Goal: Task Accomplishment & Management: Manage account settings

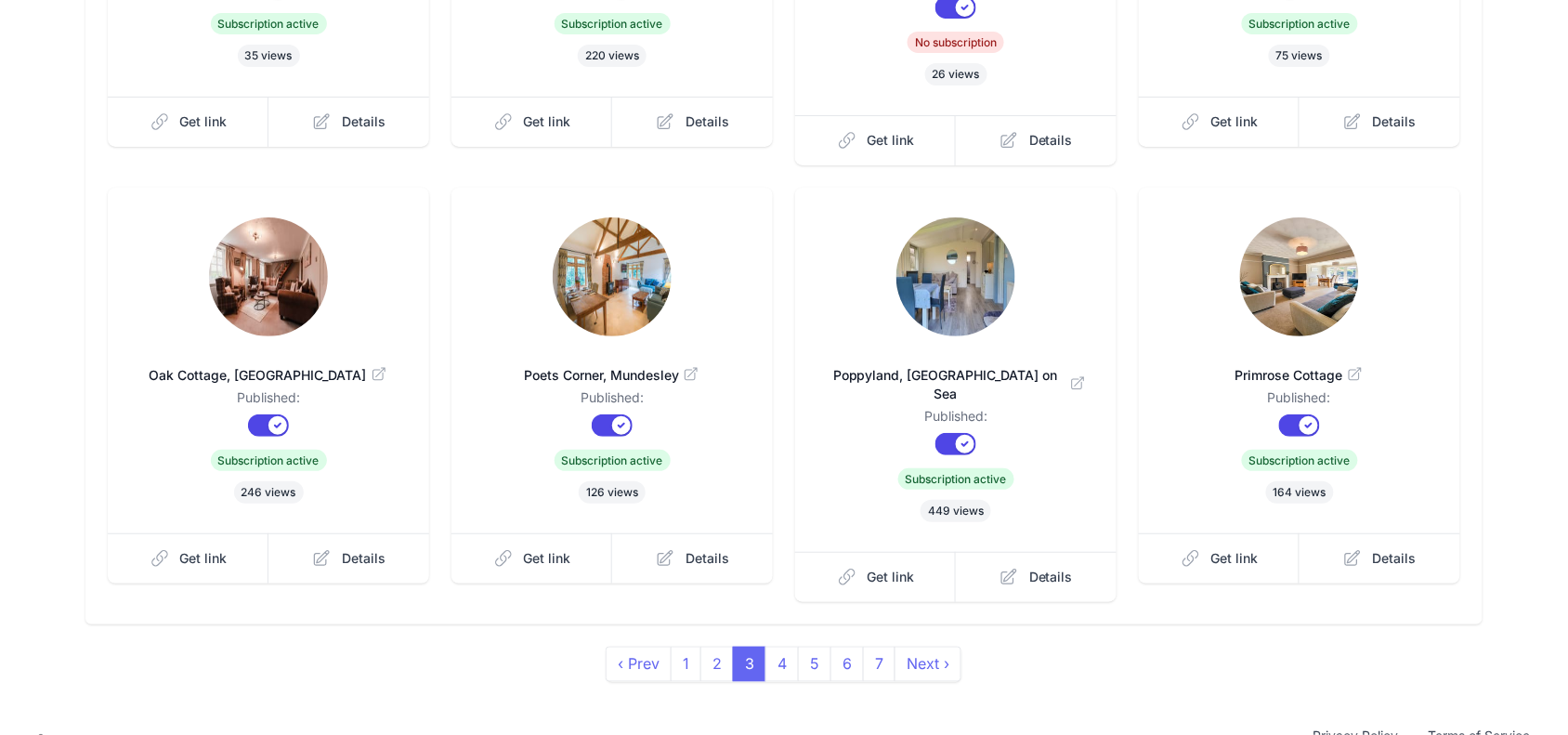
scroll to position [467, 0]
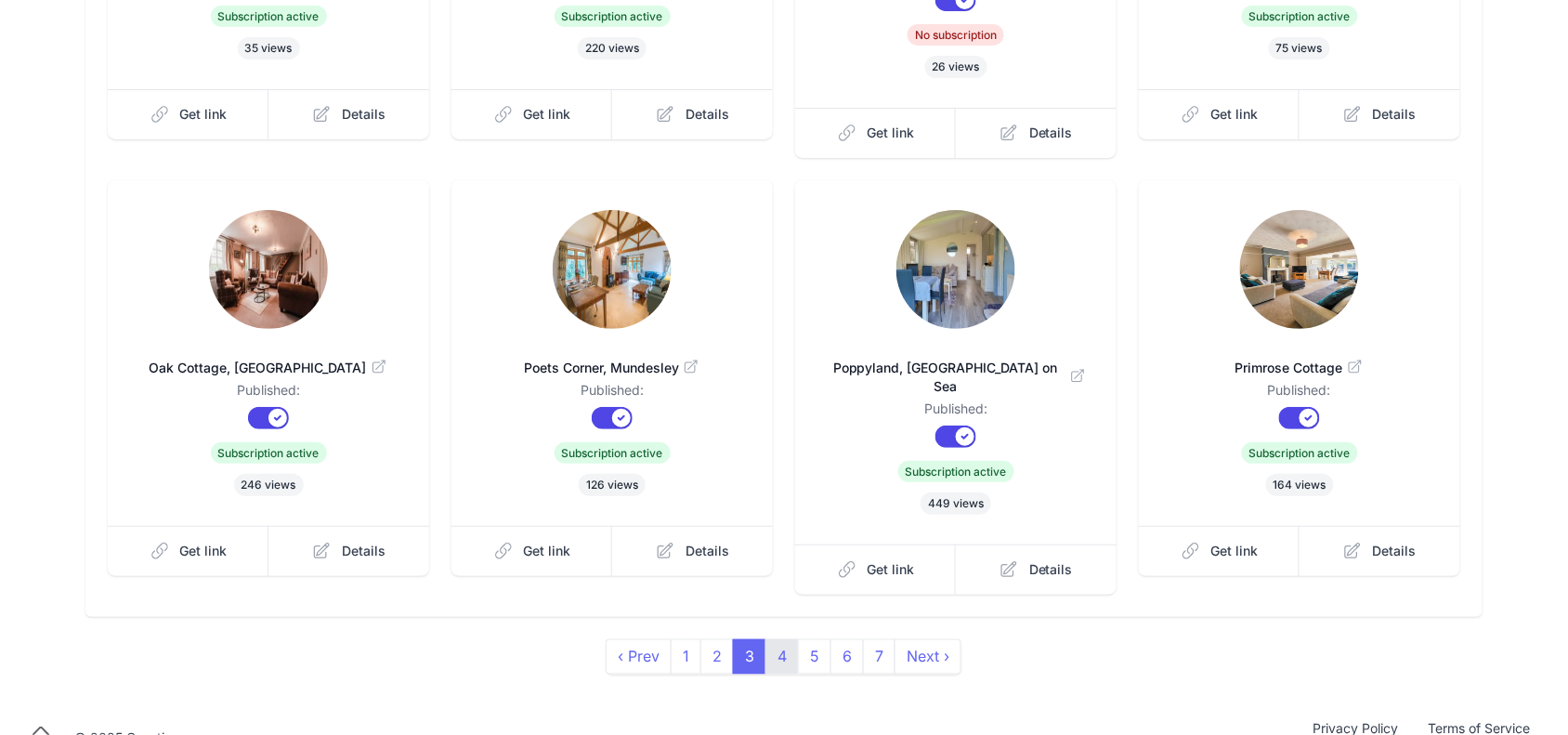
click at [777, 639] on link "4" at bounding box center [783, 657] width 34 height 36
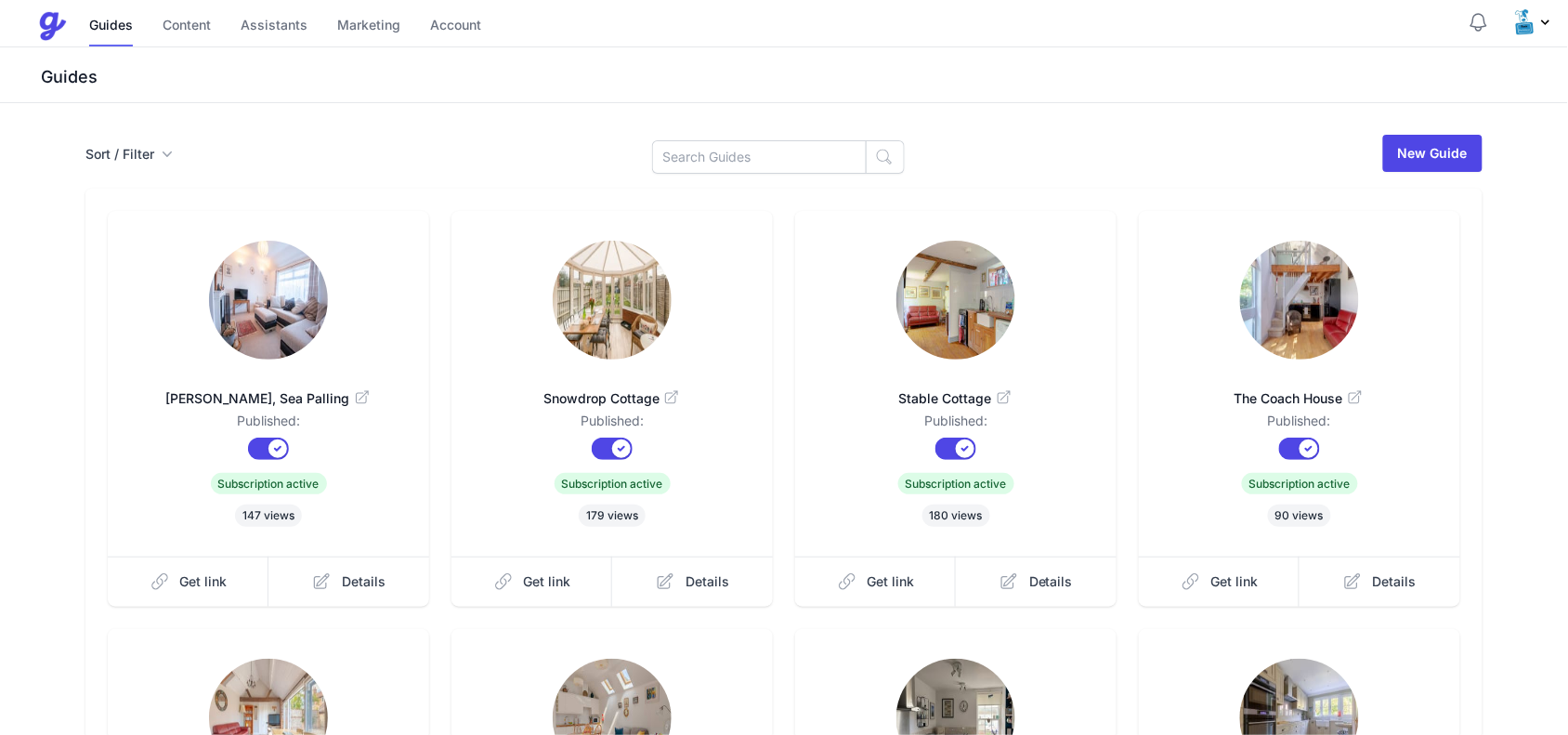
click at [253, 304] on img at bounding box center [268, 300] width 119 height 119
click at [598, 288] on img at bounding box center [612, 300] width 119 height 119
click at [968, 323] on img at bounding box center [956, 300] width 119 height 119
click at [1278, 313] on img at bounding box center [1299, 300] width 119 height 119
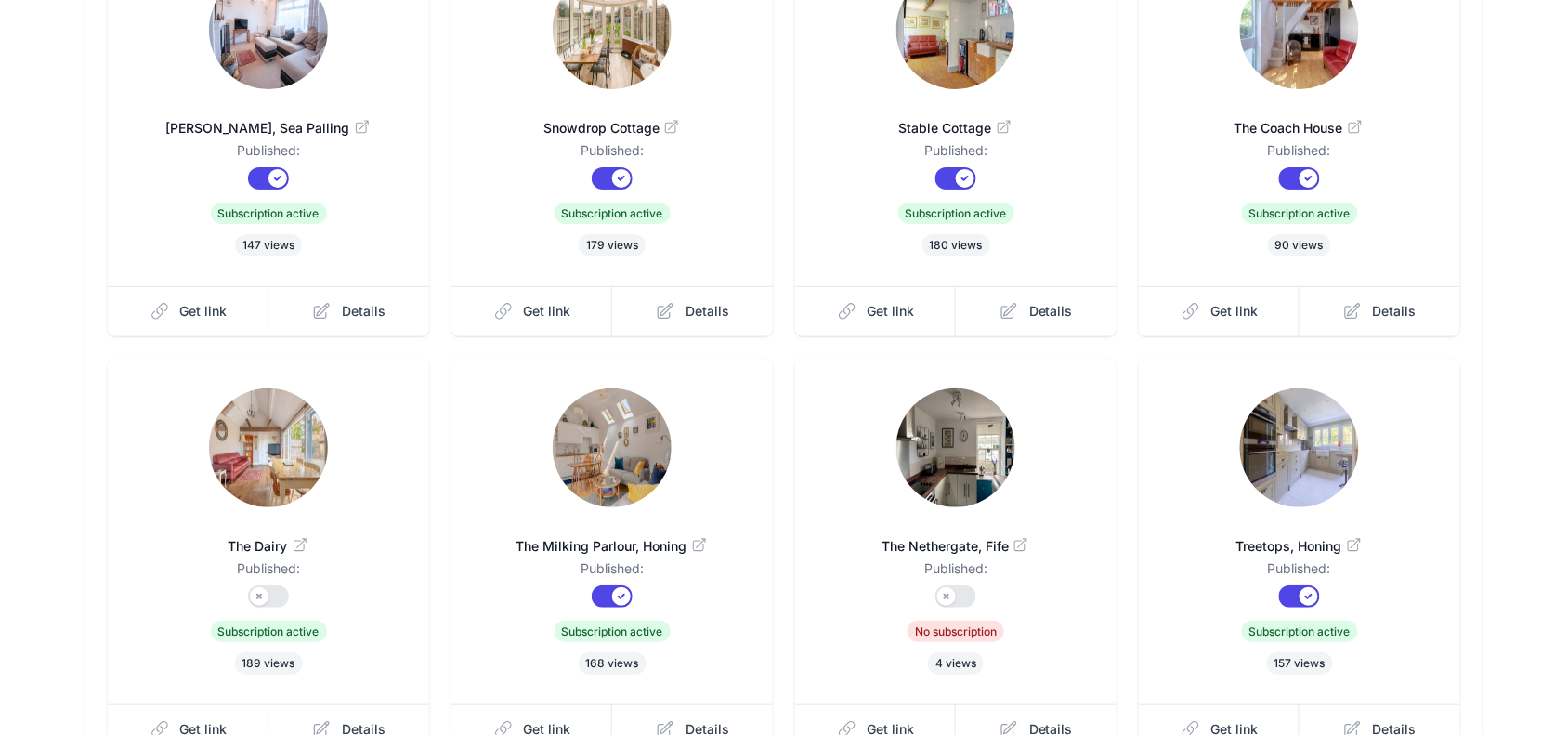
scroll to position [348, 0]
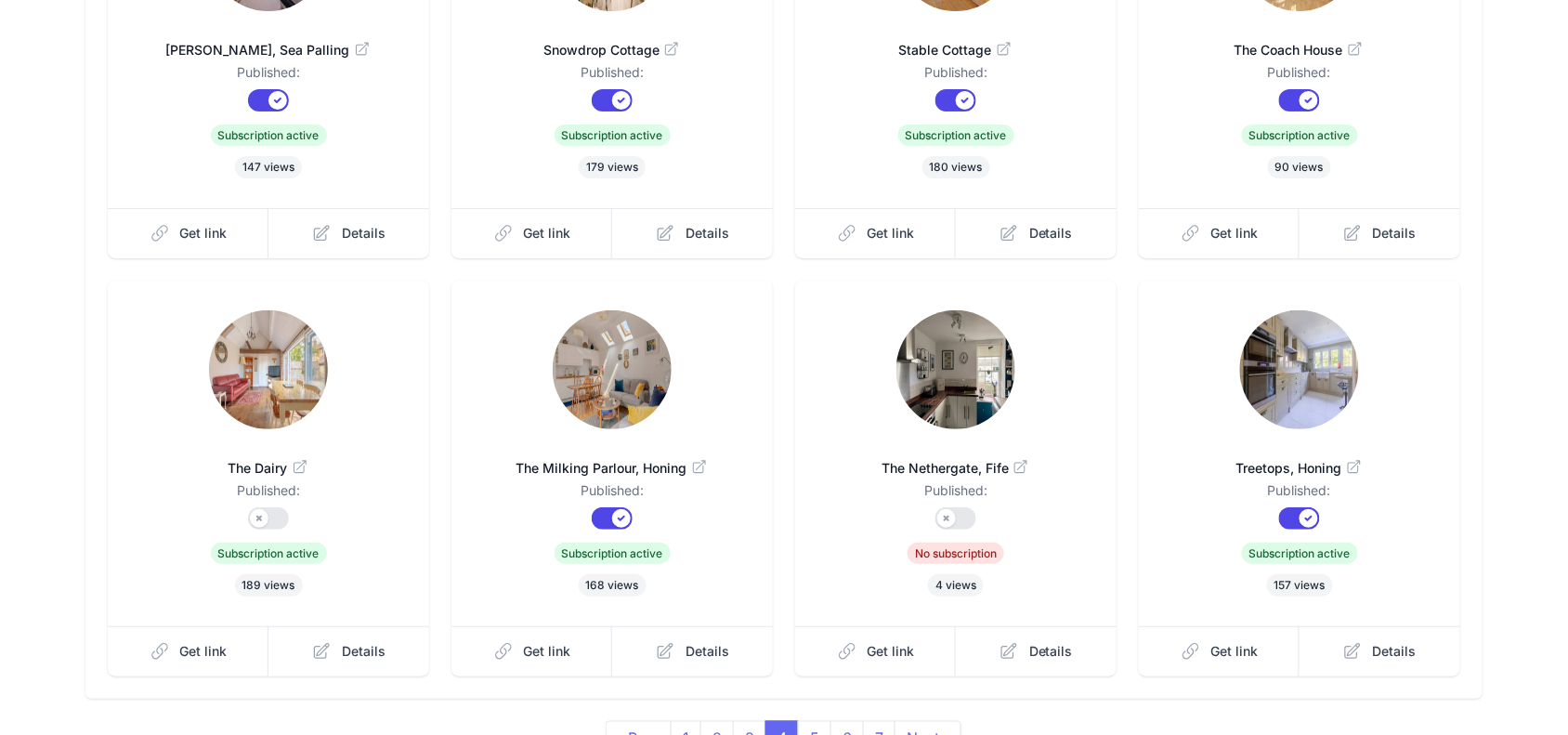
click at [271, 401] on img at bounding box center [268, 370] width 119 height 119
click at [565, 374] on img at bounding box center [612, 370] width 119 height 119
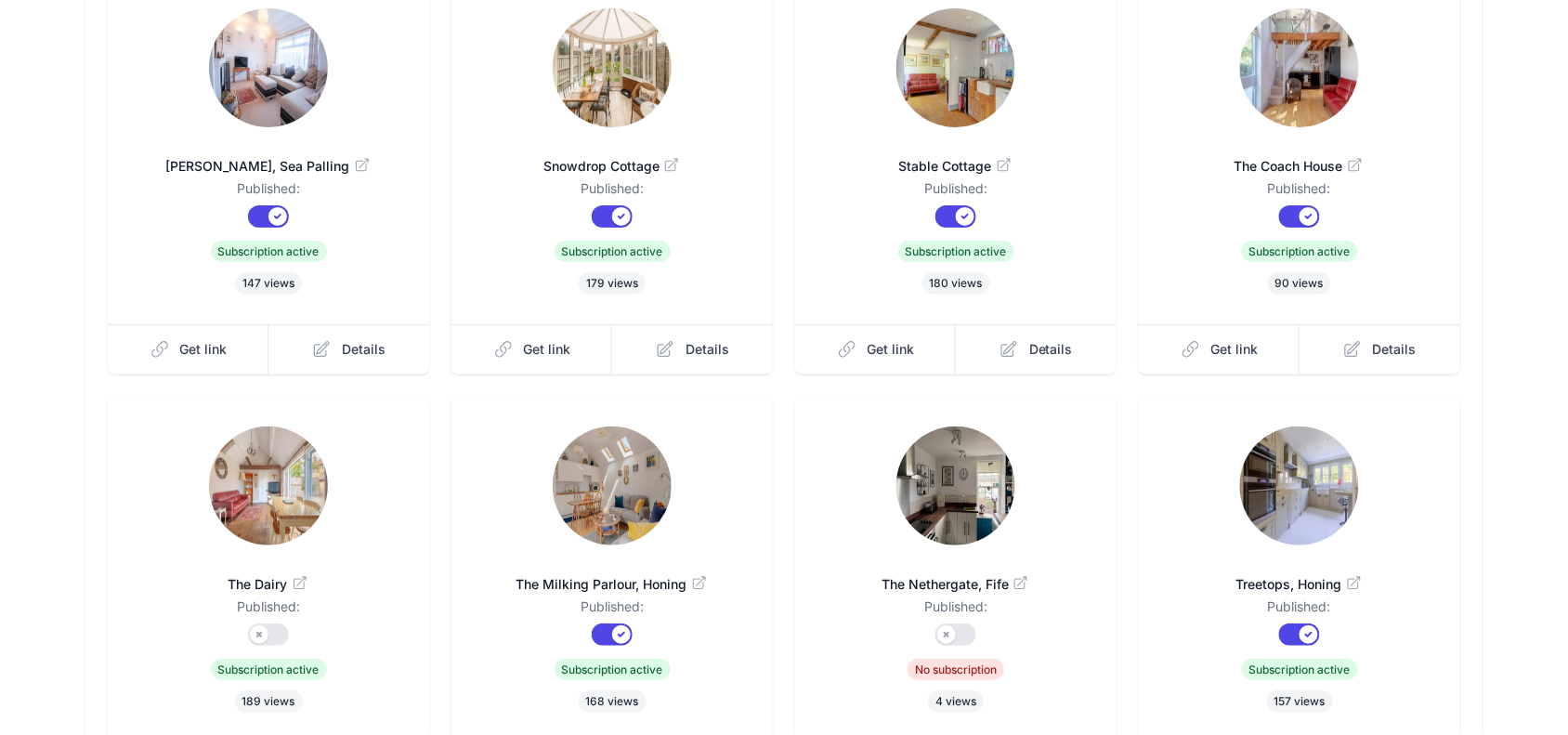
scroll to position [467, 0]
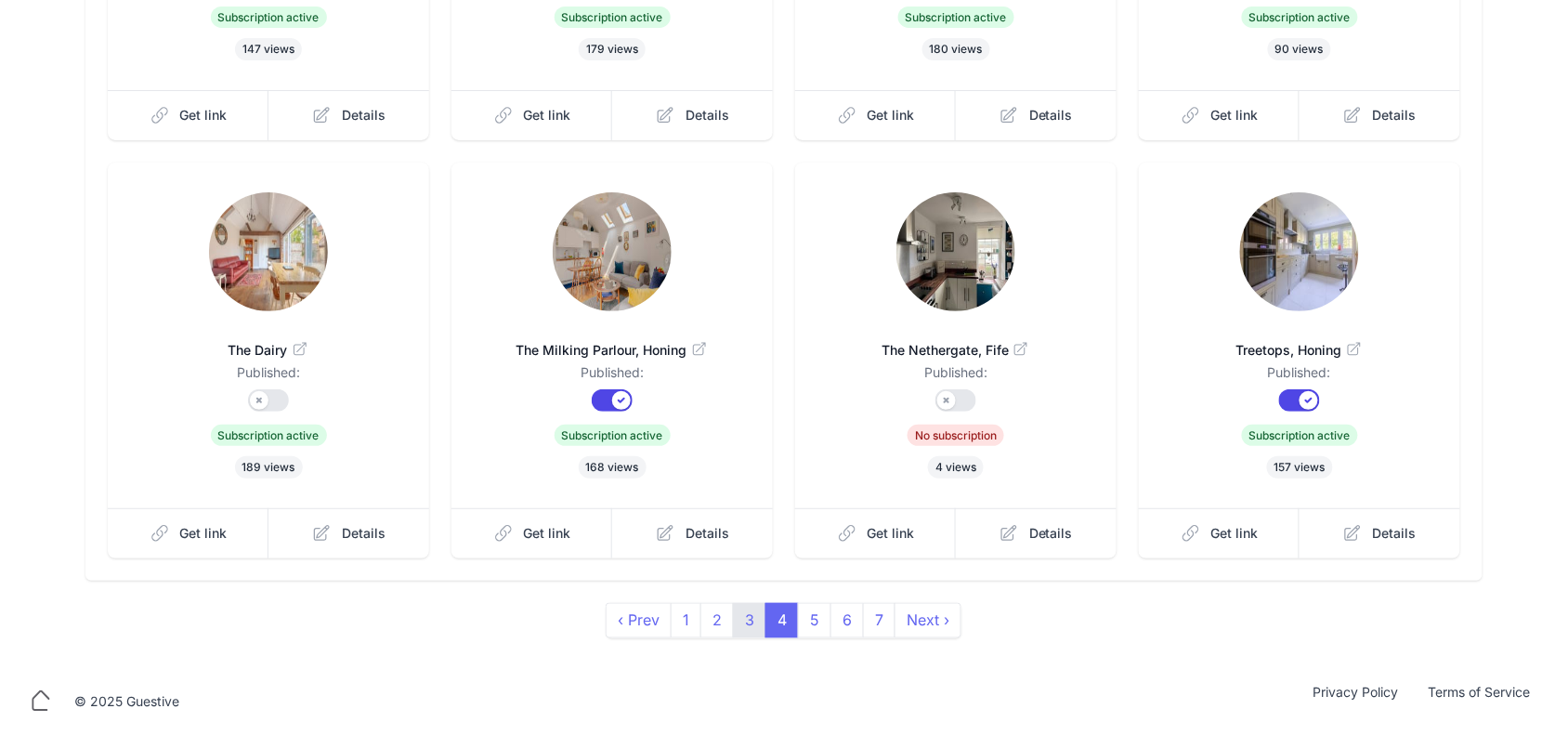
click at [740, 614] on link "3" at bounding box center [750, 620] width 34 height 36
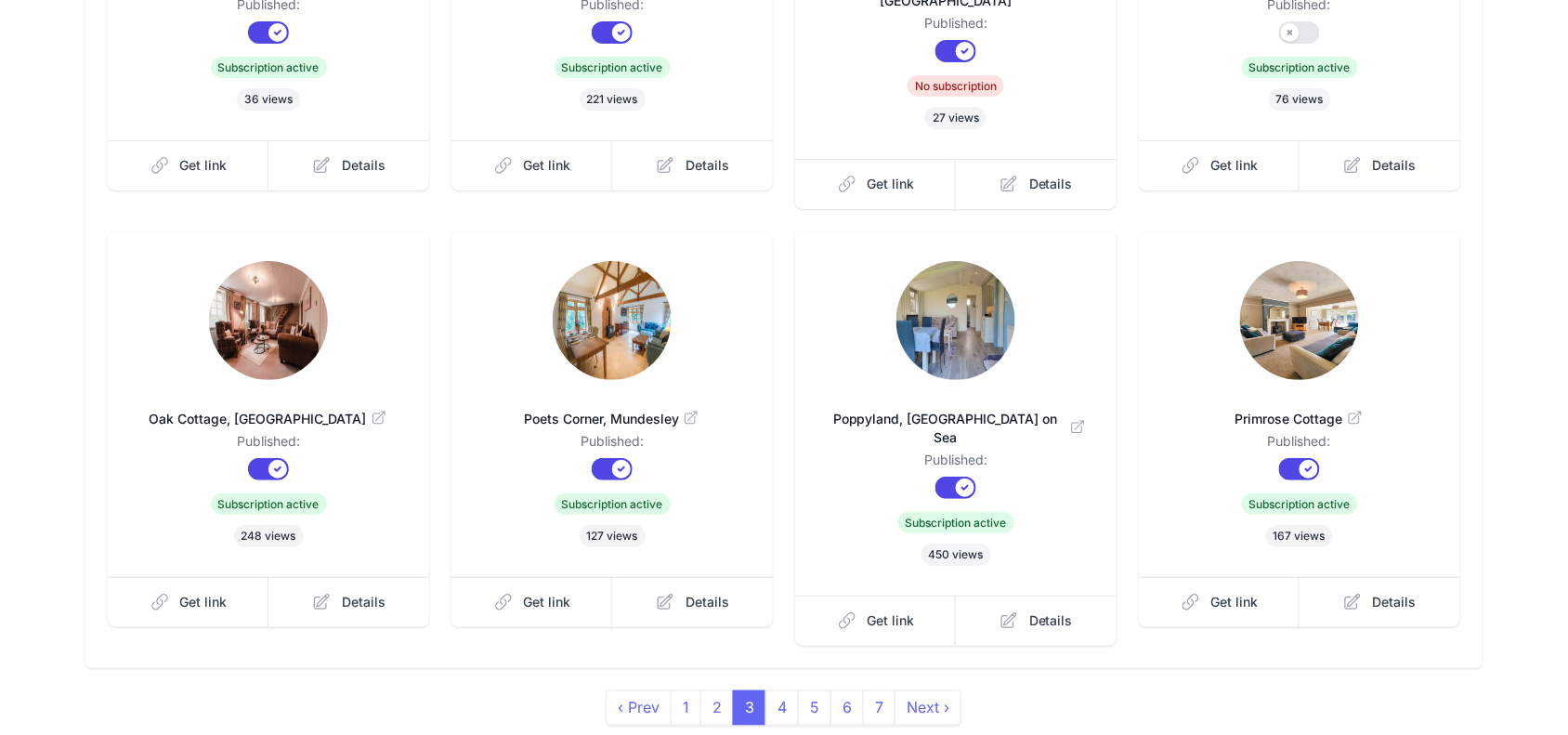
scroll to position [464, 0]
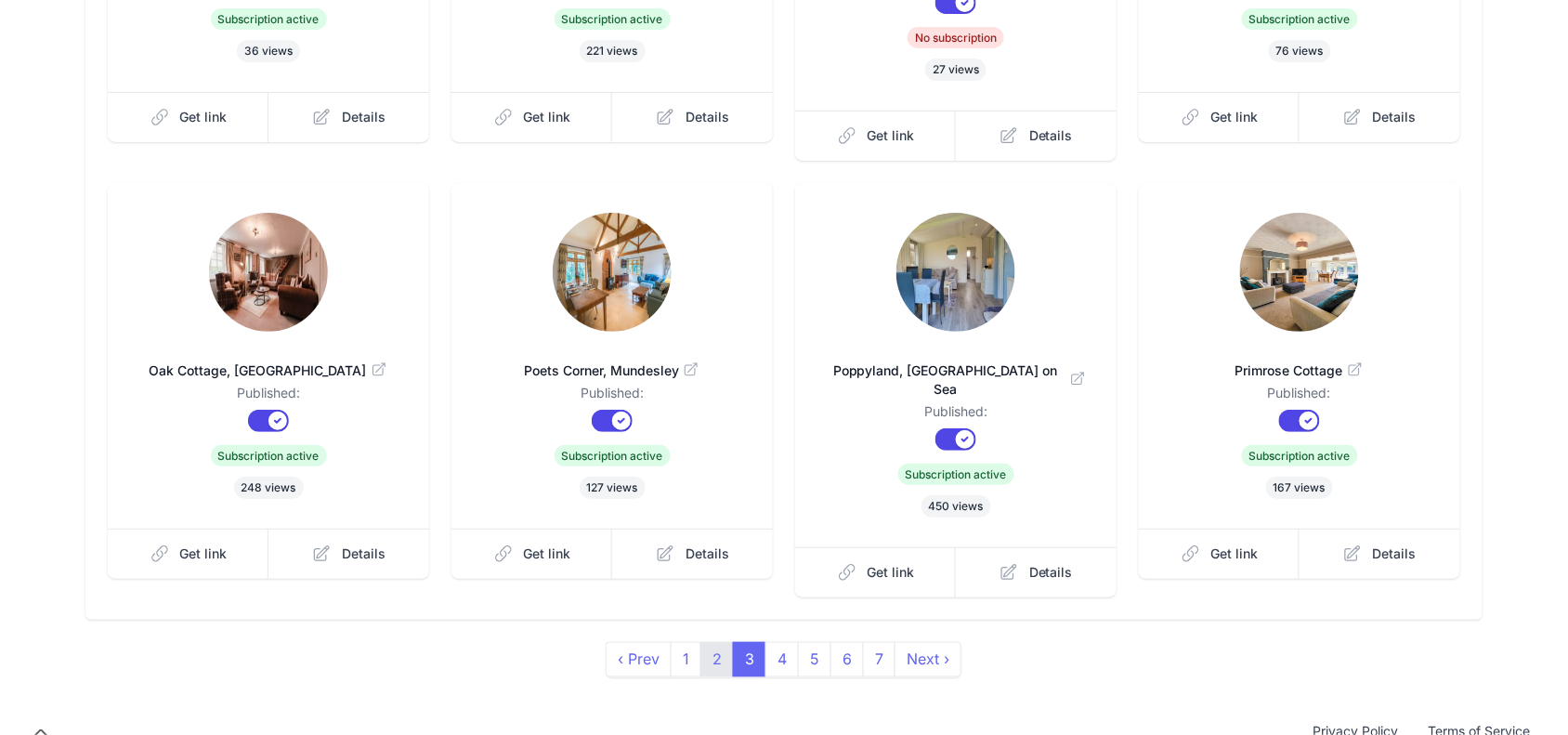
click at [724, 642] on link "2" at bounding box center [717, 660] width 34 height 36
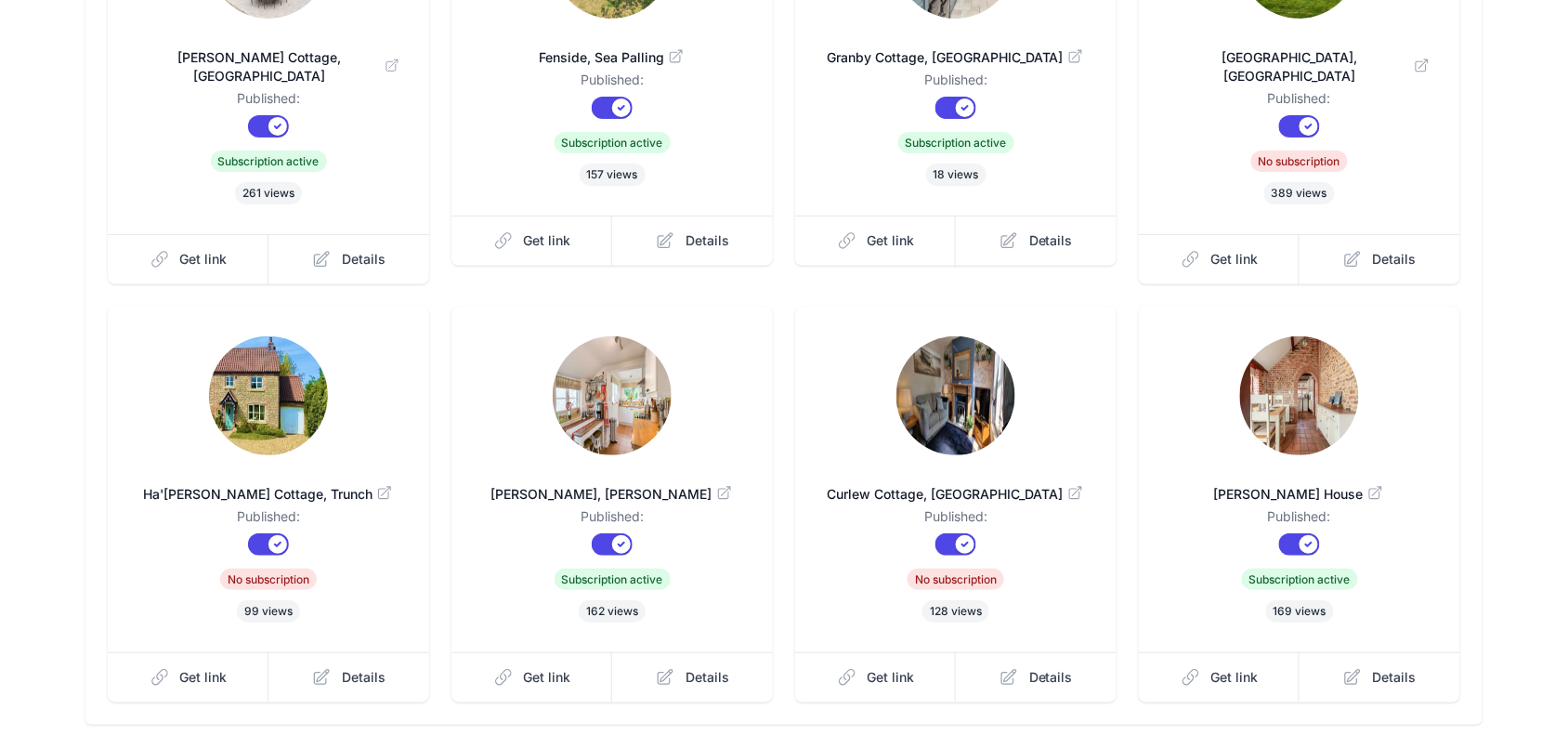
scroll to position [464, 0]
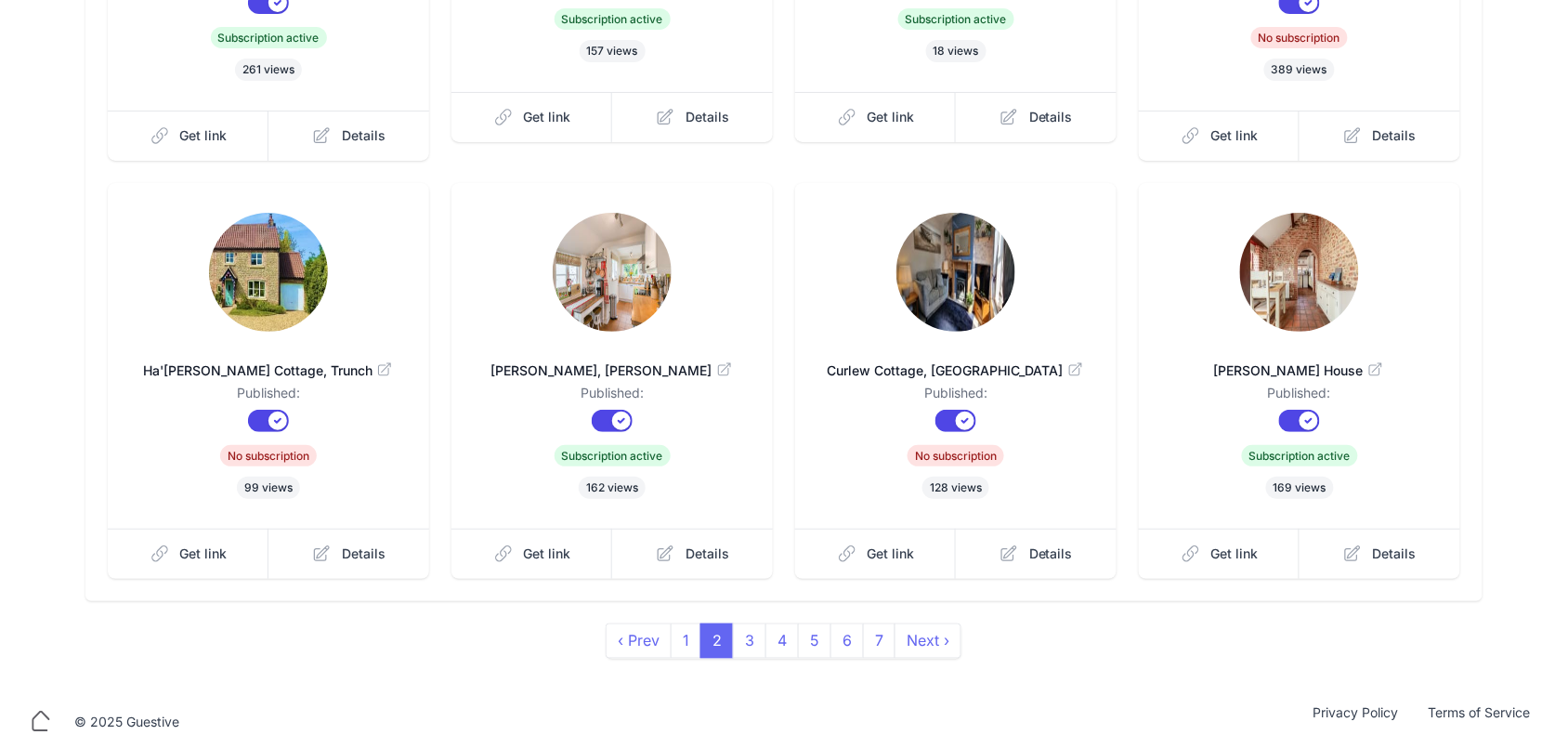
click at [1333, 229] on img at bounding box center [1299, 272] width 119 height 119
click at [751, 623] on link "3" at bounding box center [750, 641] width 34 height 36
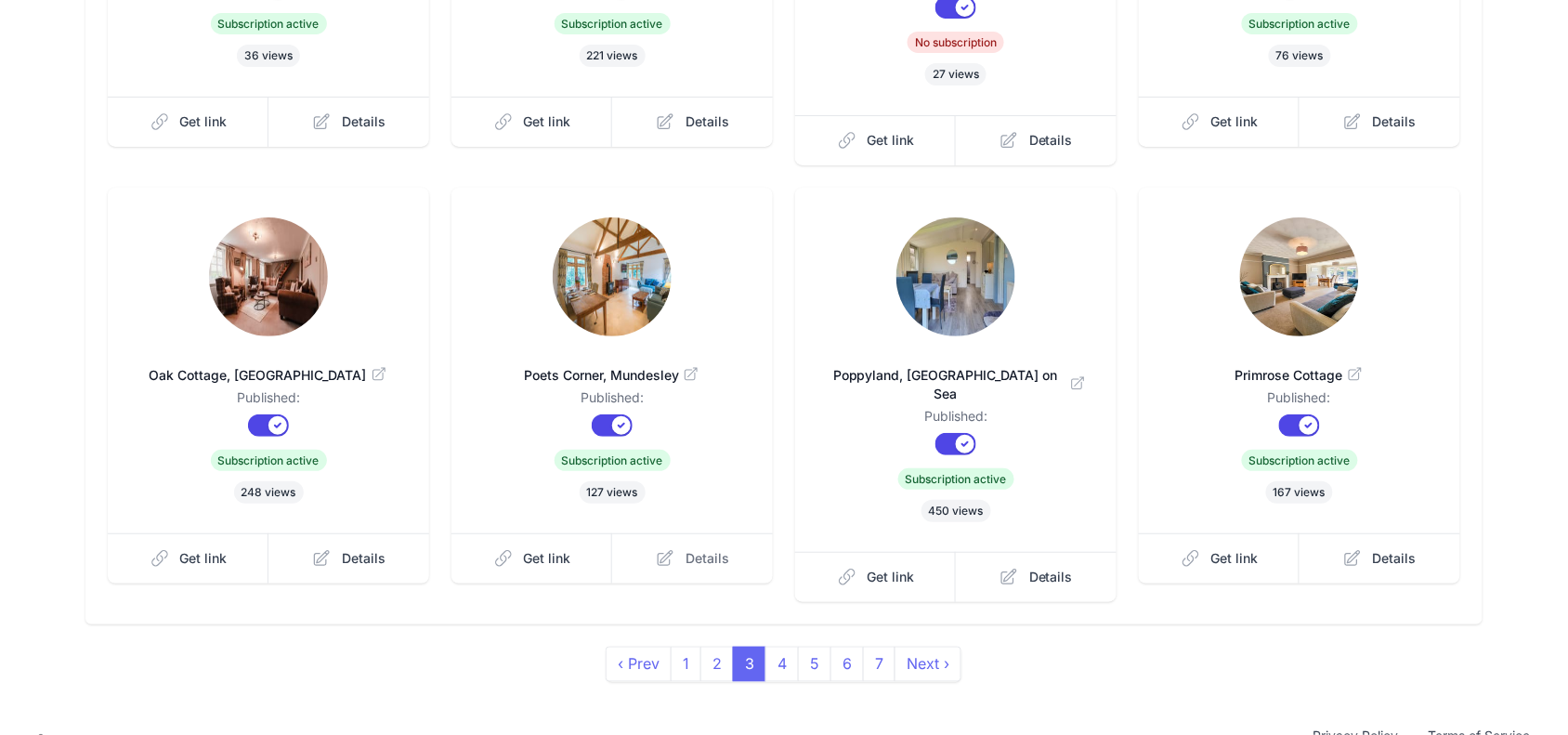
scroll to position [464, 0]
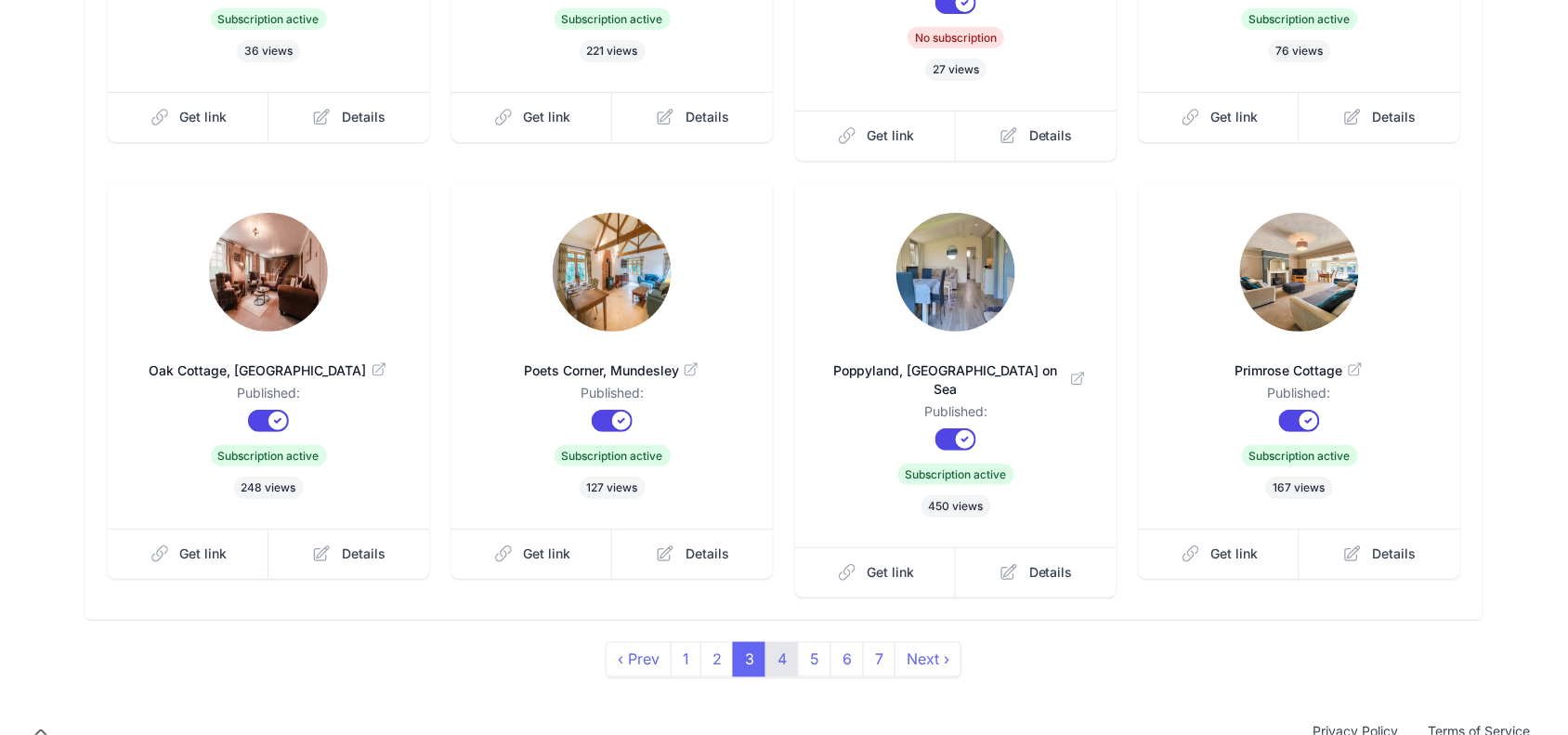
click at [783, 642] on link "4" at bounding box center [783, 660] width 34 height 36
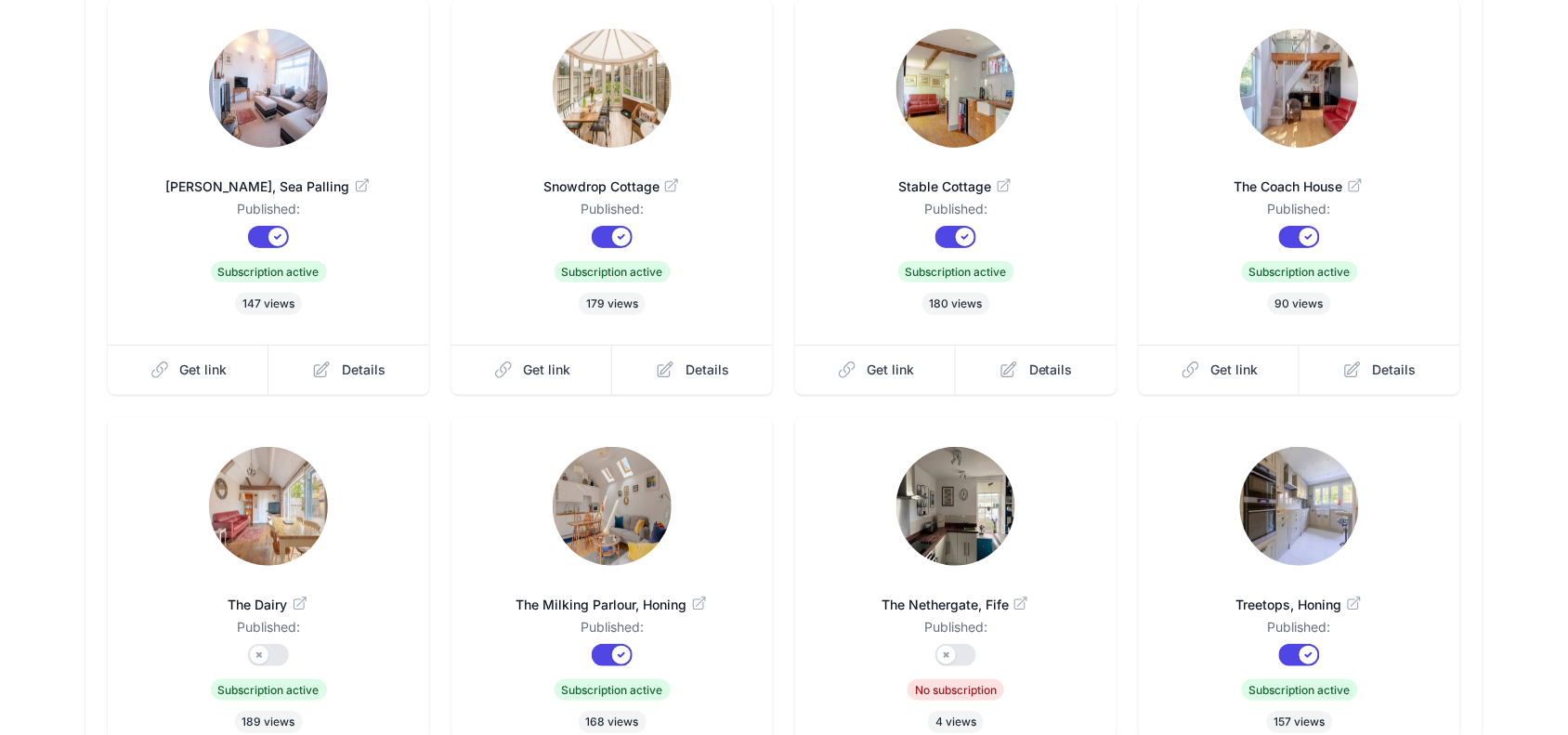
scroll to position [232, 0]
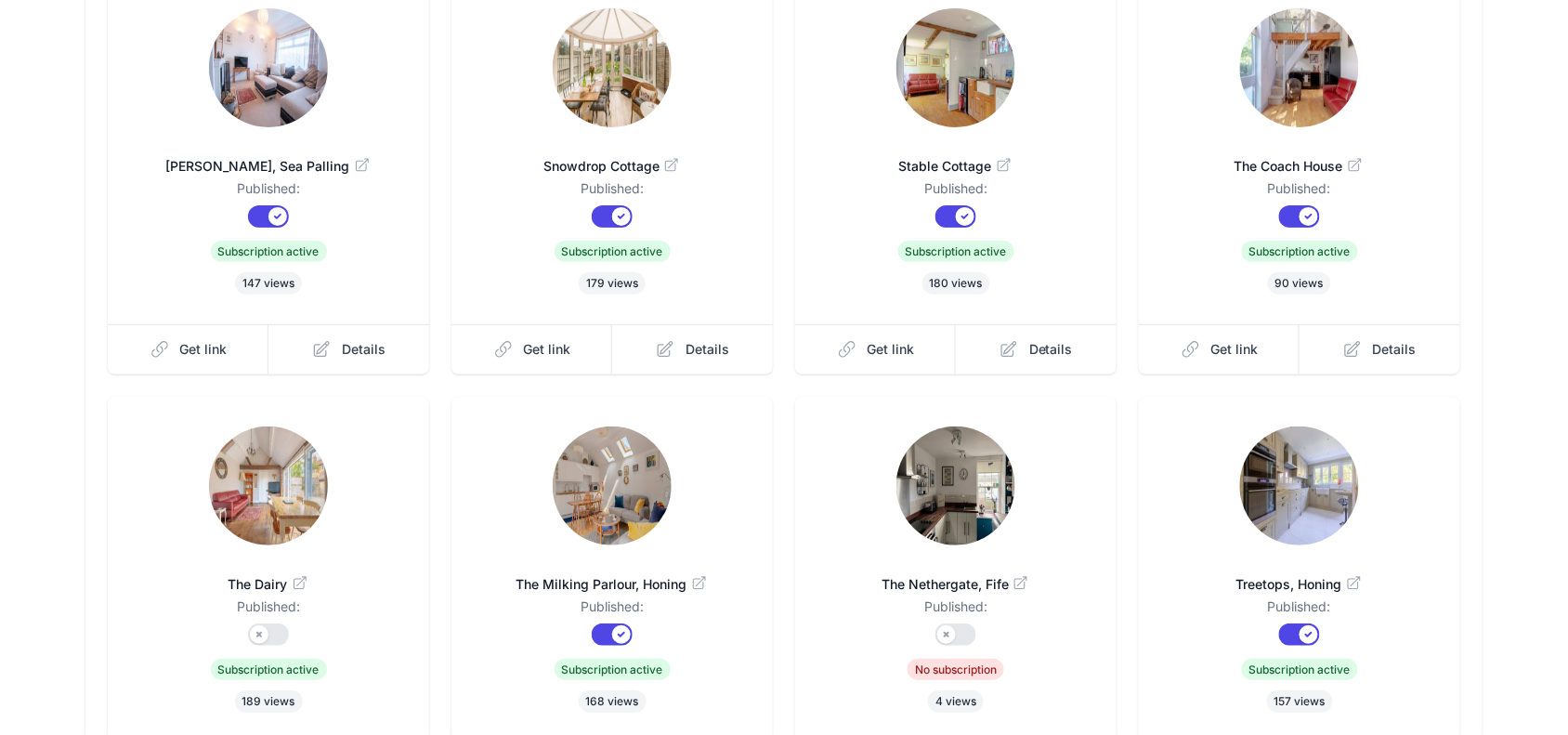
click at [1279, 458] on img at bounding box center [1299, 486] width 119 height 119
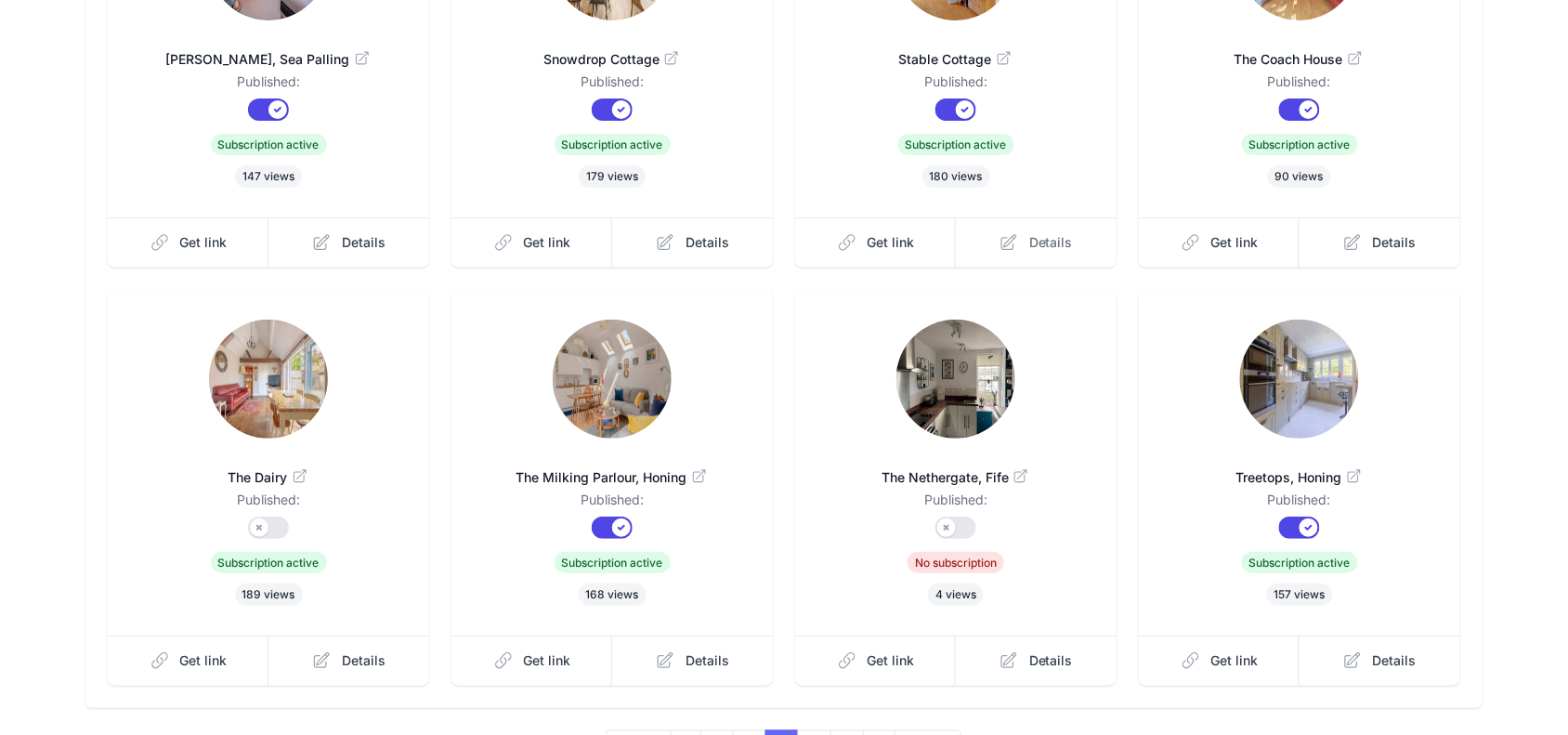
scroll to position [467, 0]
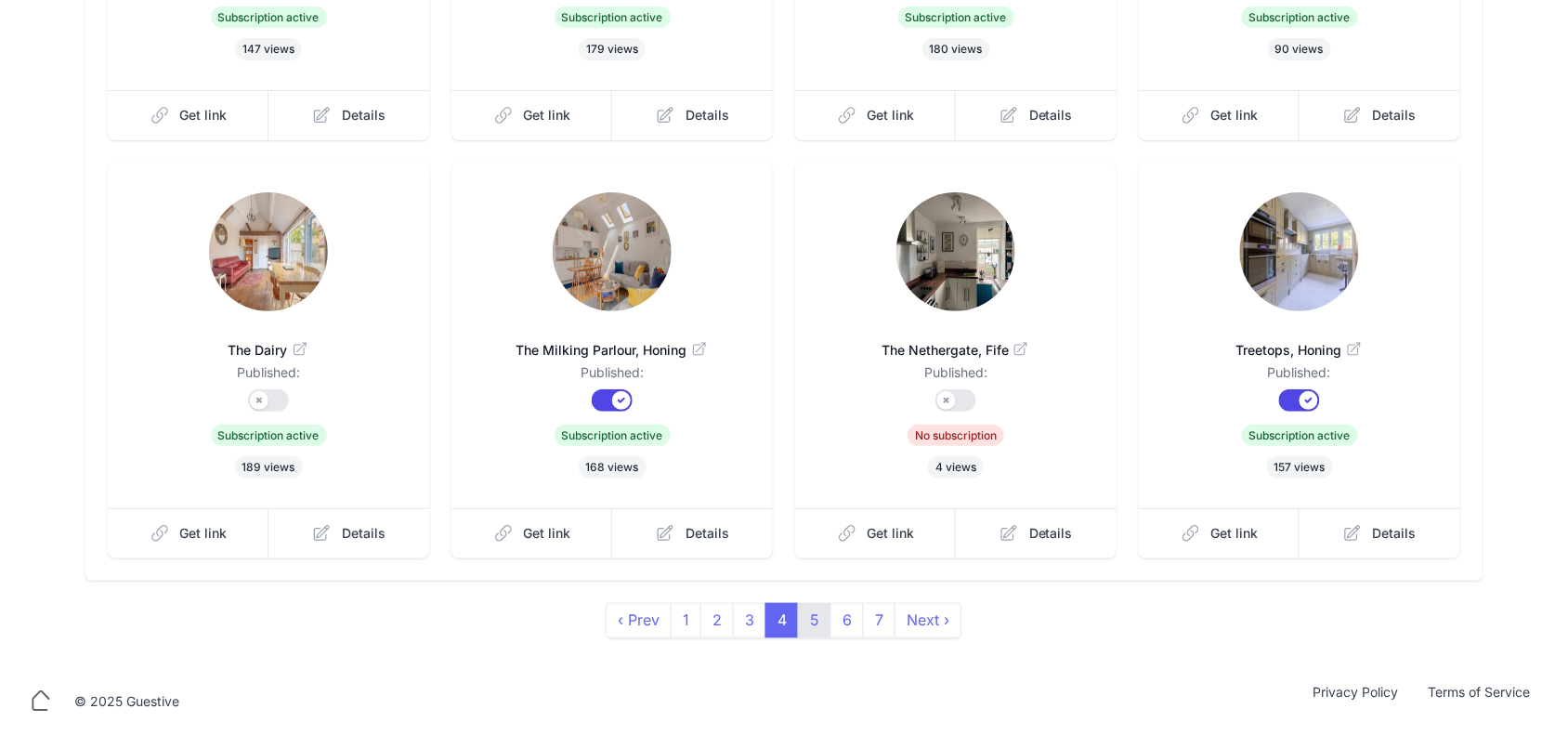
click at [813, 623] on link "5" at bounding box center [814, 620] width 34 height 36
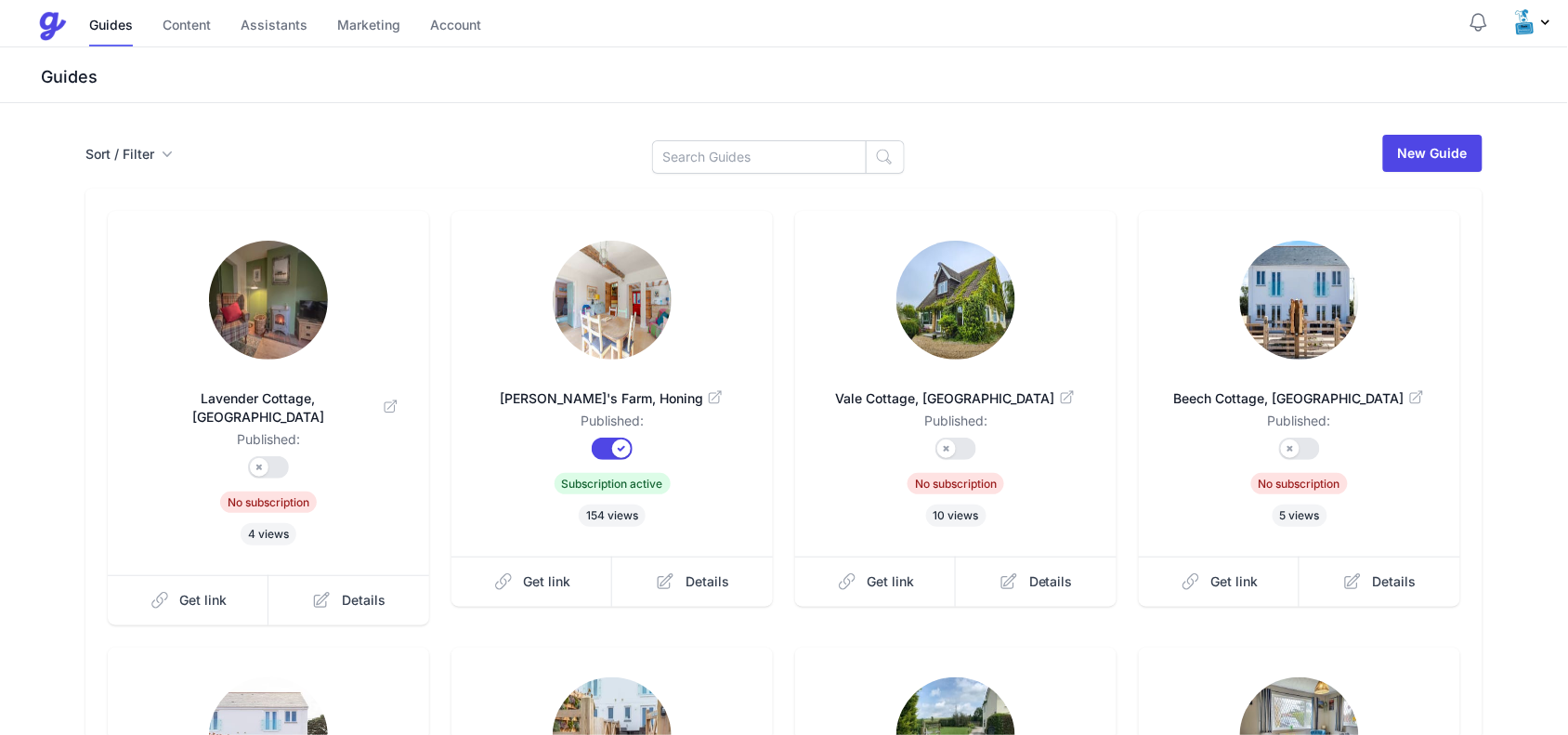
click at [608, 281] on img at bounding box center [612, 300] width 119 height 119
click at [921, 354] on link at bounding box center [956, 302] width 262 height 123
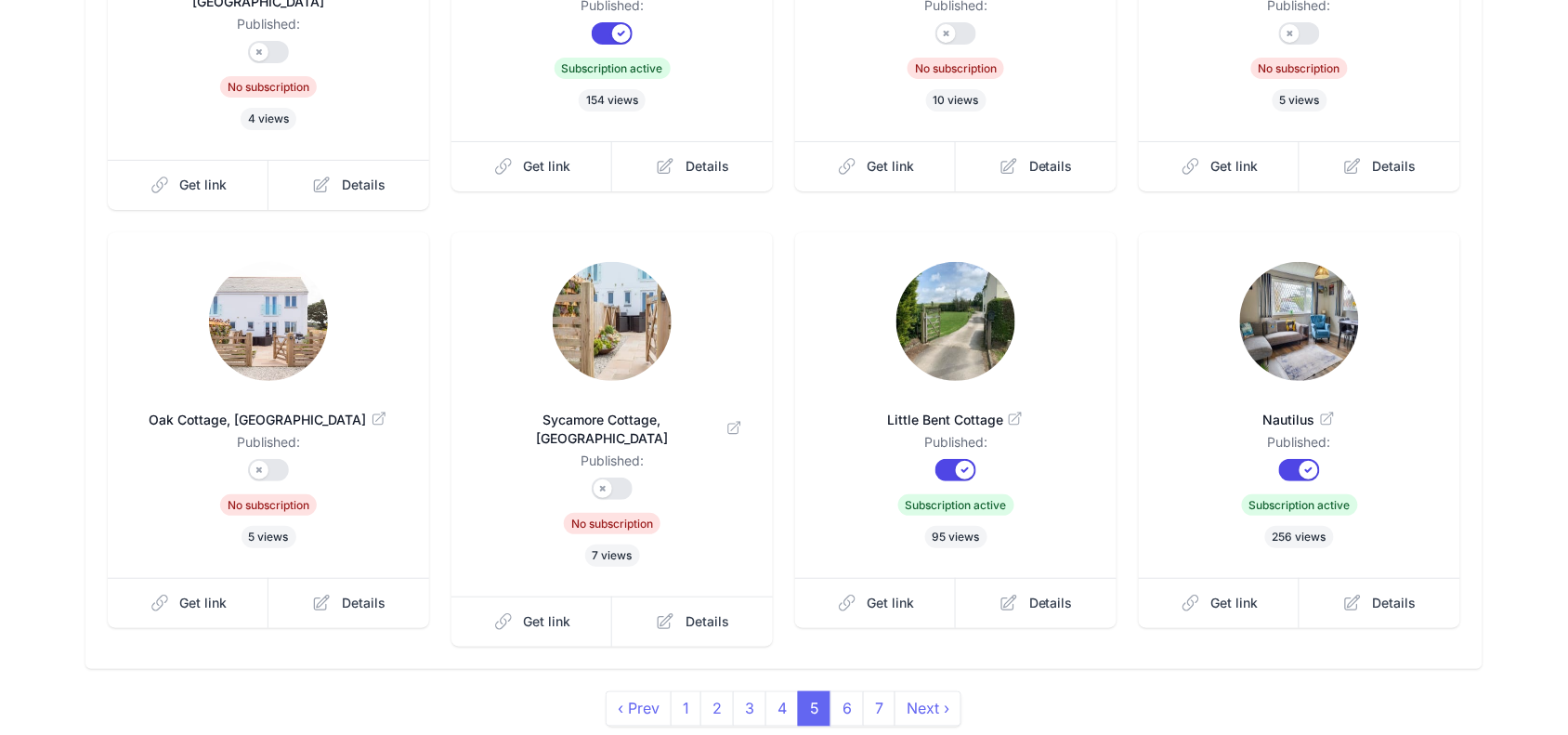
scroll to position [464, 0]
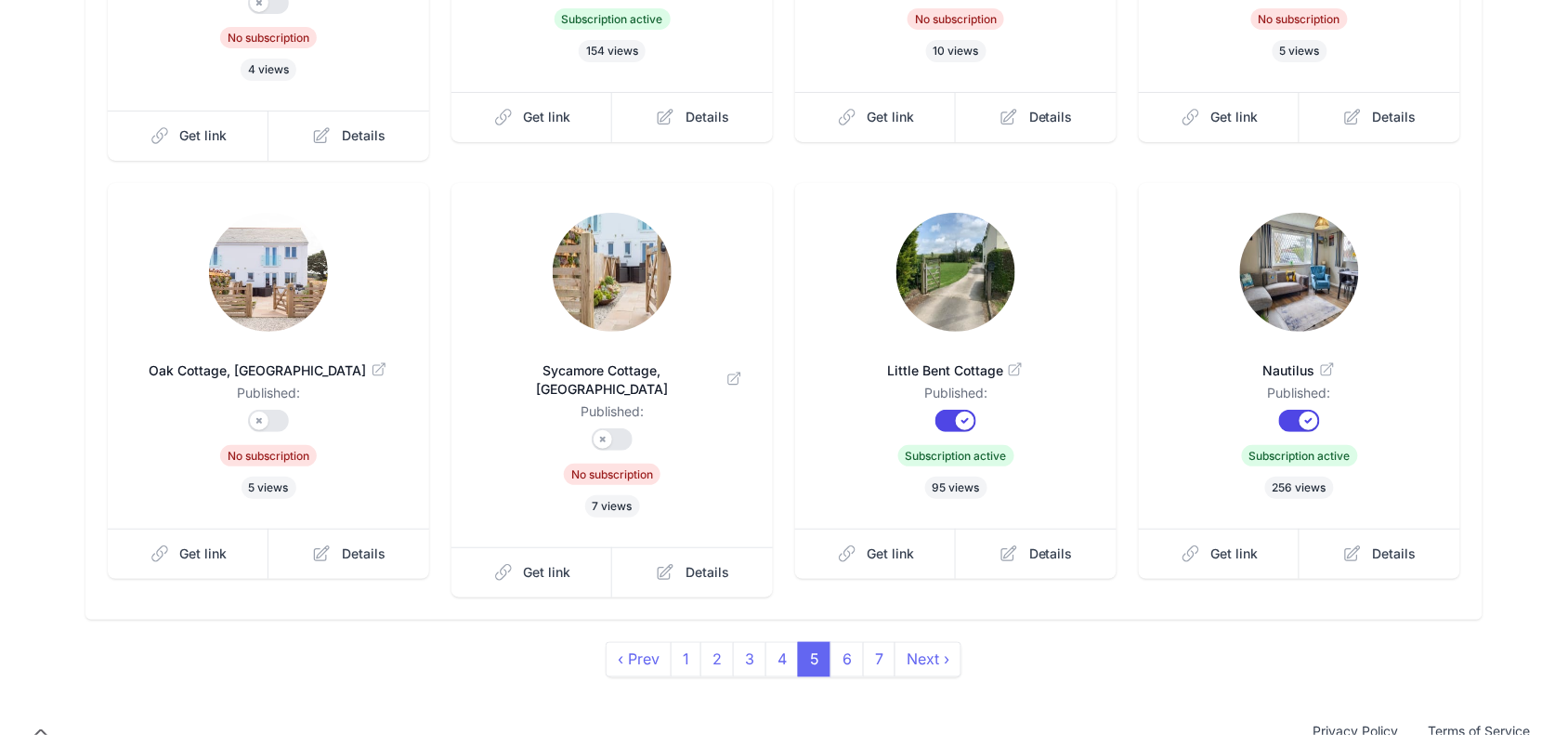
click at [945, 277] on img at bounding box center [956, 272] width 119 height 119
click at [851, 642] on link "6" at bounding box center [847, 660] width 34 height 36
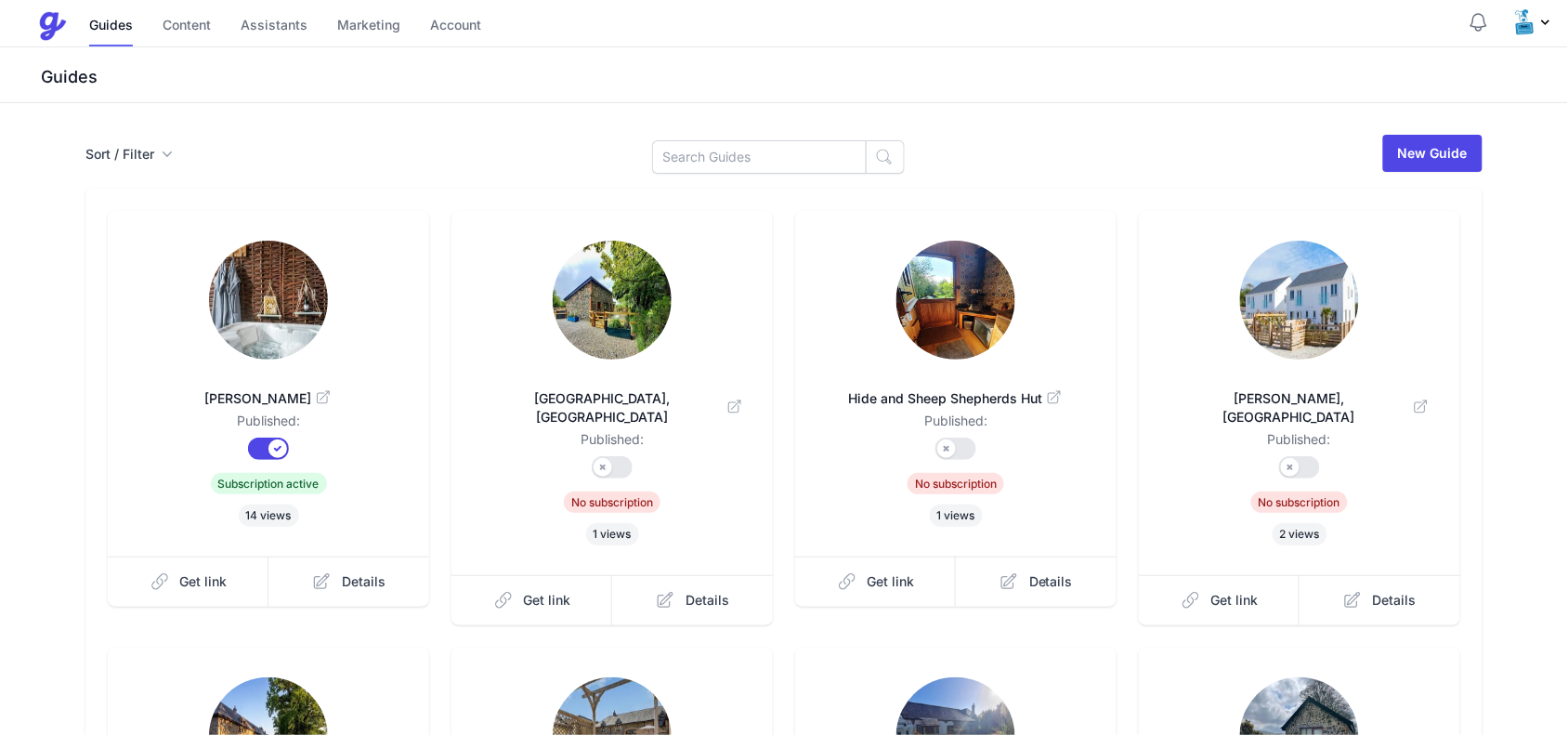
click at [286, 312] on img at bounding box center [268, 300] width 119 height 119
click at [462, 26] on link "Account" at bounding box center [456, 27] width 51 height 40
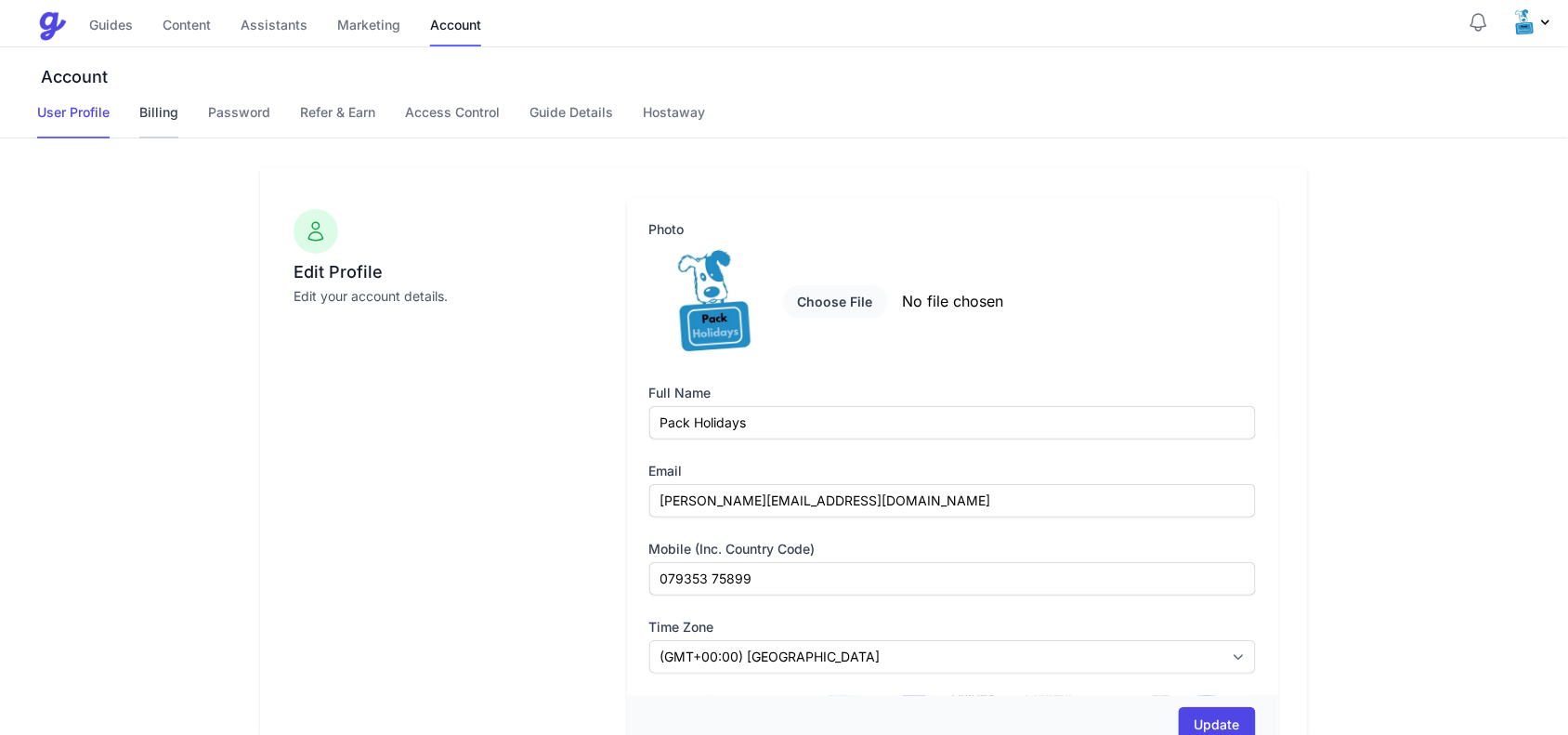
click at [175, 114] on link "Billing" at bounding box center [158, 121] width 39 height 36
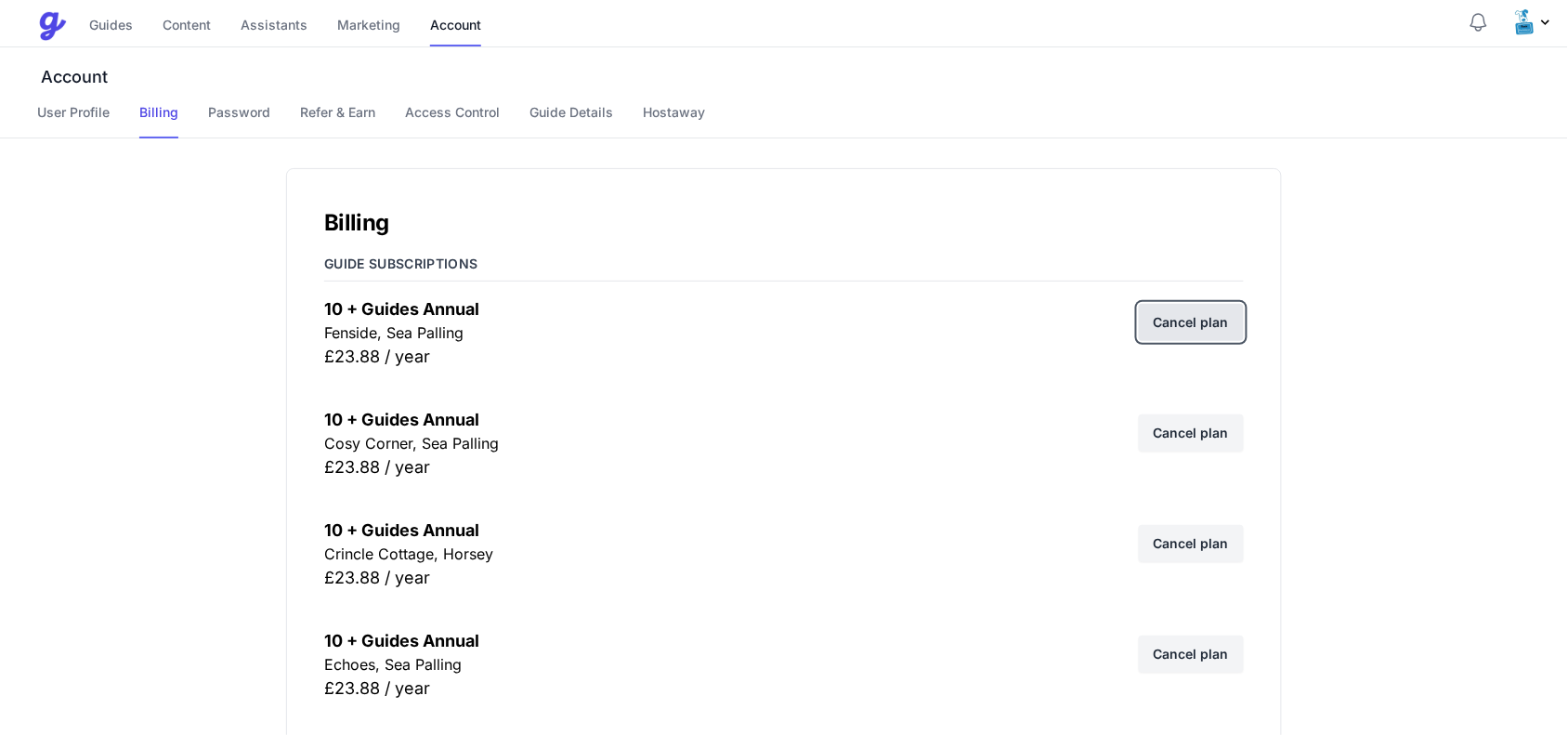
click at [1186, 326] on link "Cancel plan" at bounding box center [1191, 322] width 105 height 38
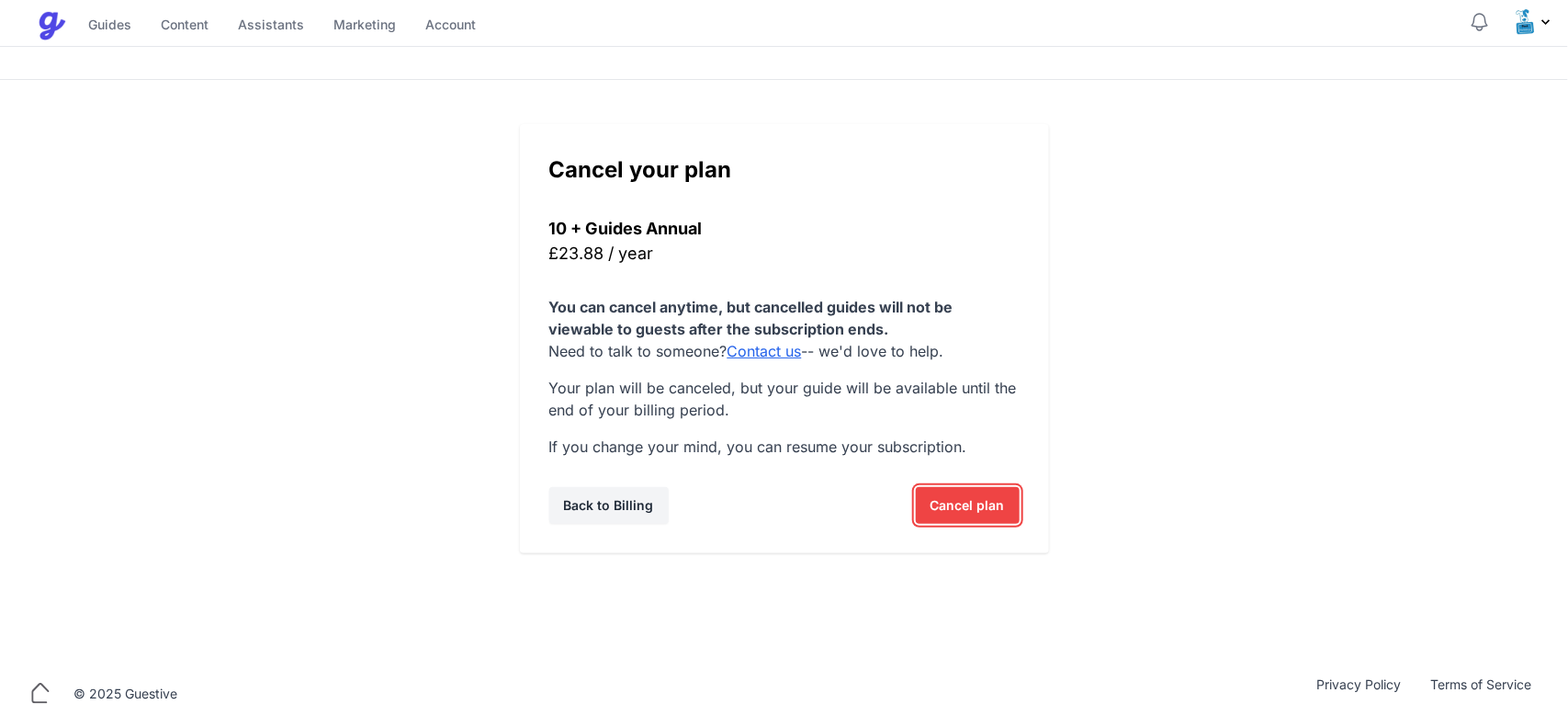
click at [968, 505] on span "Cancel plan" at bounding box center [967, 506] width 74 height 37
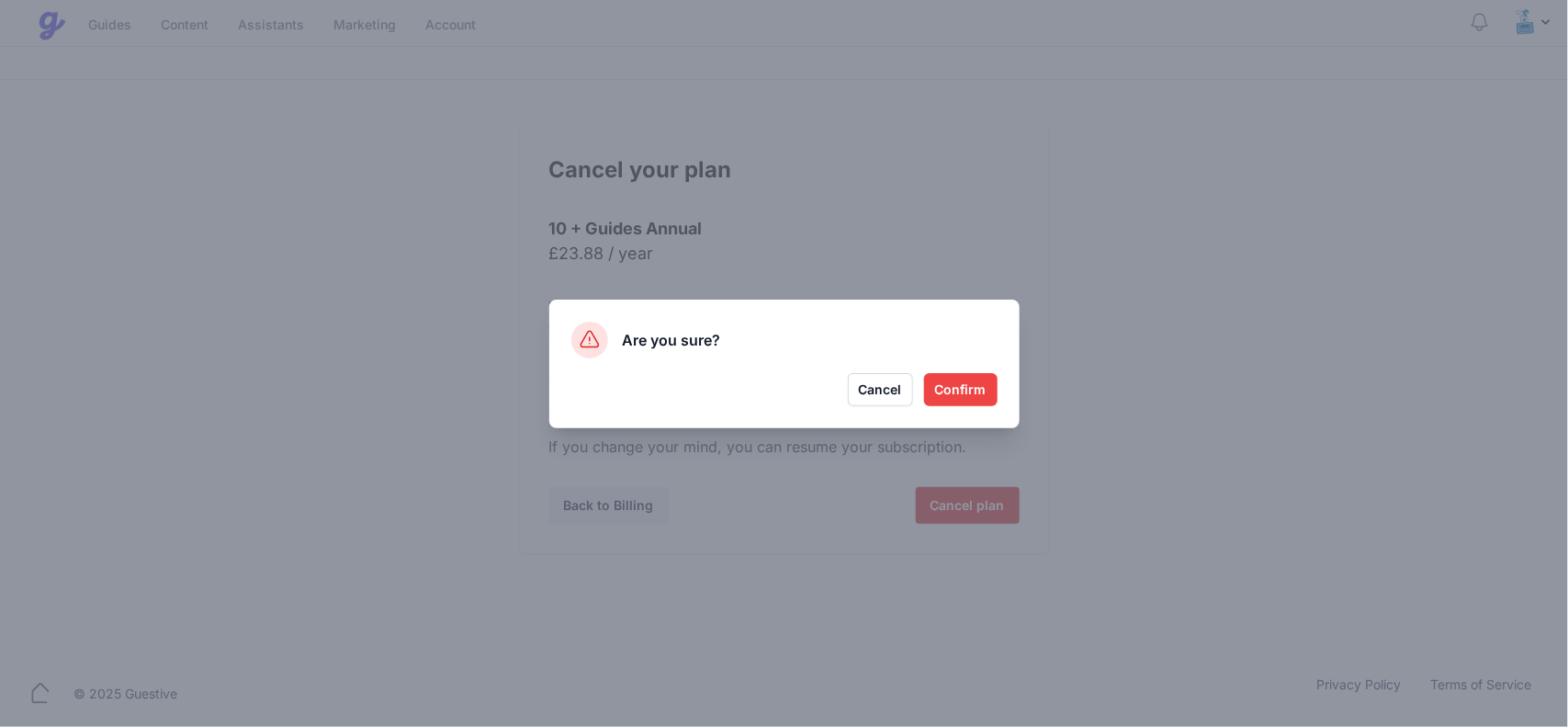
click at [957, 384] on button "Confirm" at bounding box center [960, 389] width 73 height 33
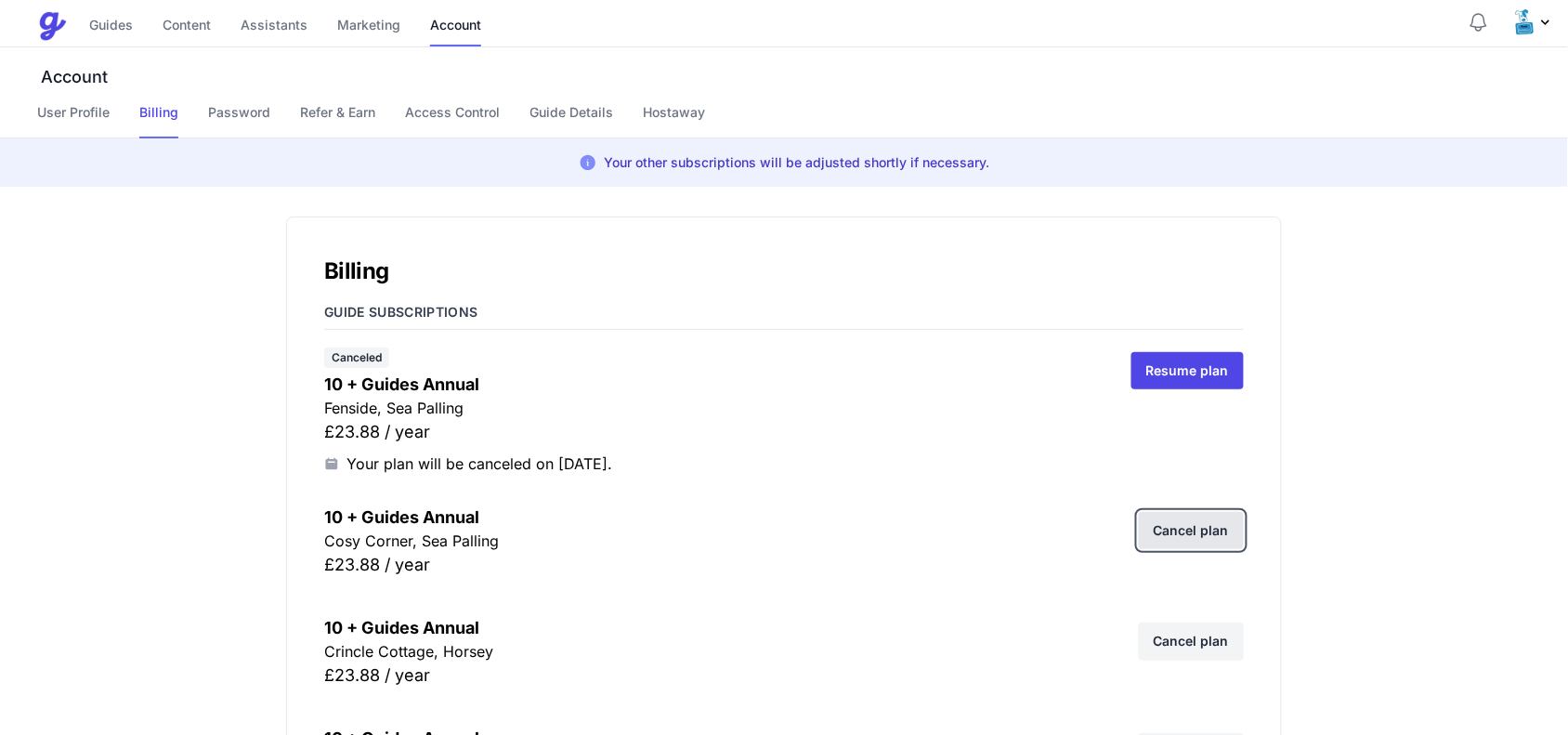
click at [1180, 516] on link "Cancel plan" at bounding box center [1191, 530] width 105 height 38
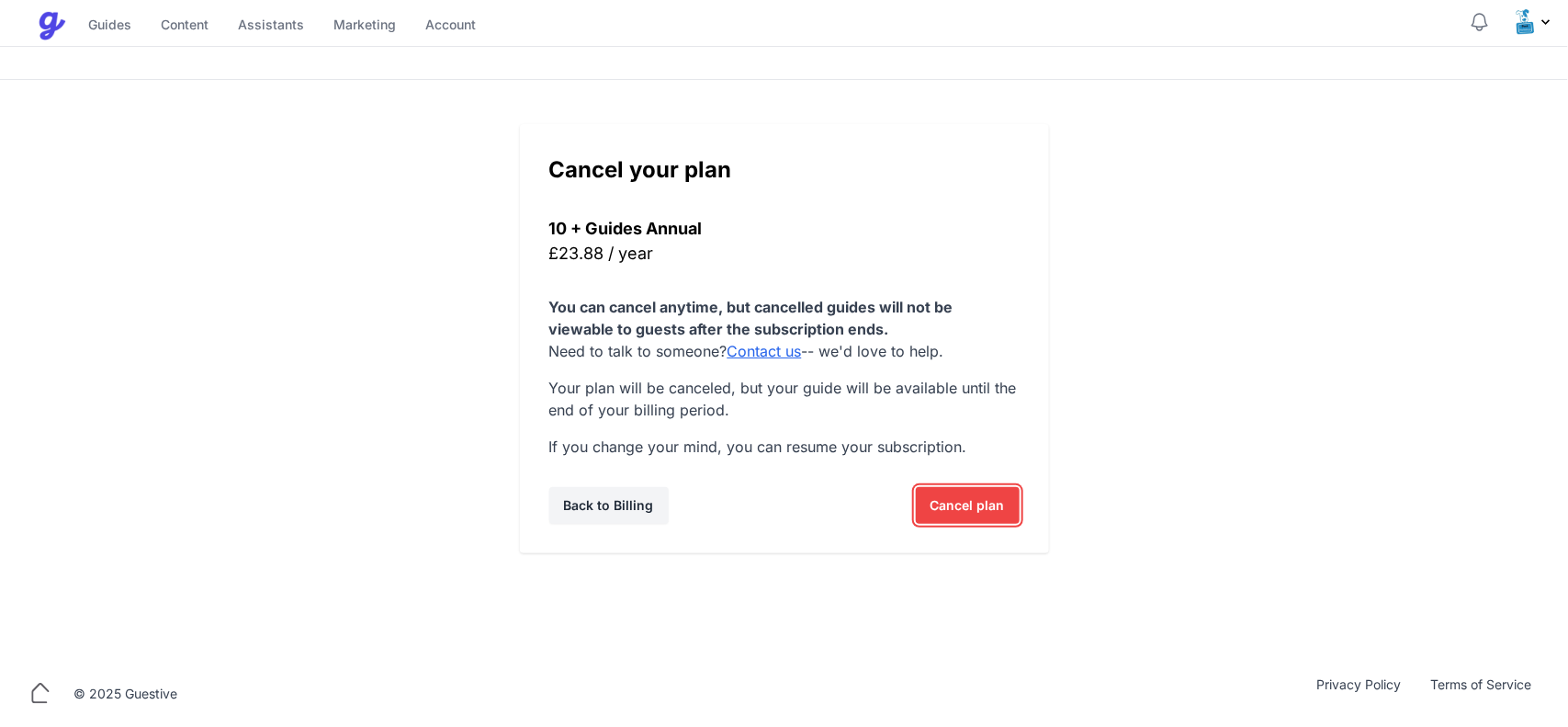
click at [999, 501] on span "Cancel plan" at bounding box center [967, 506] width 74 height 37
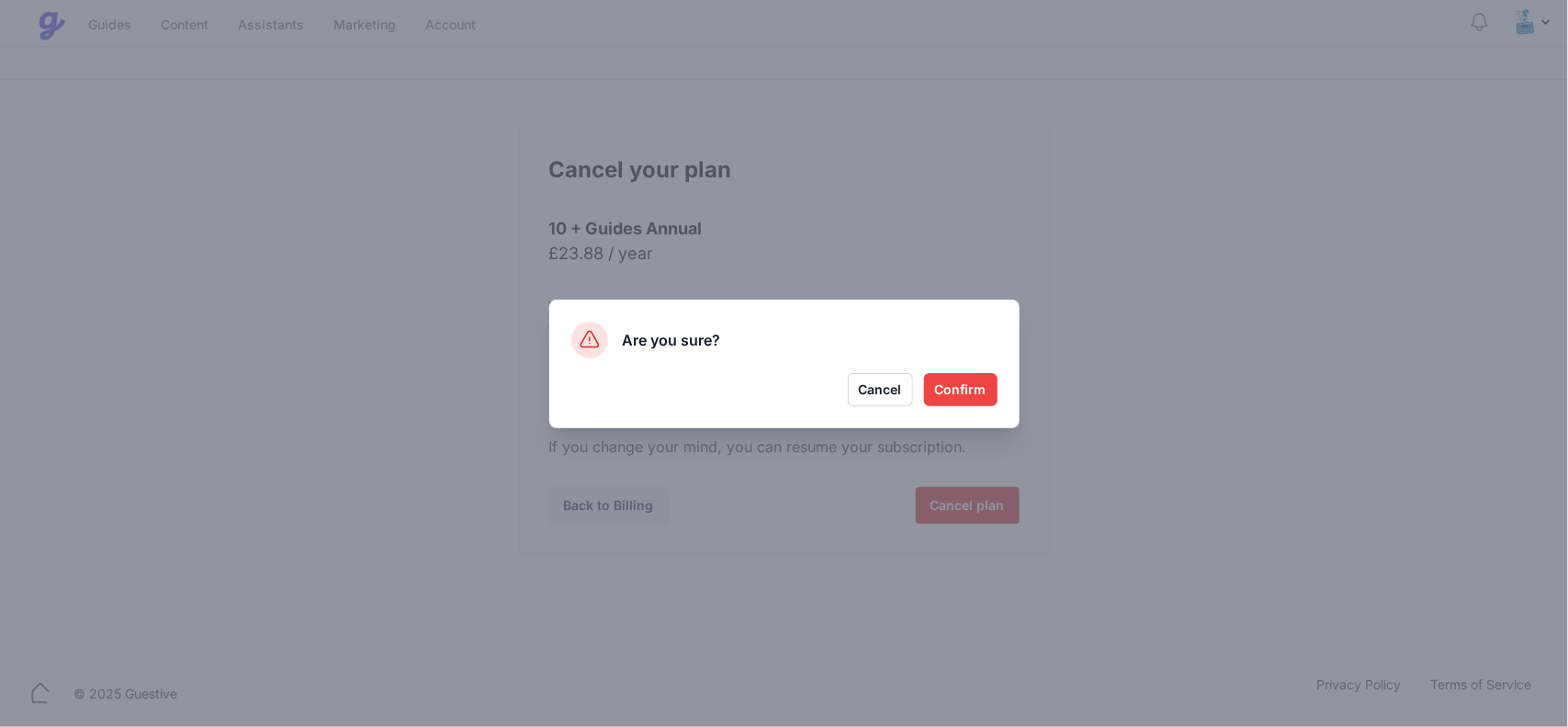
click at [947, 386] on button "Confirm" at bounding box center [960, 389] width 73 height 33
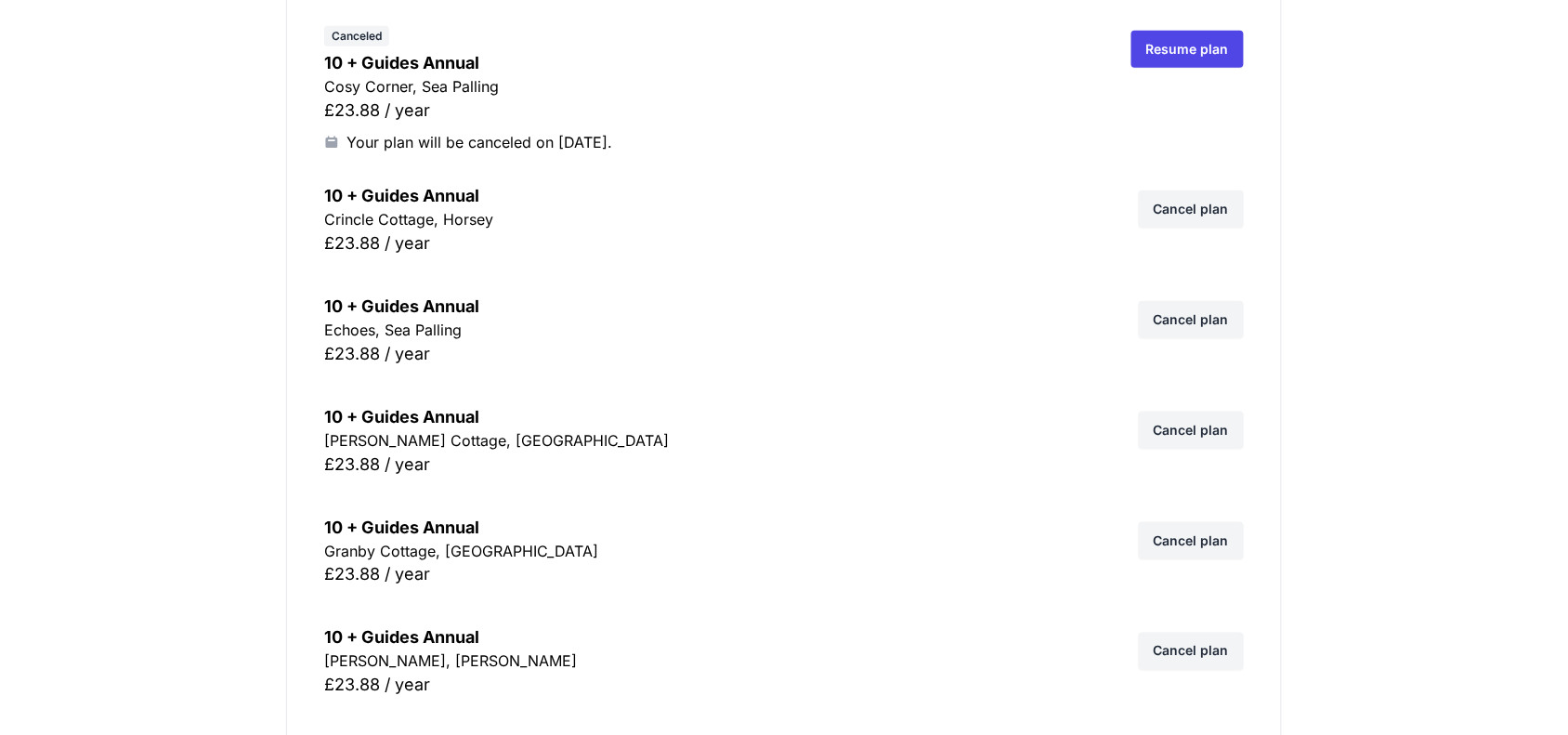
scroll to position [348, 0]
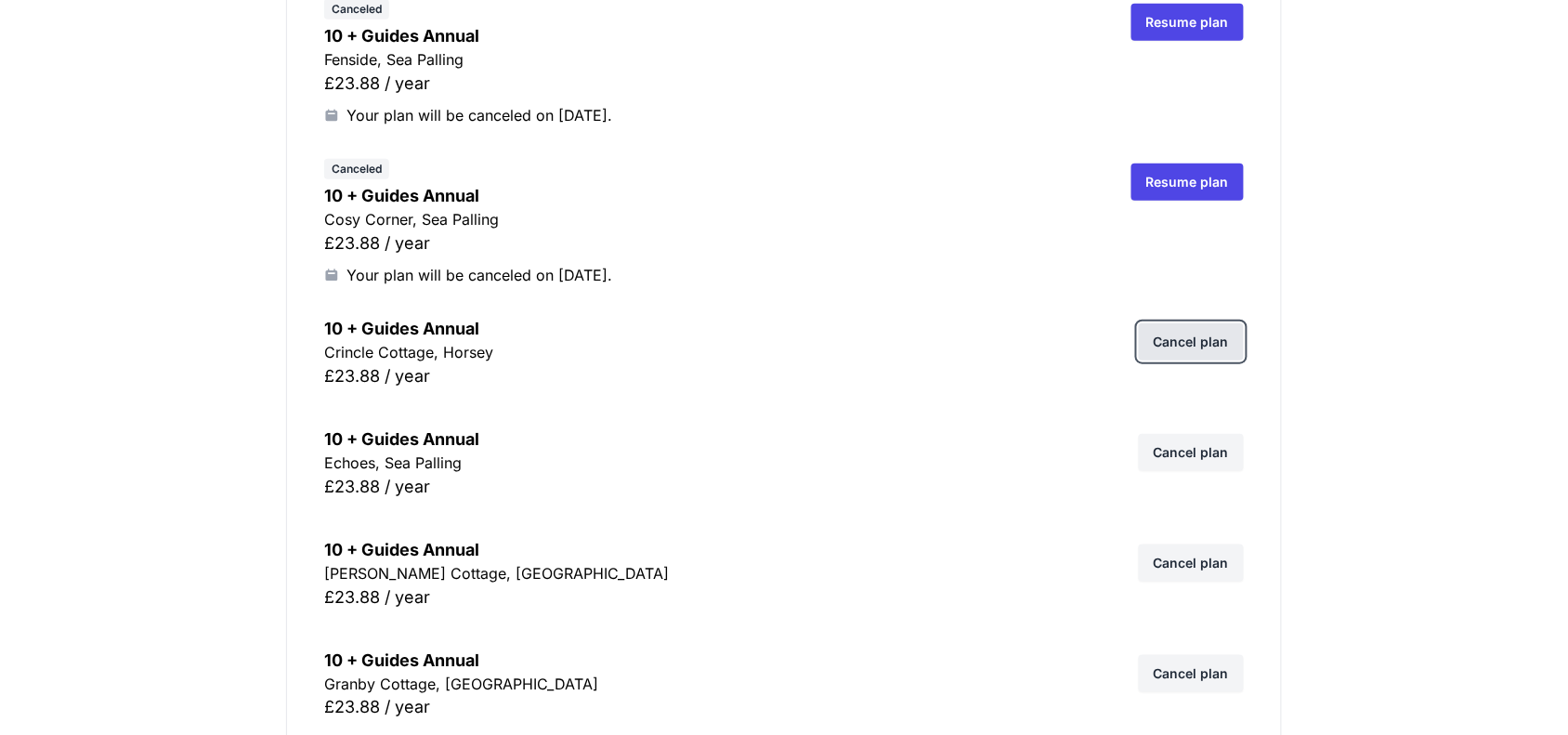
click at [1176, 340] on link "Cancel plan" at bounding box center [1191, 342] width 105 height 38
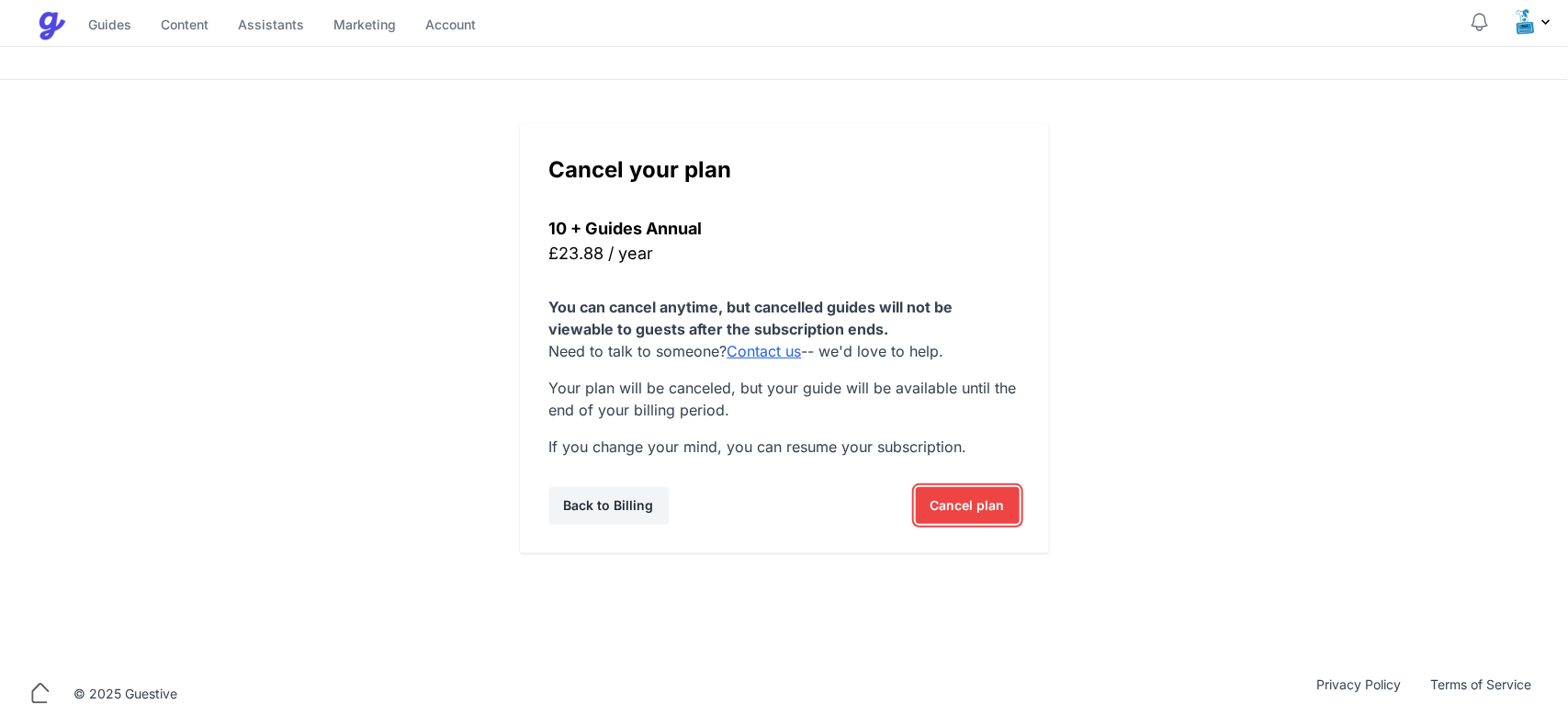
click at [985, 501] on span "Cancel plan" at bounding box center [967, 506] width 74 height 37
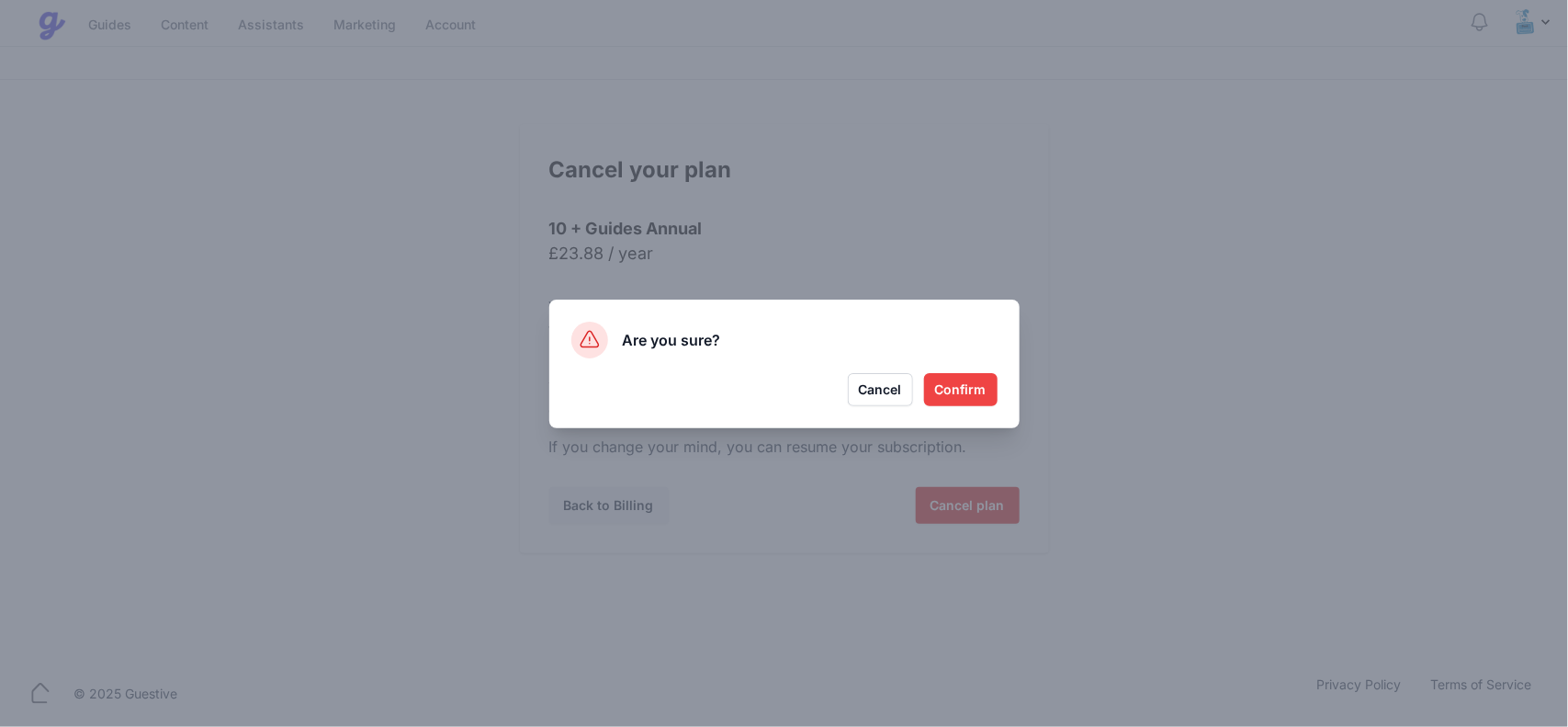
click at [994, 391] on button "Confirm" at bounding box center [960, 389] width 73 height 33
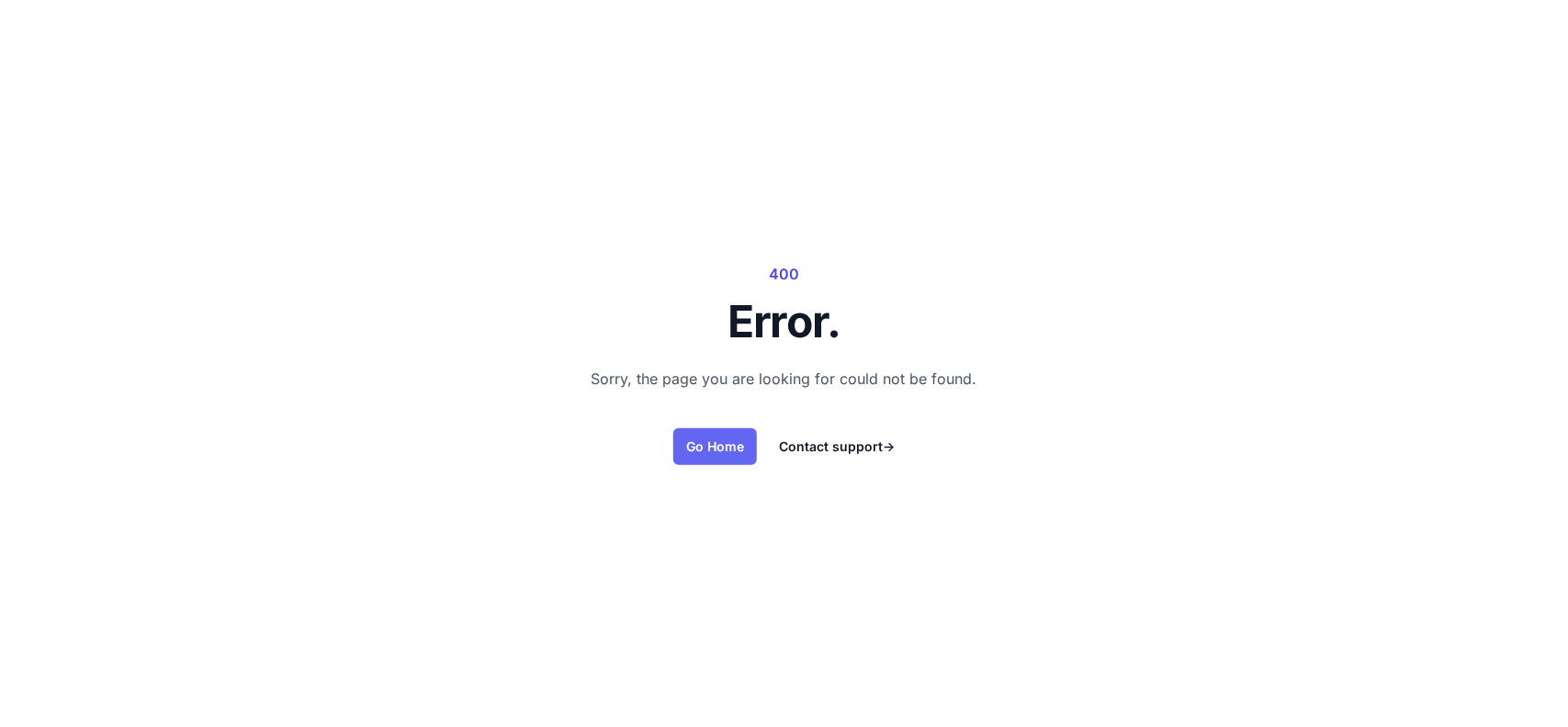
click at [707, 446] on link "Go Home" at bounding box center [714, 447] width 83 height 37
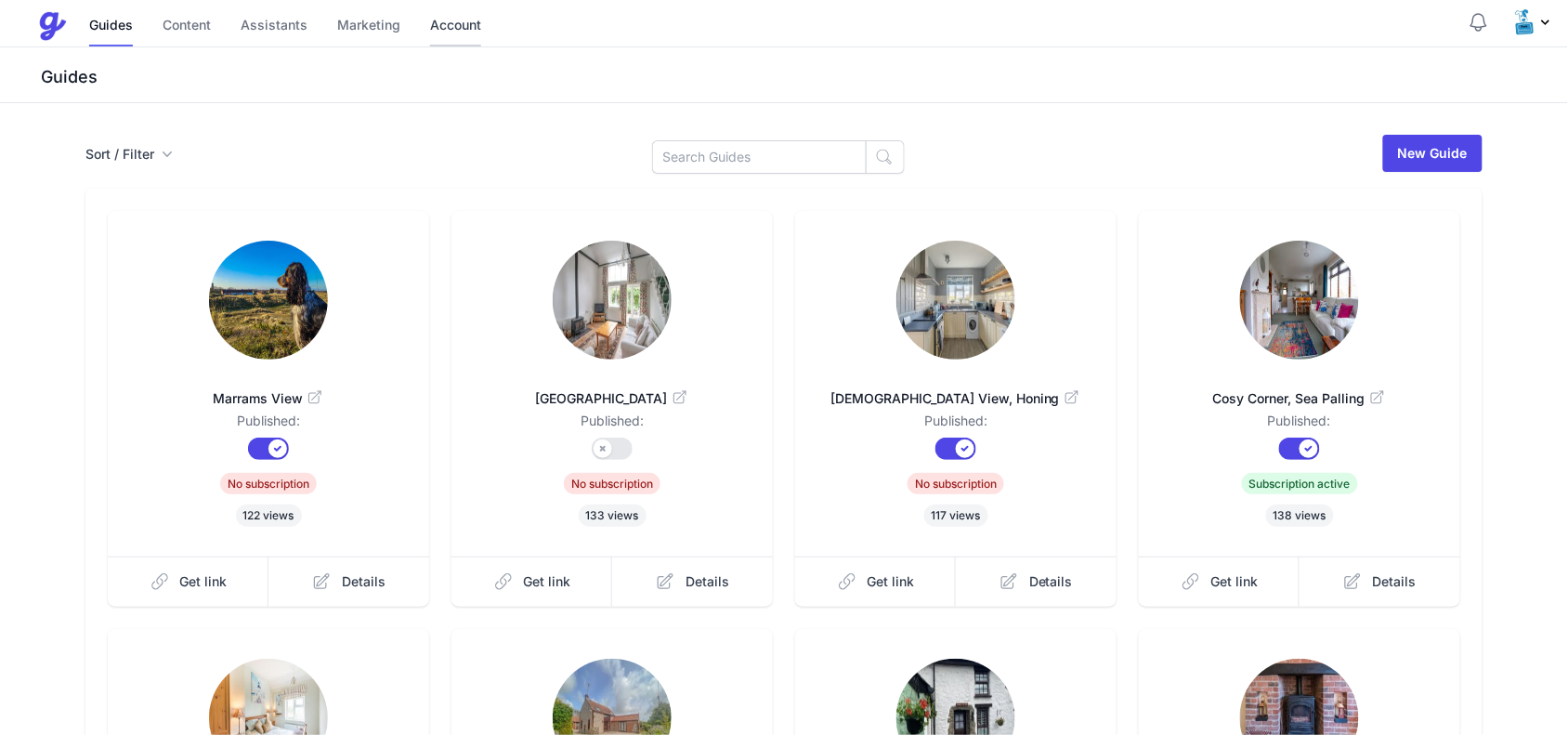
click at [457, 26] on link "Account" at bounding box center [456, 27] width 51 height 40
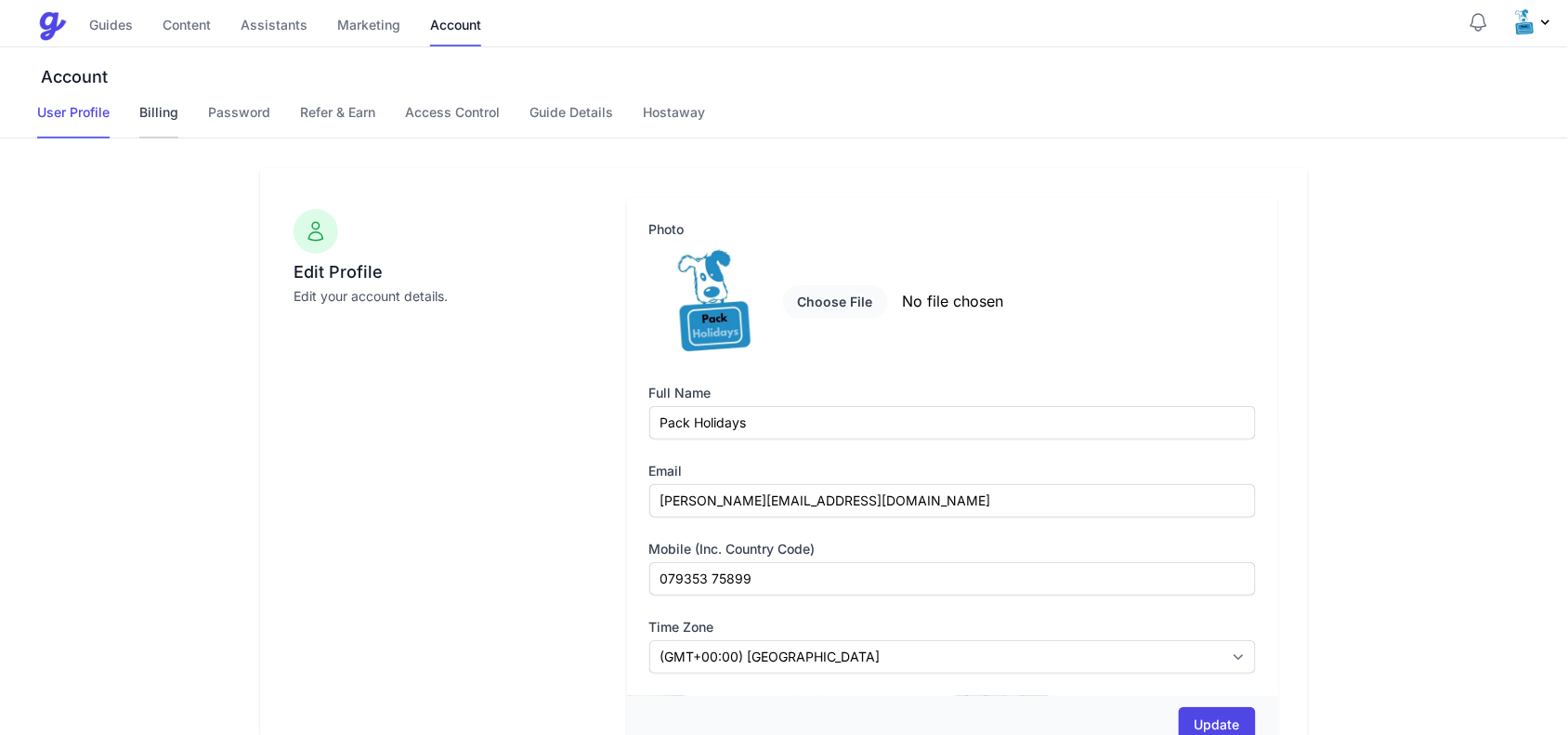
click at [165, 107] on link "Billing" at bounding box center [158, 121] width 39 height 36
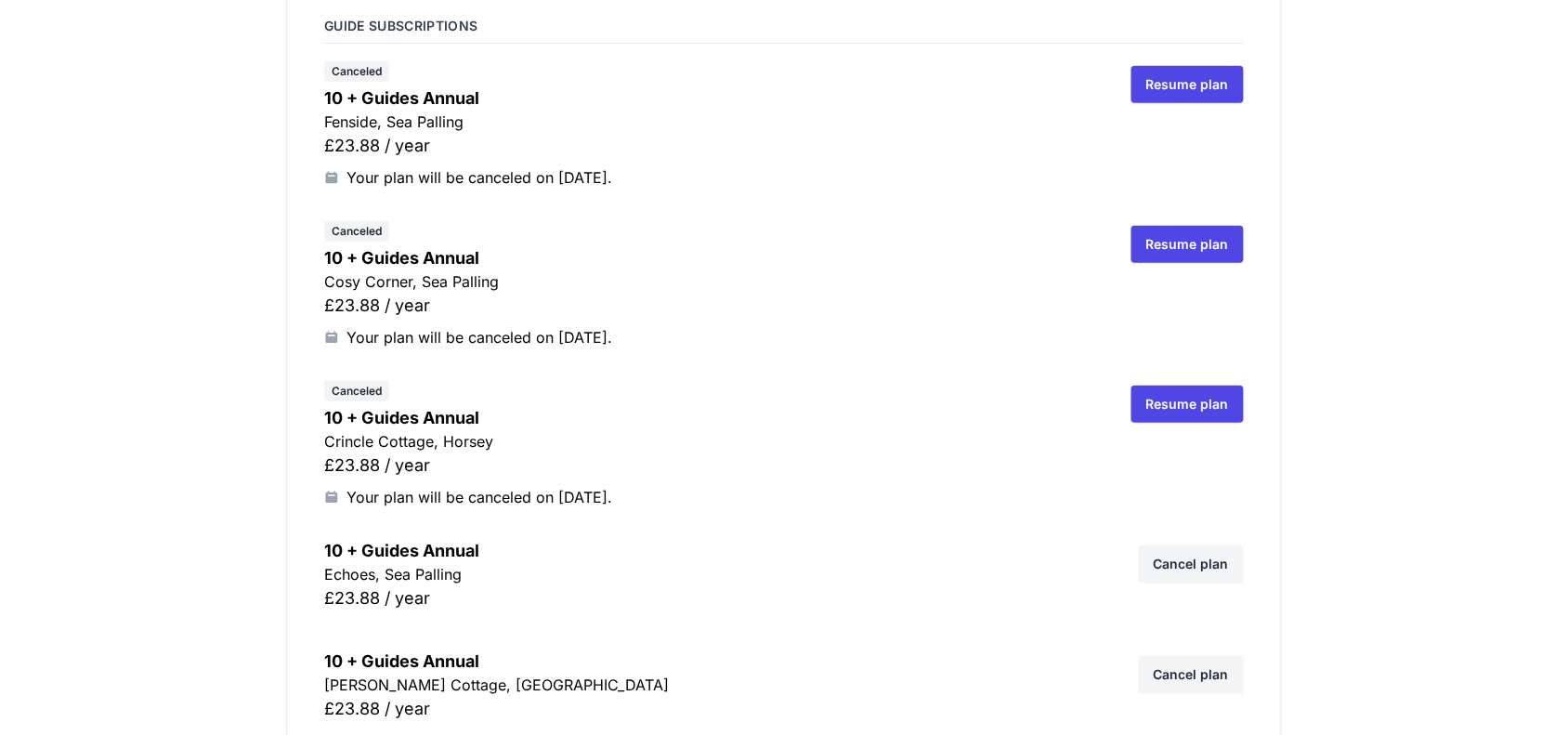
scroll to position [464, 0]
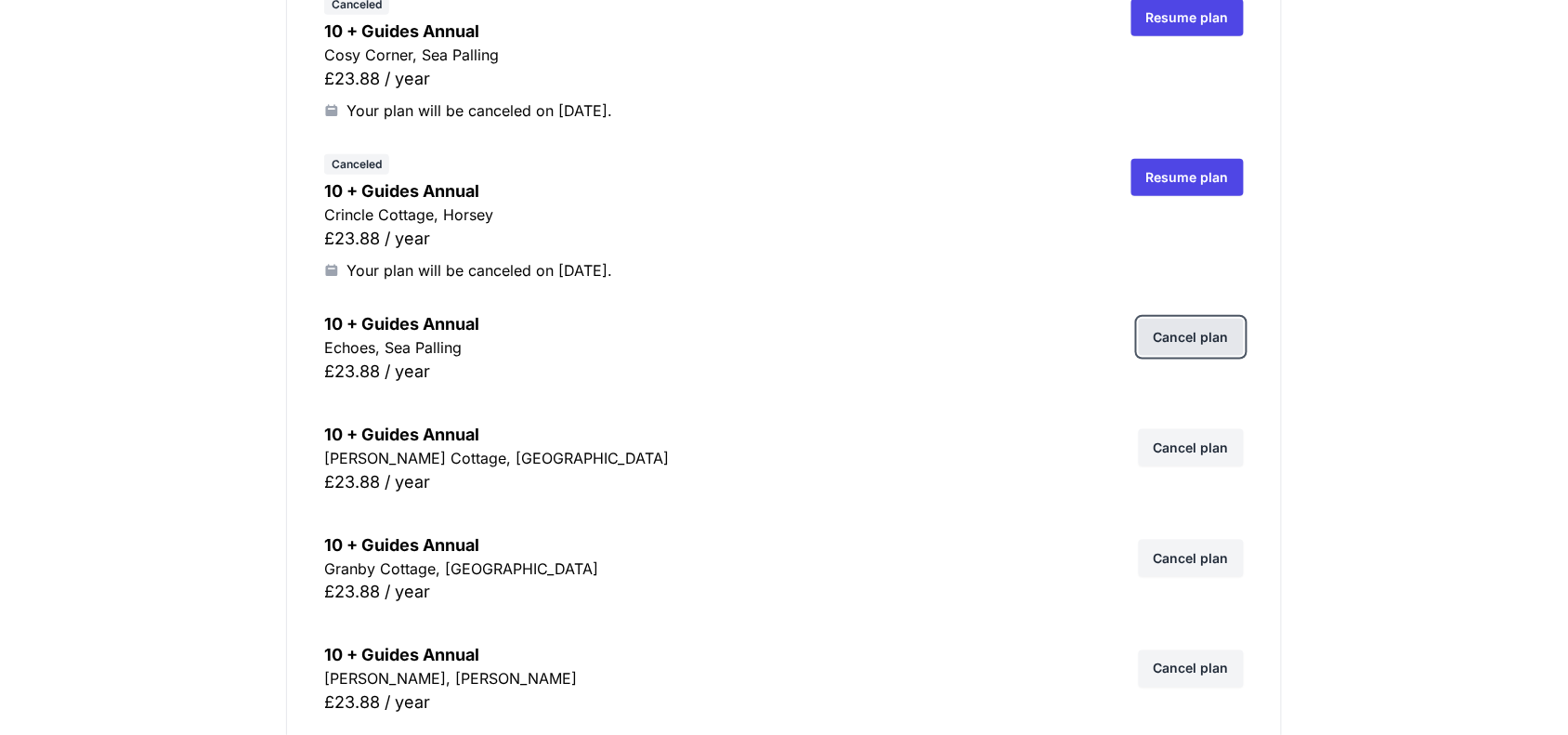
click at [1215, 332] on link "Cancel plan" at bounding box center [1191, 337] width 105 height 38
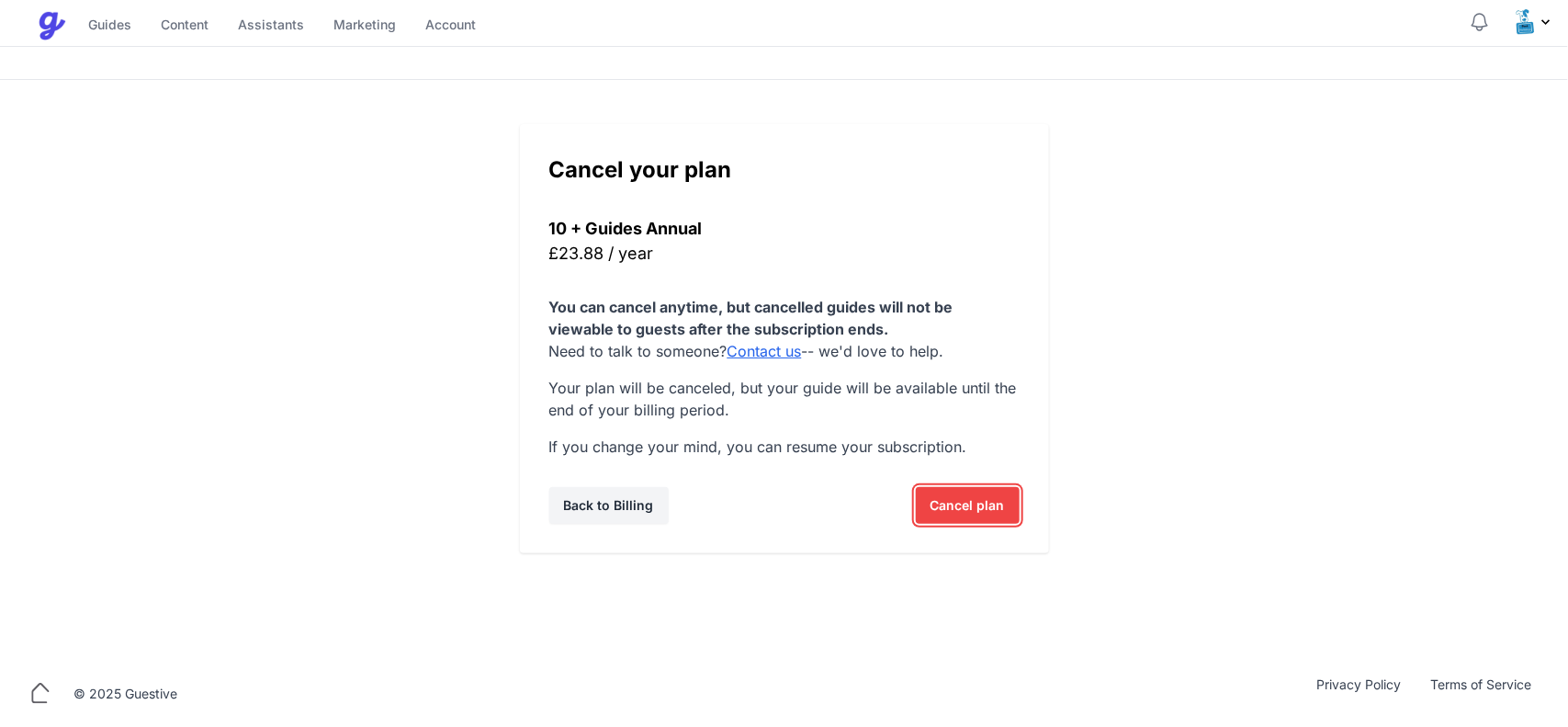
click at [960, 515] on span "Cancel plan" at bounding box center [967, 506] width 74 height 37
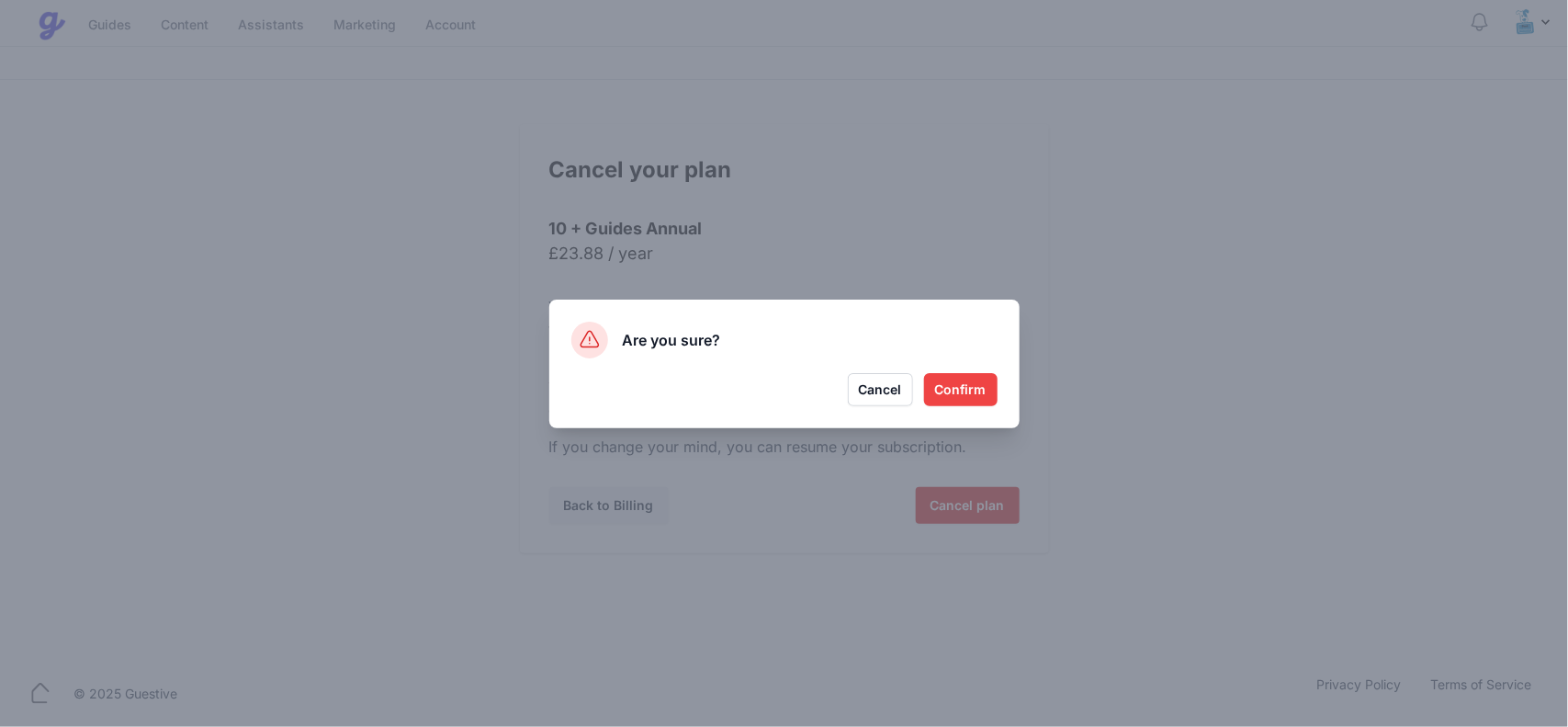
click at [961, 392] on button "Confirm" at bounding box center [960, 389] width 73 height 33
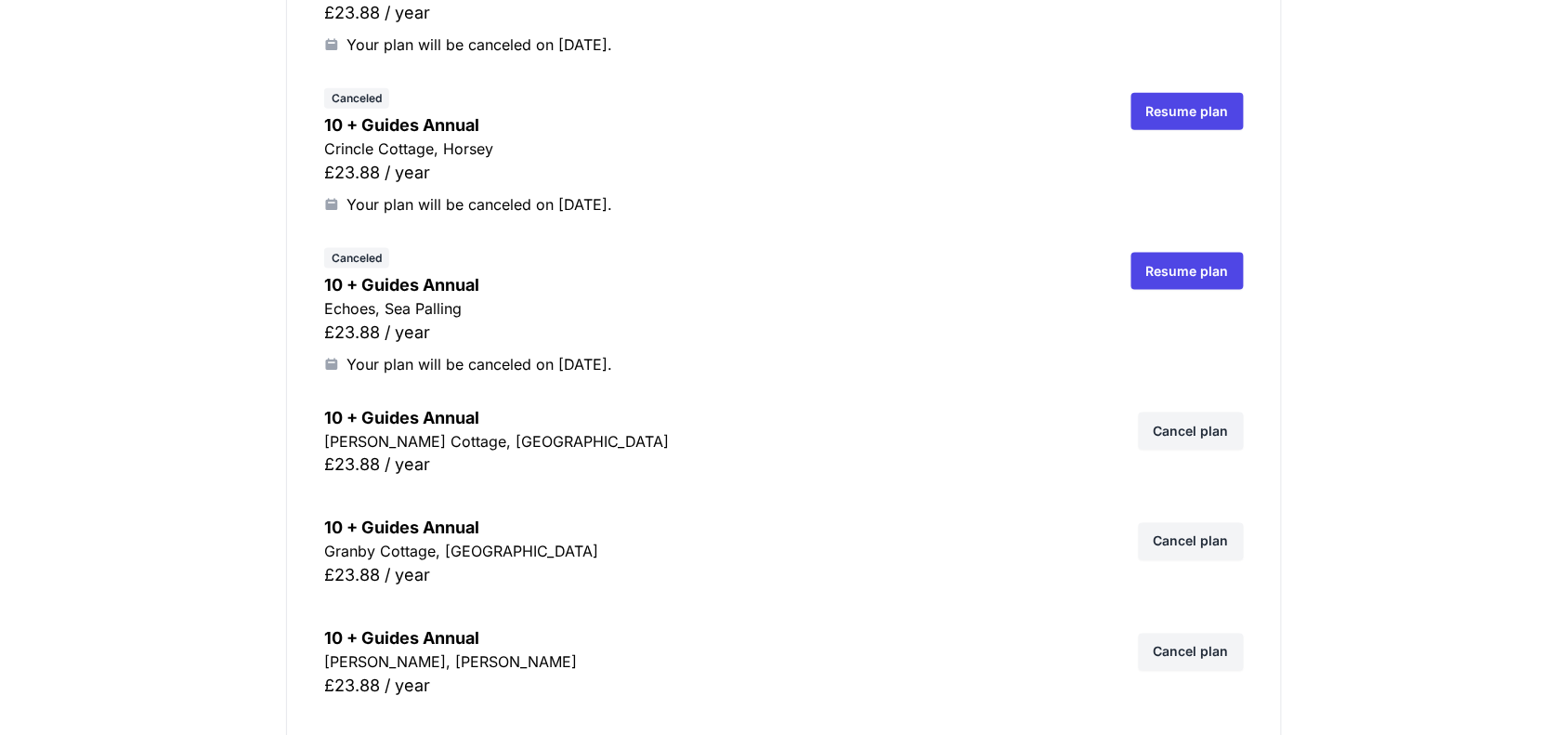
scroll to position [581, 0]
click at [1181, 427] on link "Cancel plan" at bounding box center [1191, 429] width 105 height 38
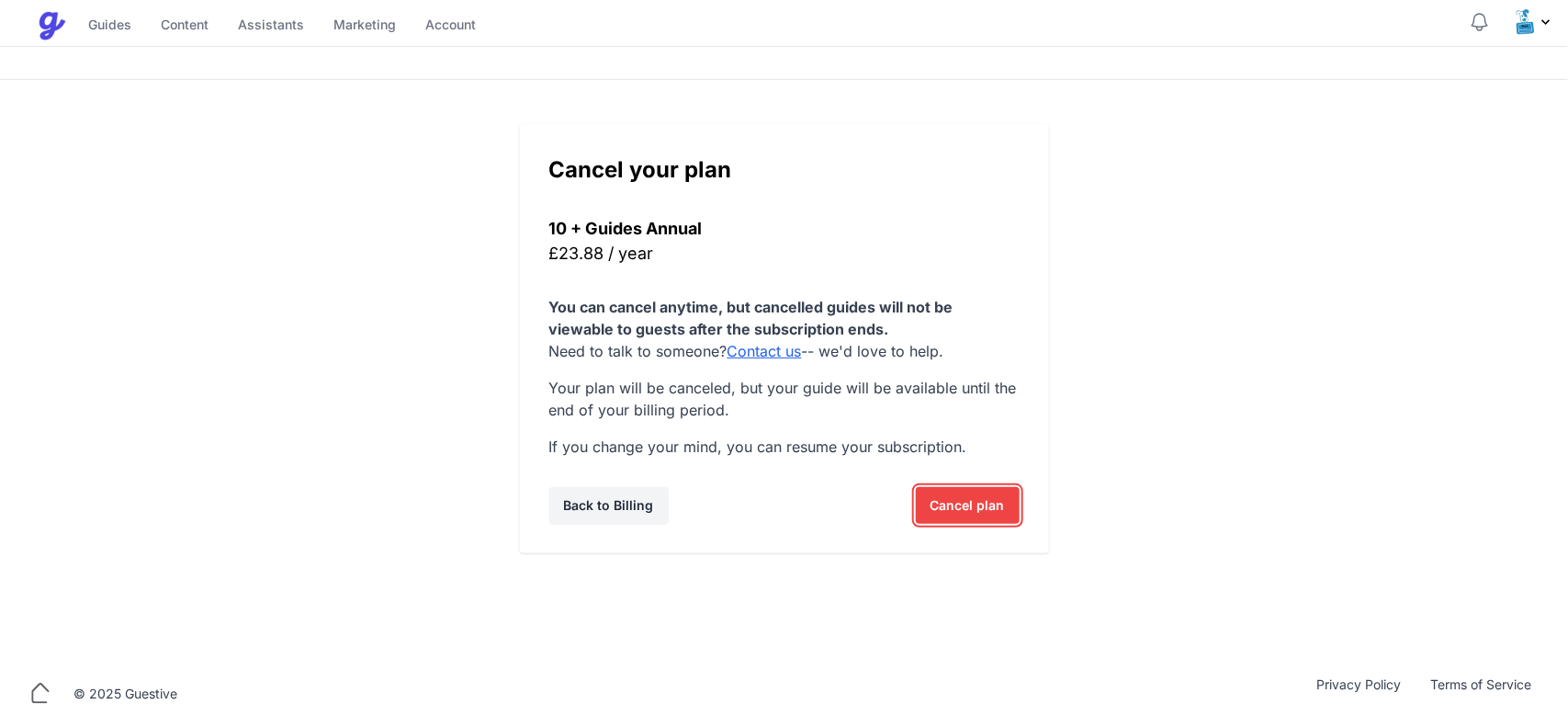
click at [984, 492] on span "Cancel plan" at bounding box center [967, 506] width 74 height 37
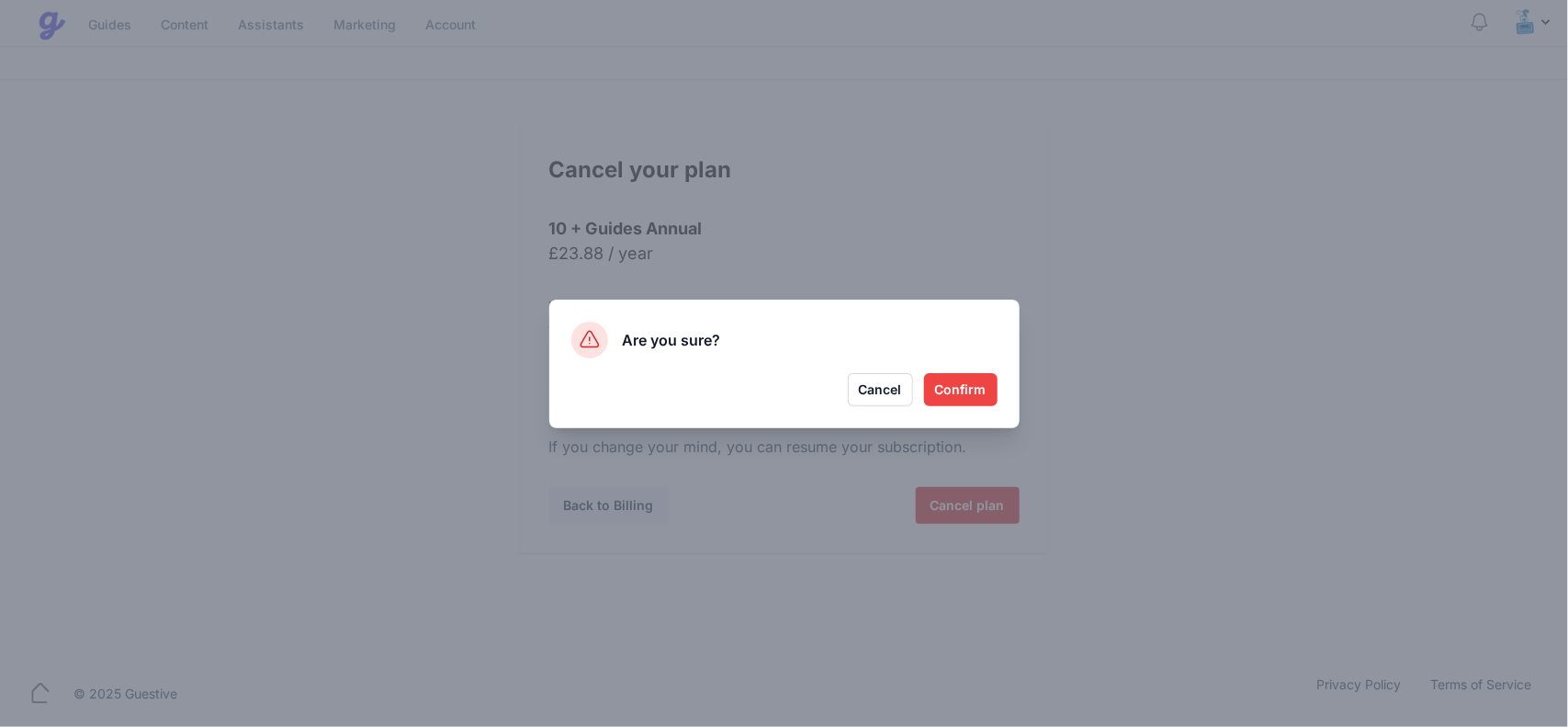
click at [957, 393] on button "Confirm" at bounding box center [960, 389] width 73 height 33
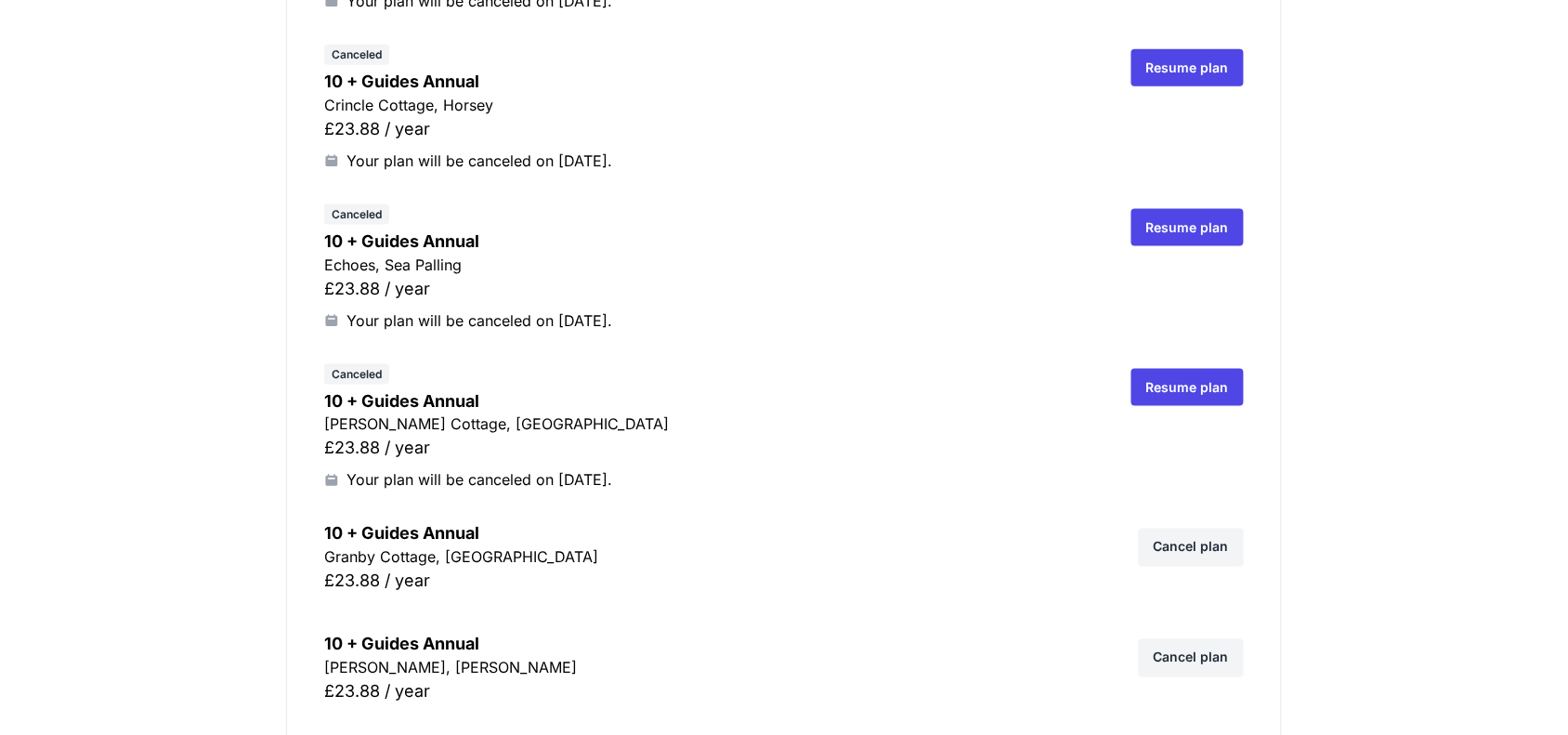
scroll to position [696, 0]
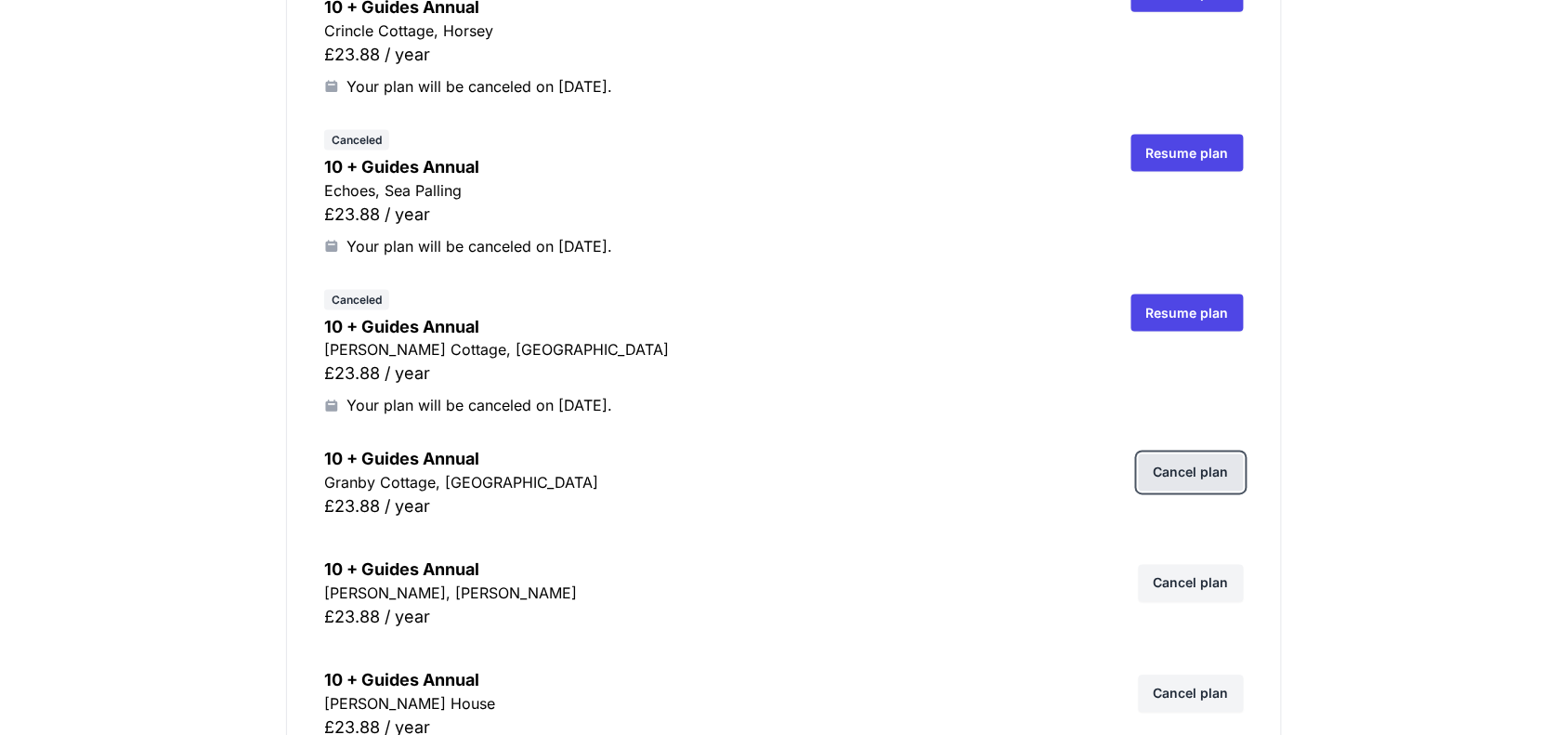
click at [1181, 480] on link "Cancel plan" at bounding box center [1191, 473] width 105 height 38
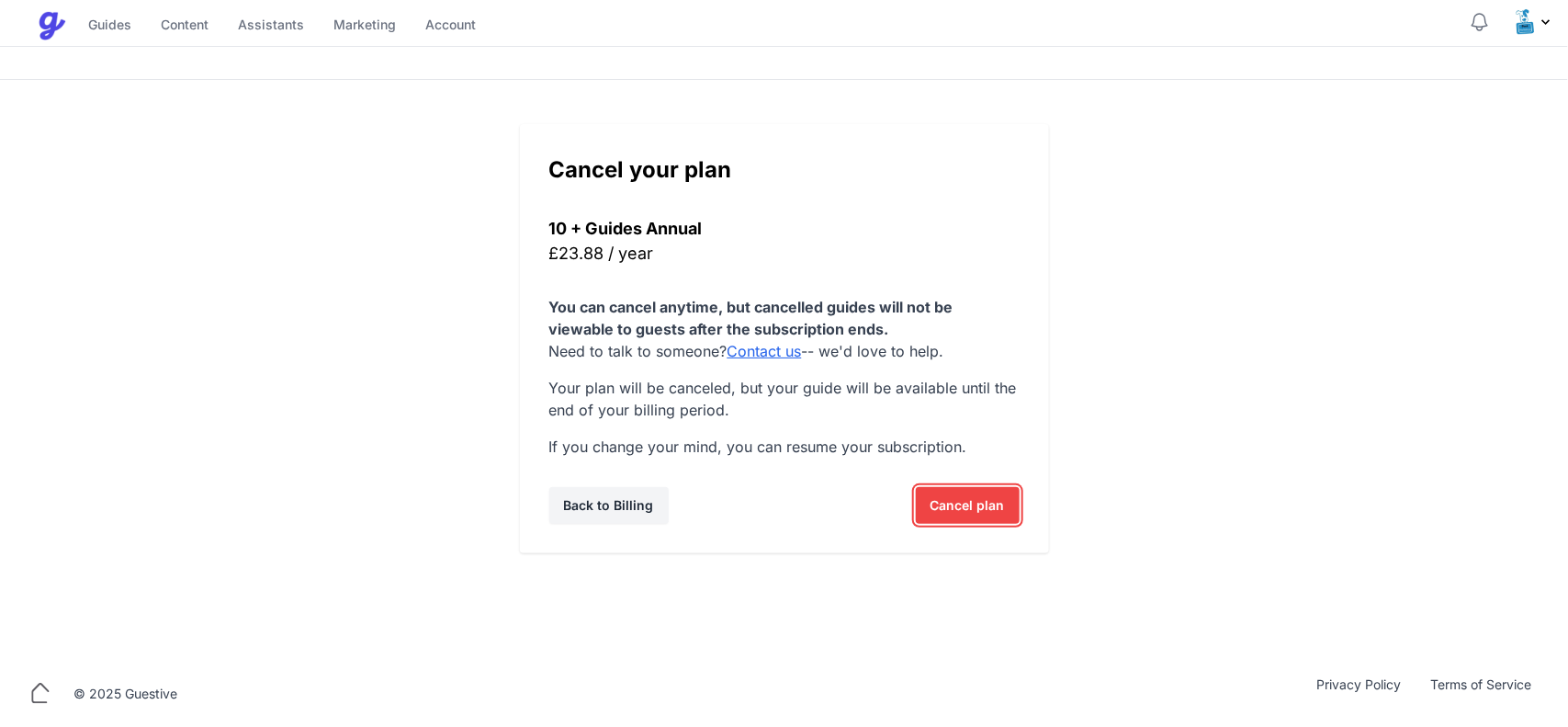
click at [956, 508] on span "Cancel plan" at bounding box center [967, 506] width 74 height 37
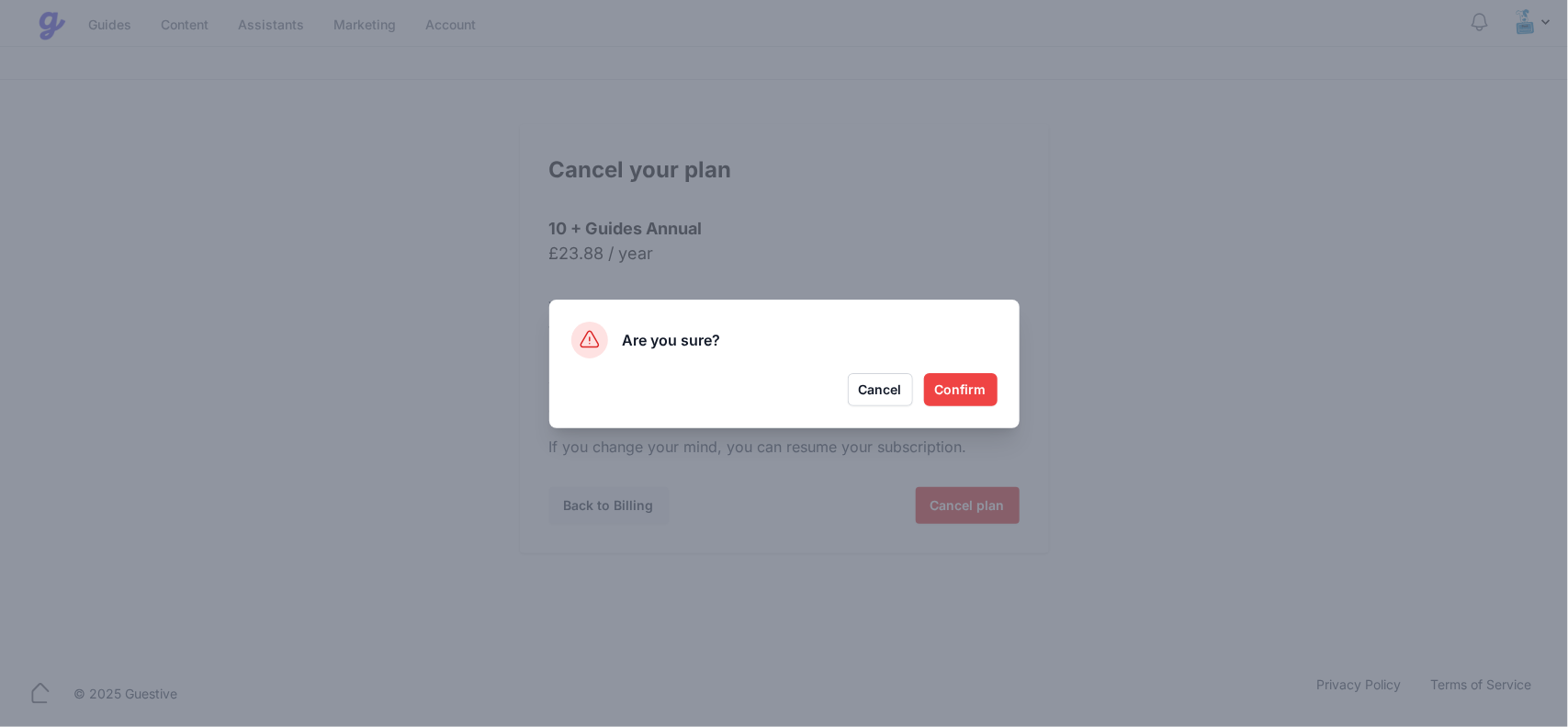
click at [952, 386] on button "Confirm" at bounding box center [960, 389] width 73 height 33
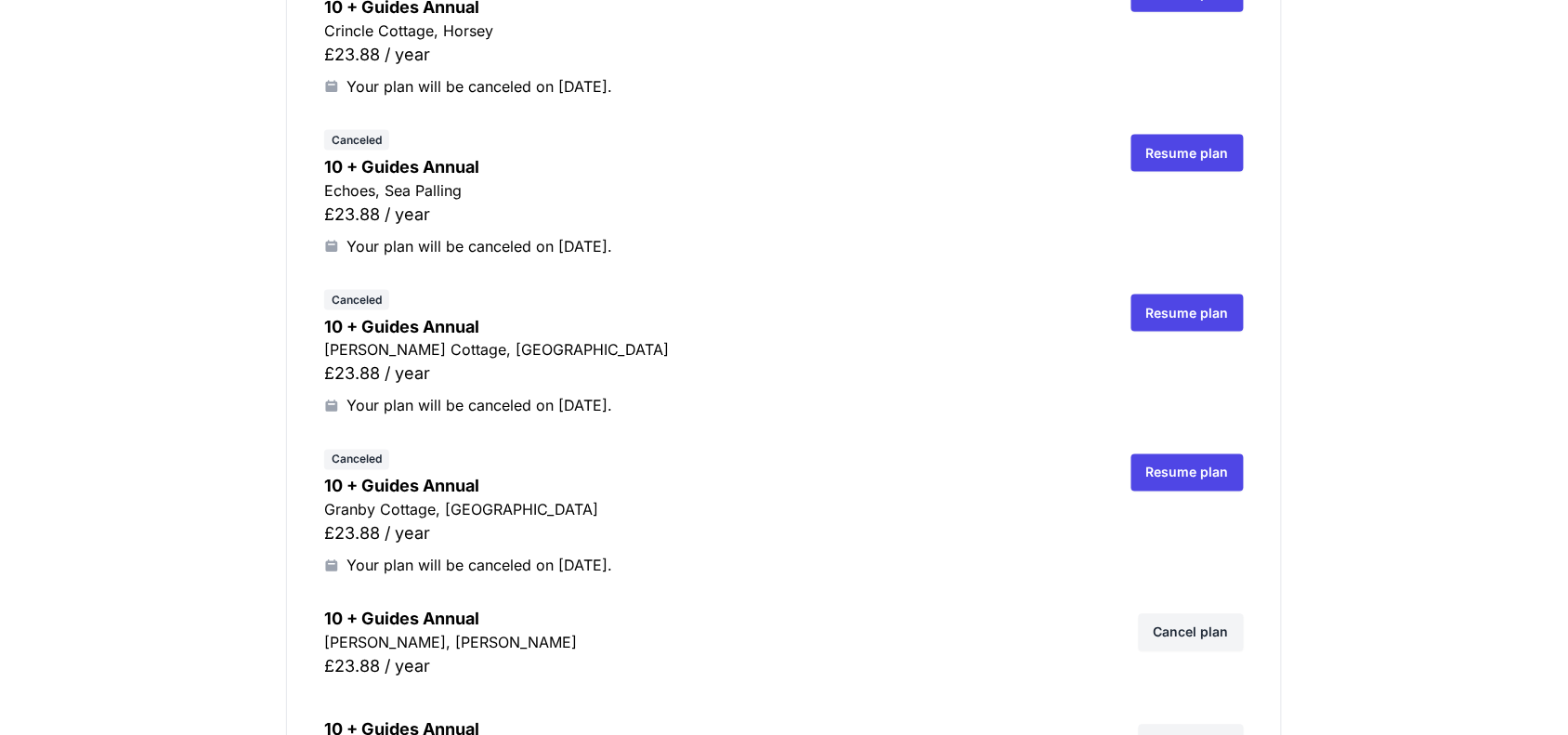
scroll to position [1045, 0]
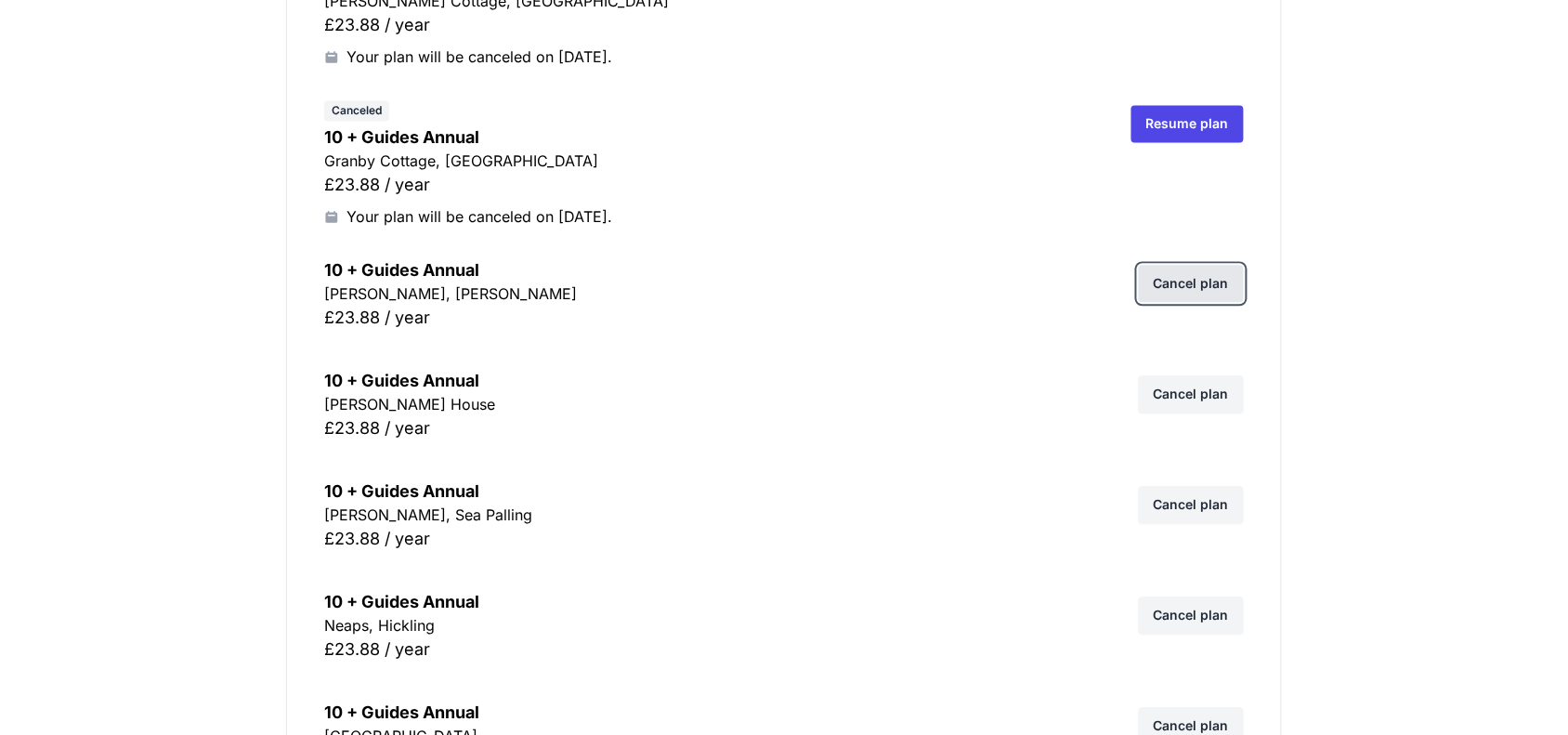
click at [1165, 277] on link "Cancel plan" at bounding box center [1191, 285] width 105 height 38
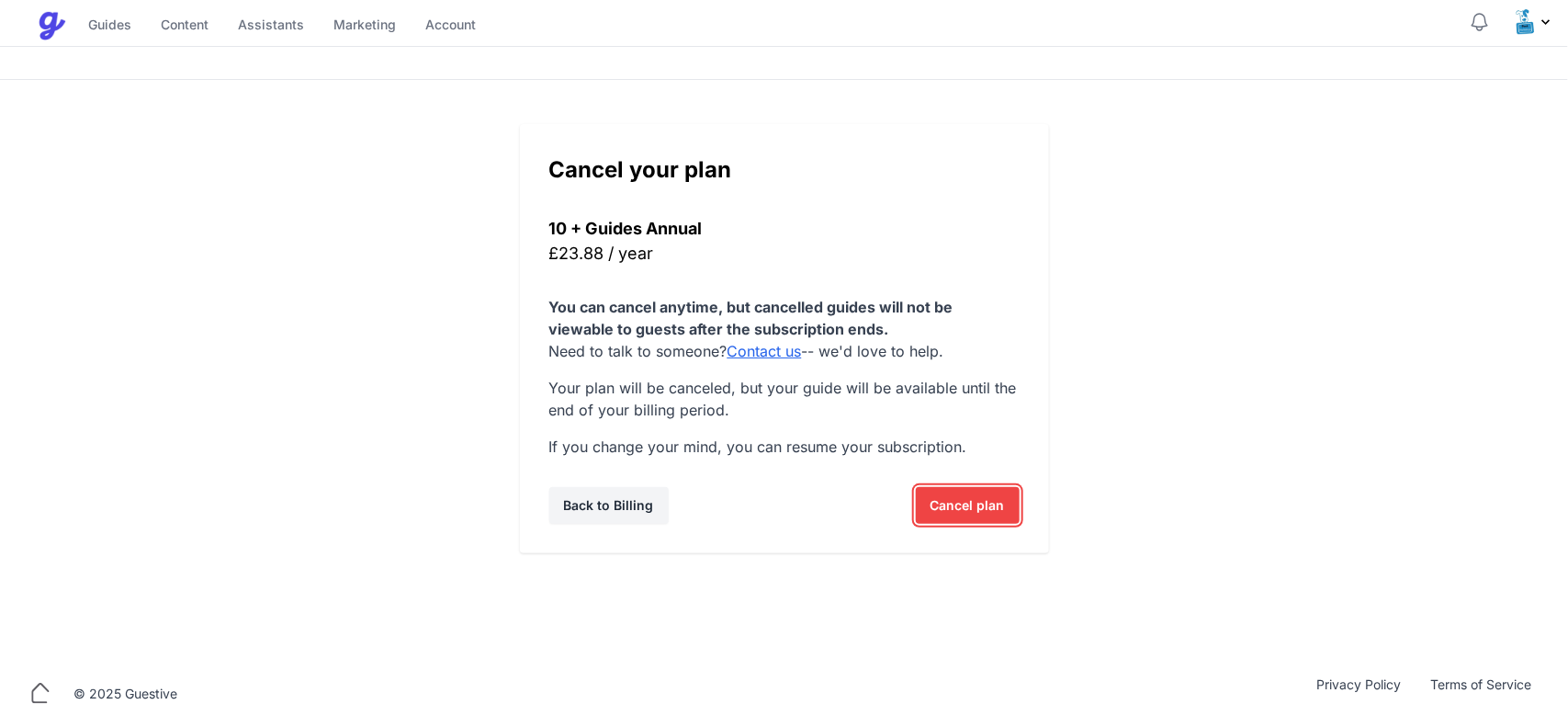
click at [946, 499] on span "Cancel plan" at bounding box center [967, 506] width 74 height 37
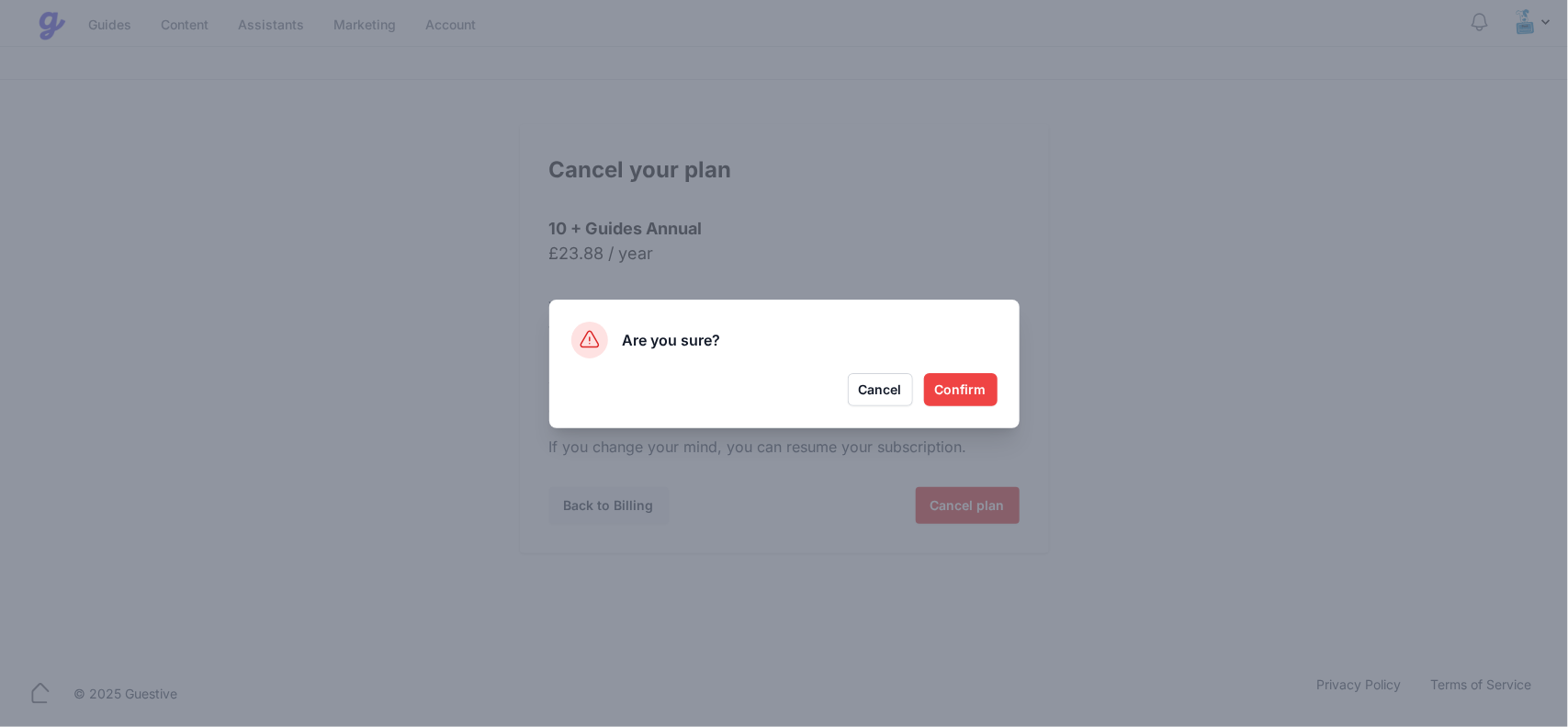
click at [963, 380] on button "Confirm" at bounding box center [960, 389] width 73 height 33
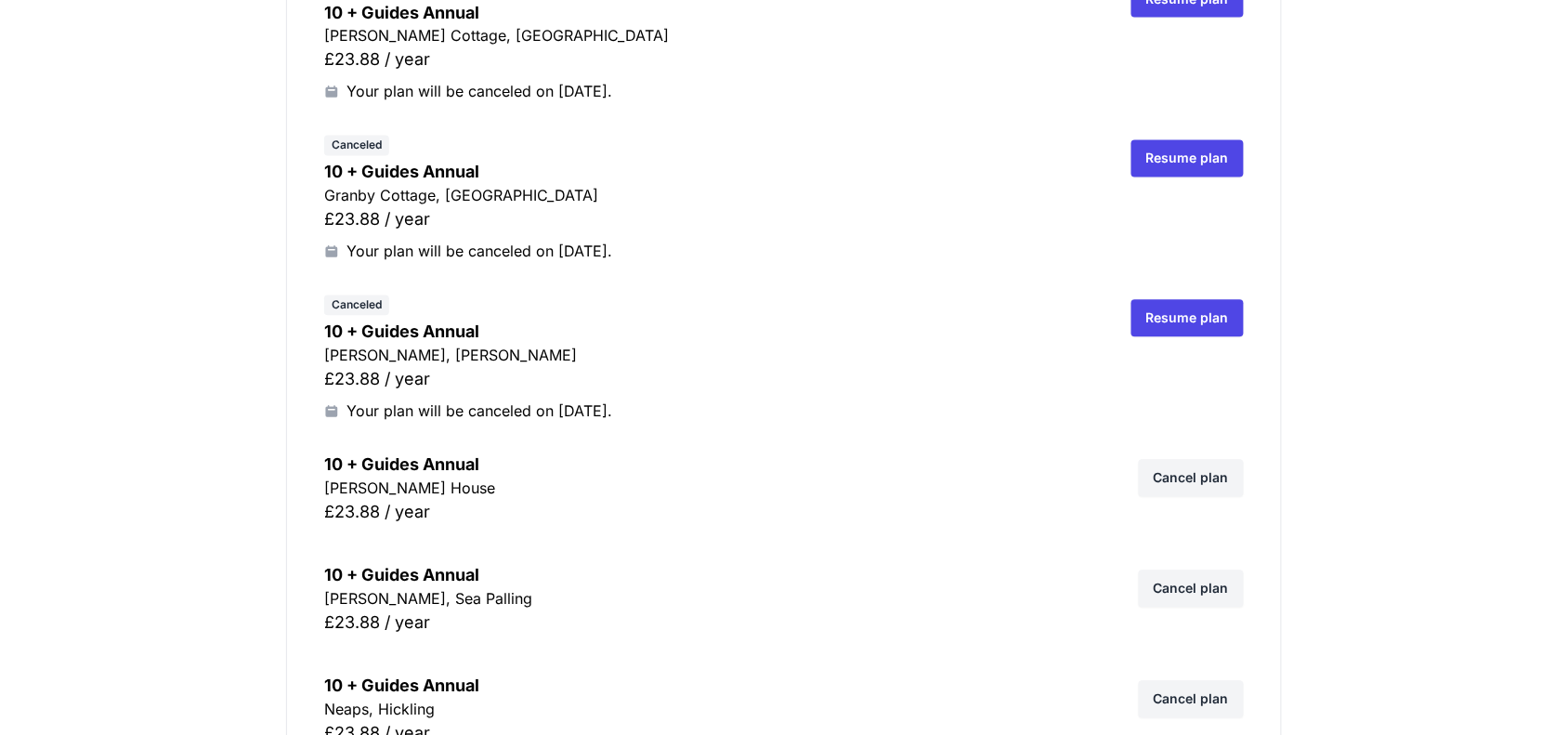
scroll to position [1045, 0]
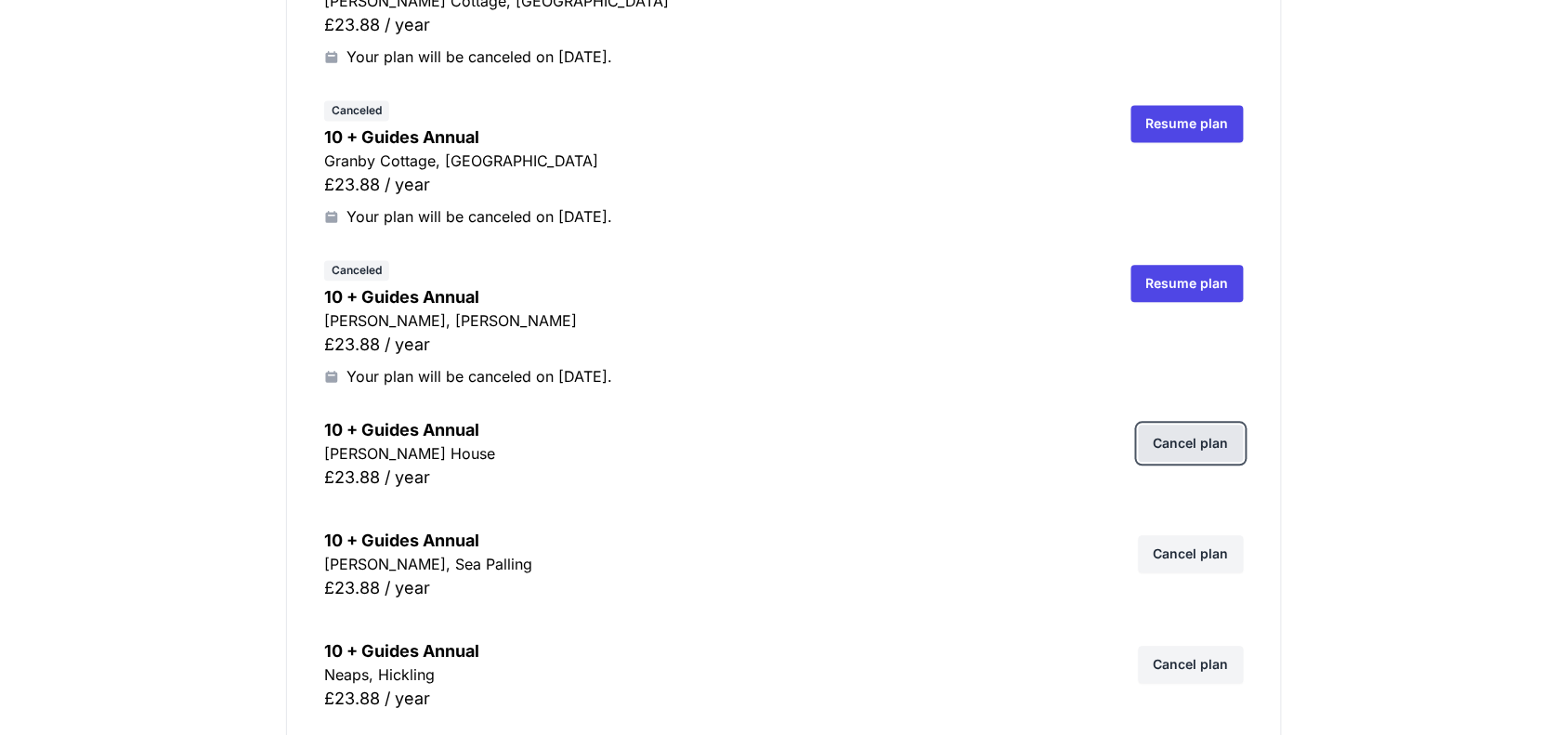
click at [1180, 433] on link "Cancel plan" at bounding box center [1191, 444] width 105 height 38
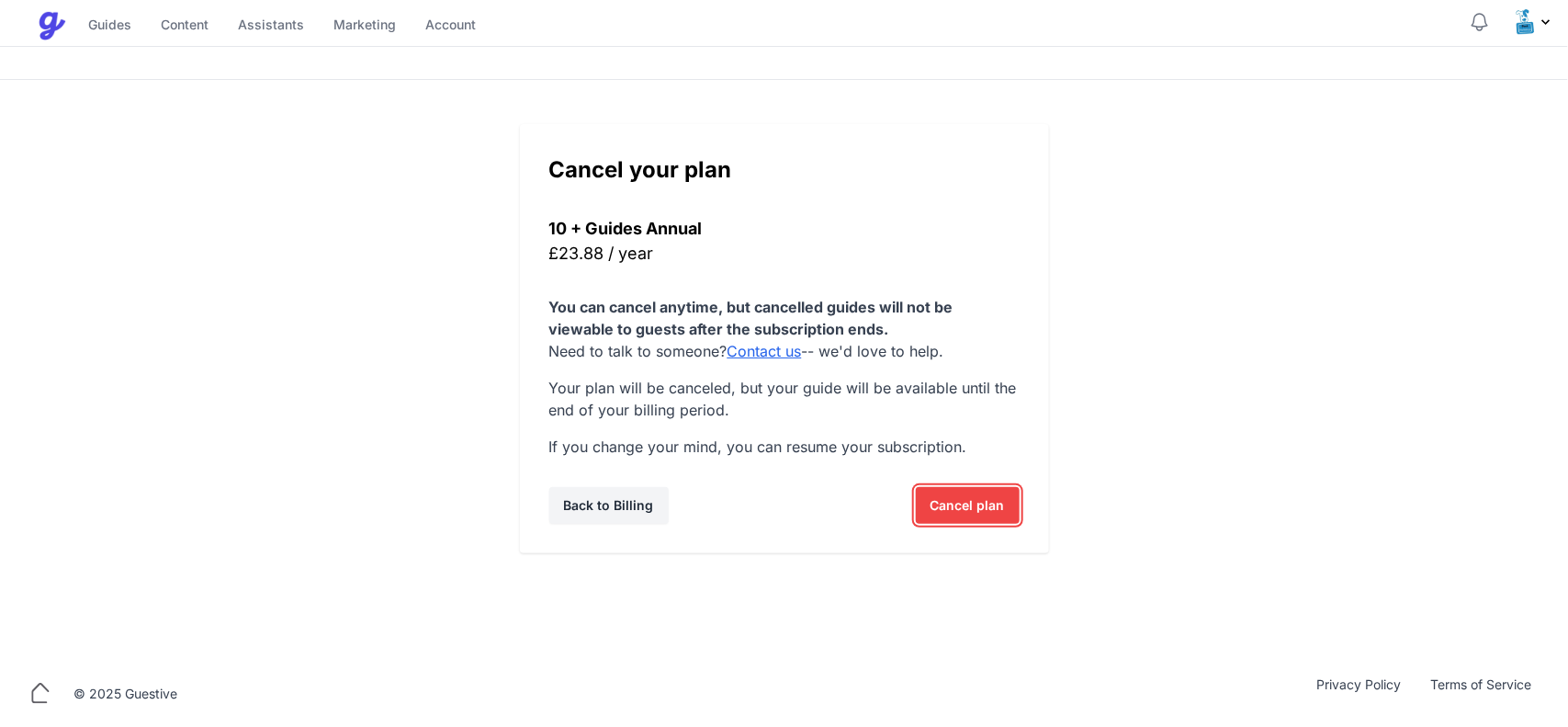
click at [925, 508] on button "Cancel plan Icons/spinner Cancelling..." at bounding box center [967, 506] width 104 height 37
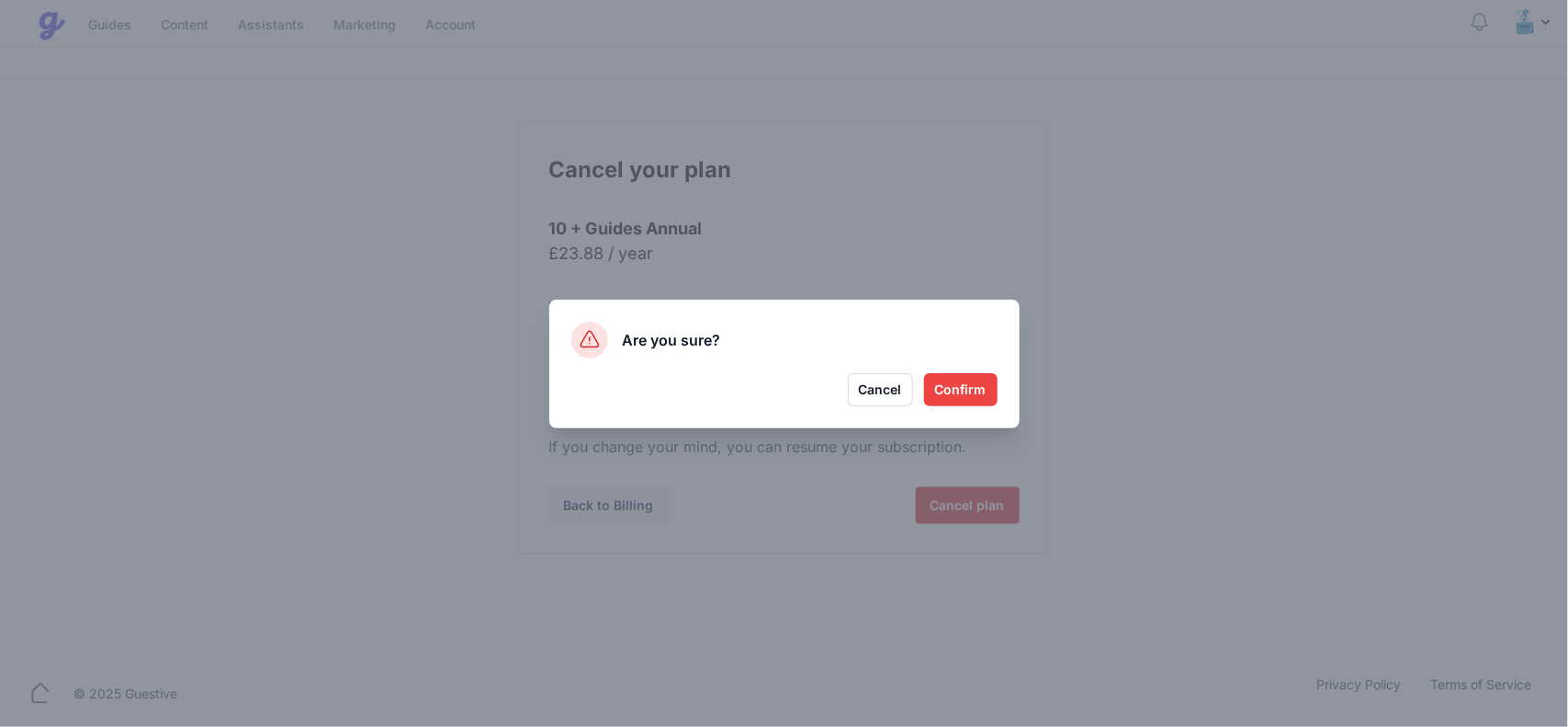
click at [941, 388] on button "Confirm" at bounding box center [960, 389] width 73 height 33
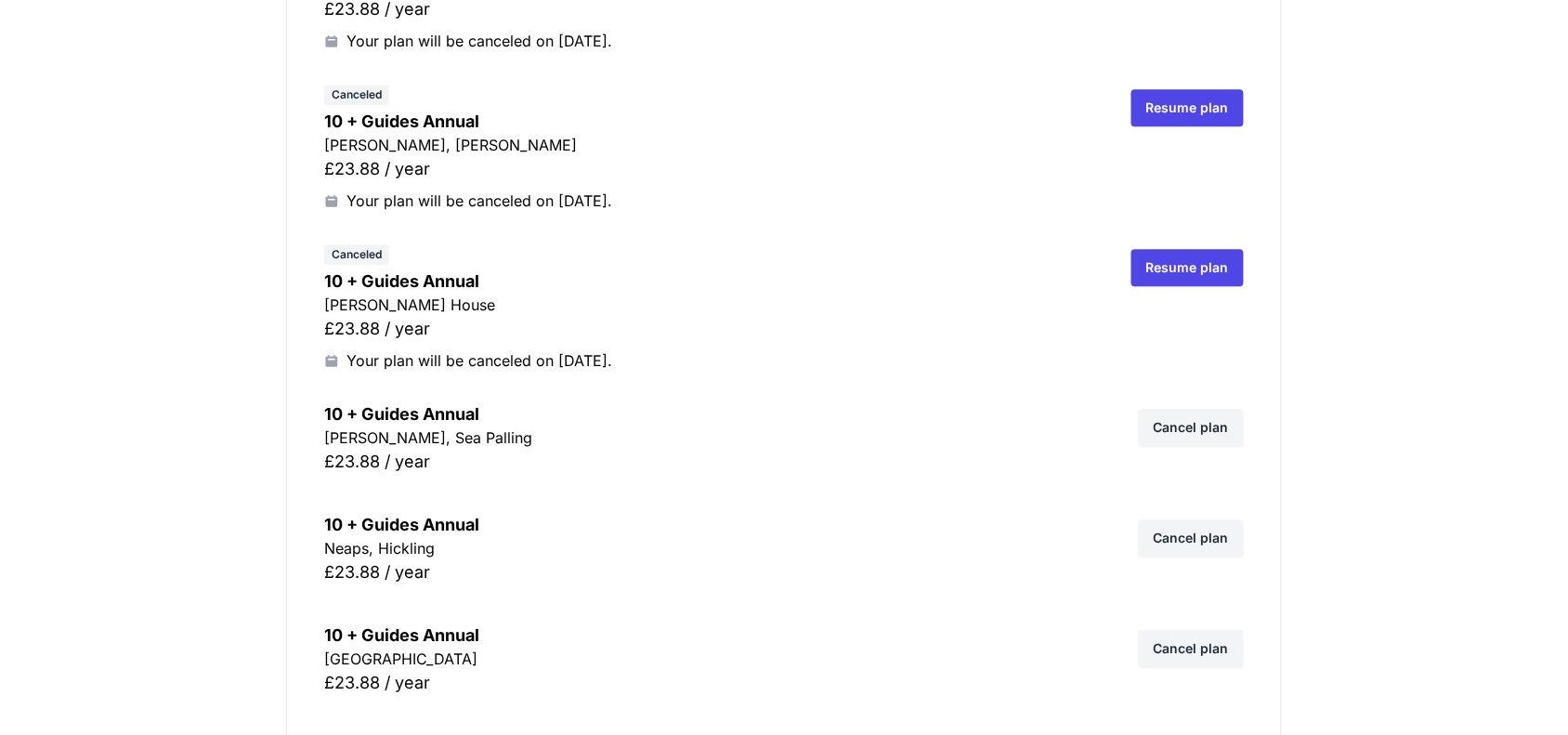
scroll to position [1277, 0]
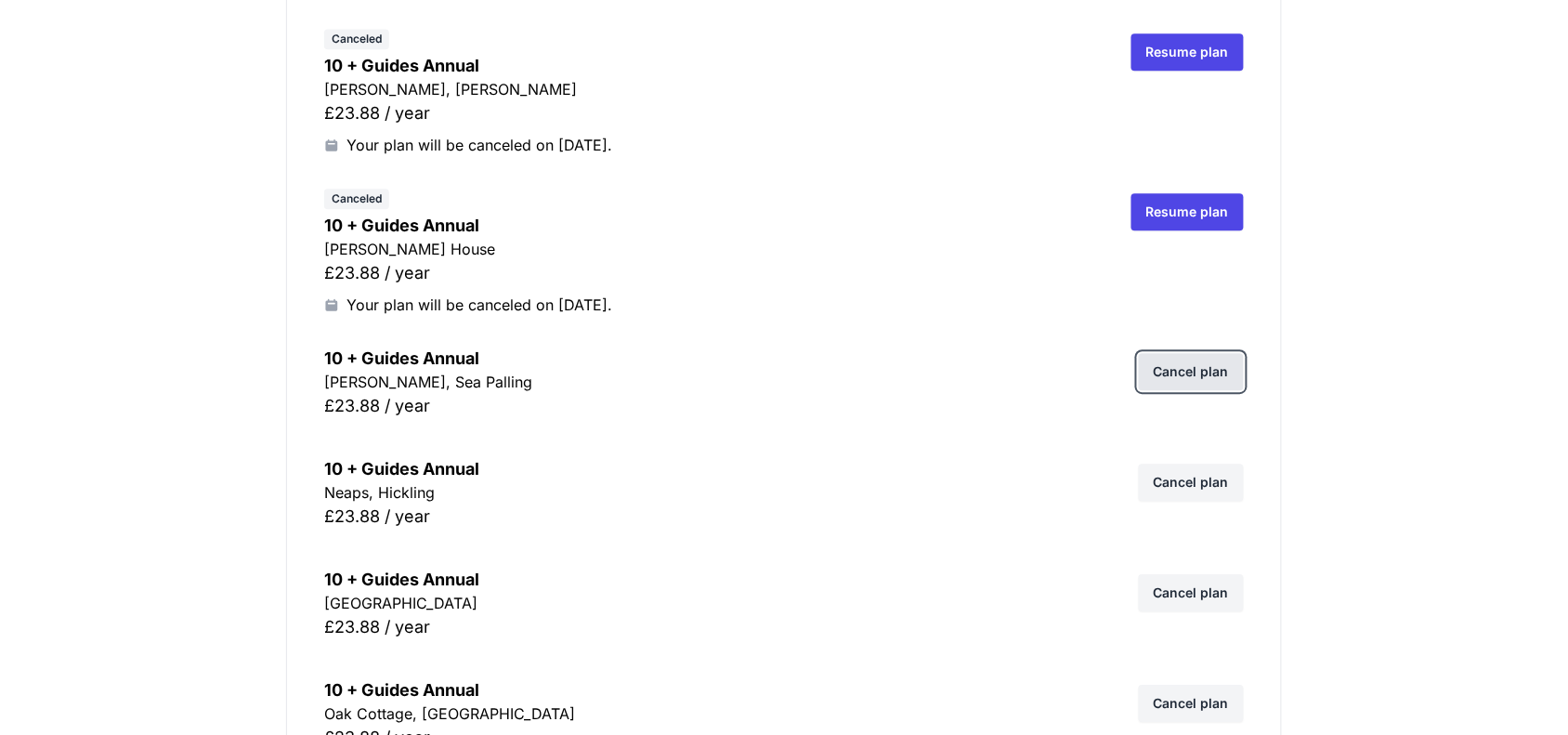
click at [1203, 368] on link "Cancel plan" at bounding box center [1191, 372] width 105 height 38
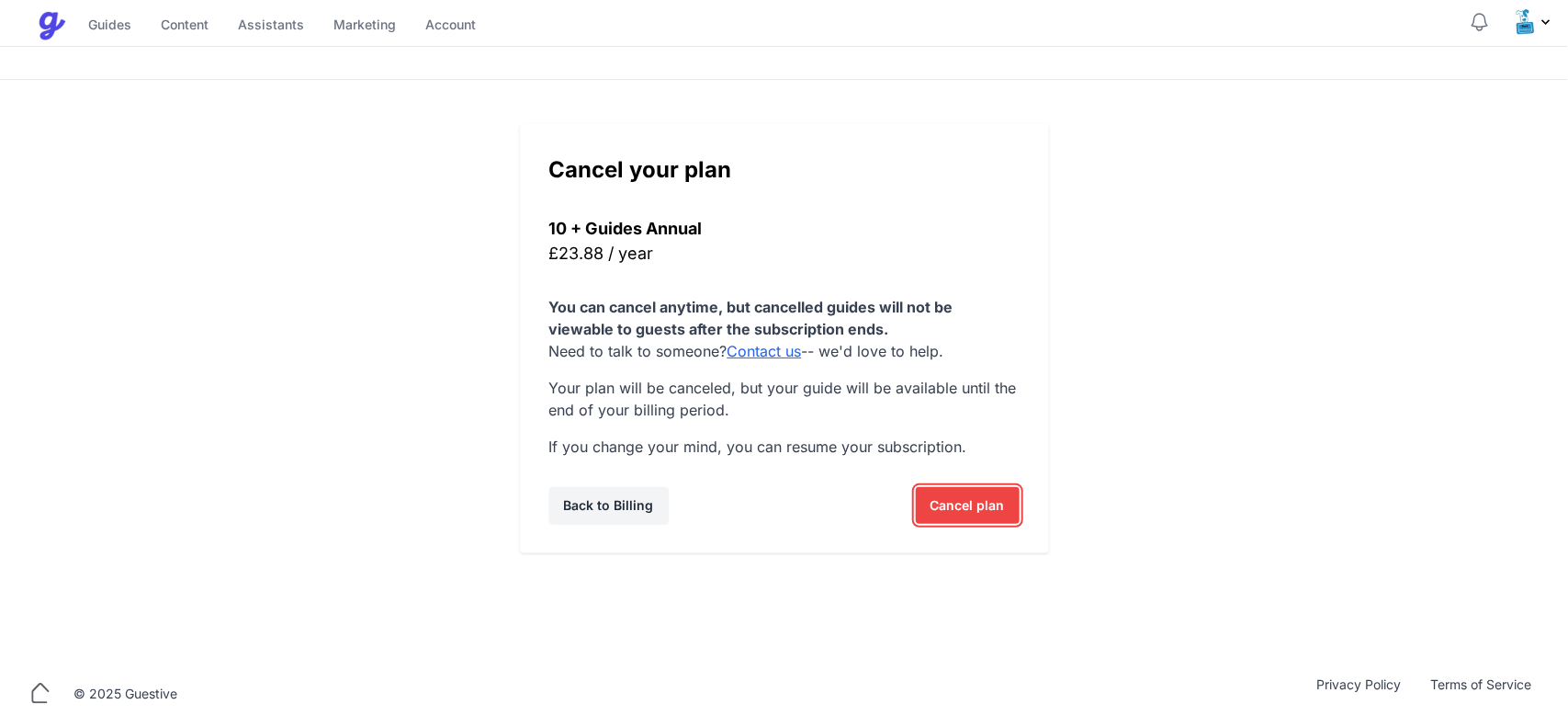
click at [952, 522] on span "Cancel plan" at bounding box center [967, 506] width 74 height 37
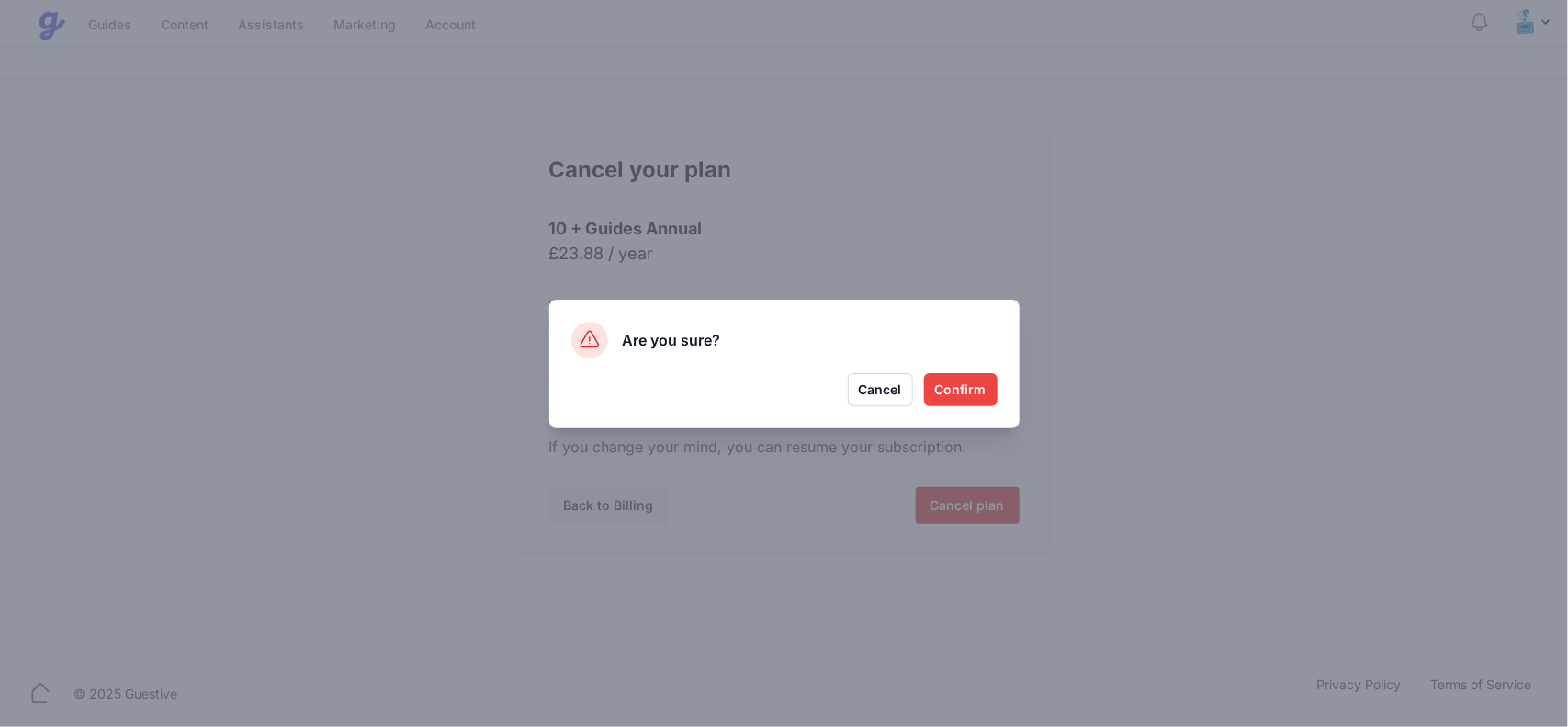
click at [973, 388] on button "Confirm" at bounding box center [960, 389] width 73 height 33
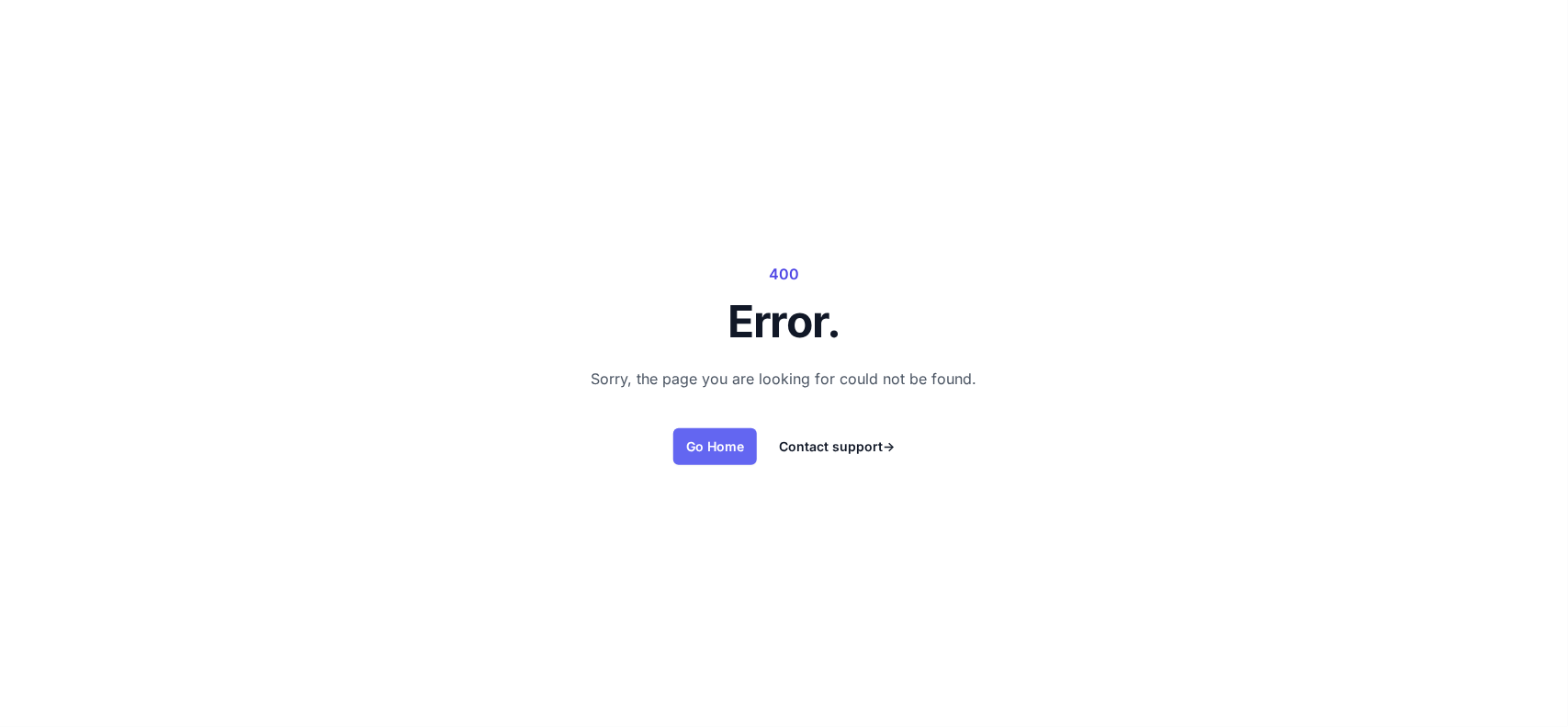
click at [723, 456] on link "Go Home" at bounding box center [714, 447] width 83 height 37
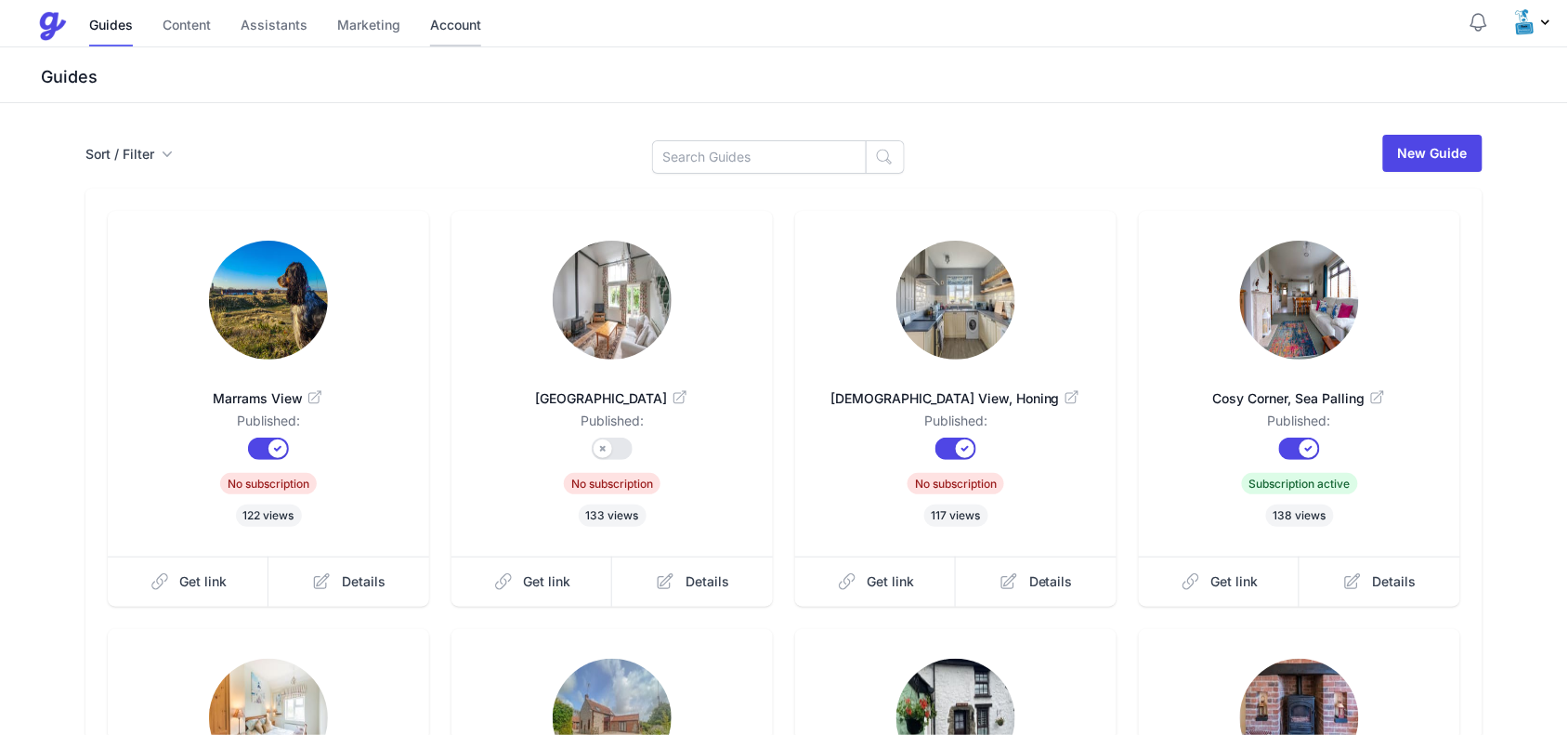
click at [446, 35] on link "Account" at bounding box center [456, 27] width 51 height 40
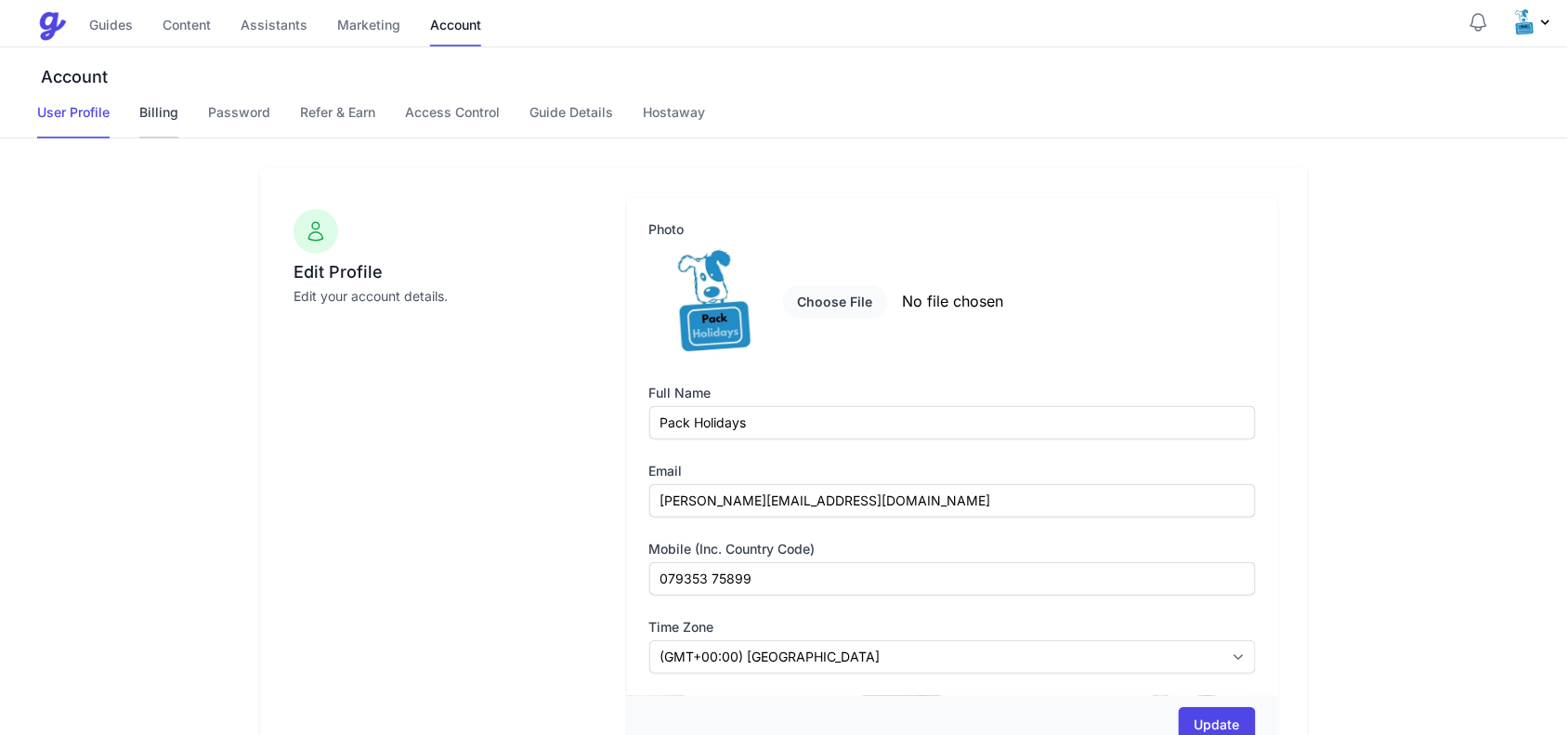
click at [154, 107] on link "Billing" at bounding box center [158, 121] width 39 height 36
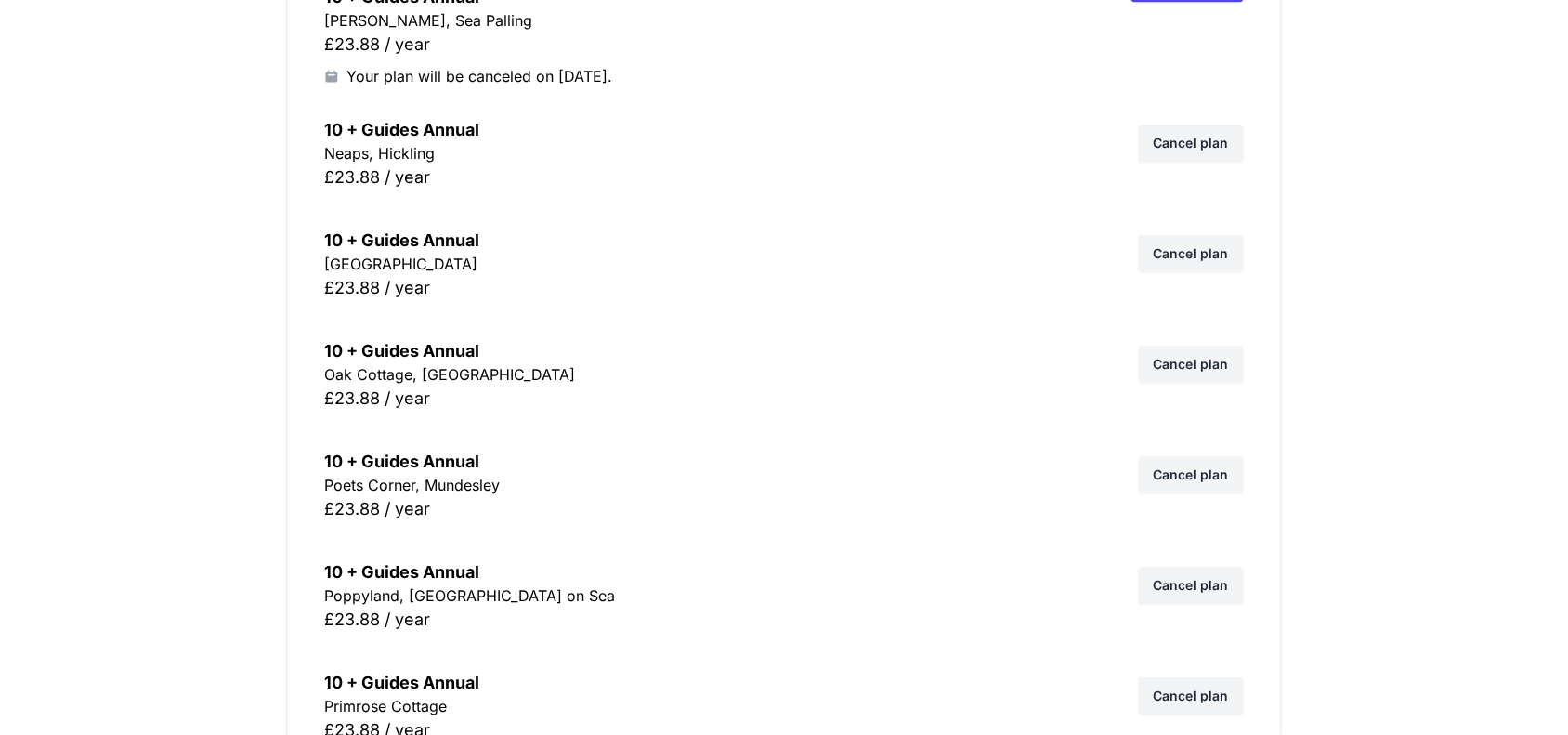
scroll to position [1625, 0]
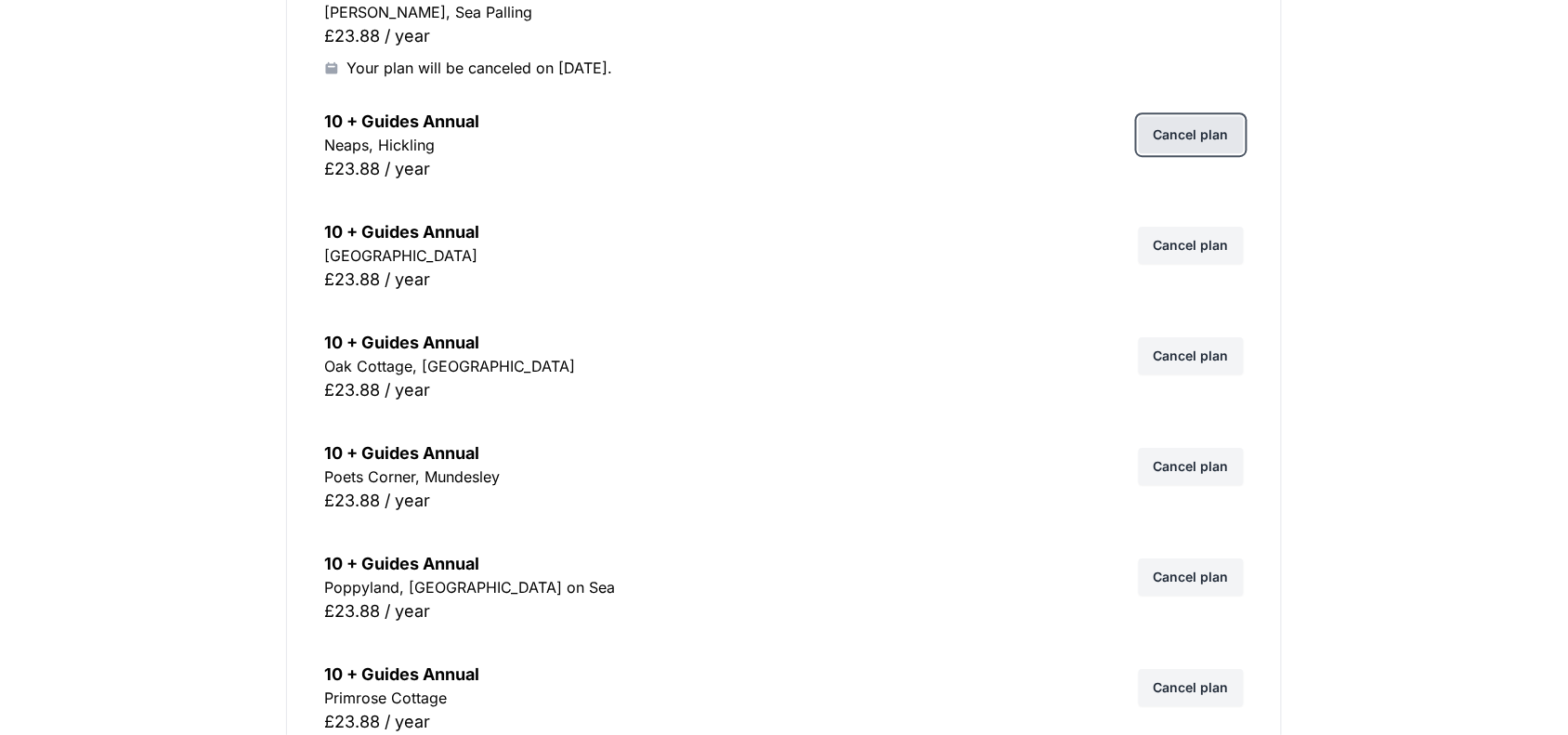
click at [1172, 124] on link "Cancel plan" at bounding box center [1191, 135] width 105 height 38
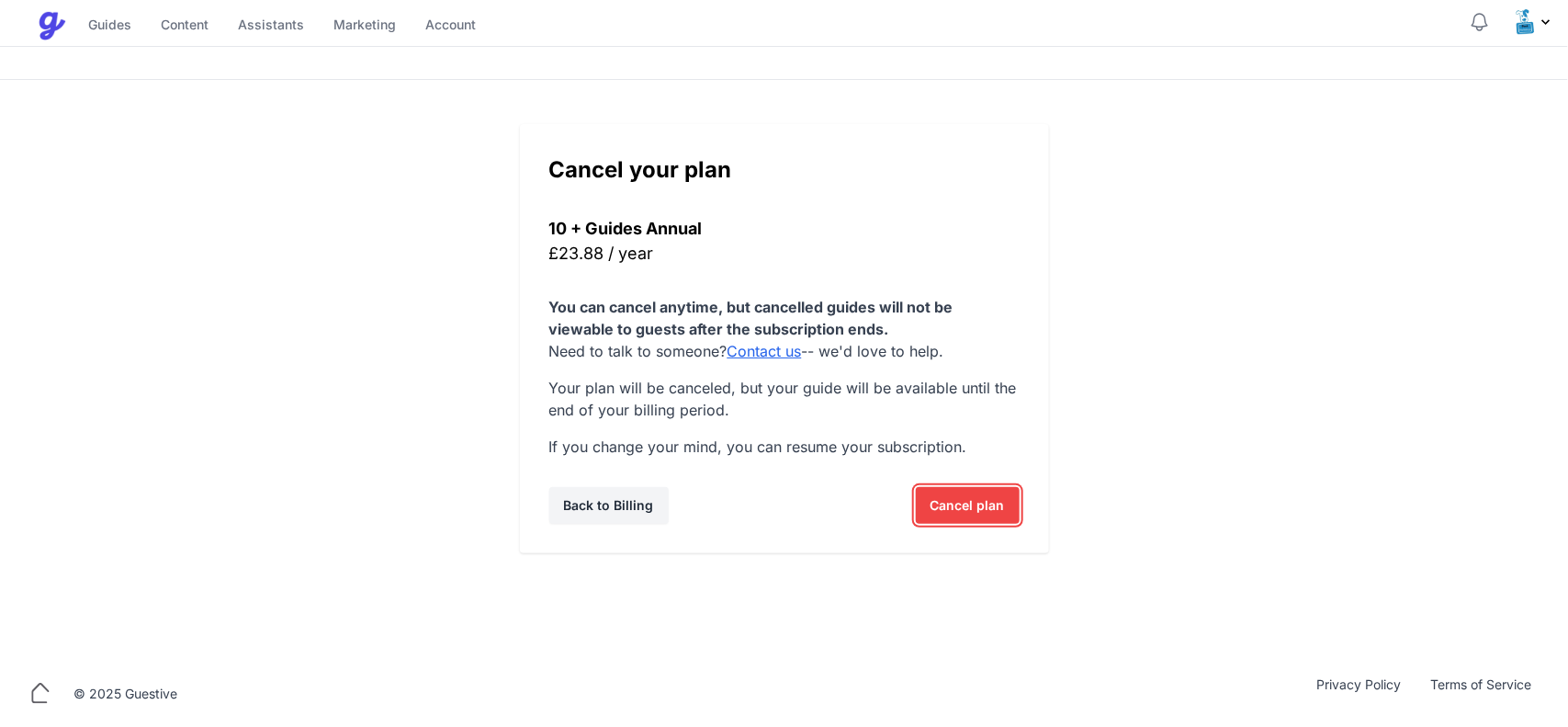
click at [969, 505] on span "Cancel plan" at bounding box center [967, 506] width 74 height 37
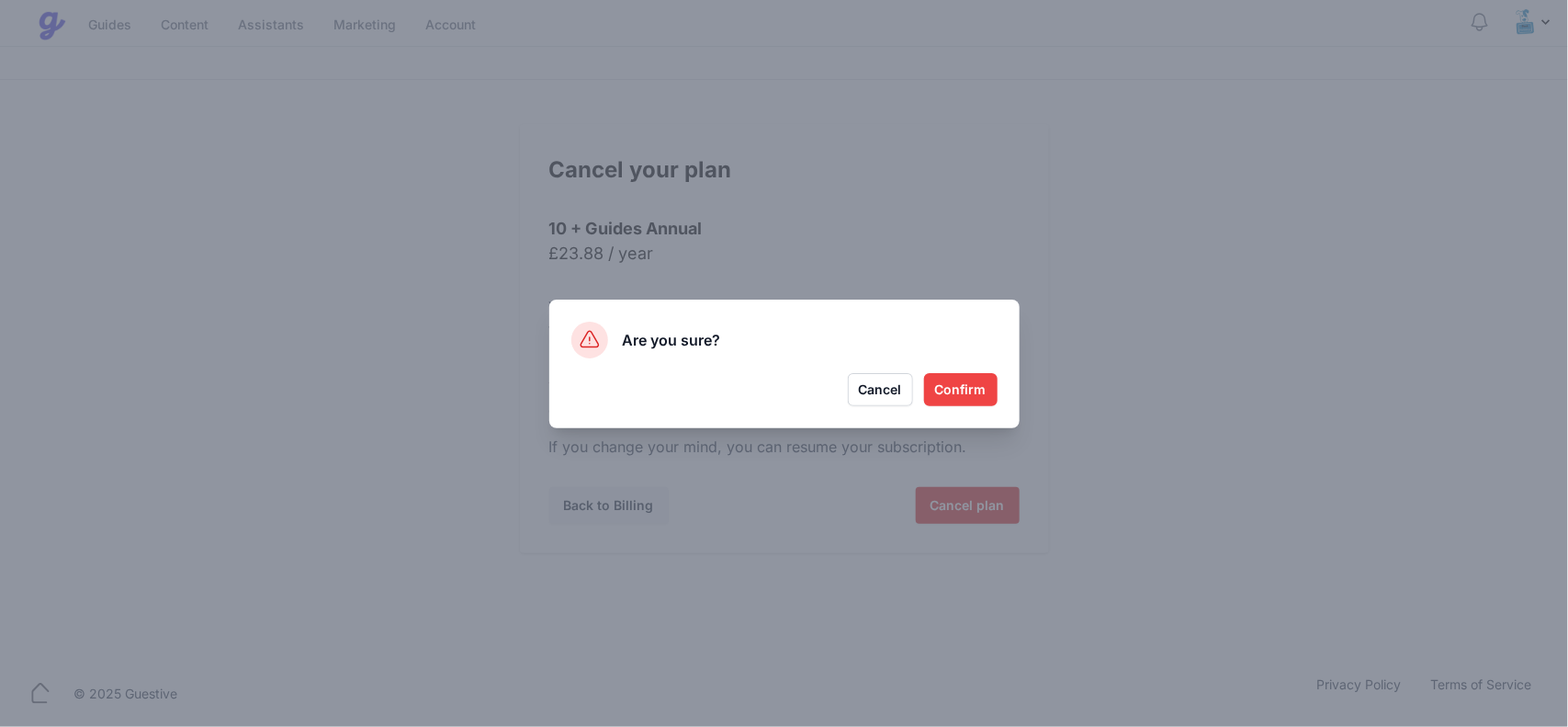
click at [961, 386] on button "Confirm" at bounding box center [960, 389] width 73 height 33
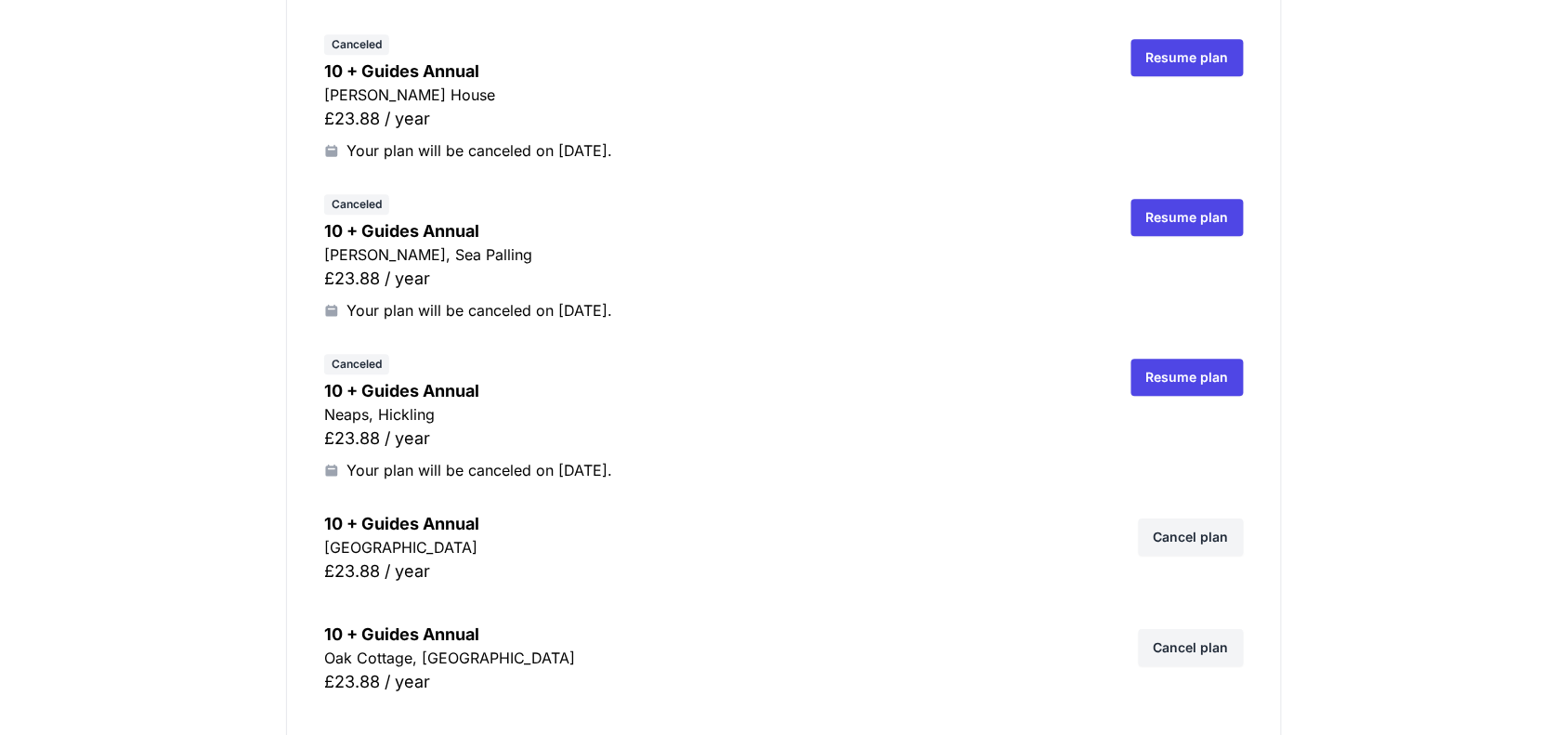
scroll to position [1741, 0]
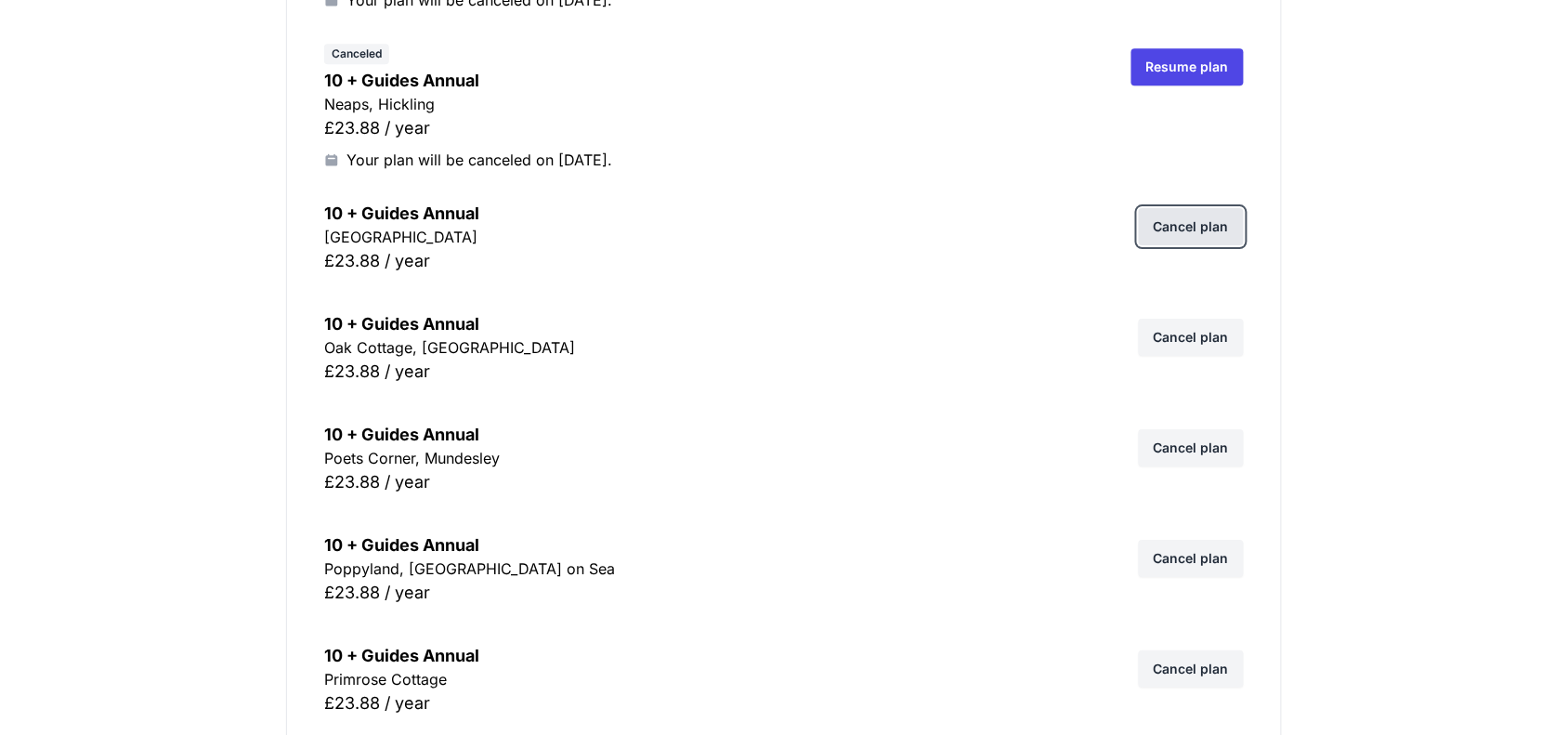
click at [1205, 219] on link "Cancel plan" at bounding box center [1191, 227] width 105 height 38
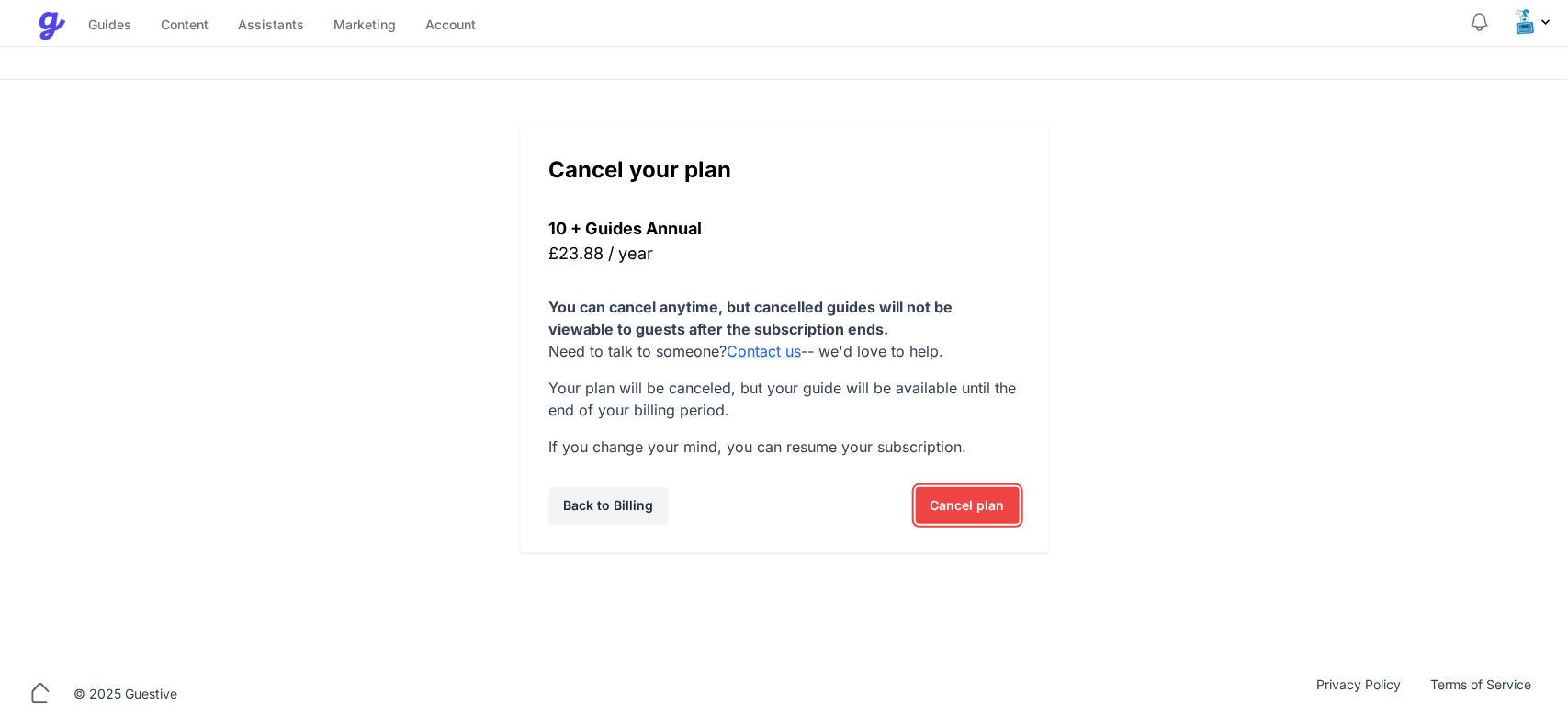
click at [975, 503] on span "Cancel plan" at bounding box center [967, 506] width 74 height 37
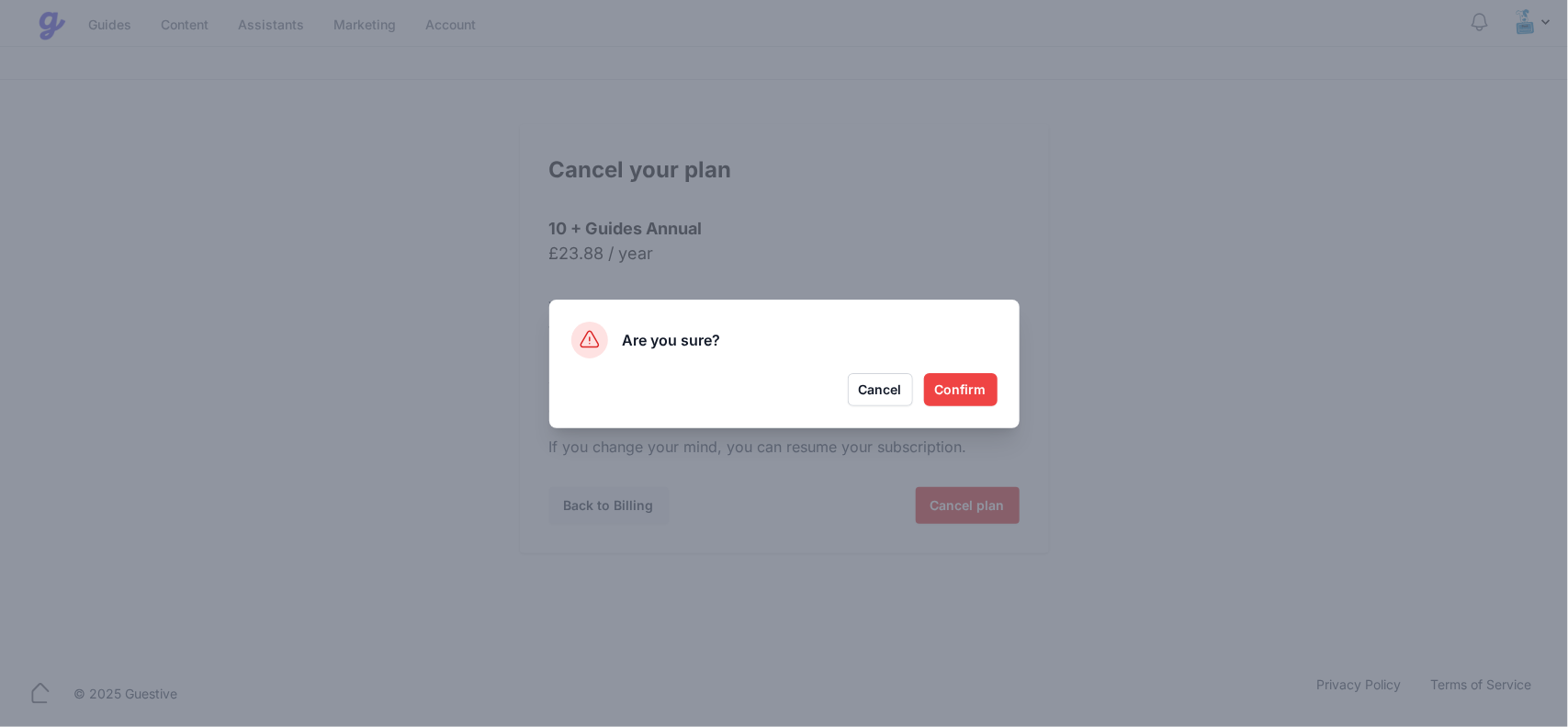
click at [973, 383] on button "Confirm" at bounding box center [960, 389] width 73 height 33
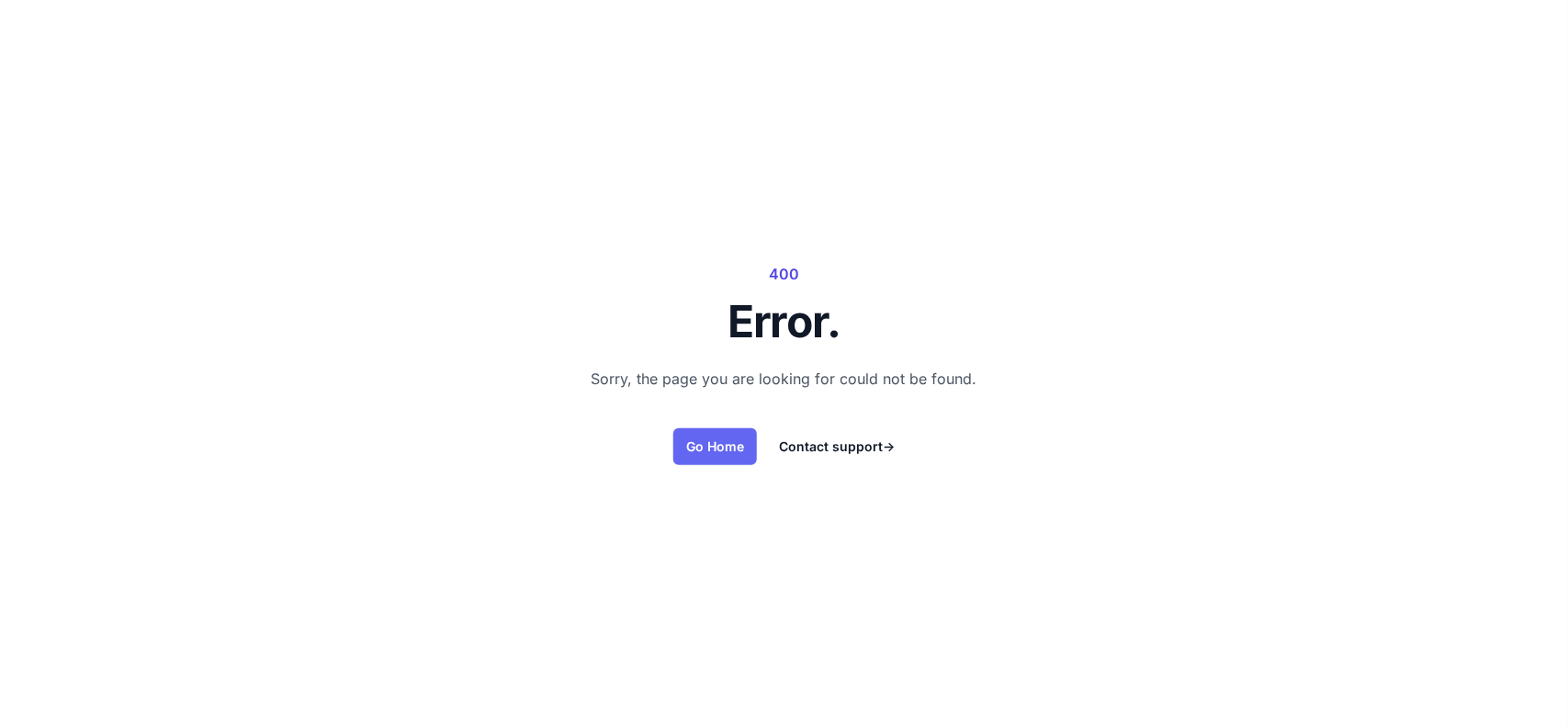
click at [692, 455] on link "Go Home" at bounding box center [714, 447] width 83 height 37
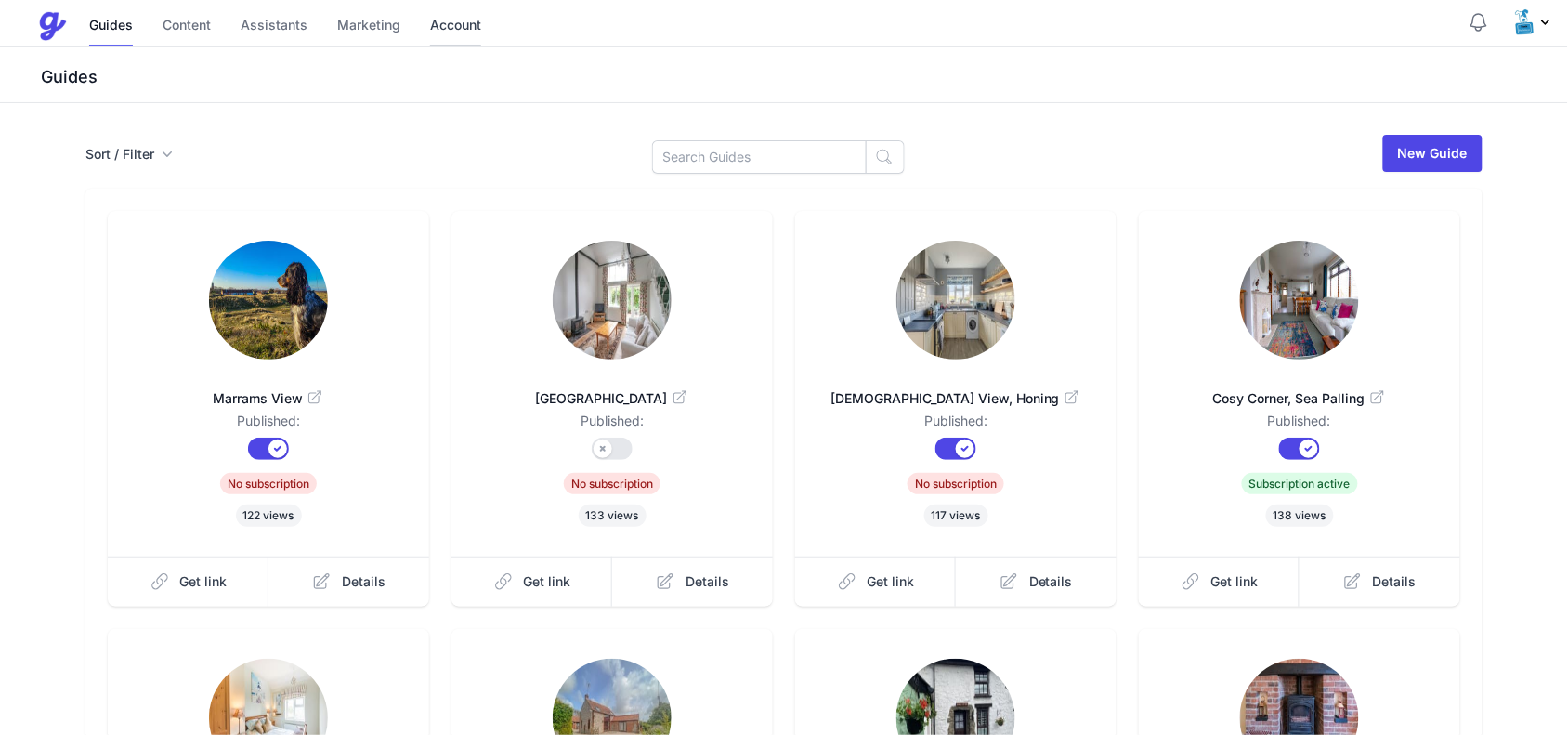
click at [439, 28] on link "Account" at bounding box center [456, 27] width 51 height 40
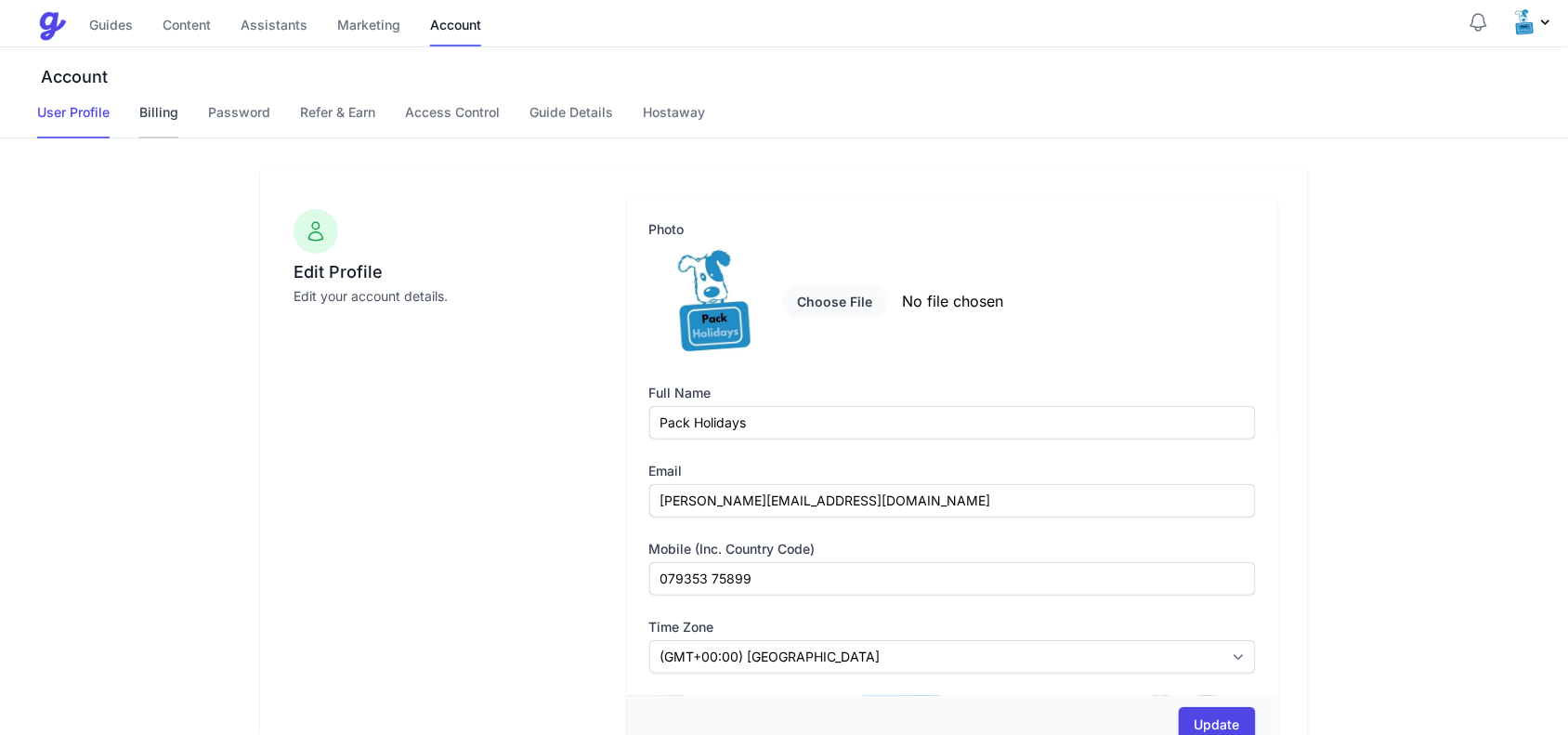
click at [156, 110] on link "Billing" at bounding box center [158, 121] width 39 height 36
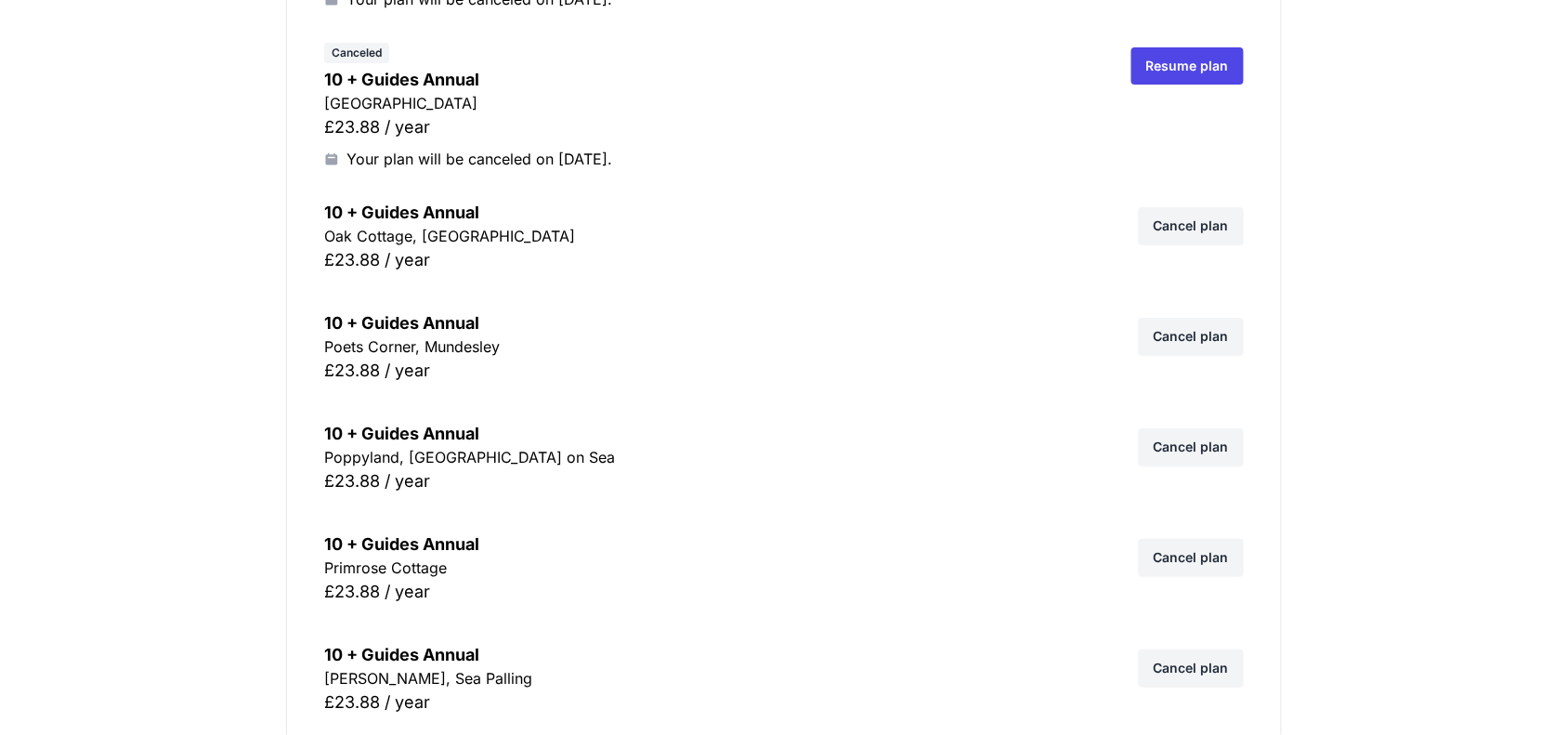
scroll to position [1858, 0]
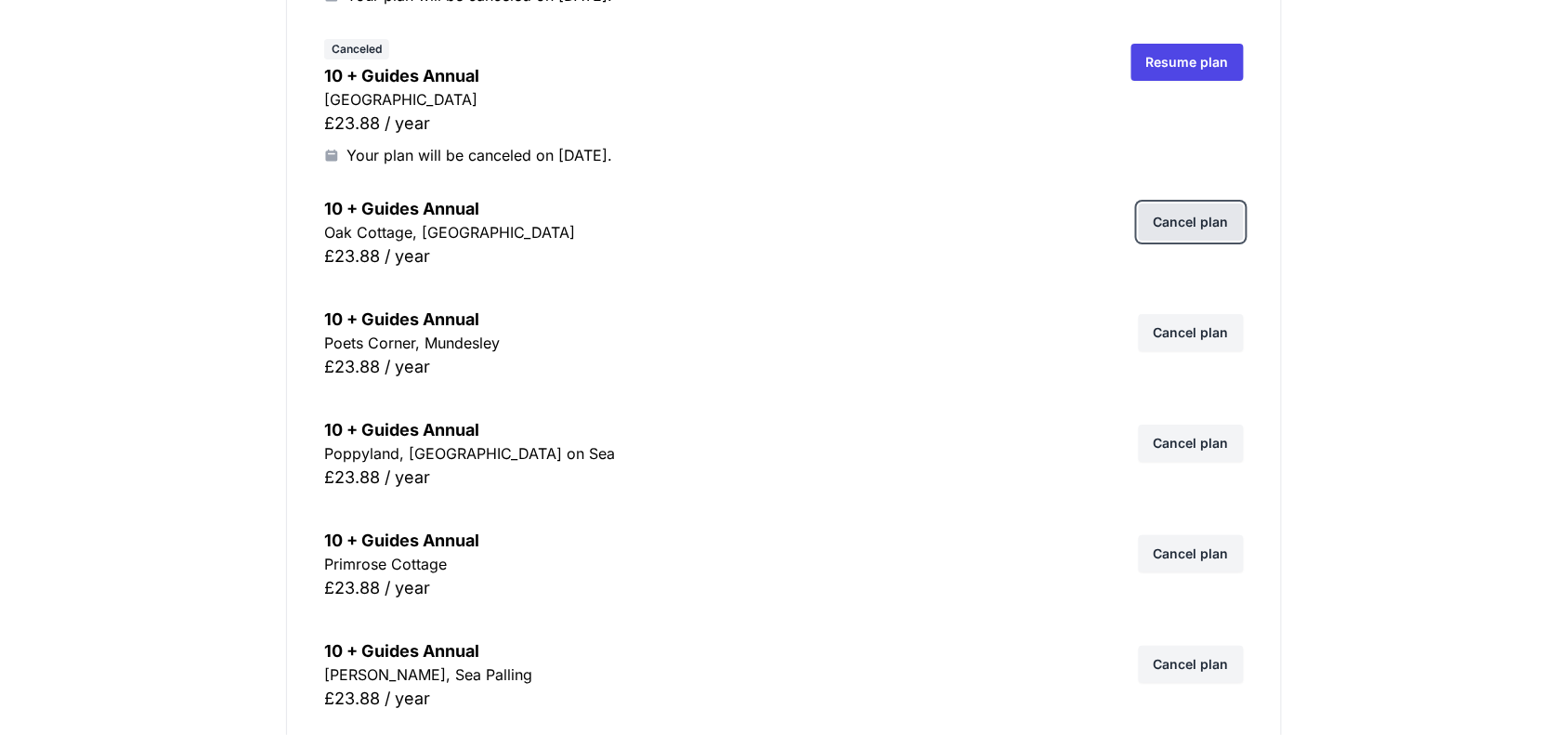
click at [1192, 221] on link "Cancel plan" at bounding box center [1191, 223] width 105 height 38
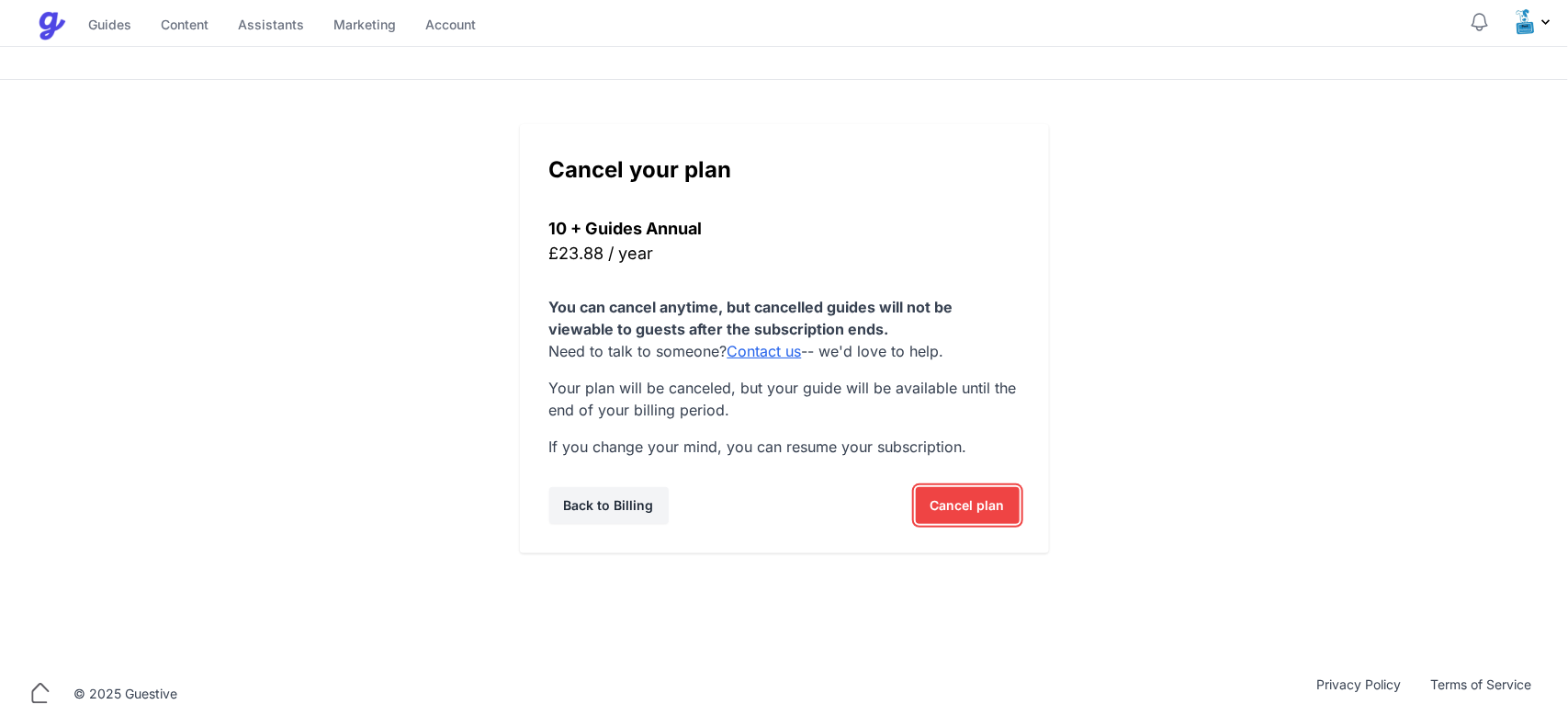
click at [979, 505] on span "Cancel plan" at bounding box center [967, 506] width 74 height 37
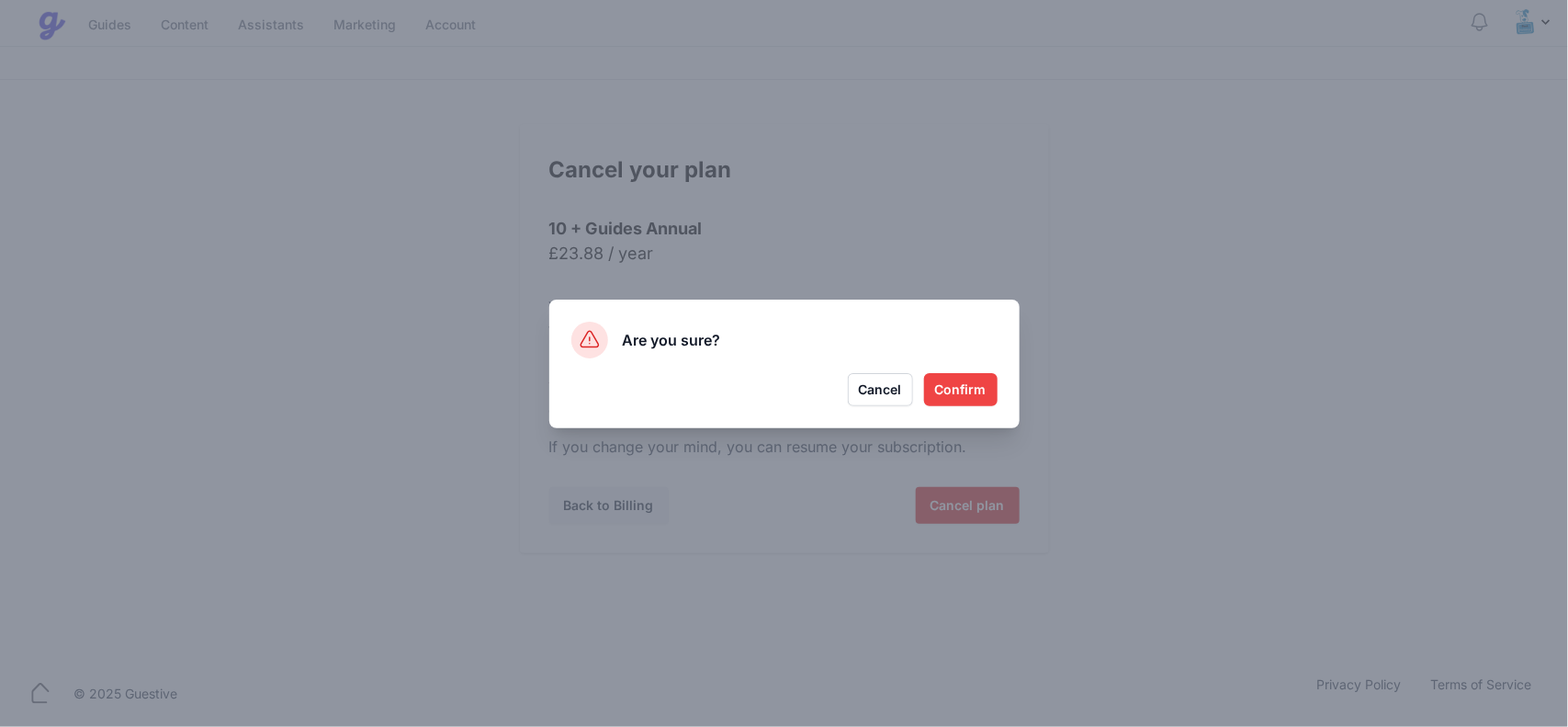
click at [938, 399] on button "Confirm" at bounding box center [960, 389] width 73 height 33
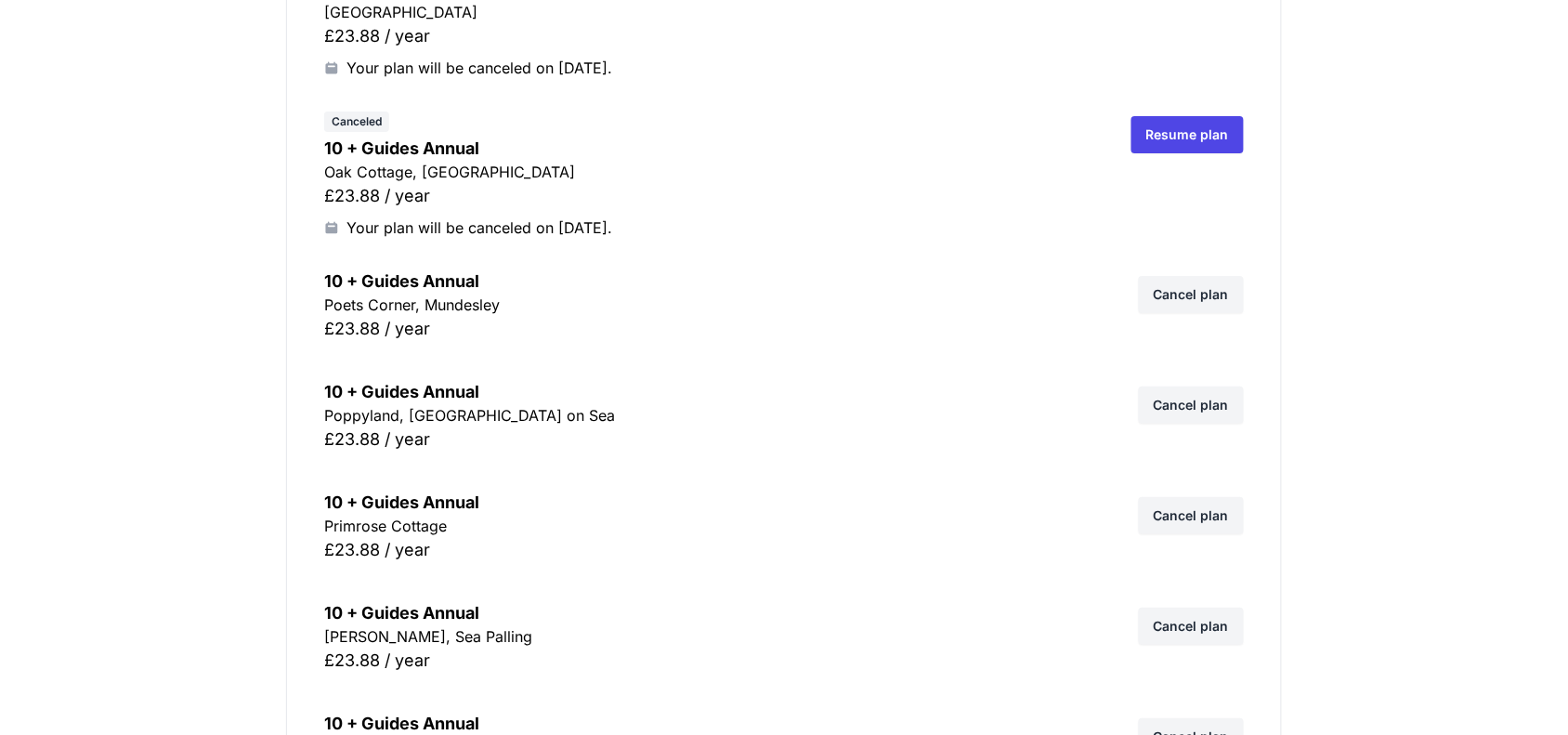
scroll to position [1974, 0]
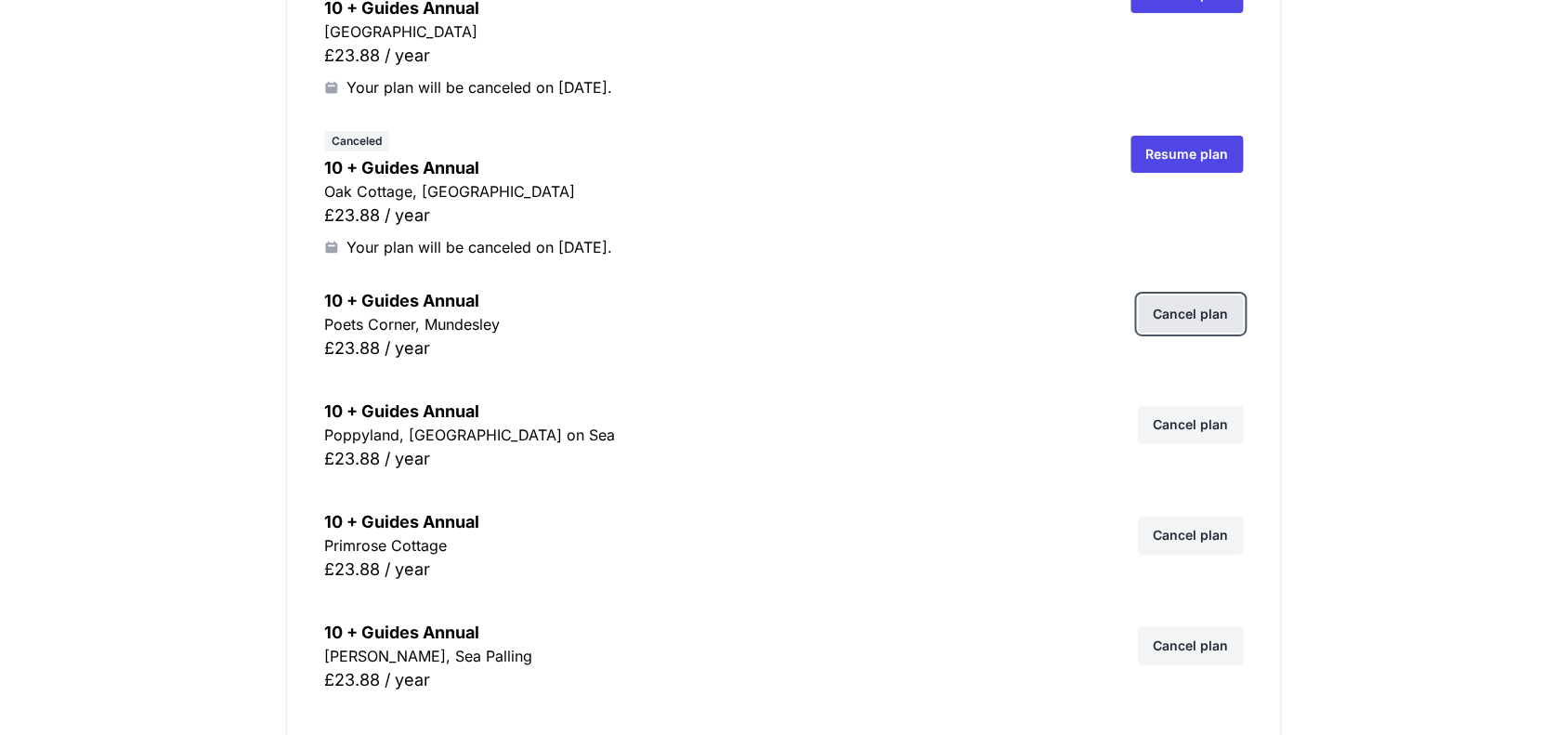
click at [1187, 310] on link "Cancel plan" at bounding box center [1191, 315] width 105 height 38
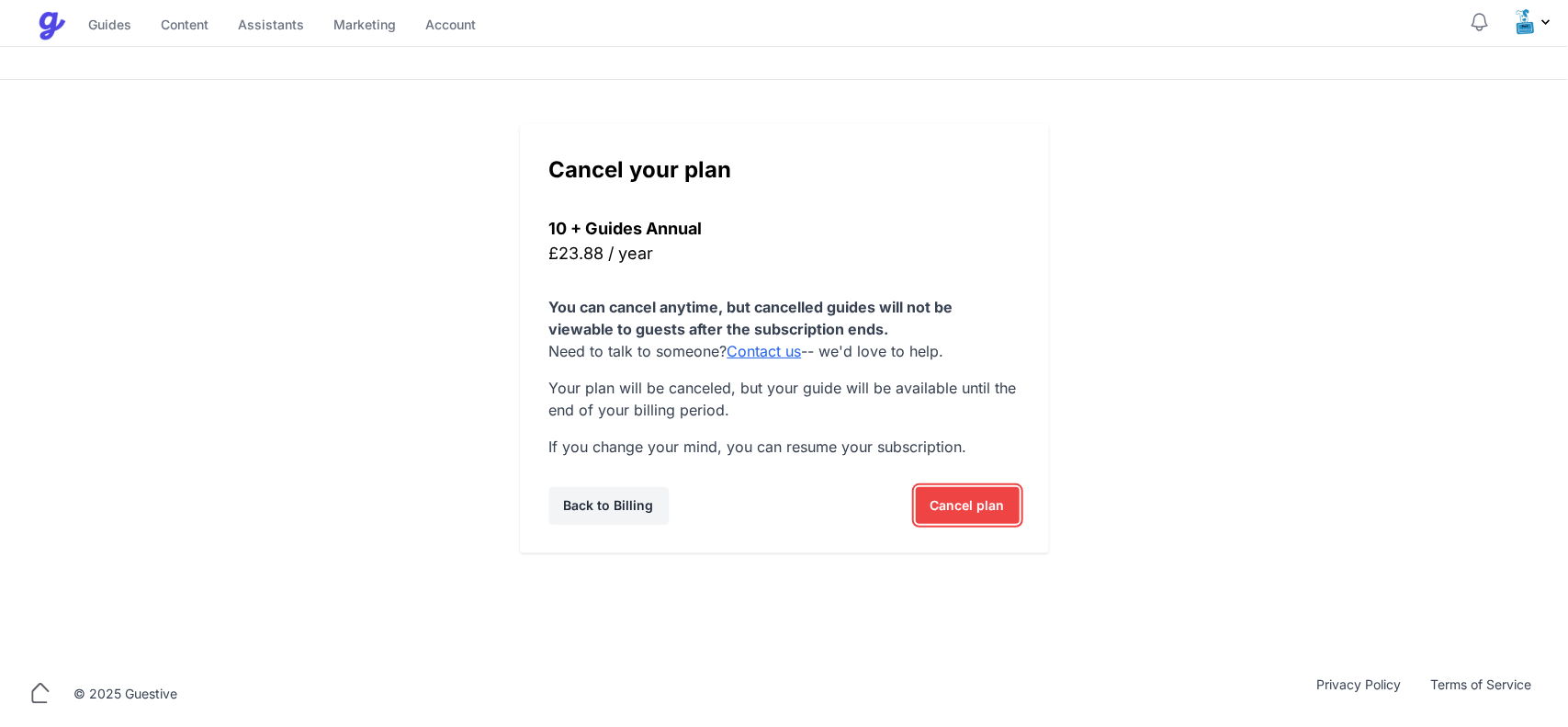
click at [974, 496] on span "Cancel plan" at bounding box center [967, 506] width 74 height 37
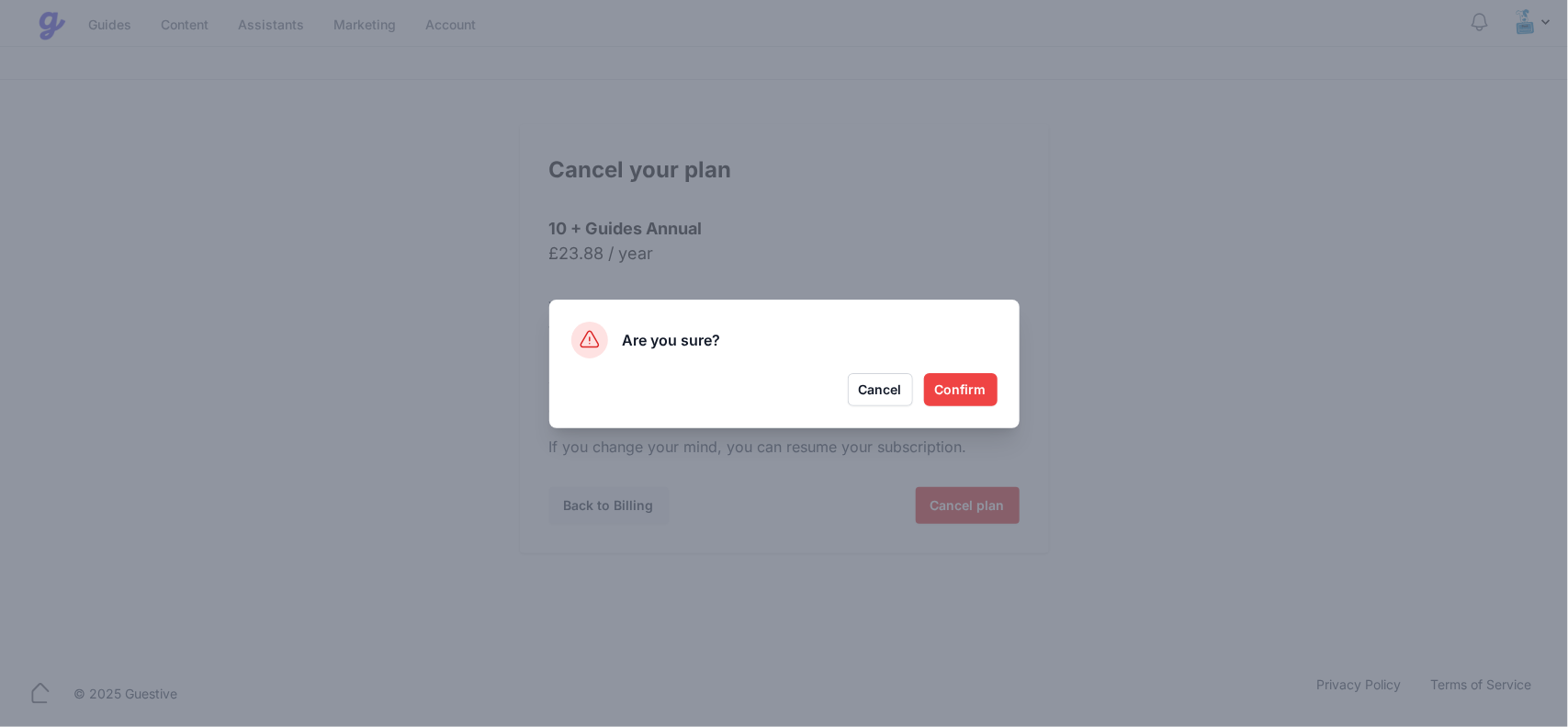
click at [943, 375] on button "Confirm" at bounding box center [960, 389] width 73 height 33
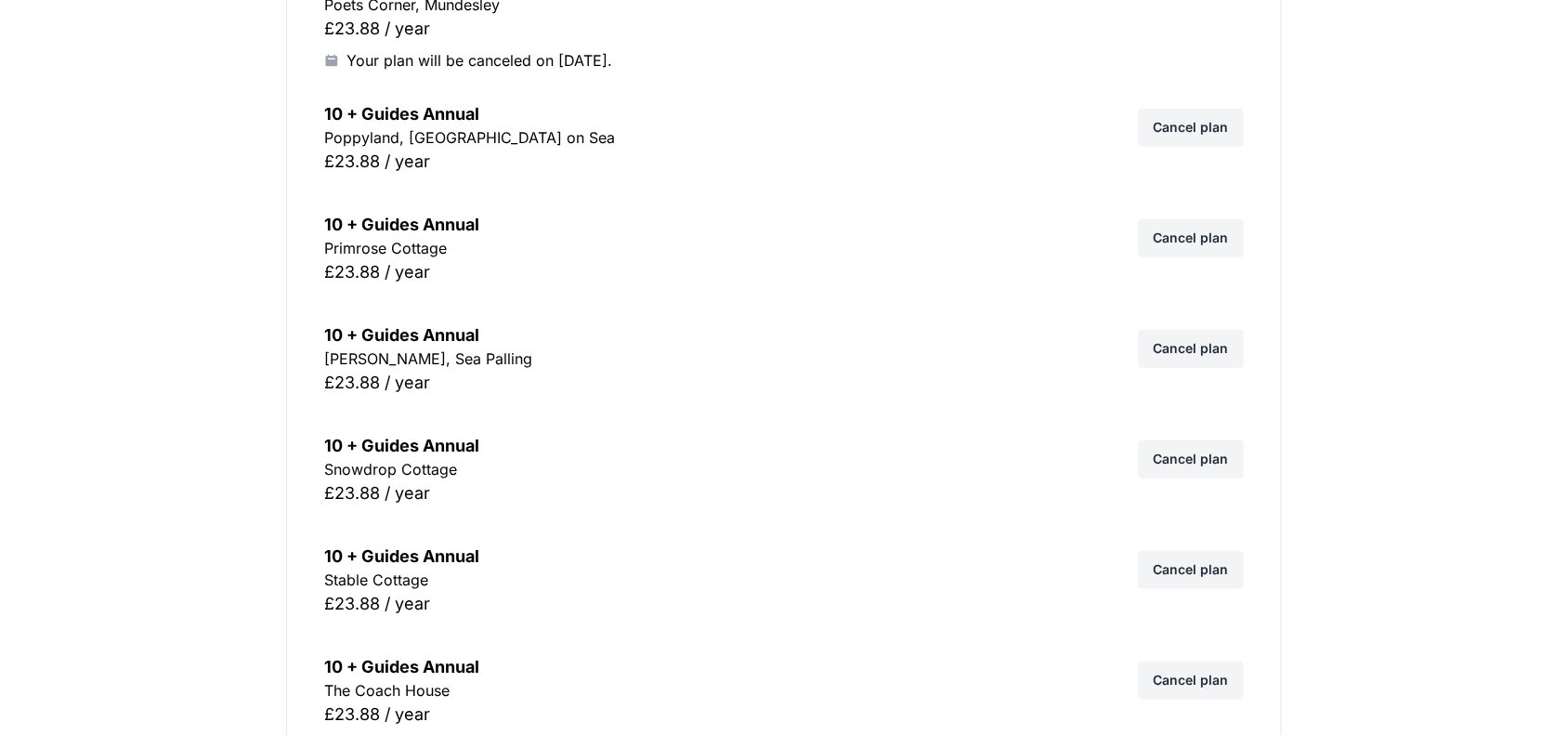
scroll to position [2322, 0]
click at [1184, 138] on link "Cancel plan" at bounding box center [1191, 126] width 105 height 38
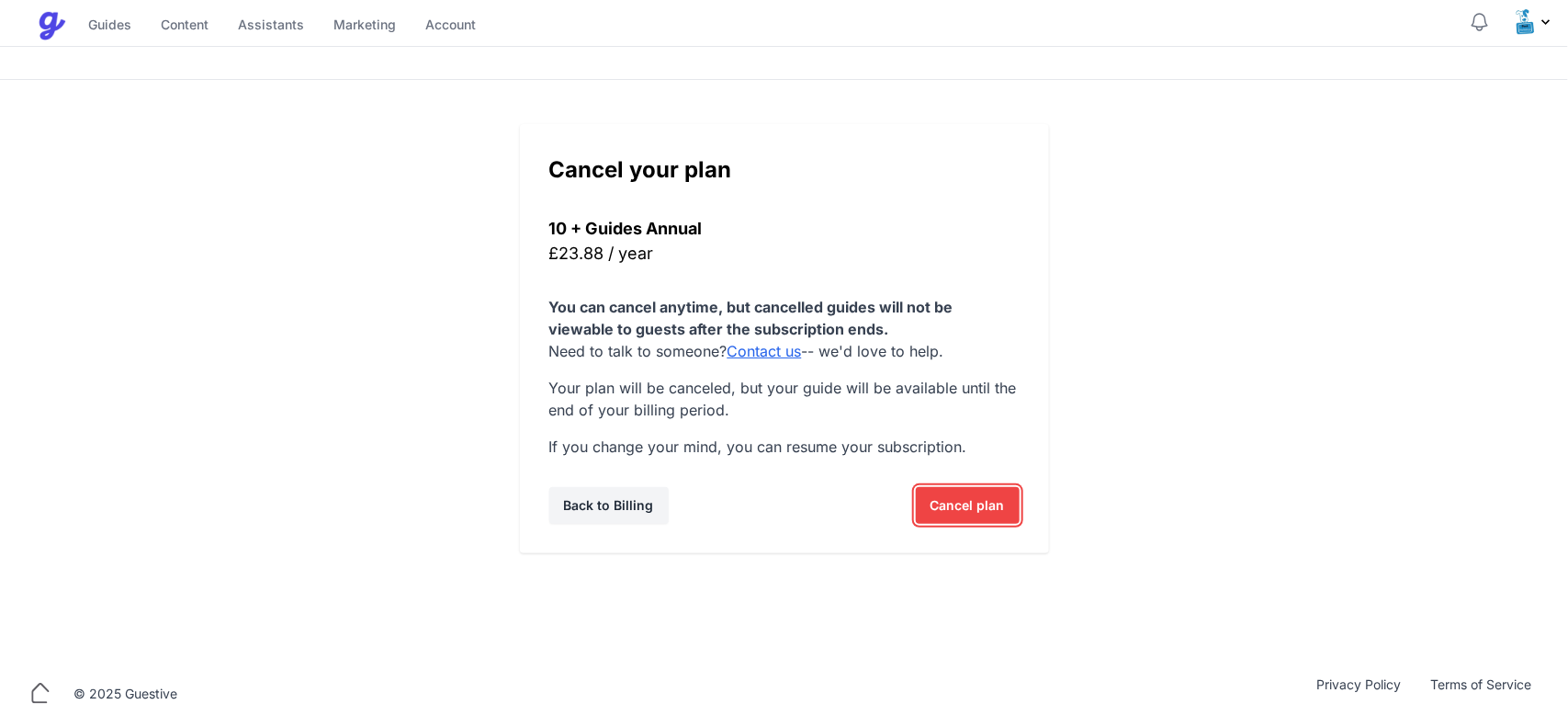
click at [983, 498] on span "Cancel plan" at bounding box center [967, 506] width 74 height 37
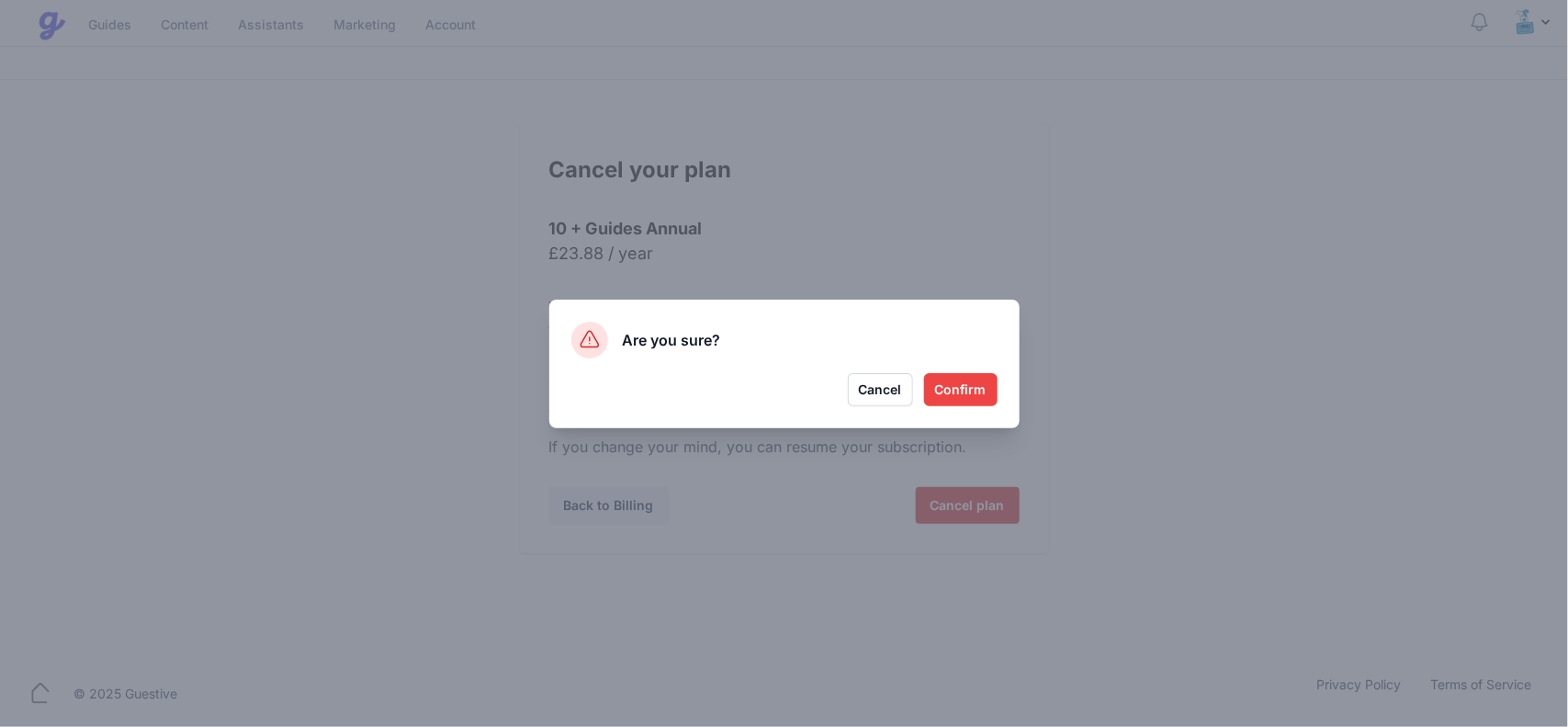
click at [965, 387] on button "Confirm" at bounding box center [960, 389] width 73 height 33
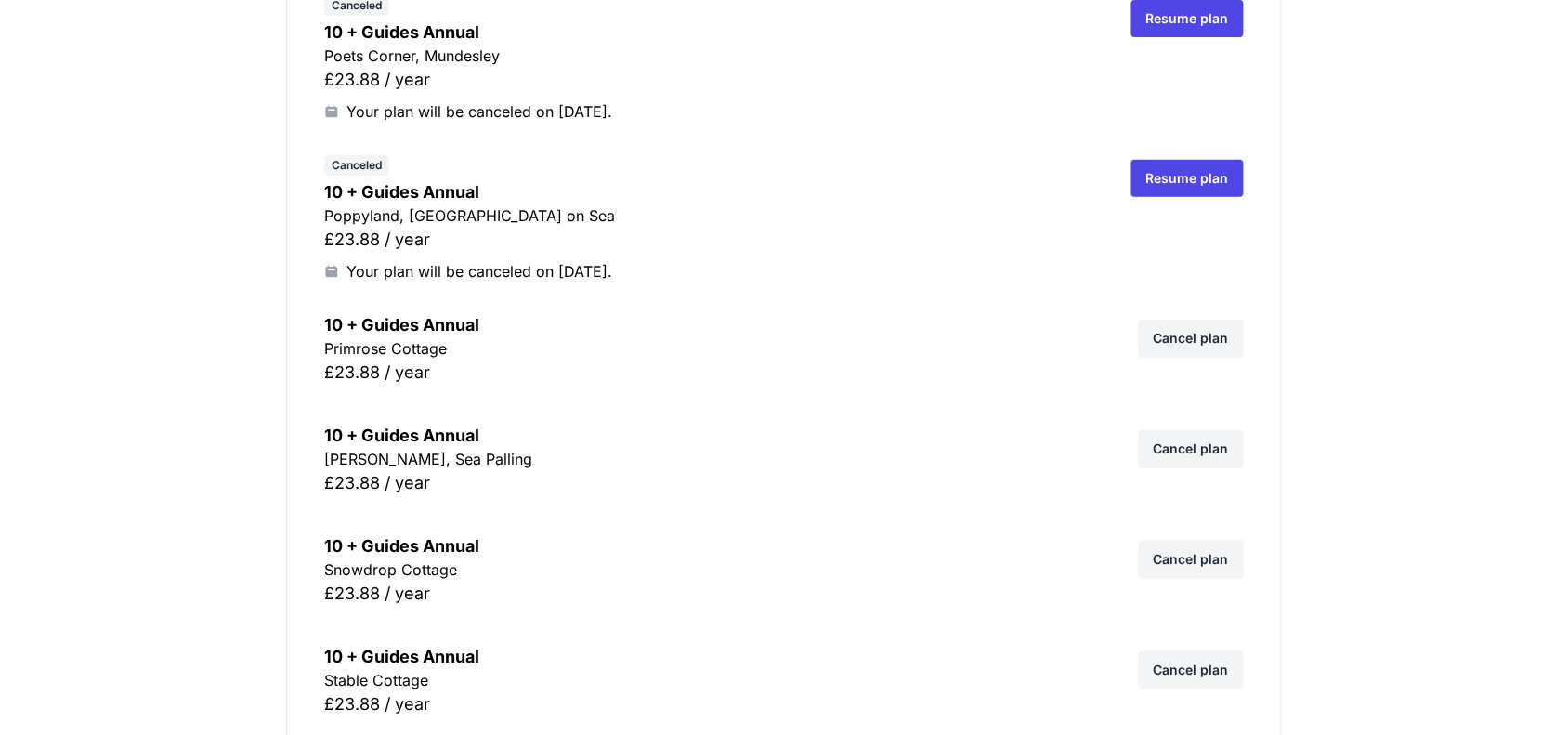
scroll to position [2322, 0]
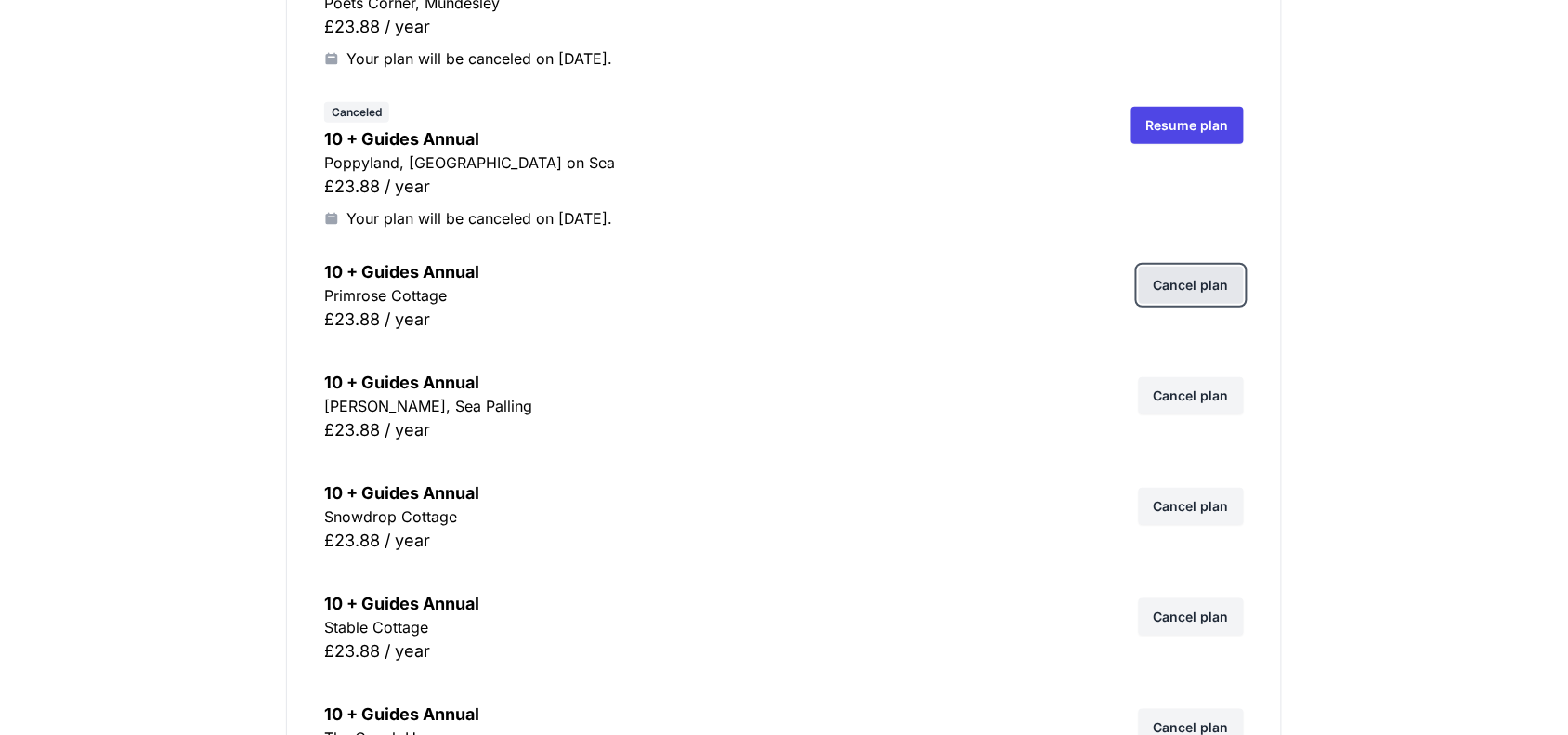
click at [1168, 290] on link "Cancel plan" at bounding box center [1191, 285] width 105 height 38
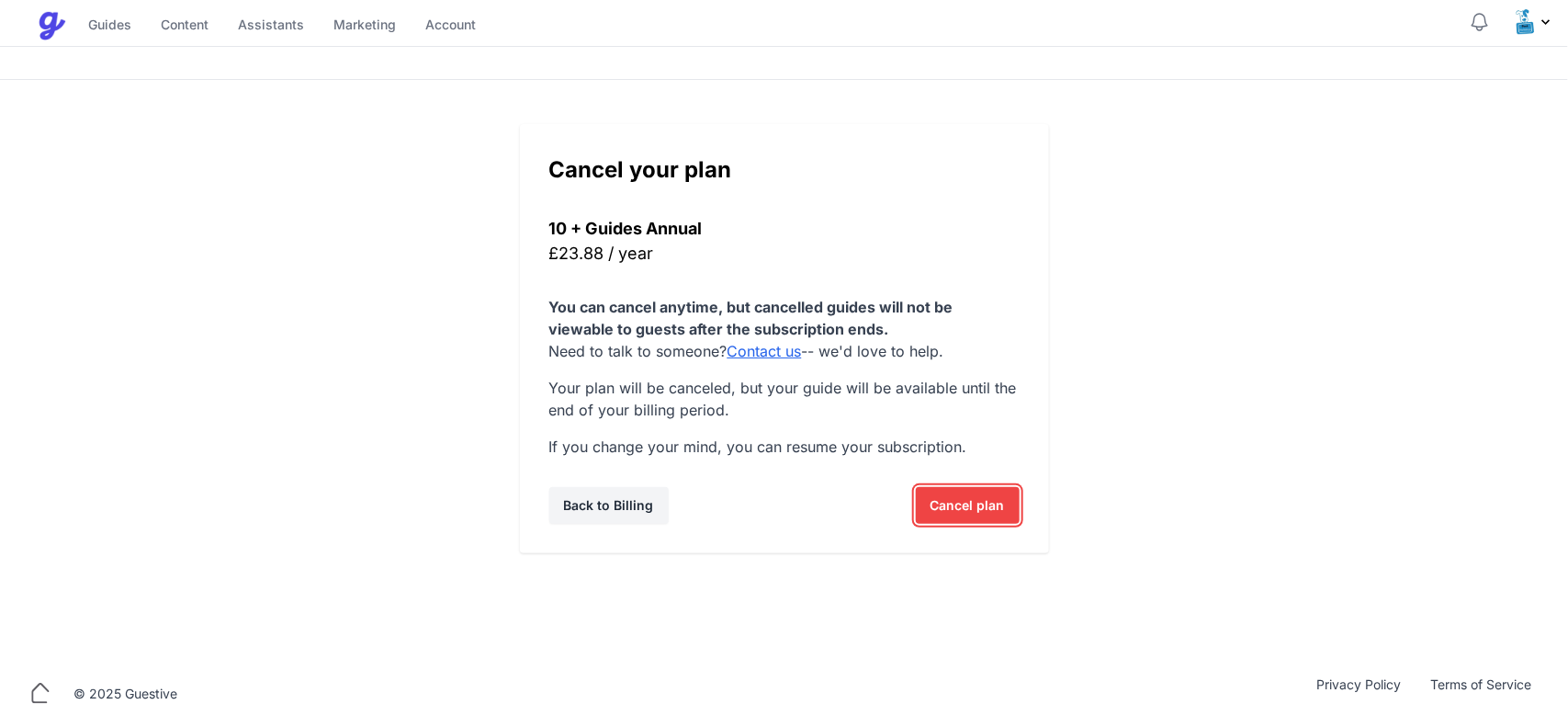
click at [975, 511] on span "Cancel plan" at bounding box center [967, 506] width 74 height 37
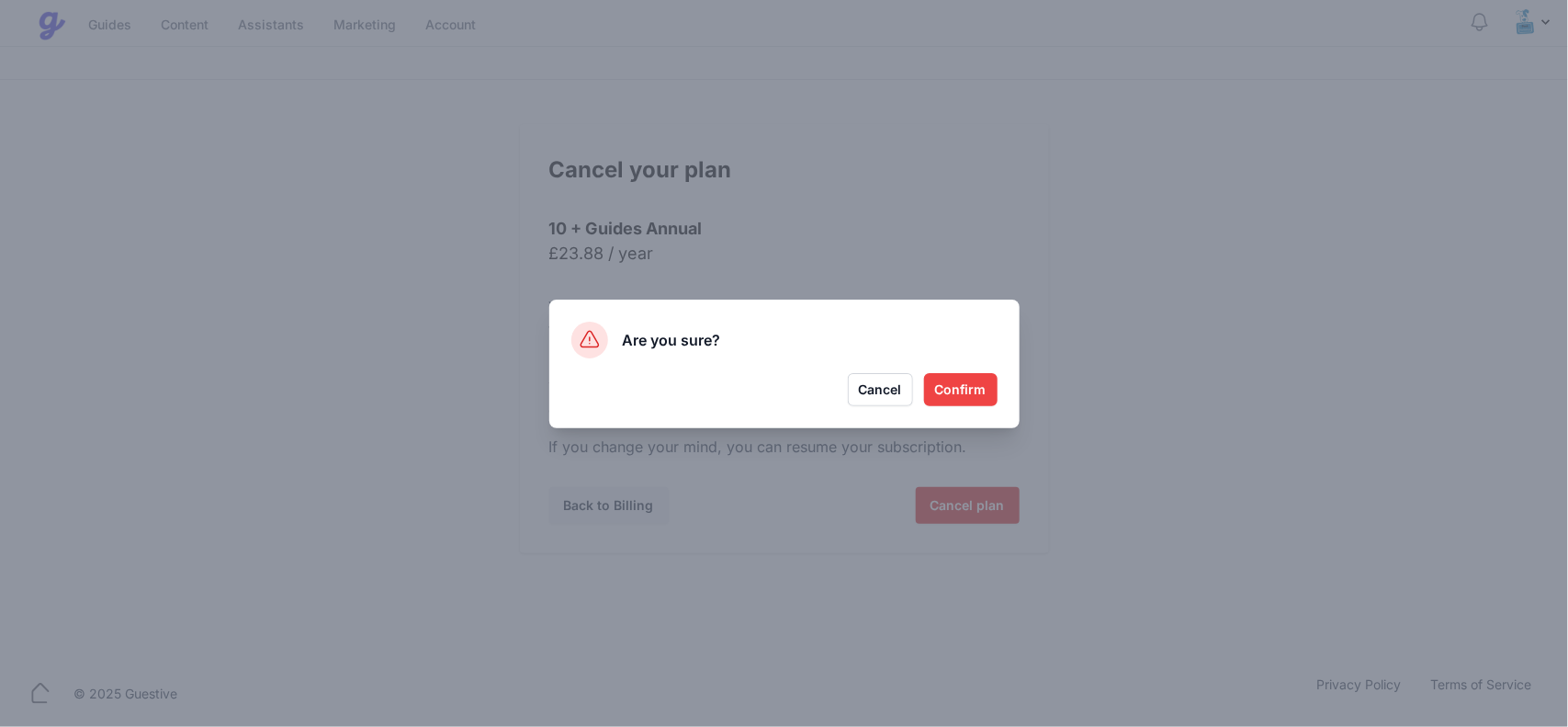
click at [968, 387] on button "Confirm" at bounding box center [960, 389] width 73 height 33
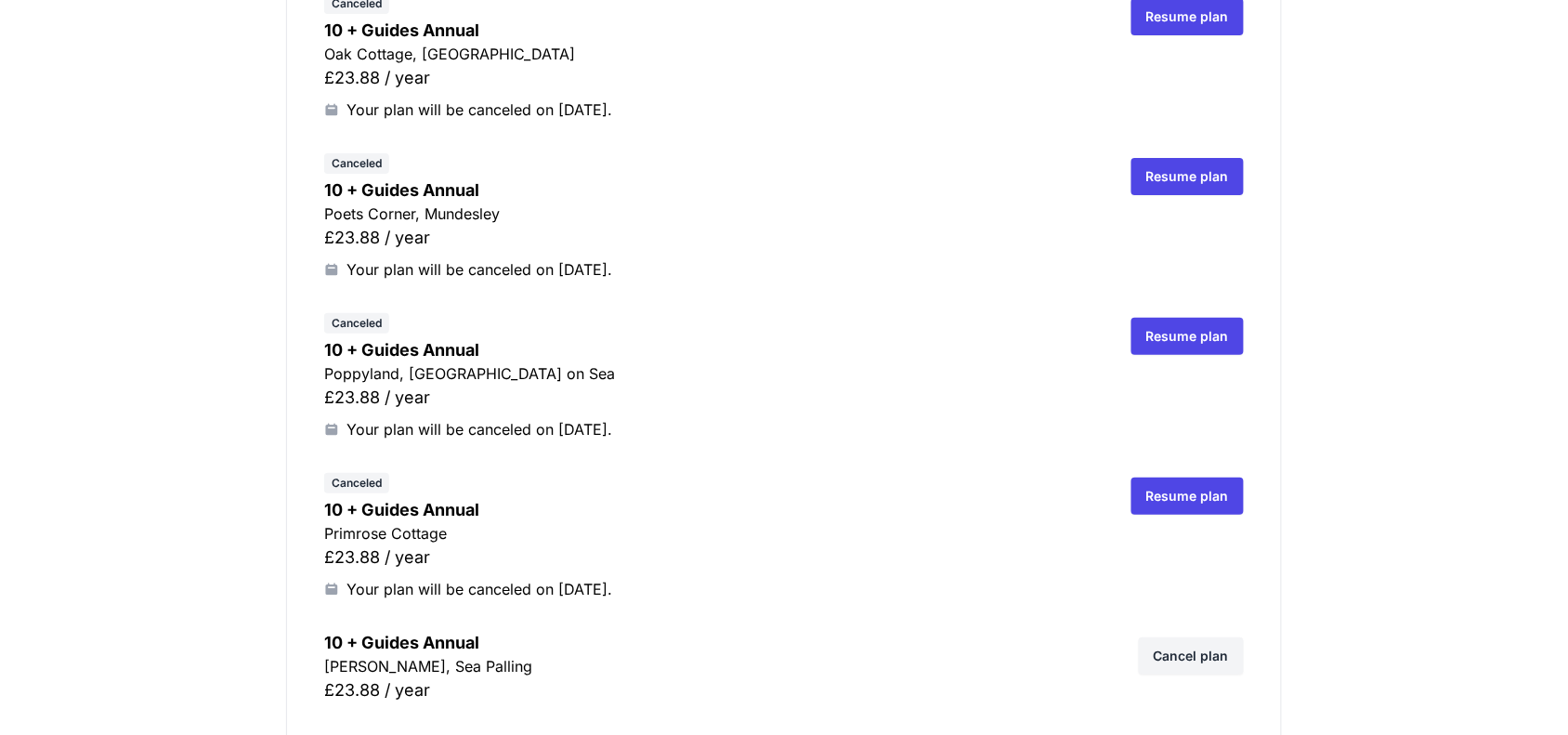
scroll to position [2206, 0]
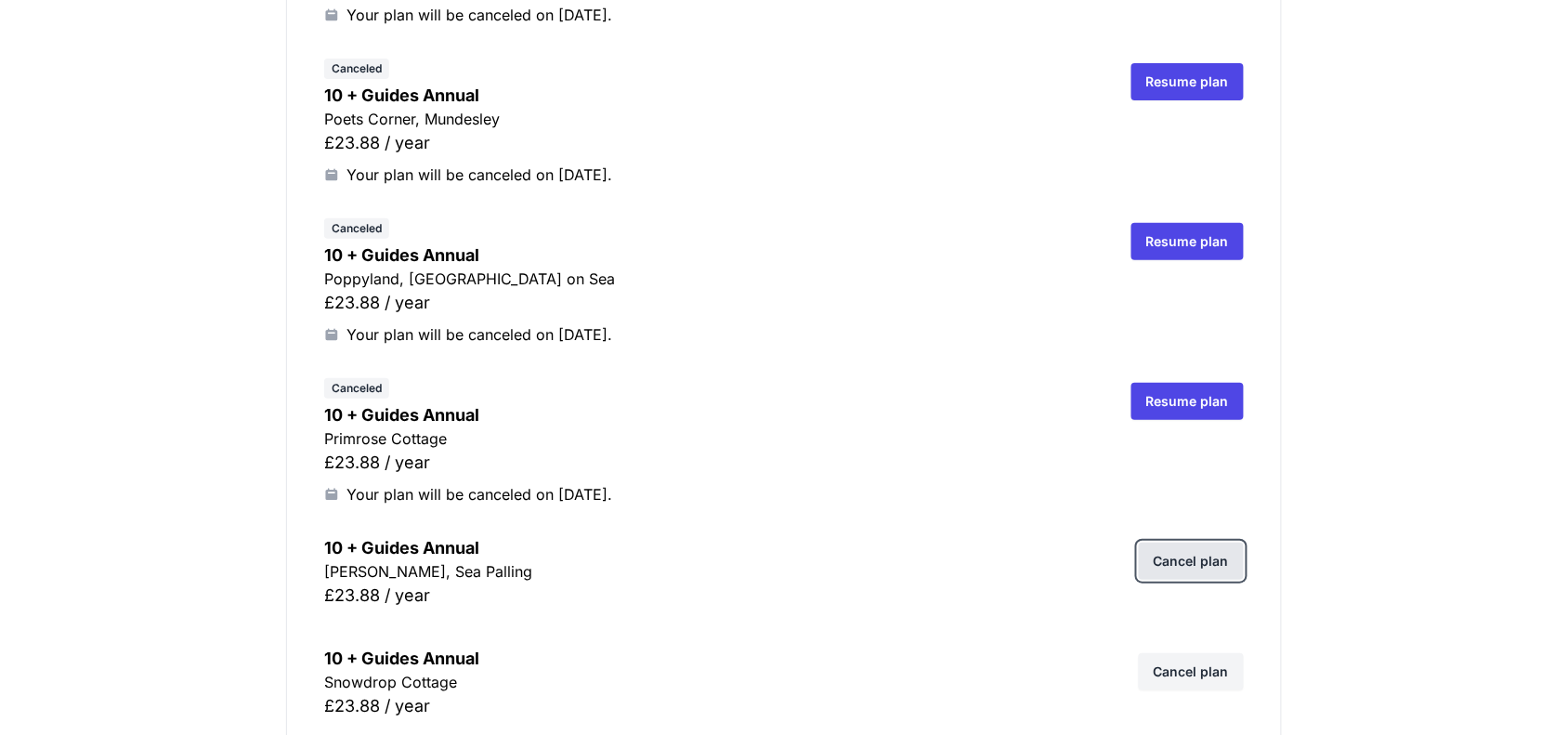
click at [1181, 555] on link "Cancel plan" at bounding box center [1191, 561] width 105 height 38
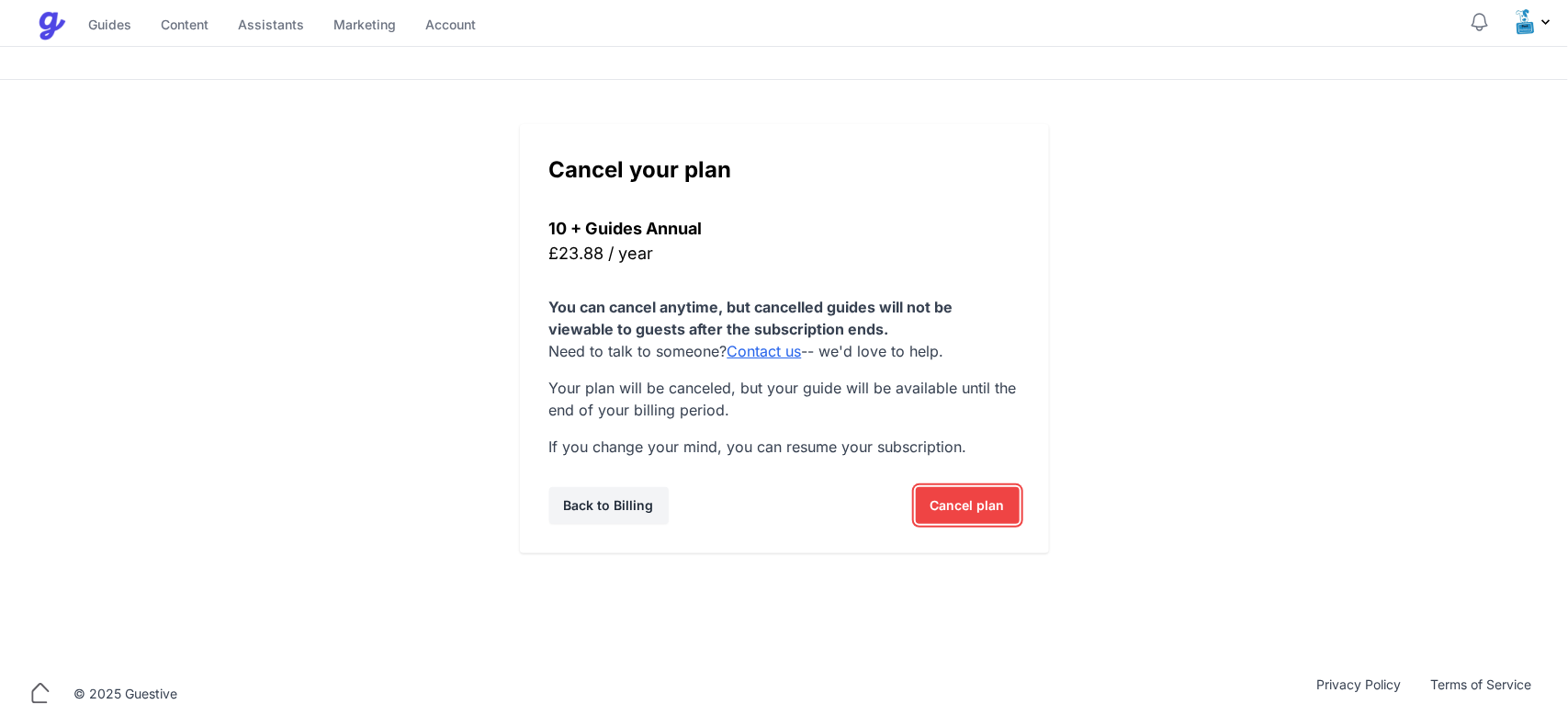
click at [958, 502] on span "Cancel plan" at bounding box center [967, 506] width 74 height 37
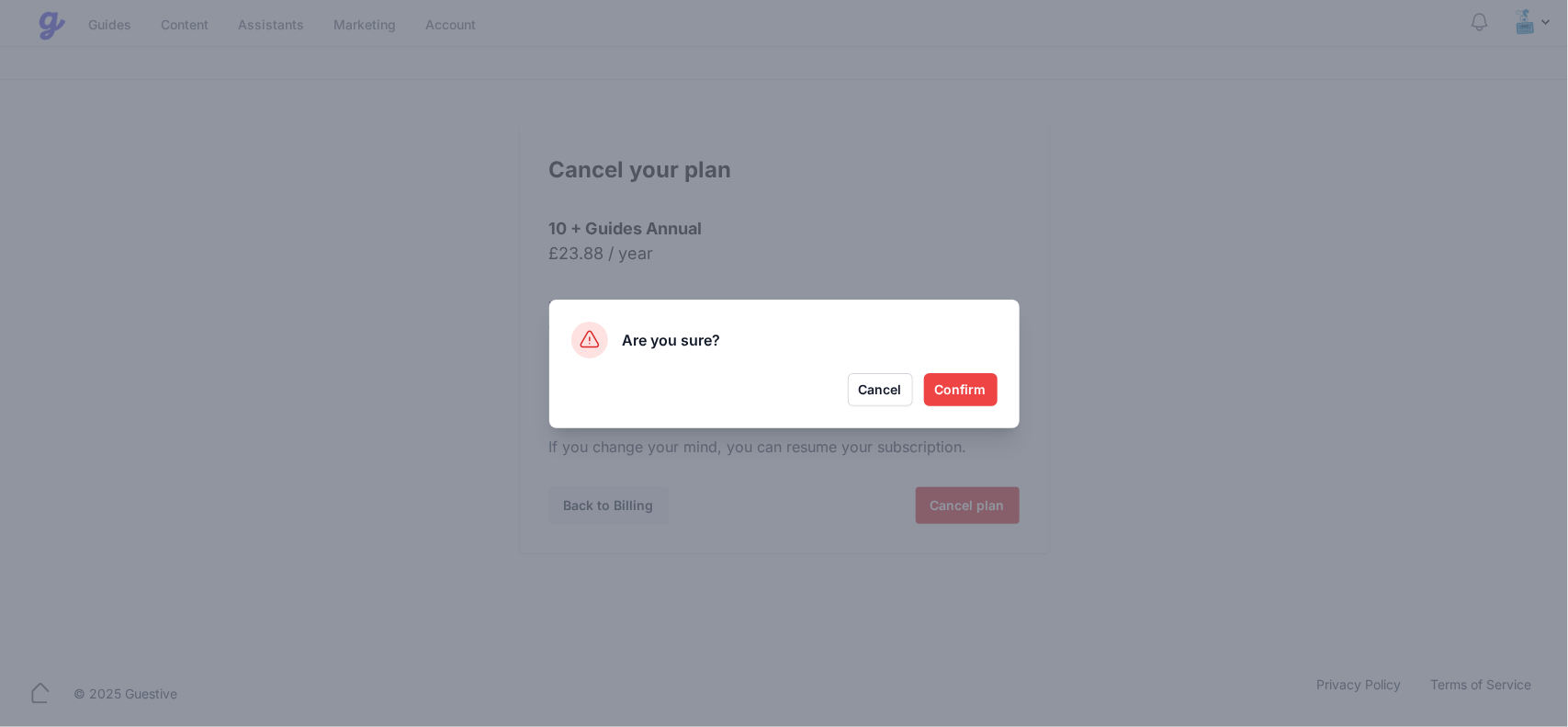
click at [949, 397] on button "Confirm" at bounding box center [960, 389] width 73 height 33
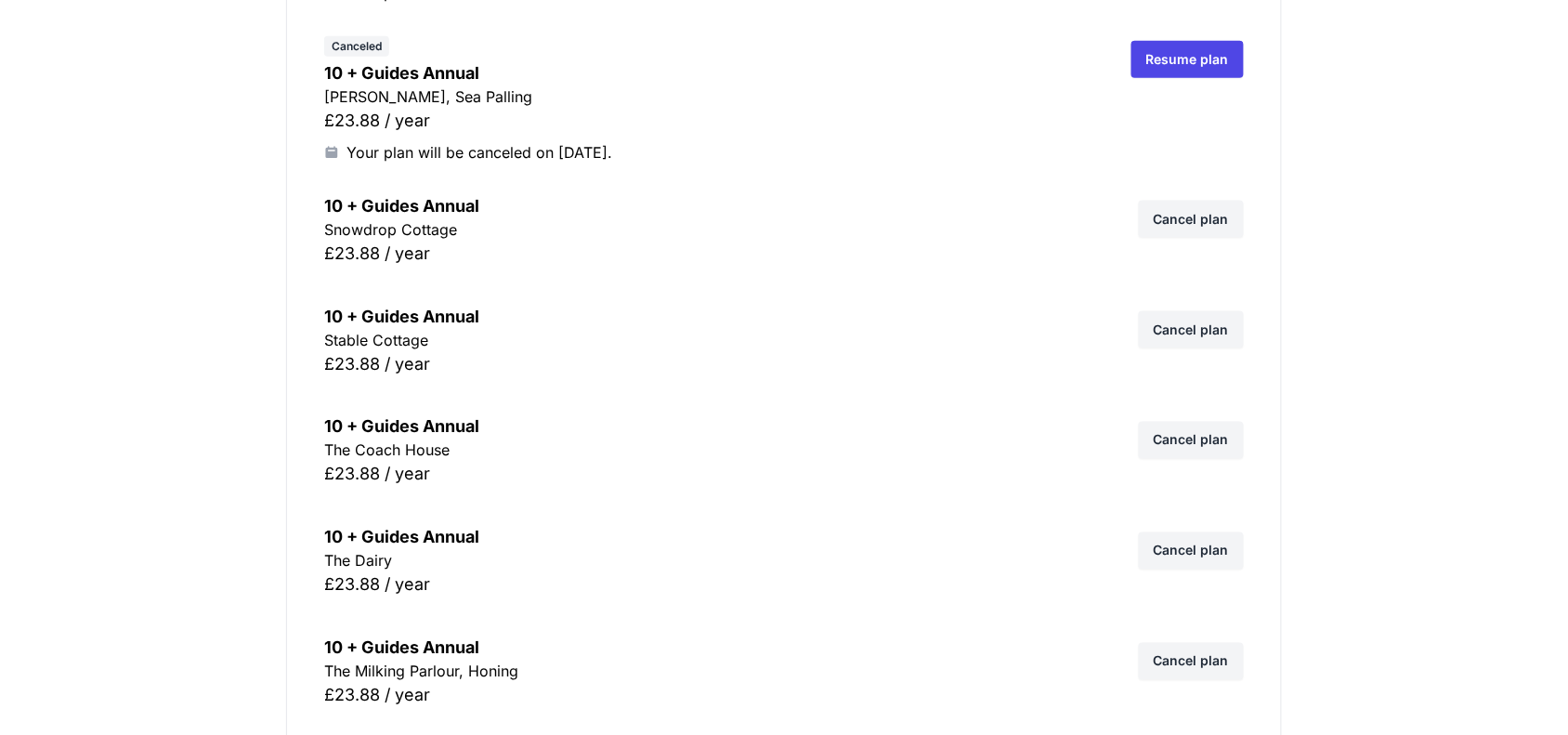
scroll to position [2437, 0]
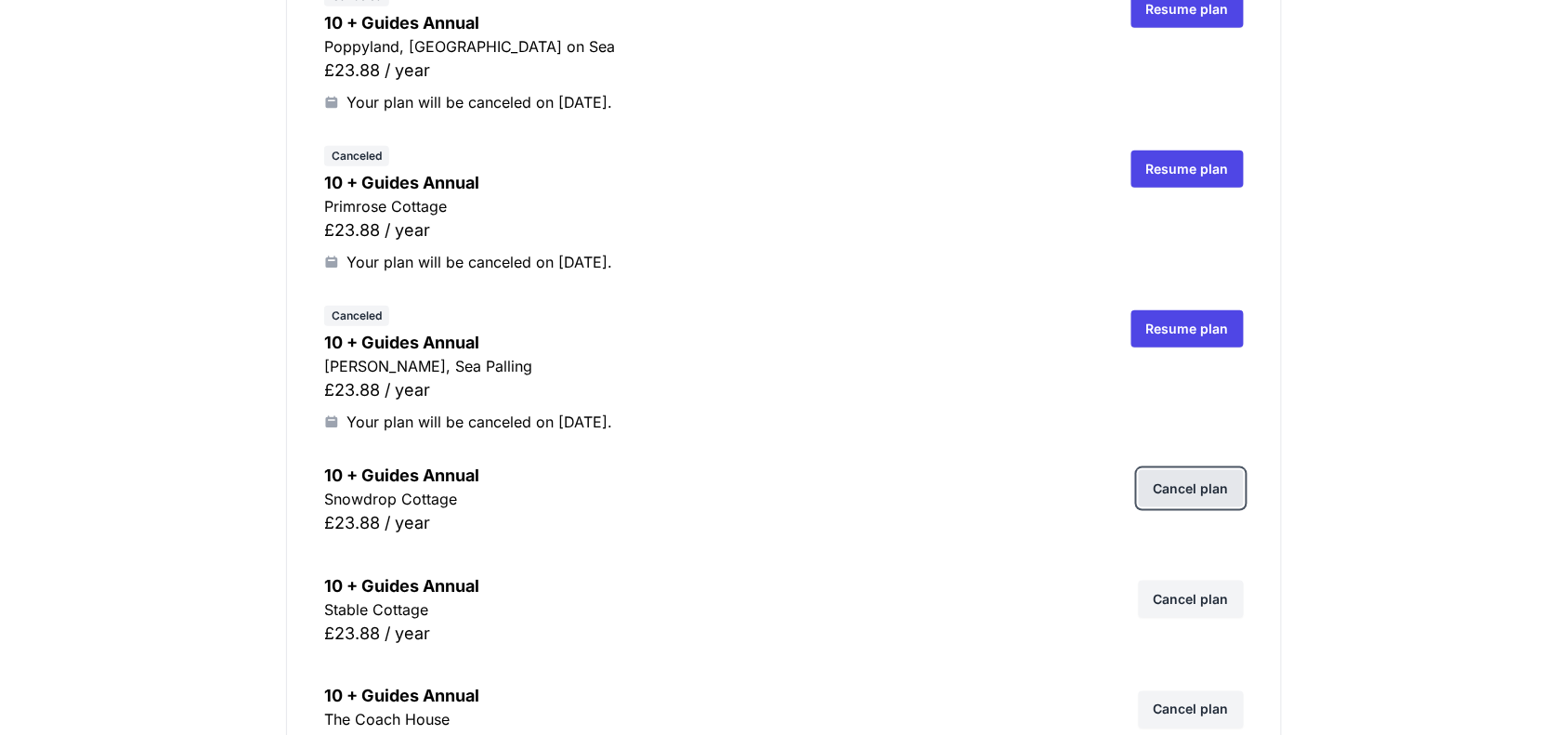
click at [1175, 485] on link "Cancel plan" at bounding box center [1191, 489] width 105 height 38
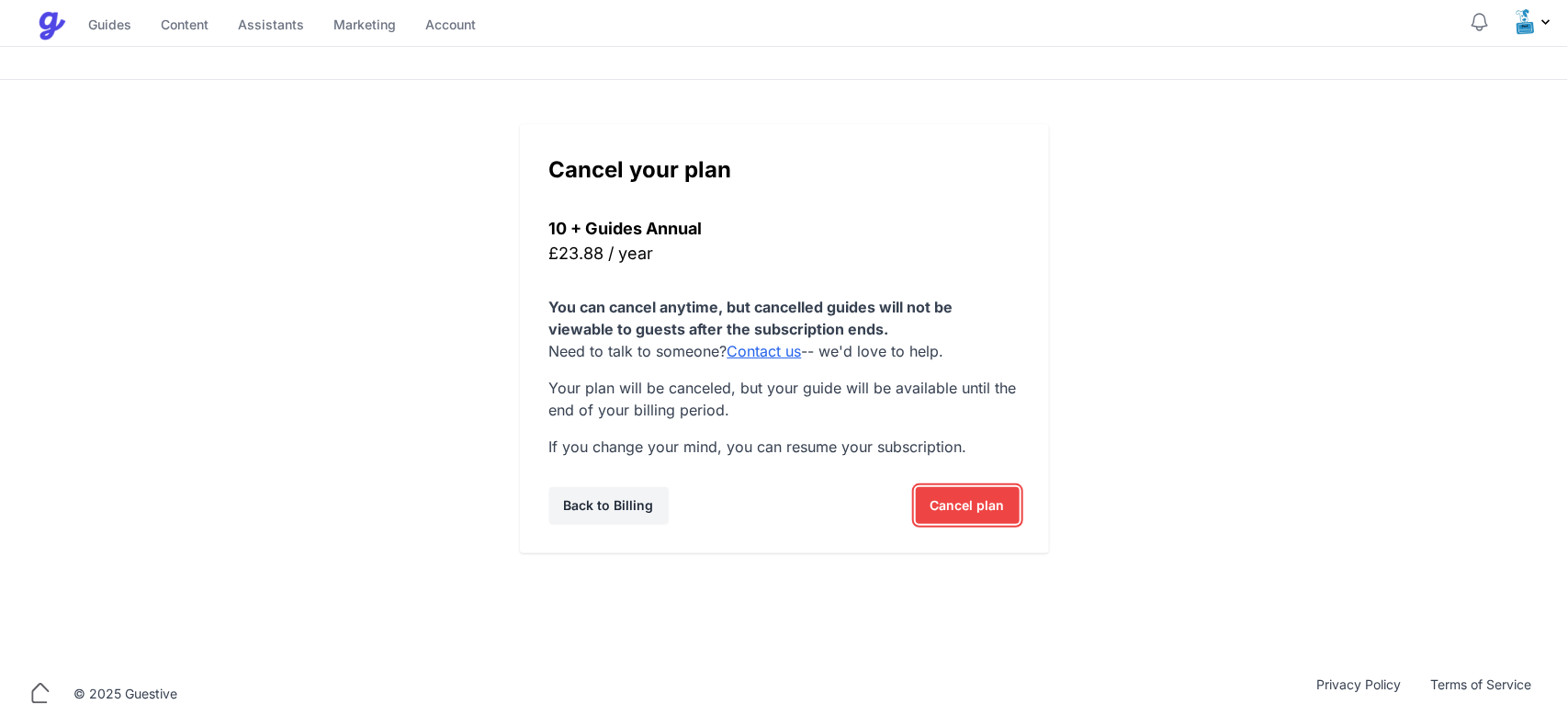
click at [969, 499] on span "Cancel plan" at bounding box center [967, 506] width 74 height 37
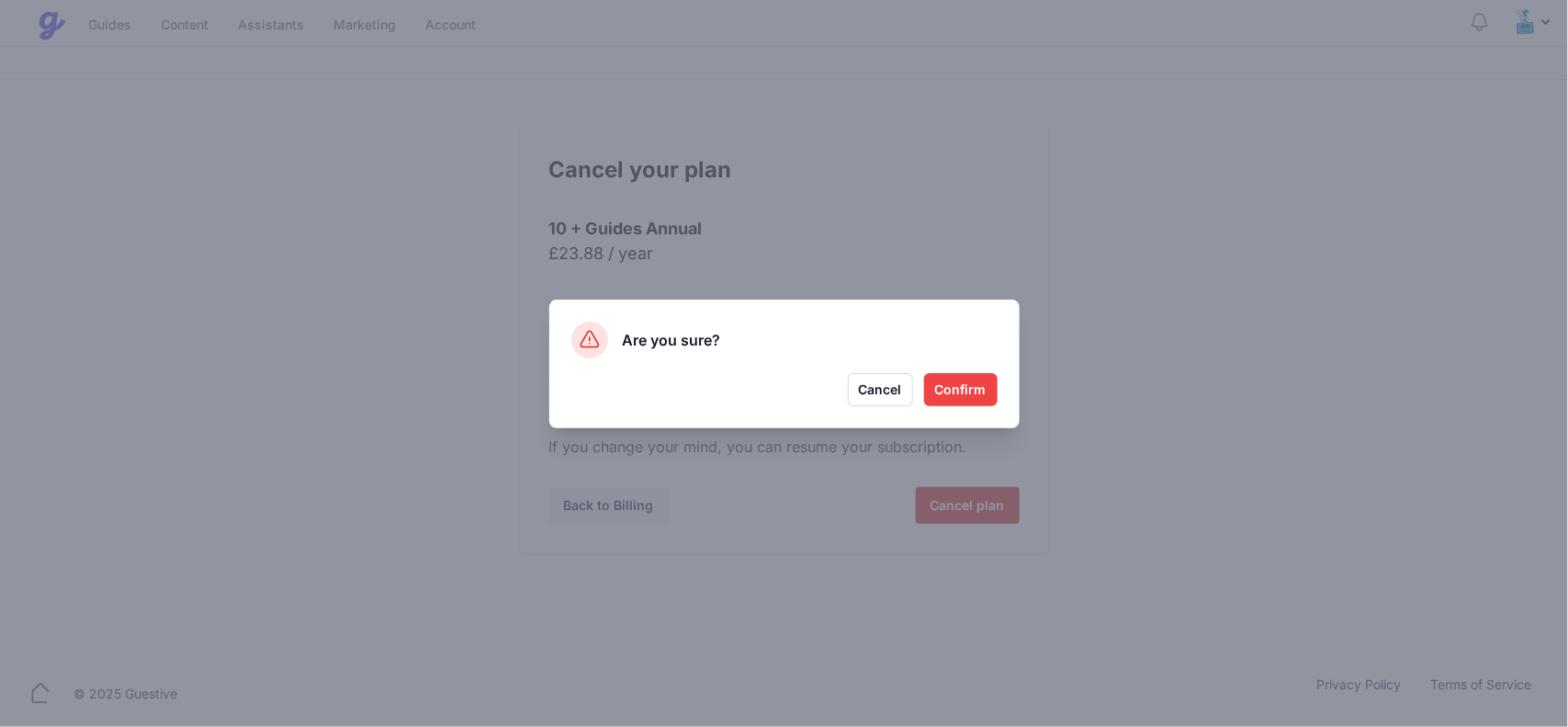
click at [953, 396] on button "Confirm" at bounding box center [960, 389] width 73 height 33
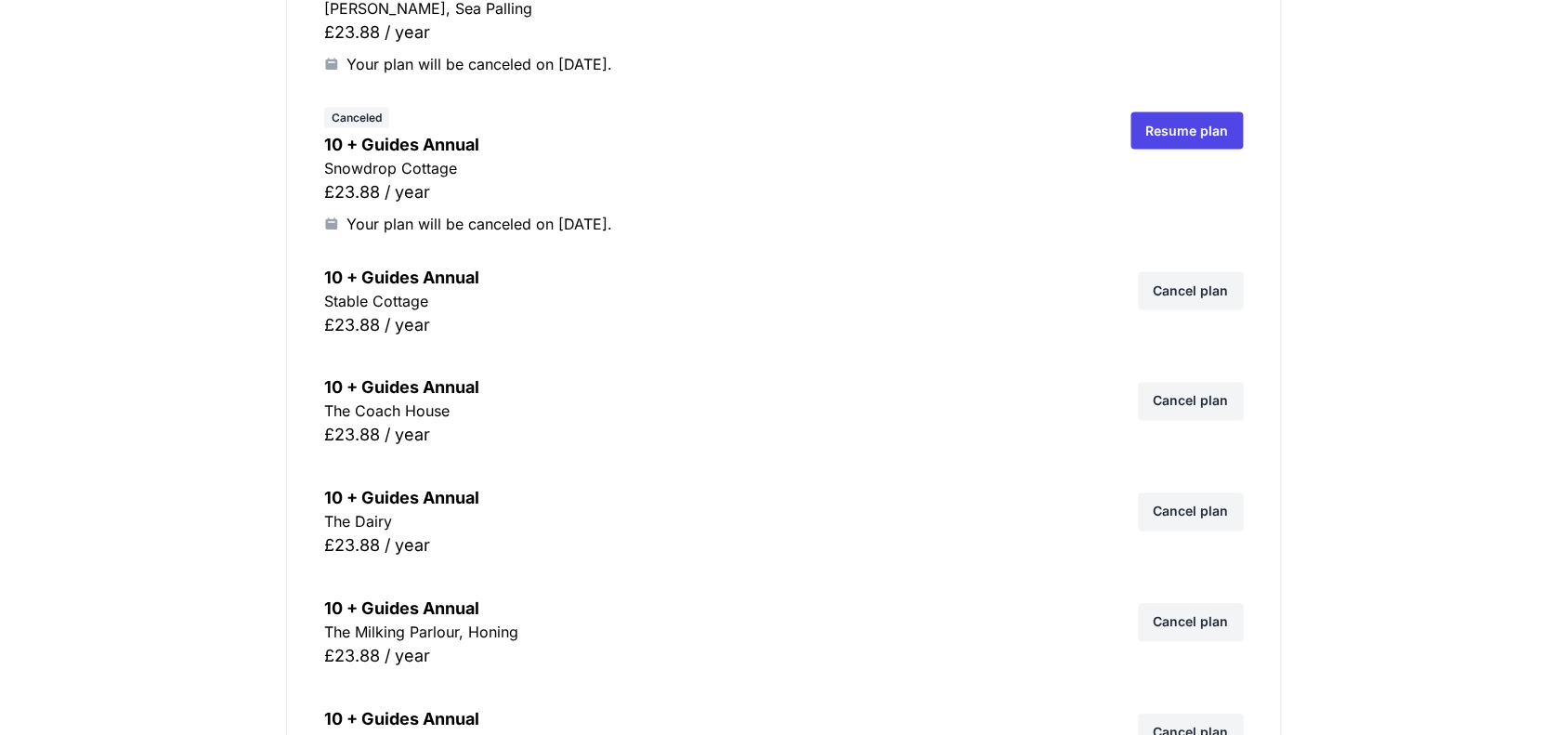
scroll to position [2787, 0]
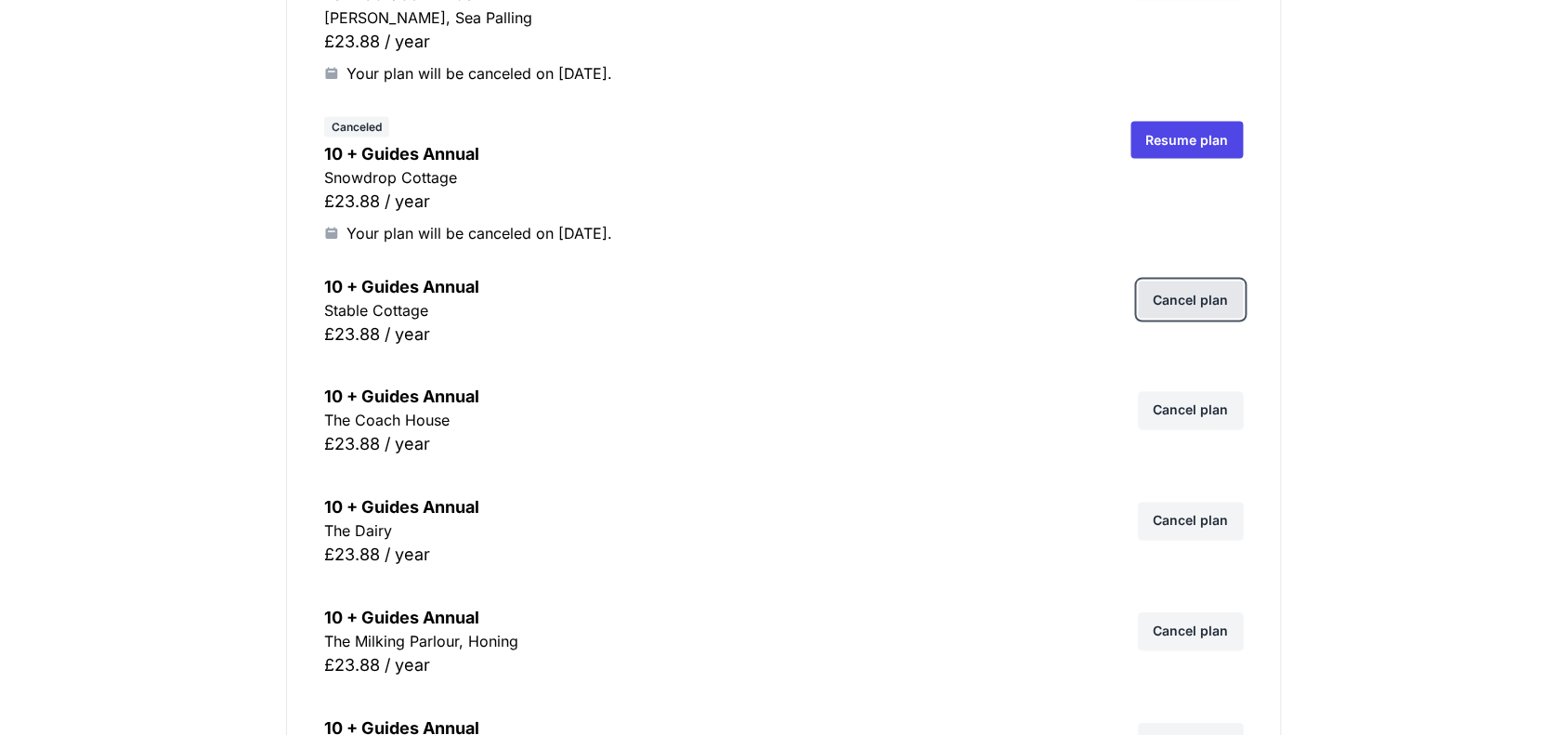
click at [1181, 305] on link "Cancel plan" at bounding box center [1191, 300] width 105 height 38
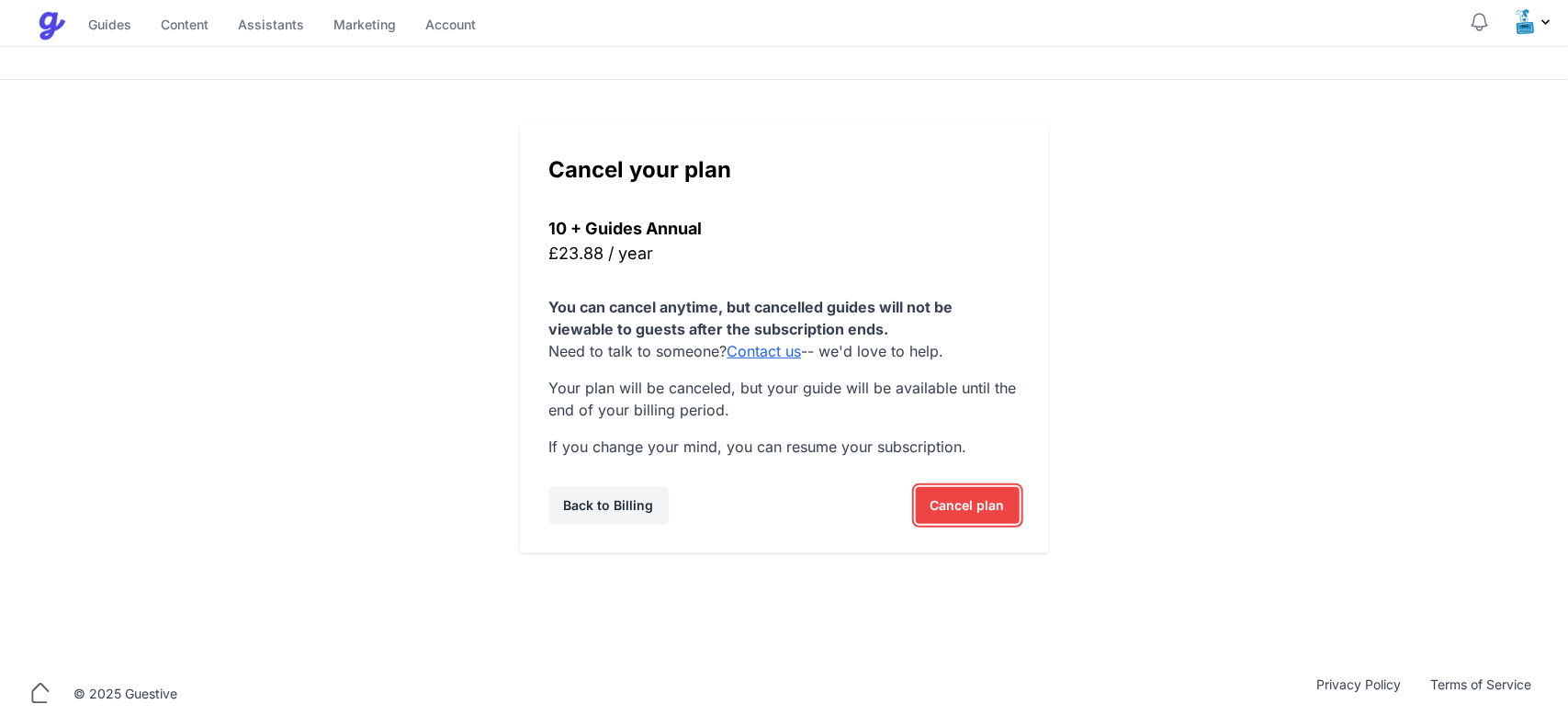
click at [981, 494] on span "Cancel plan" at bounding box center [967, 506] width 74 height 37
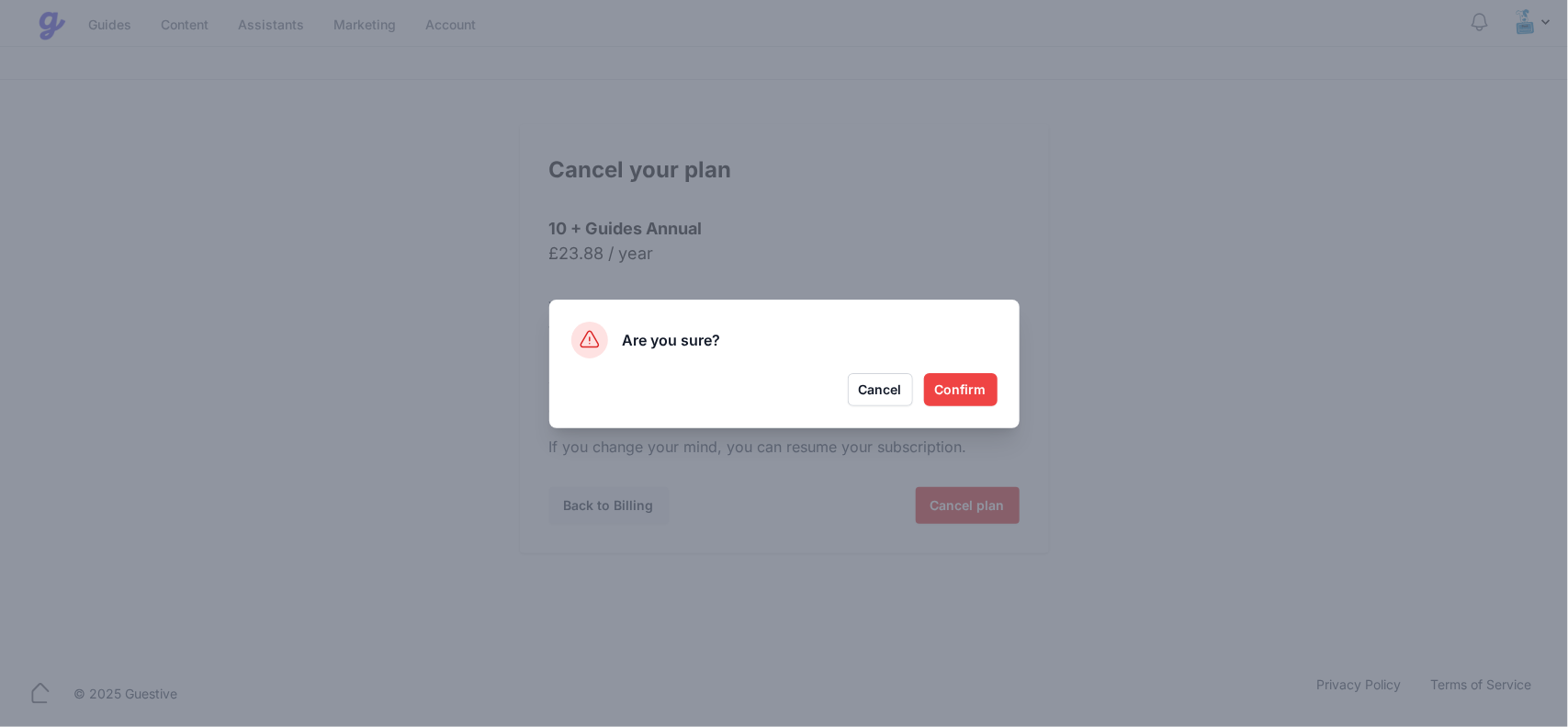
click at [970, 395] on button "Confirm" at bounding box center [960, 389] width 73 height 33
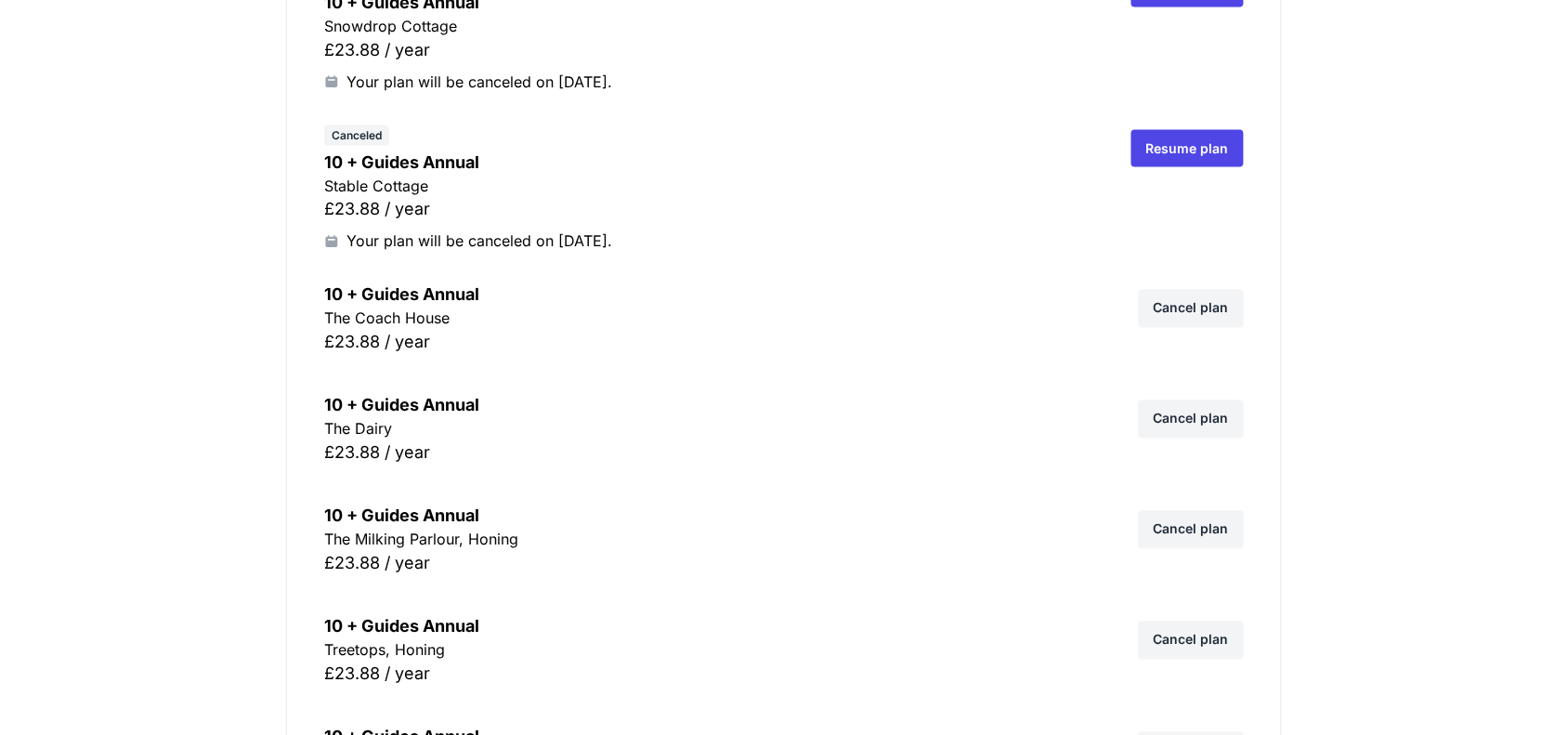
scroll to position [3018, 0]
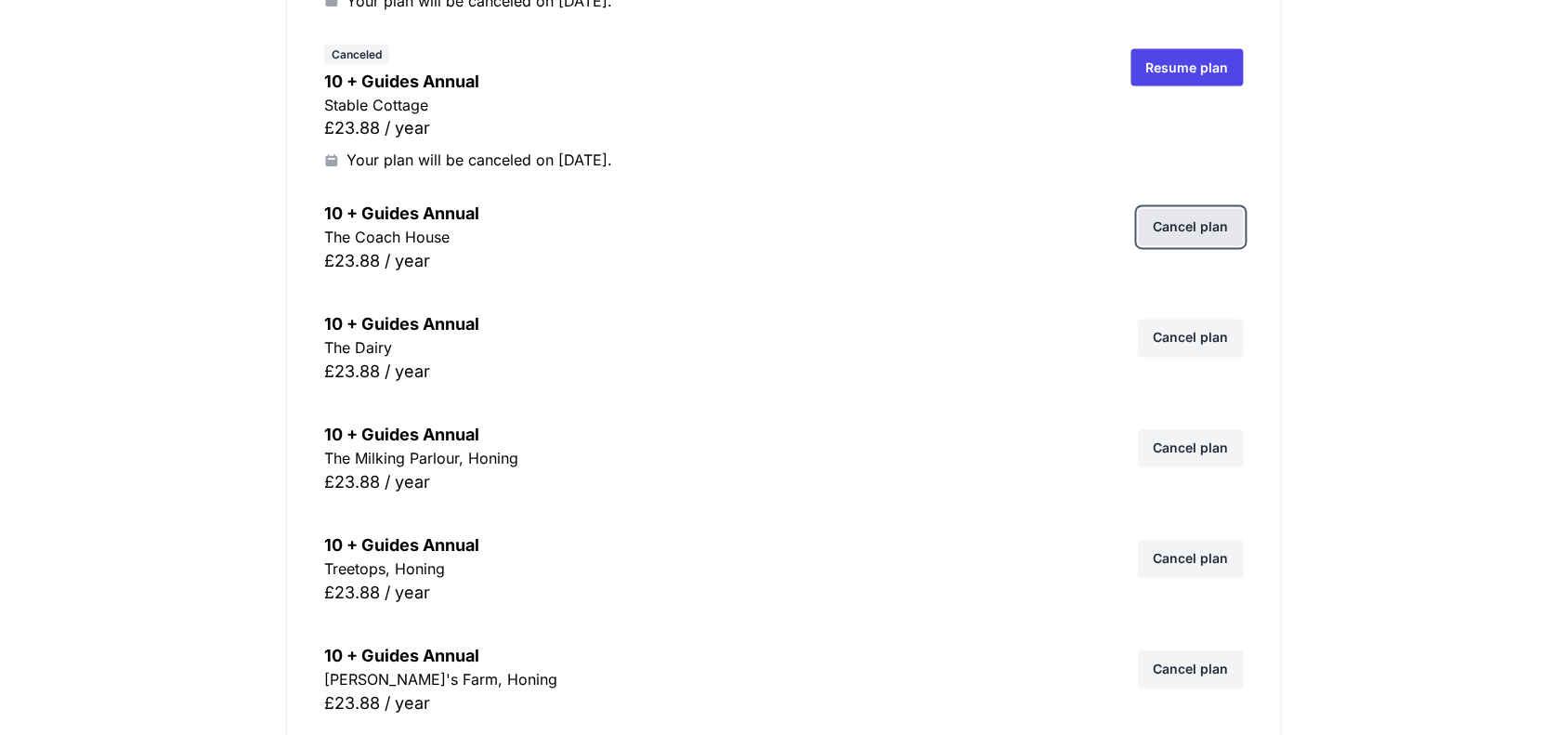
click at [1185, 236] on link "Cancel plan" at bounding box center [1191, 228] width 105 height 38
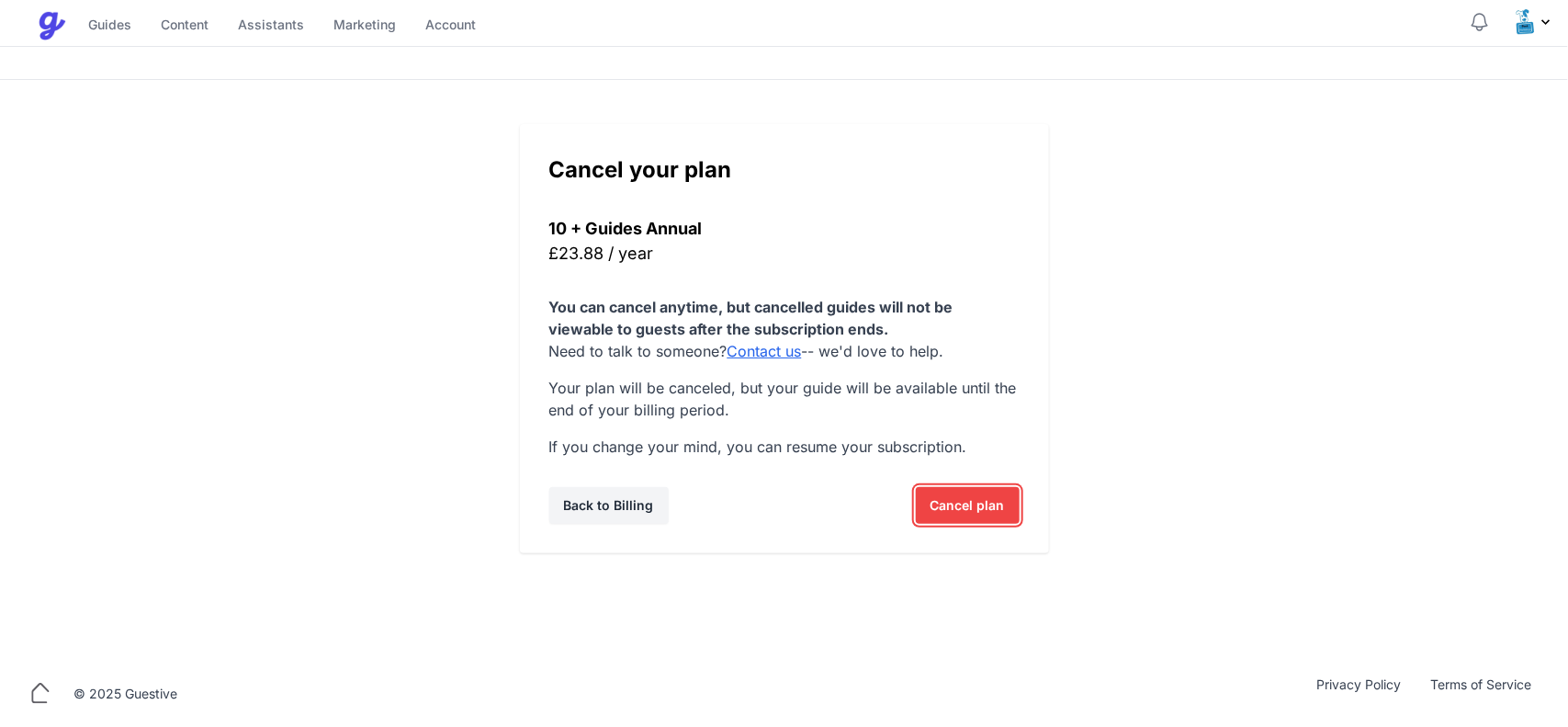
click at [980, 502] on span "Cancel plan" at bounding box center [967, 506] width 74 height 37
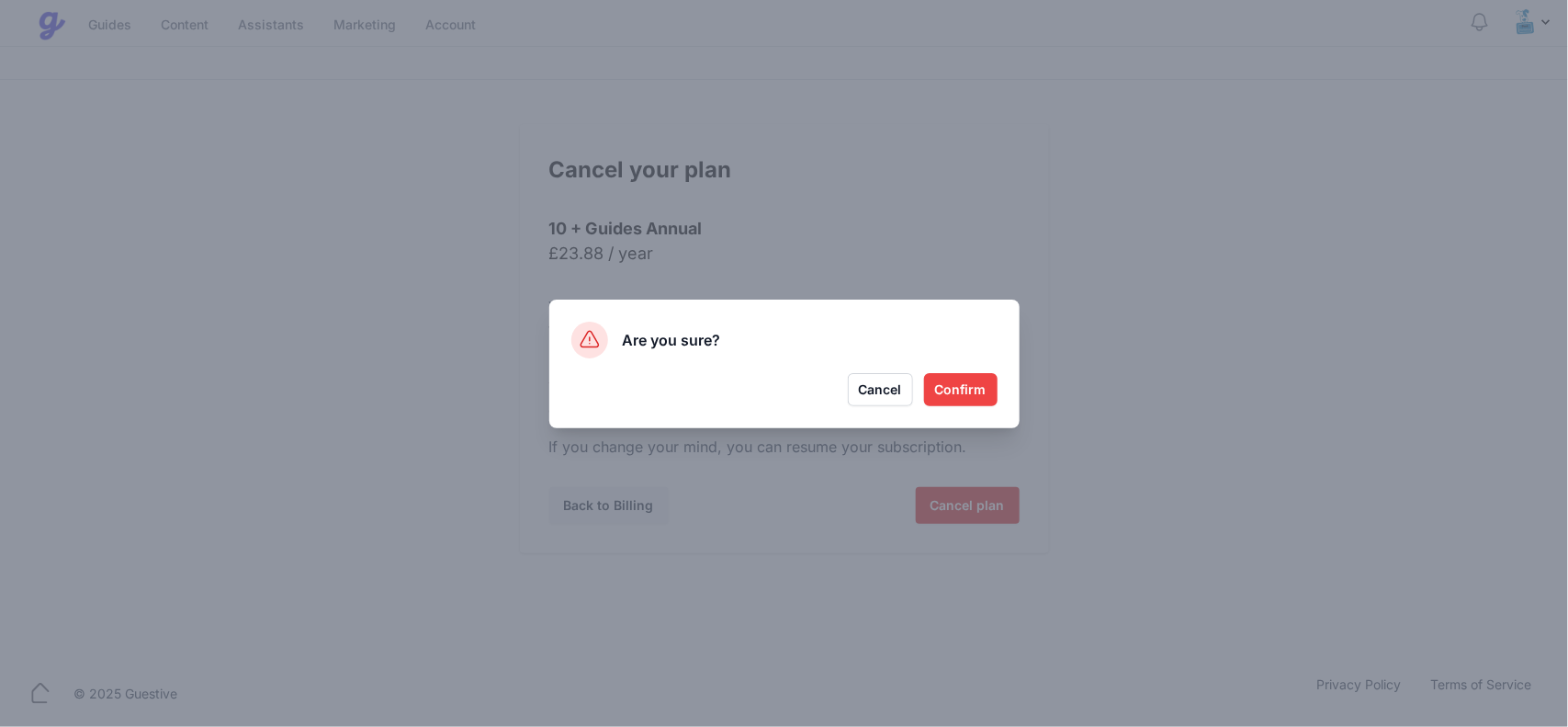
click at [975, 387] on button "Confirm" at bounding box center [960, 389] width 73 height 33
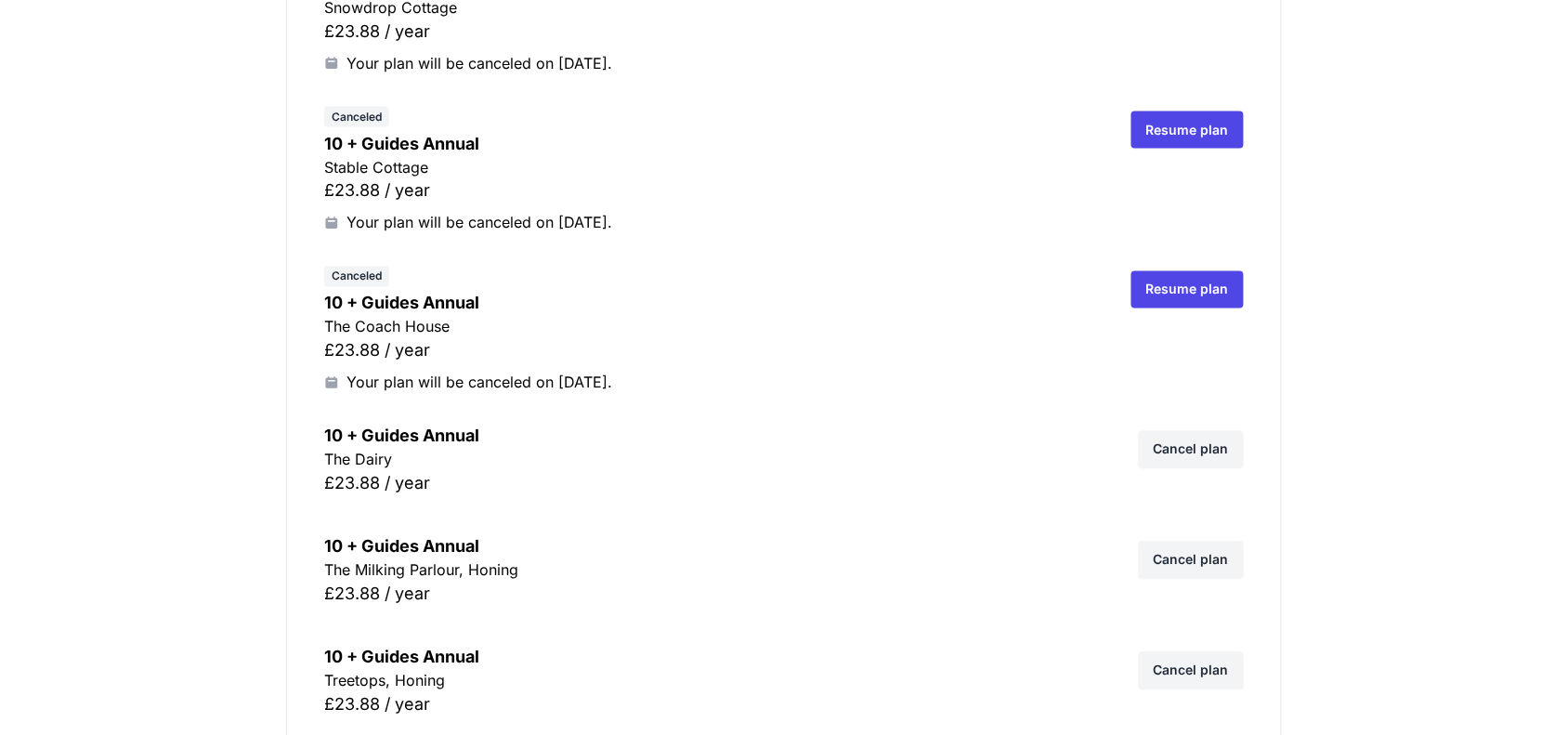
scroll to position [3018, 0]
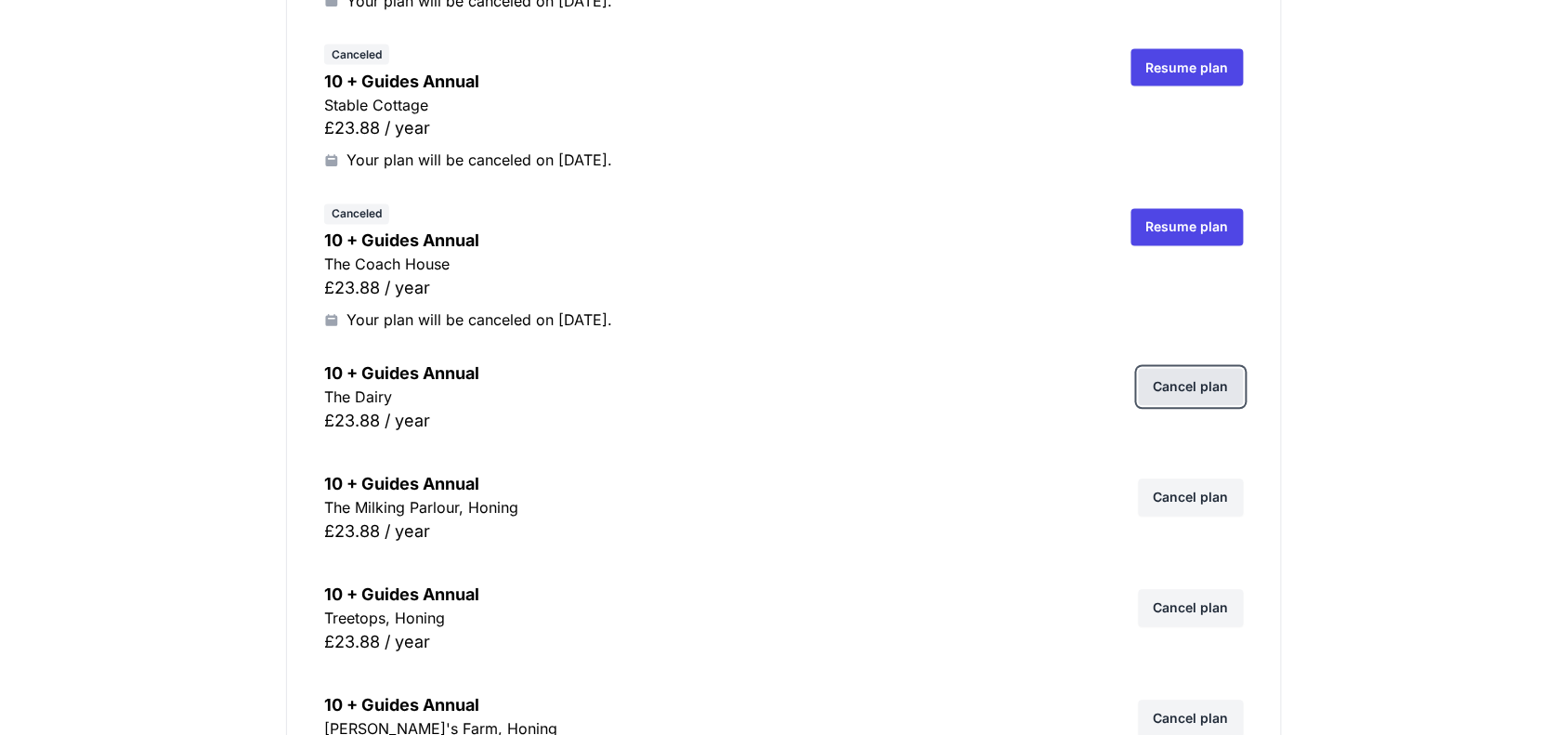
click at [1241, 379] on link "Cancel plan" at bounding box center [1191, 388] width 105 height 38
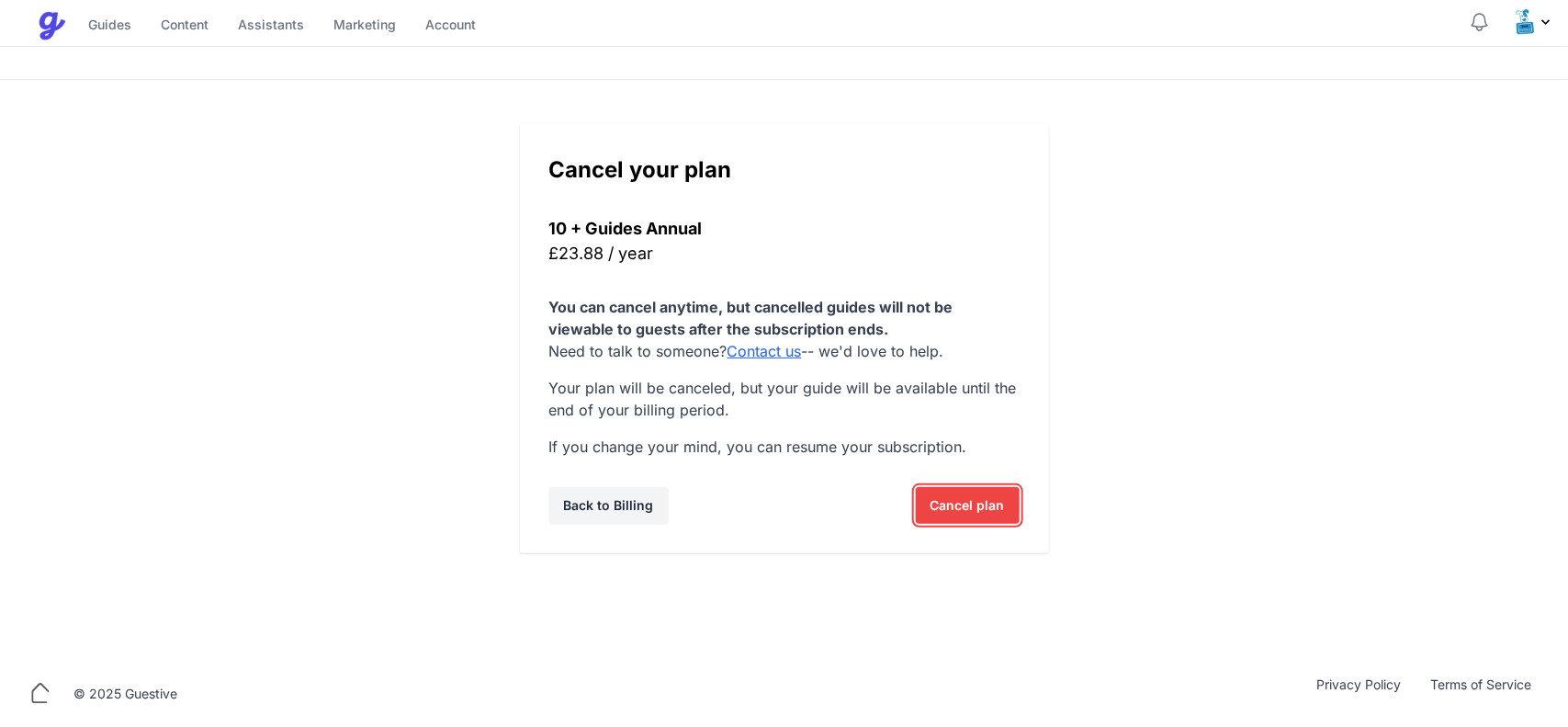
click at [971, 511] on span "Cancel plan" at bounding box center [967, 506] width 74 height 37
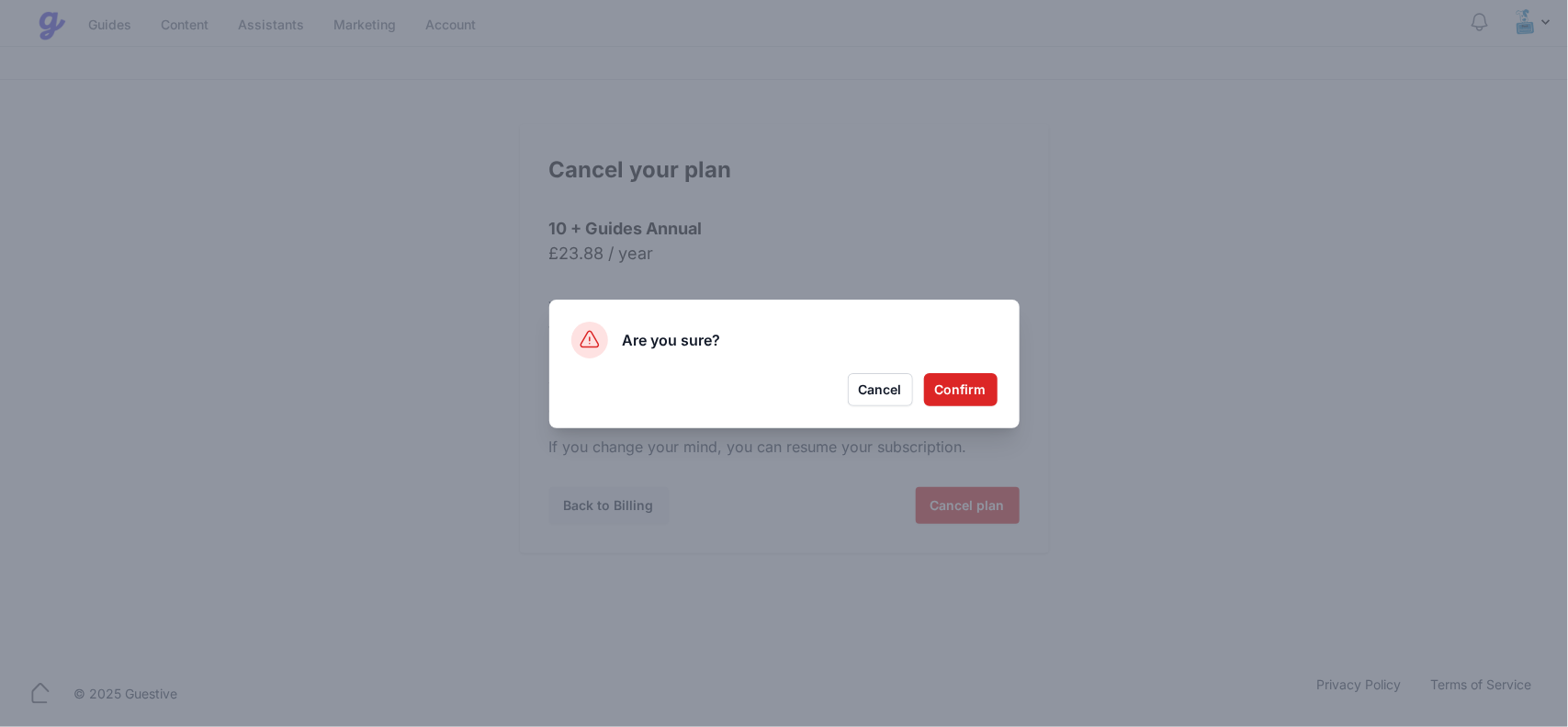
click at [954, 387] on button "Confirm" at bounding box center [960, 389] width 73 height 33
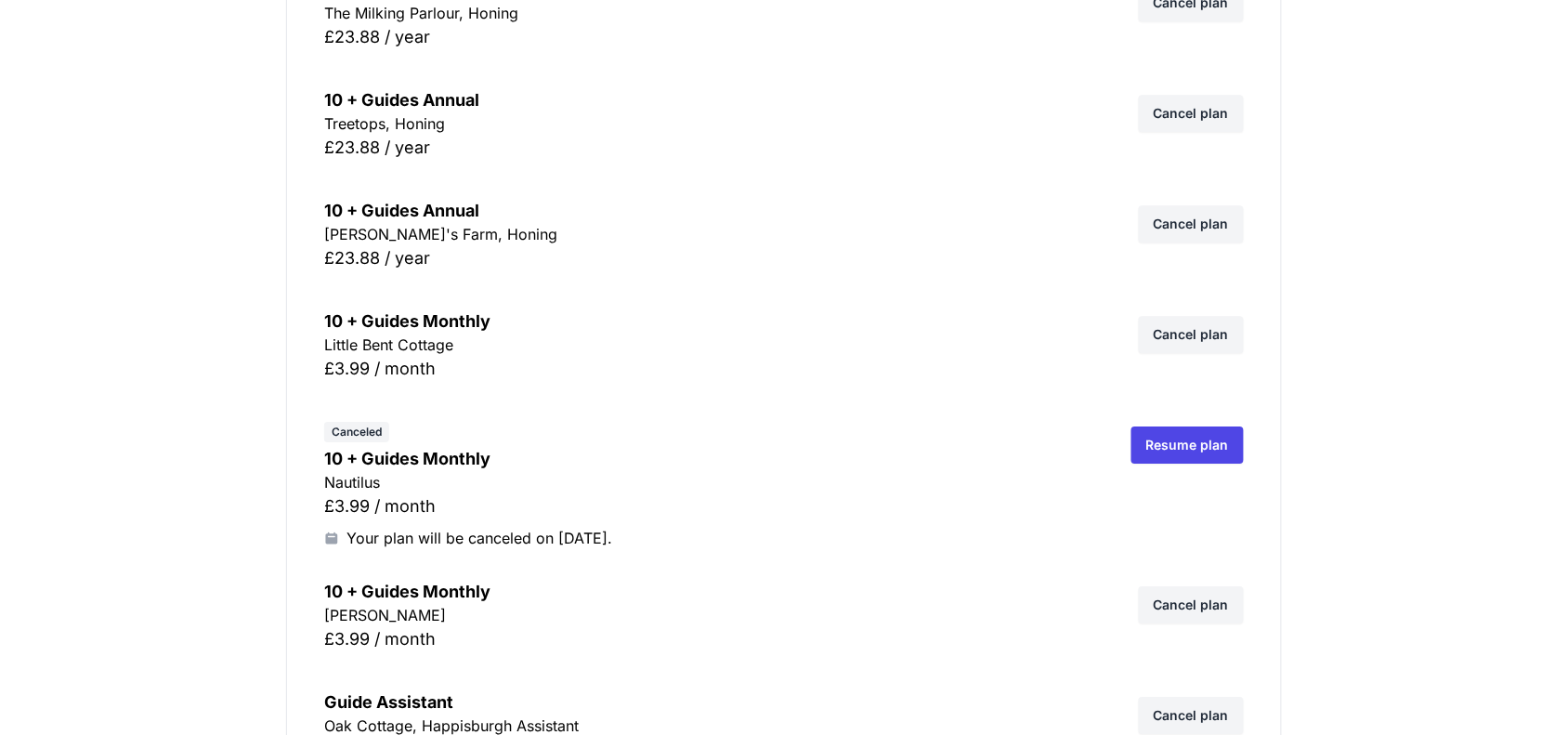
scroll to position [3599, 0]
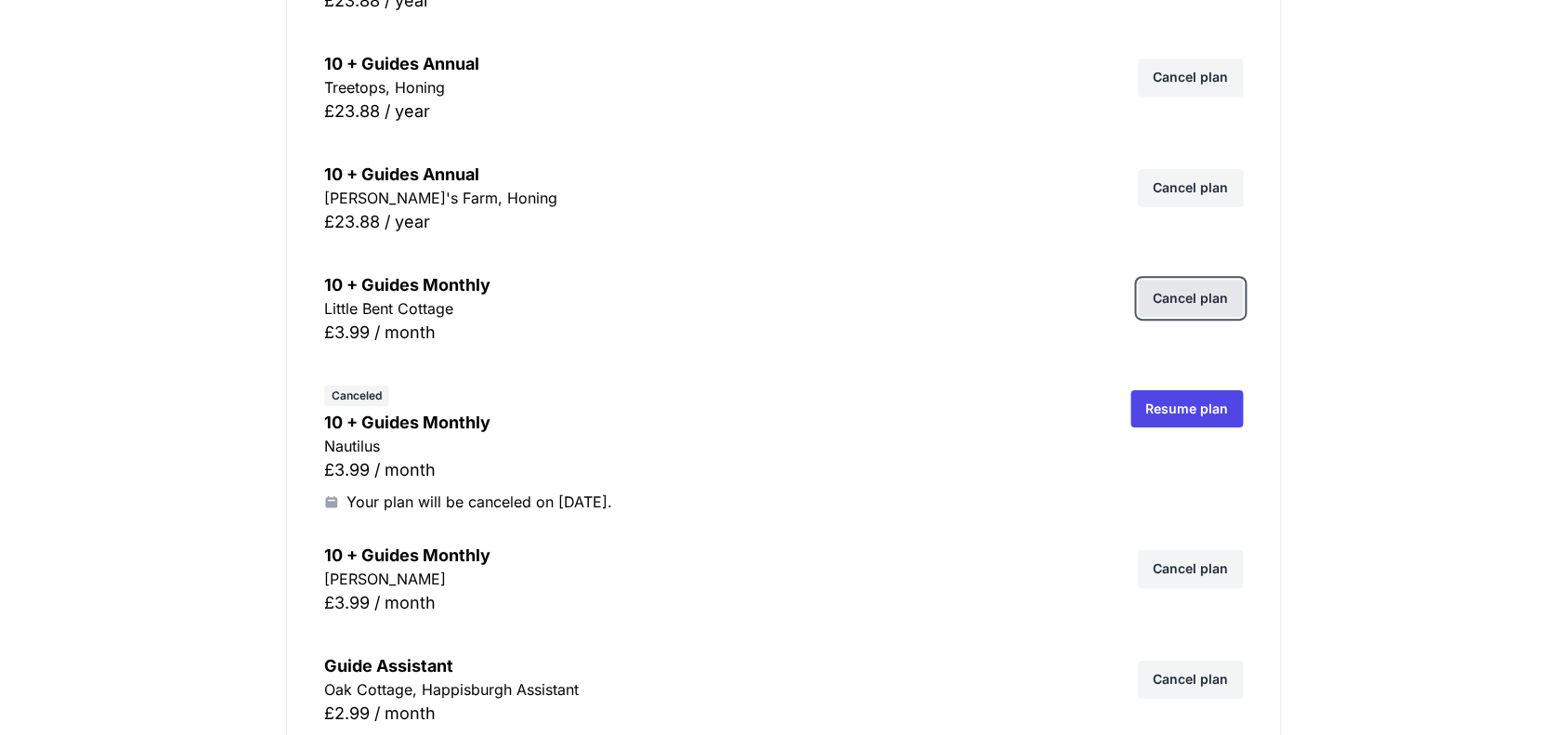
click at [1193, 310] on link "Cancel plan" at bounding box center [1191, 299] width 105 height 38
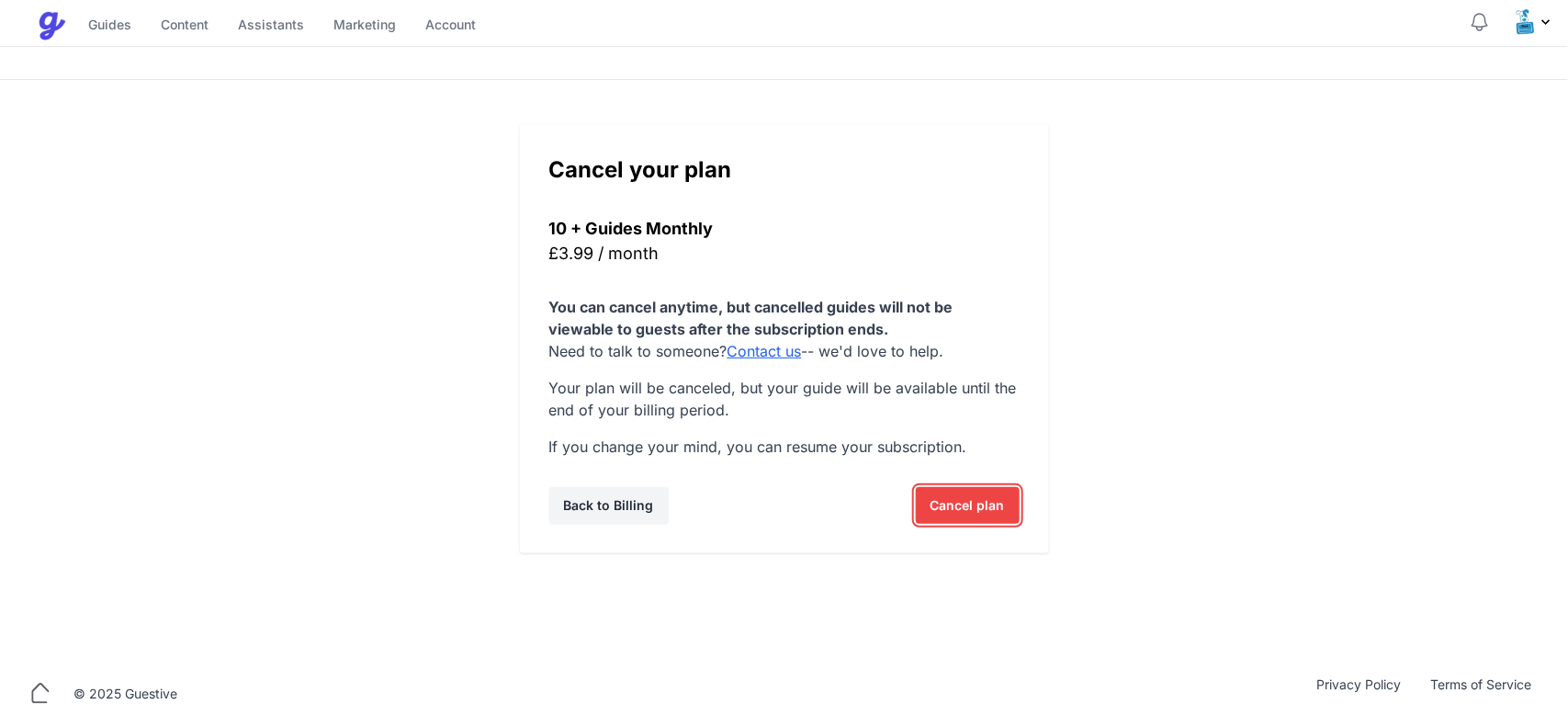
click at [955, 493] on span "Cancel plan" at bounding box center [967, 506] width 74 height 37
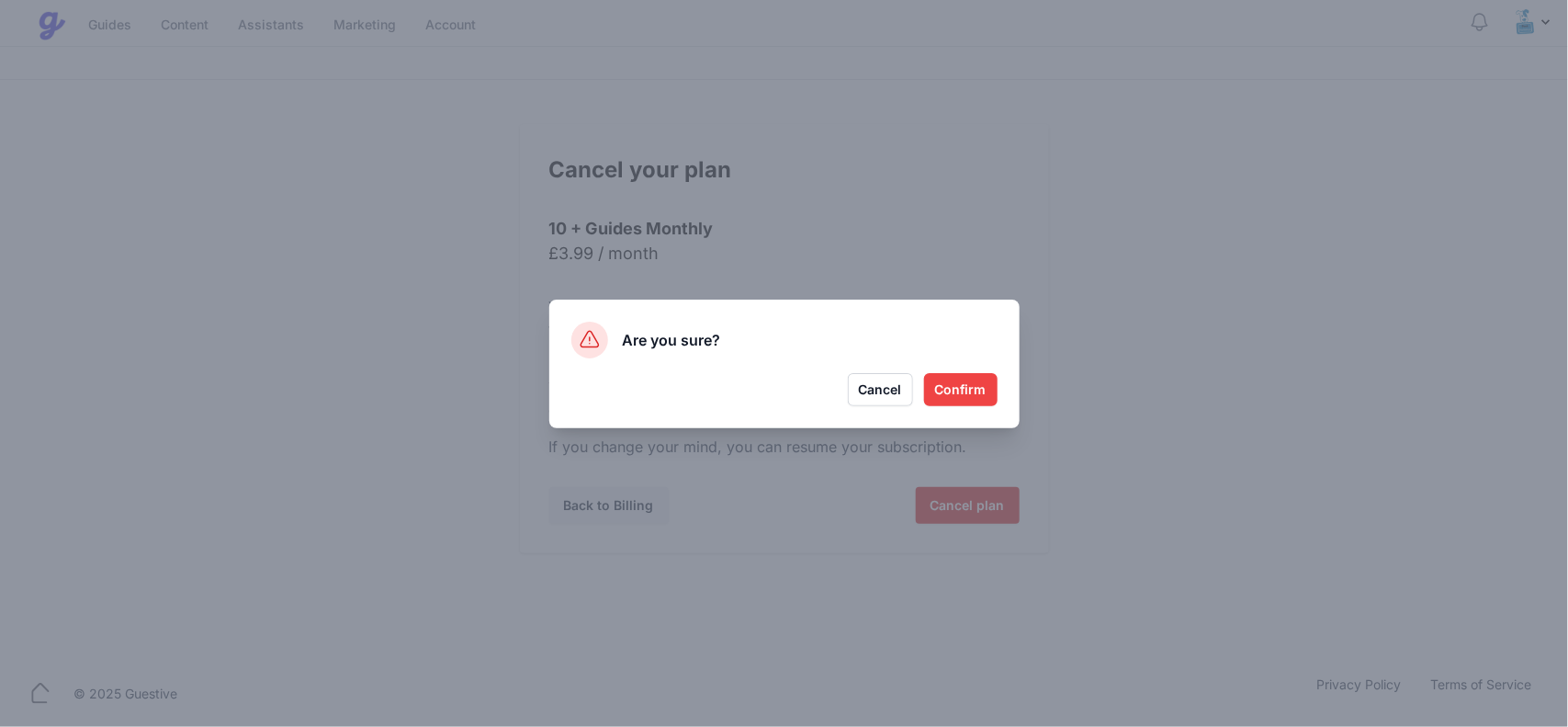
click at [961, 393] on button "Confirm" at bounding box center [960, 389] width 73 height 33
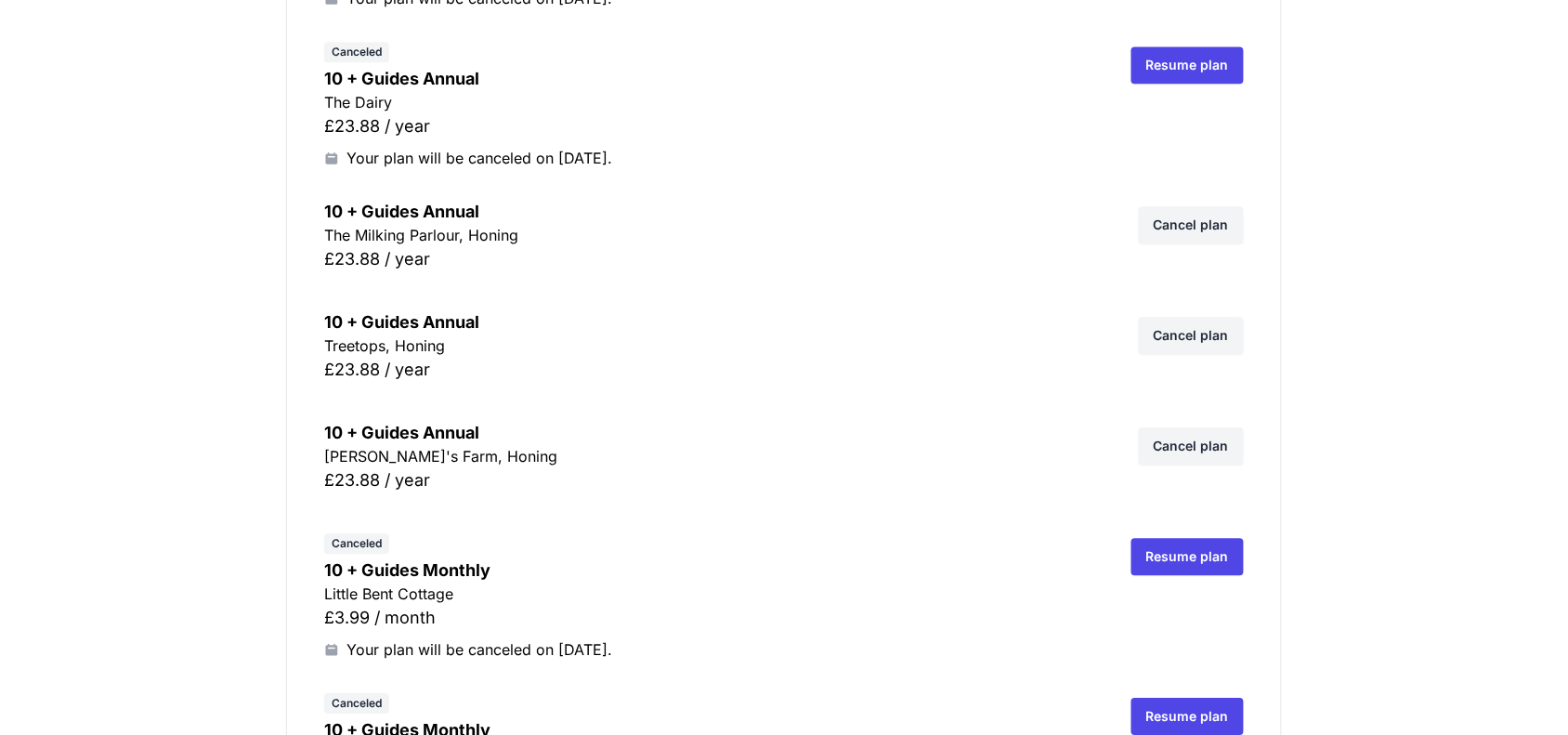
scroll to position [3366, 0]
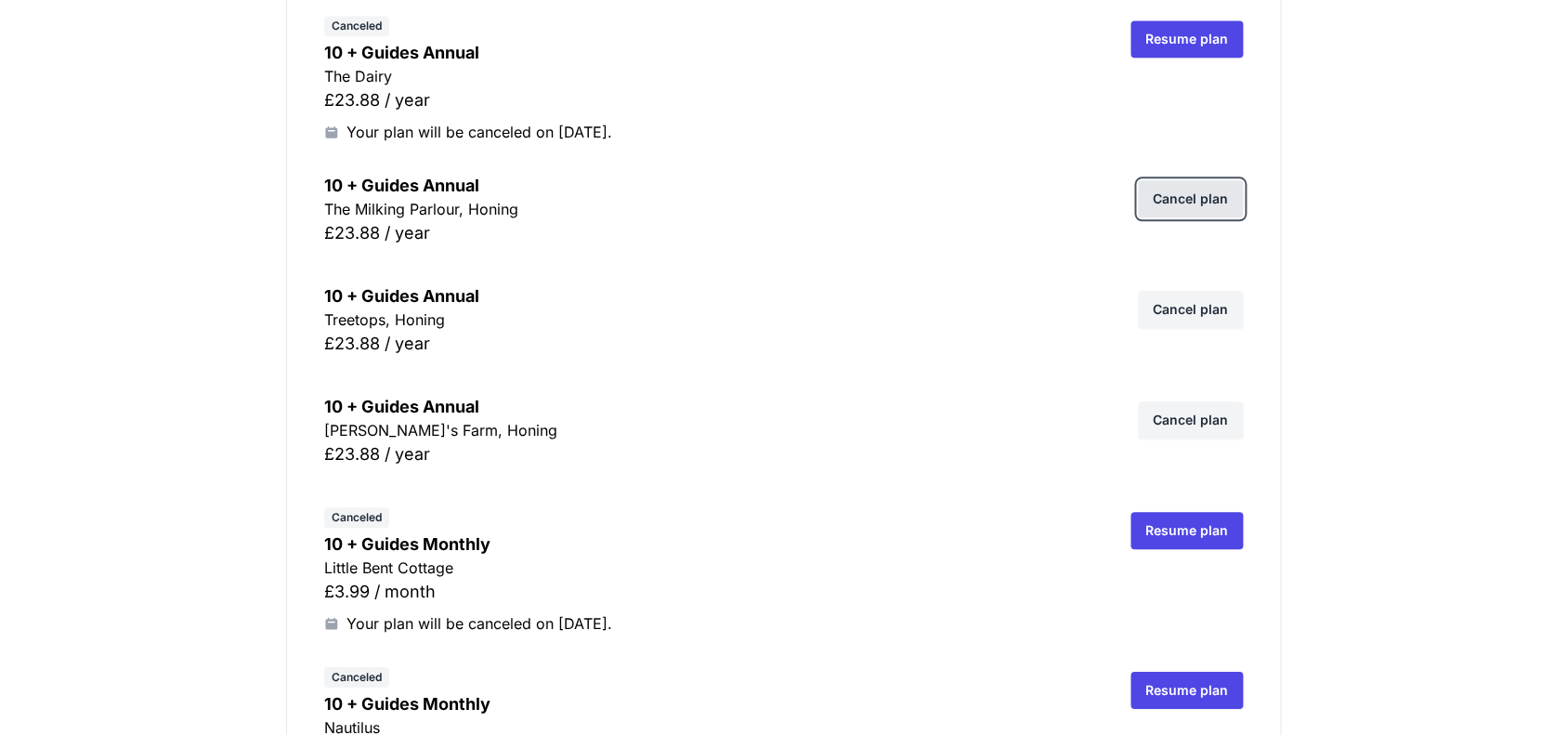
click at [1192, 193] on link "Cancel plan" at bounding box center [1191, 199] width 105 height 38
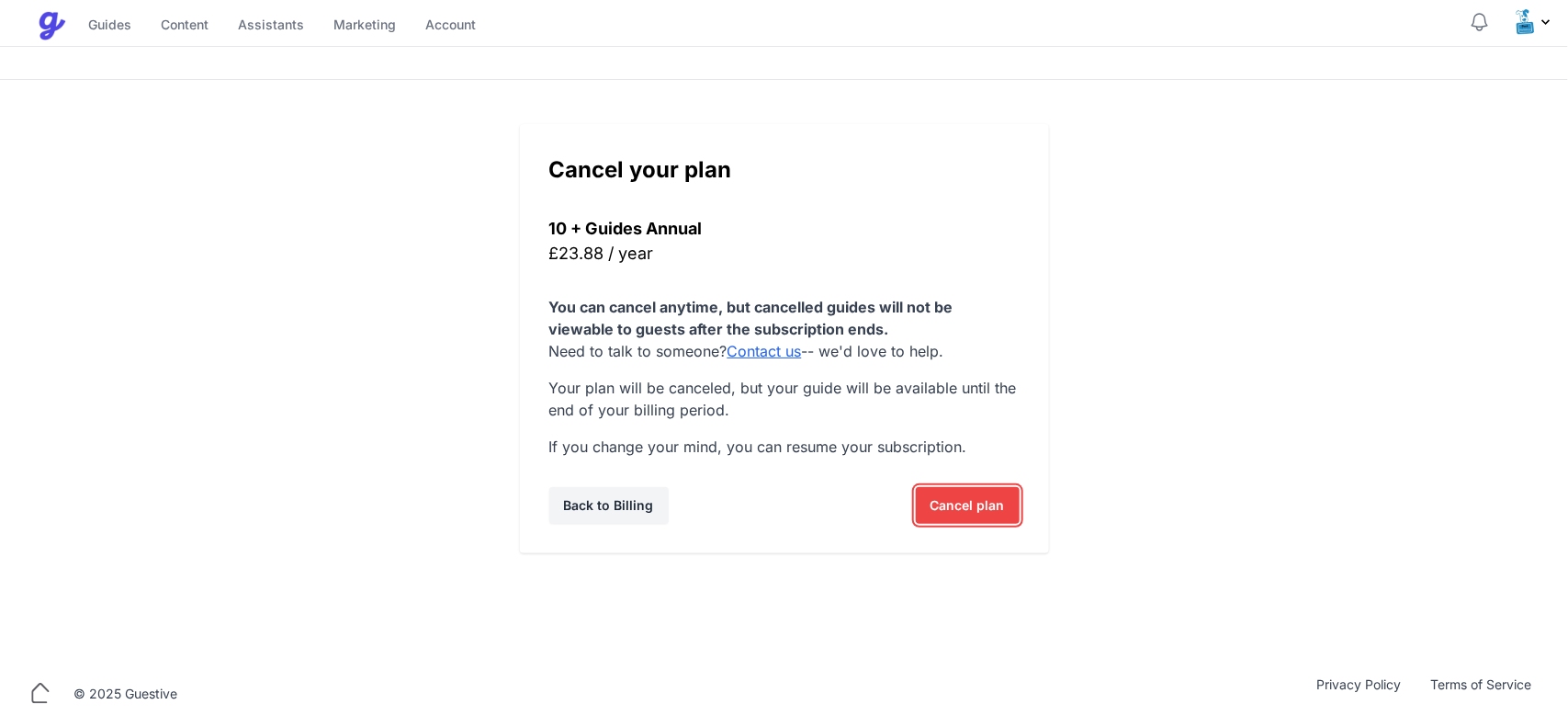
click at [965, 505] on span "Cancel plan" at bounding box center [967, 506] width 74 height 37
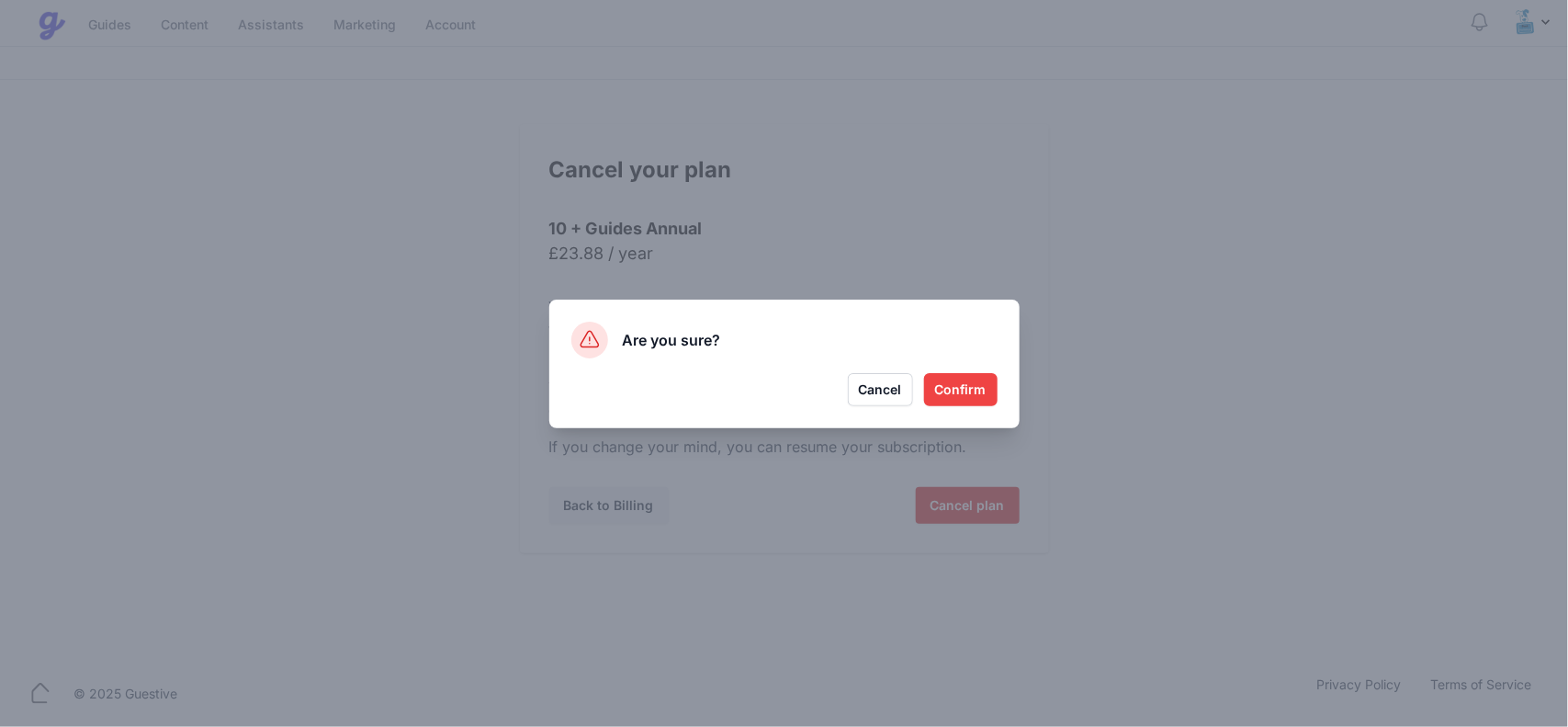
click at [970, 395] on button "Confirm" at bounding box center [960, 389] width 73 height 33
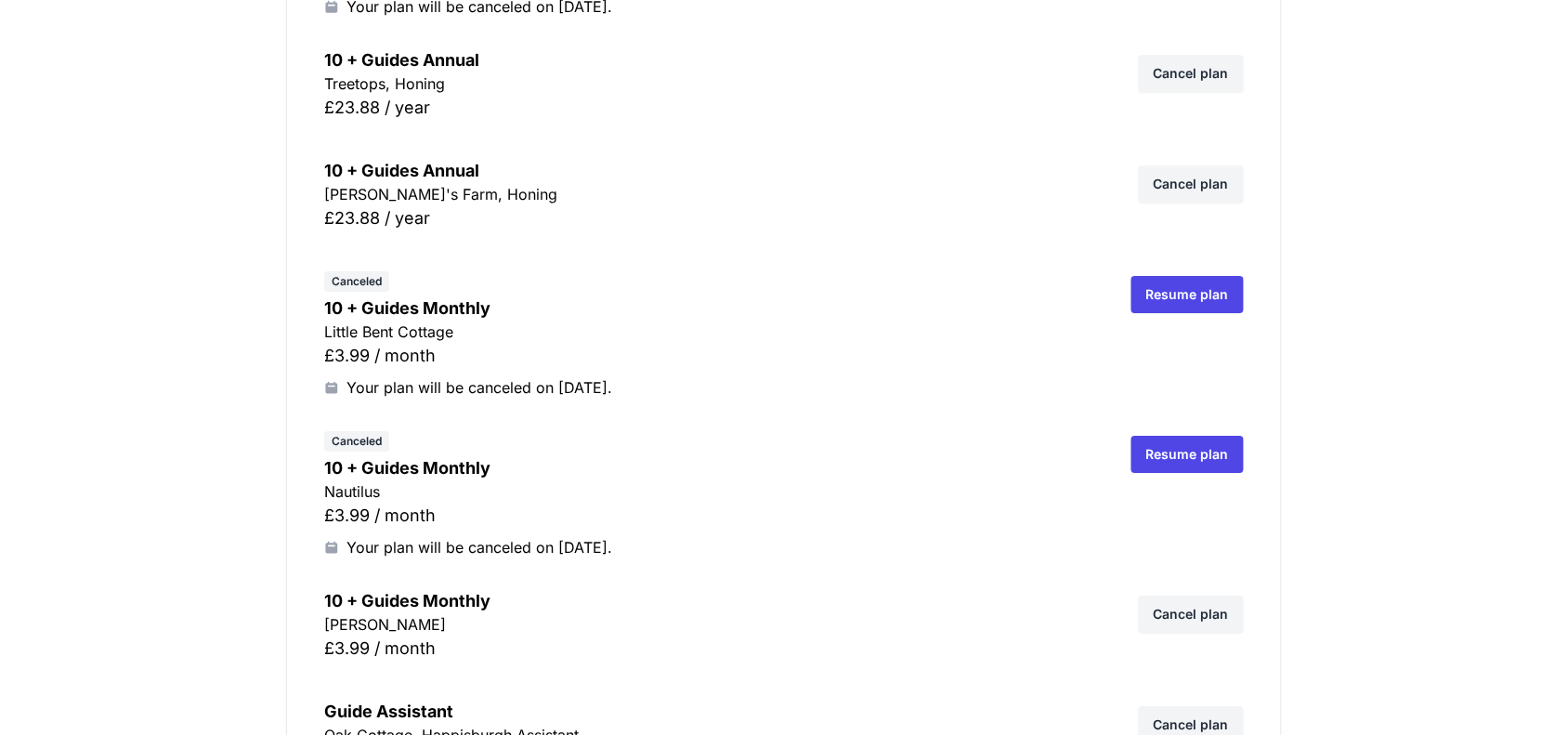
scroll to position [3599, 0]
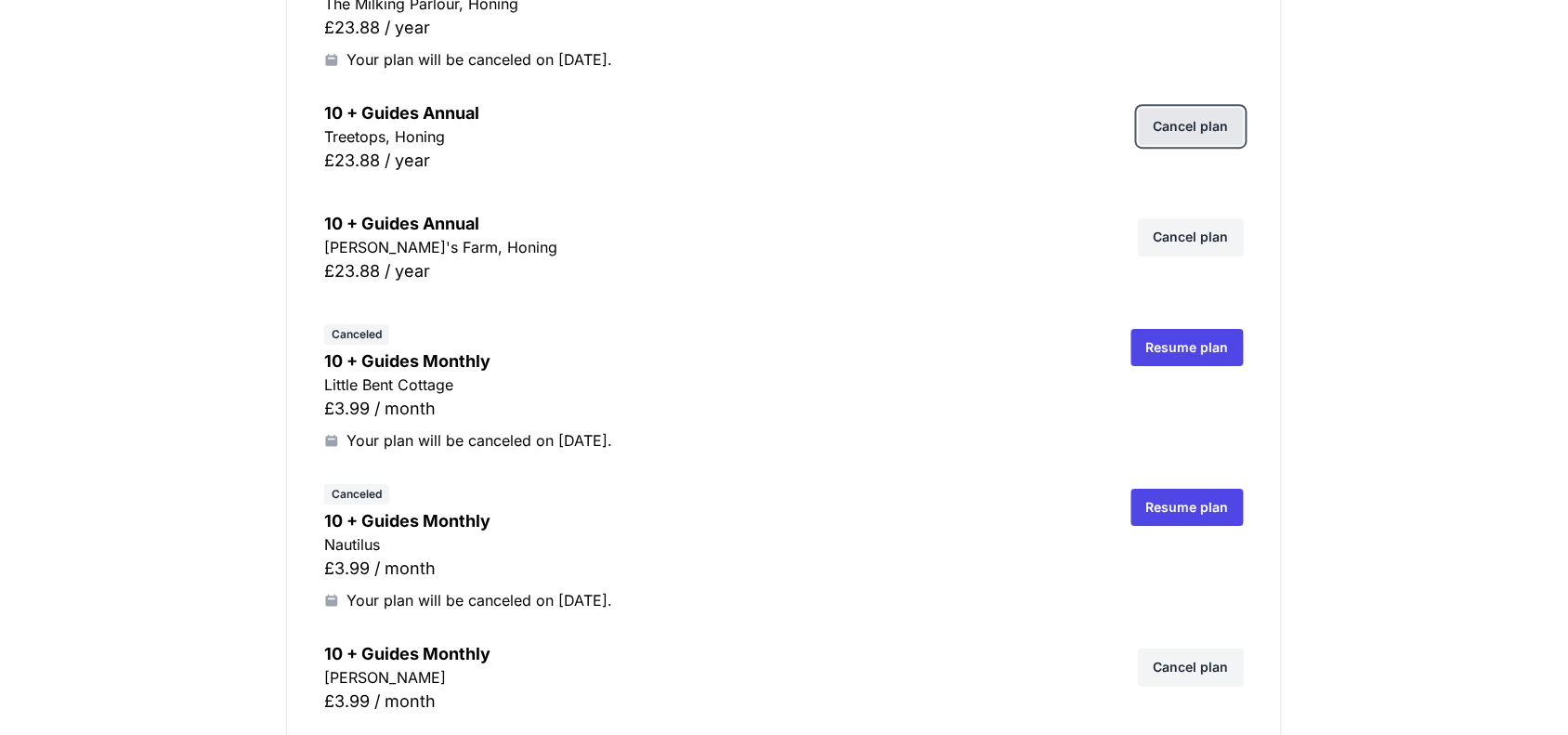
click at [1184, 138] on link "Cancel plan" at bounding box center [1191, 127] width 105 height 38
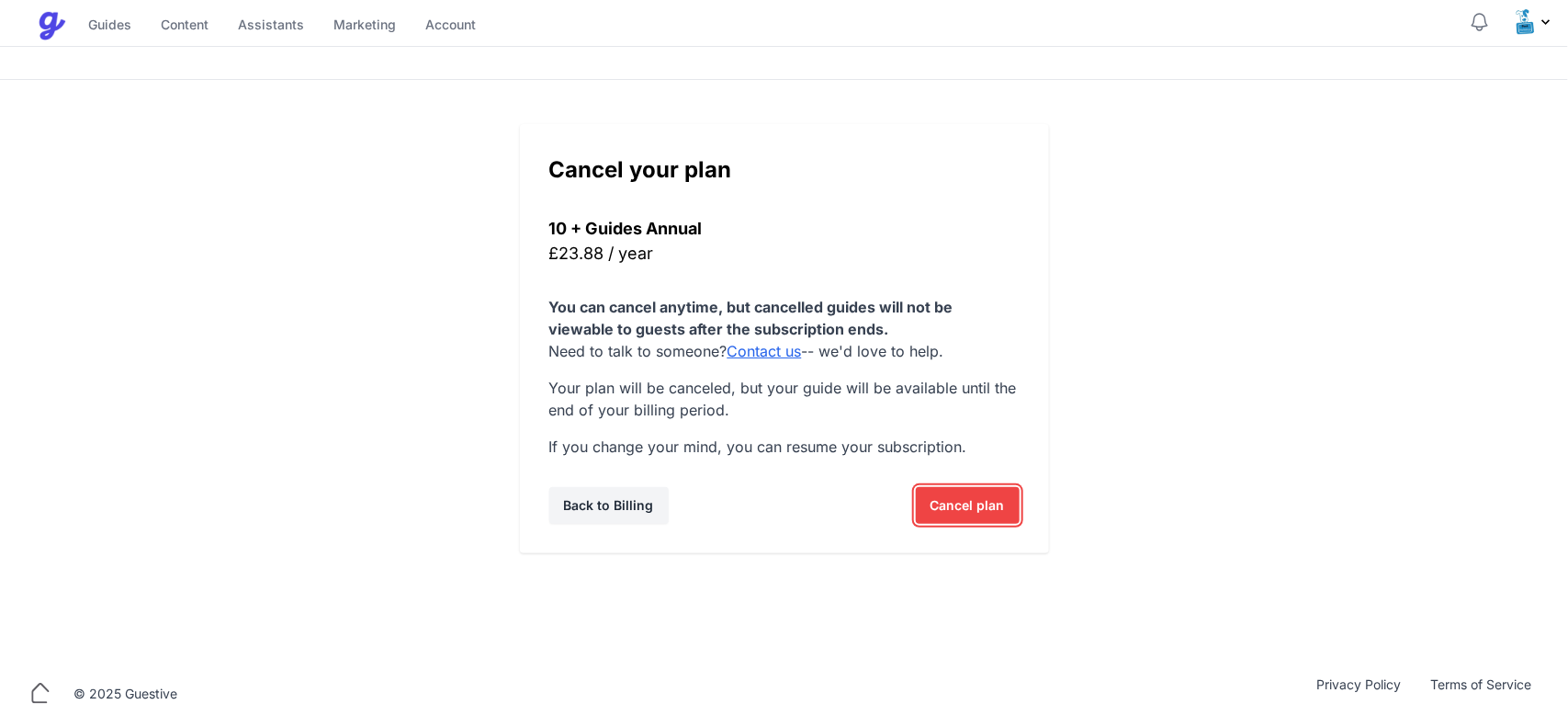
click at [943, 502] on span "Cancel plan" at bounding box center [967, 506] width 74 height 37
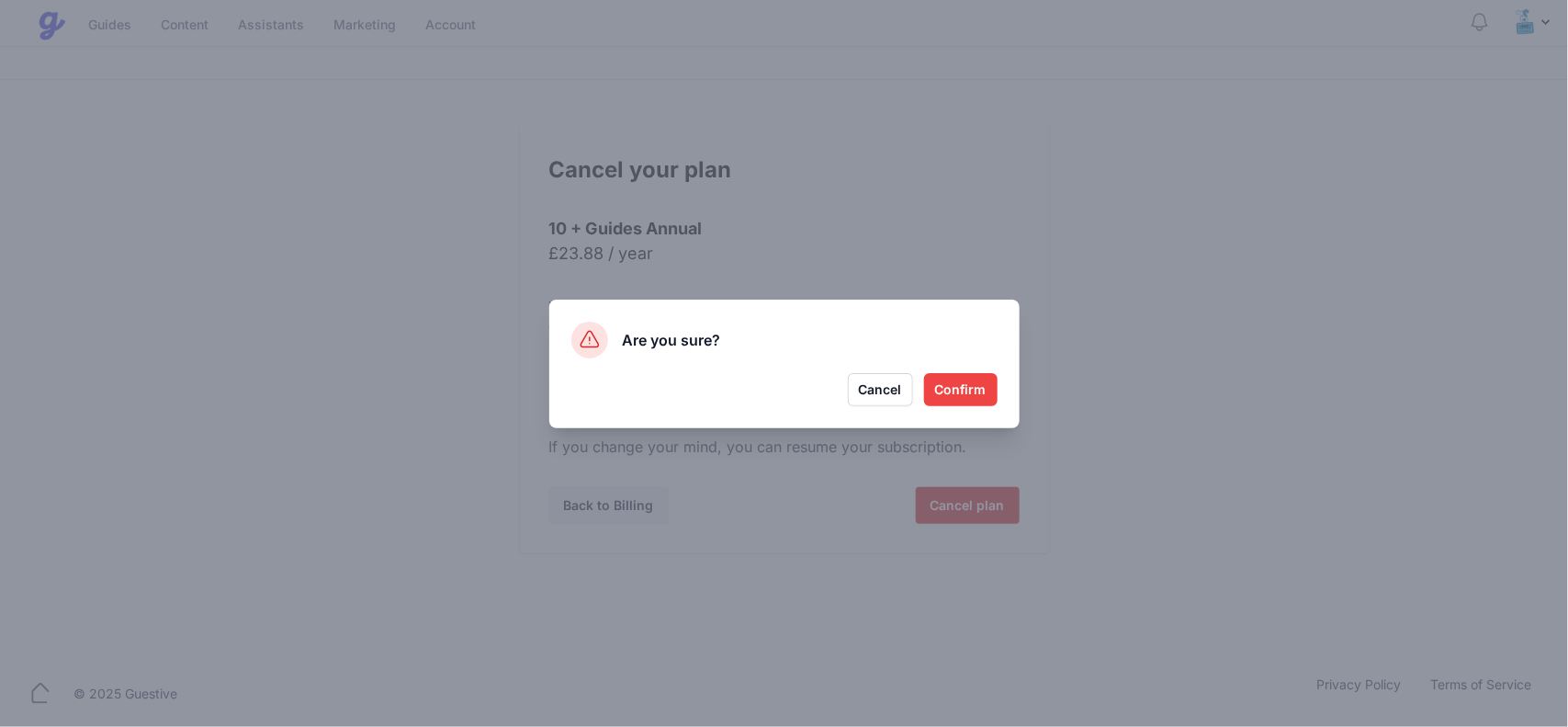
click at [948, 382] on button "Confirm" at bounding box center [960, 389] width 73 height 33
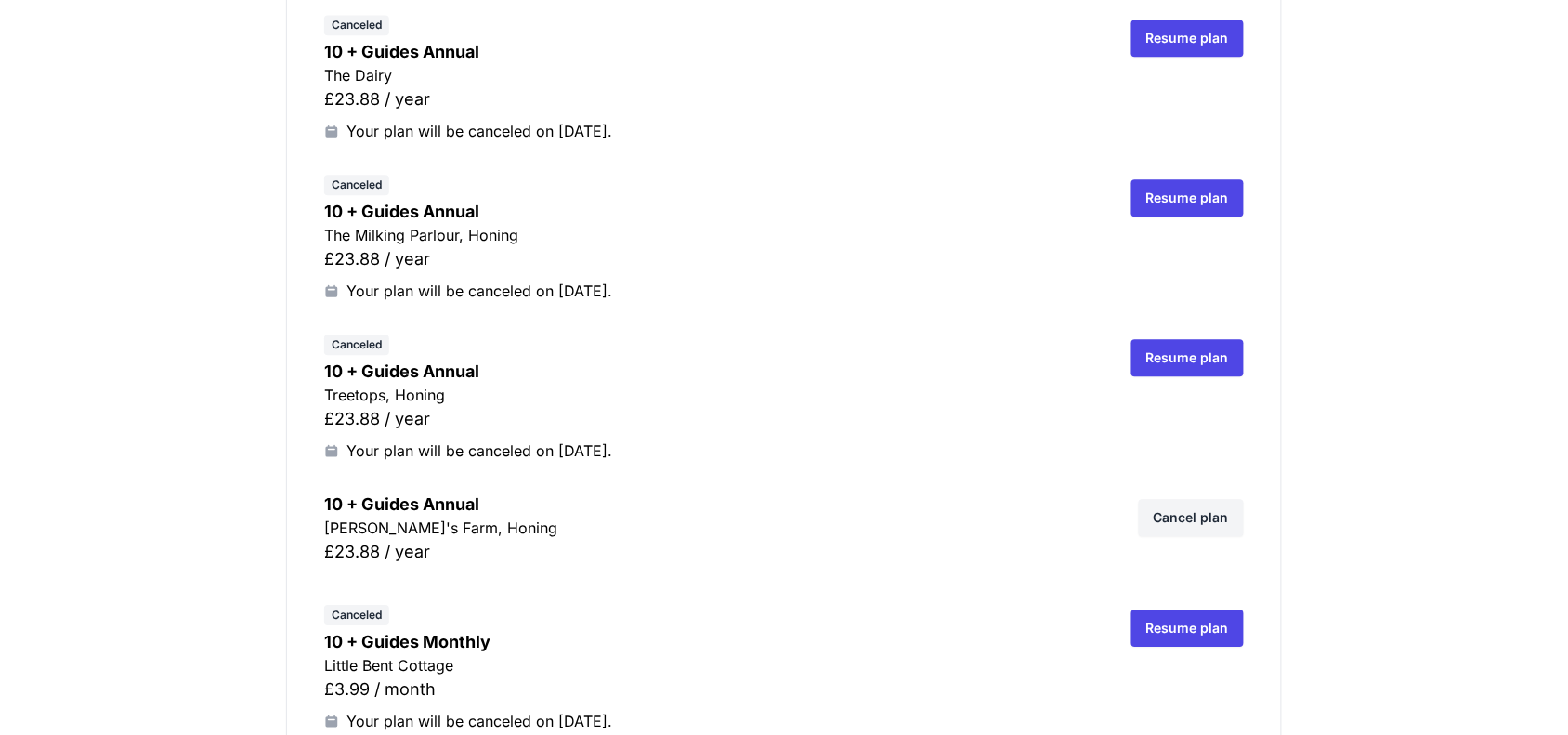
scroll to position [3599, 0]
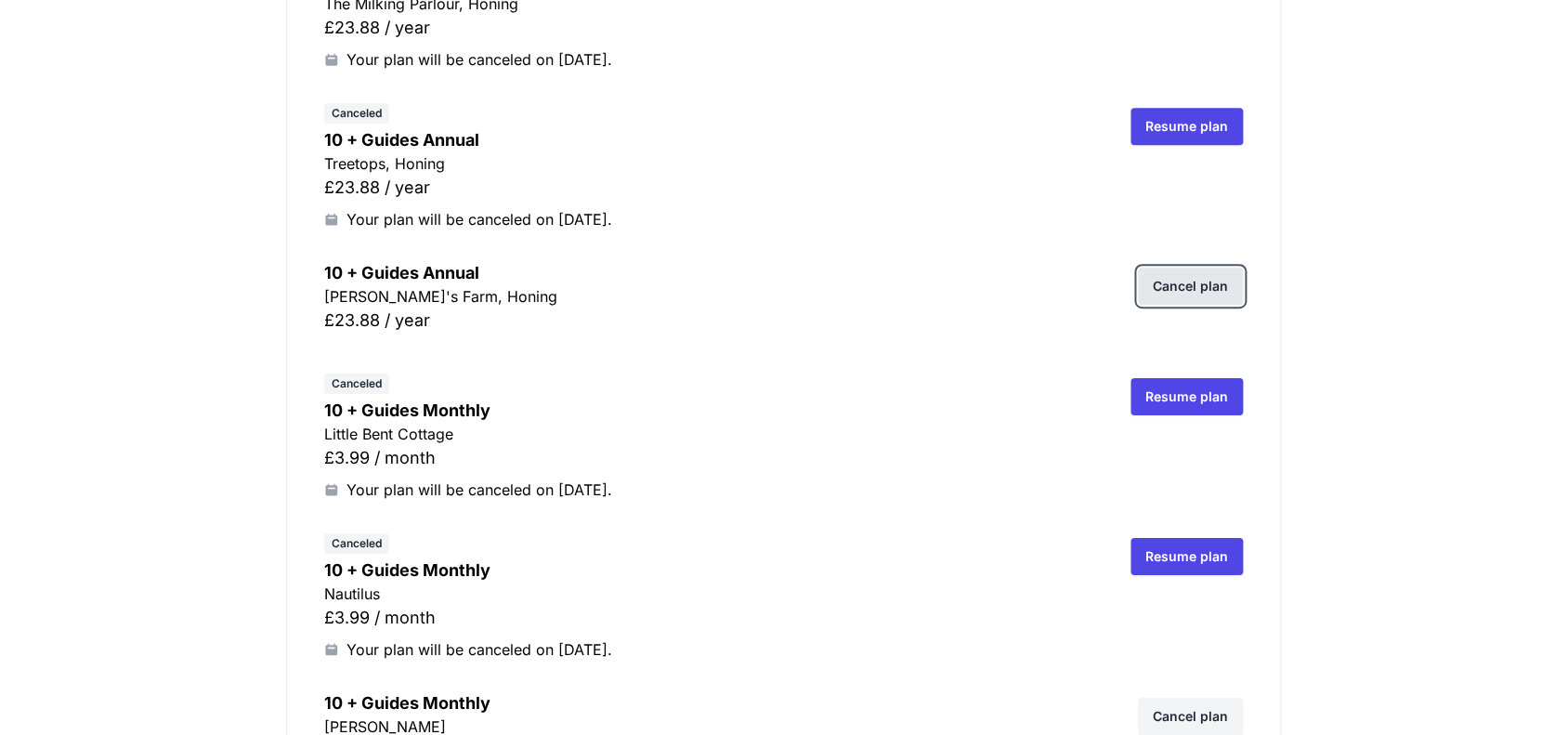
click at [1218, 281] on link "Cancel plan" at bounding box center [1191, 286] width 105 height 38
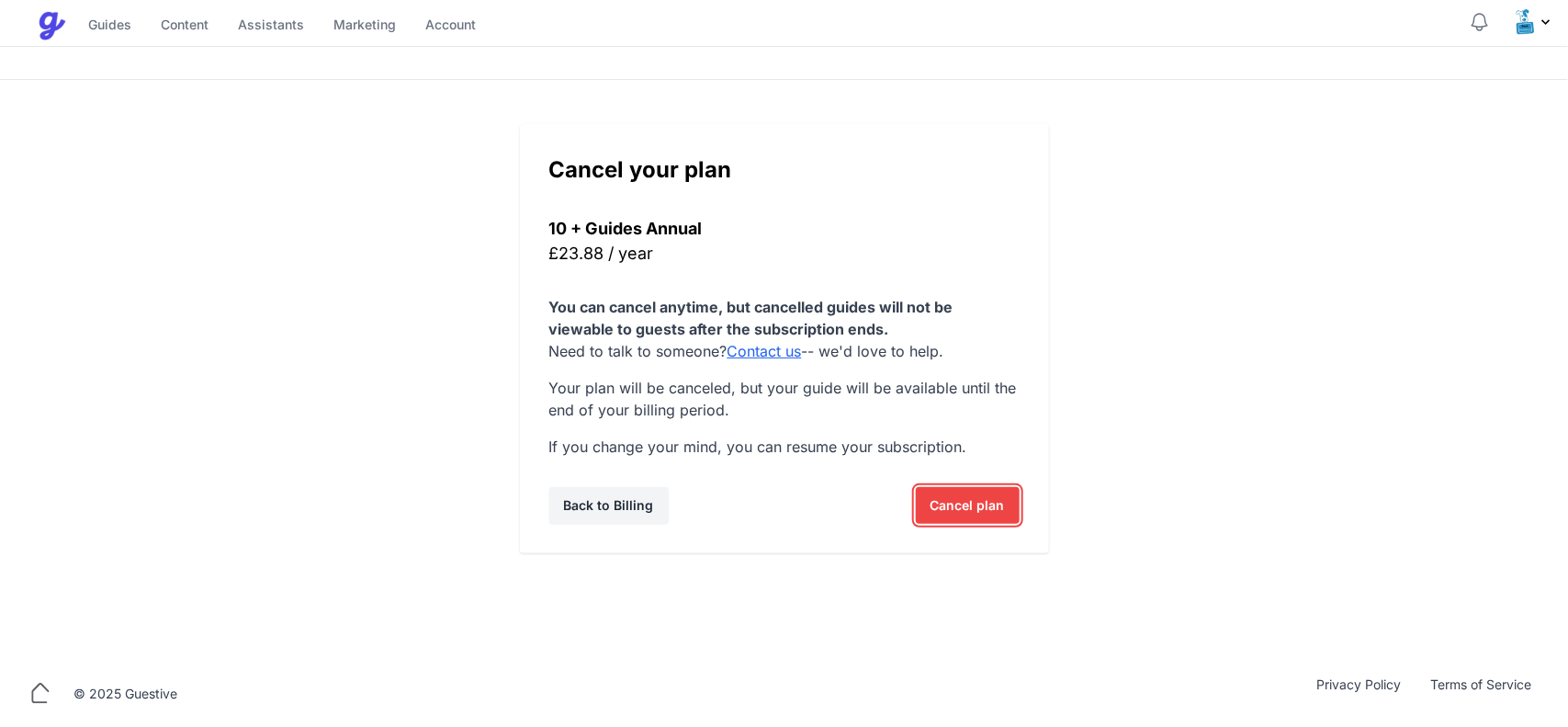
click at [976, 497] on span "Cancel plan" at bounding box center [967, 506] width 74 height 37
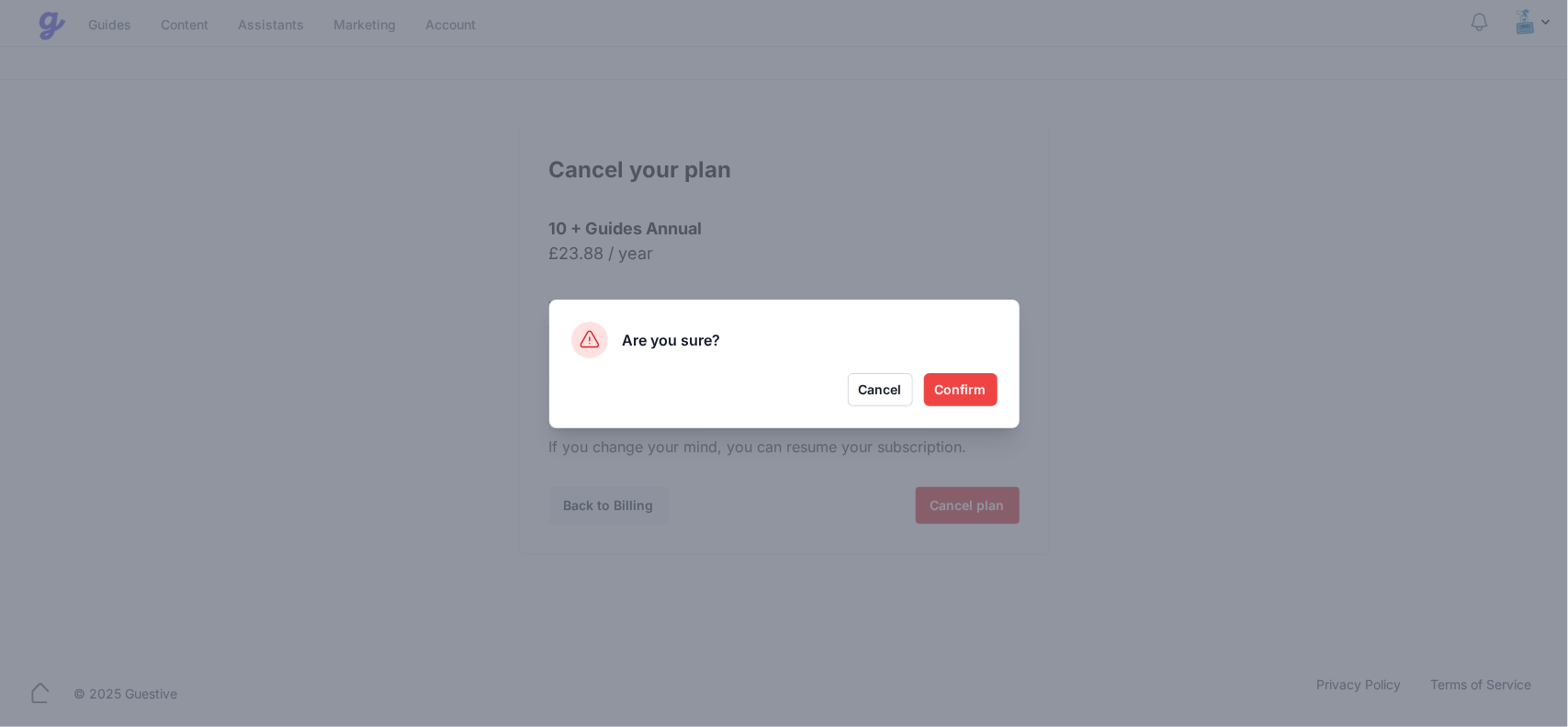
click at [970, 387] on button "Confirm" at bounding box center [960, 389] width 73 height 33
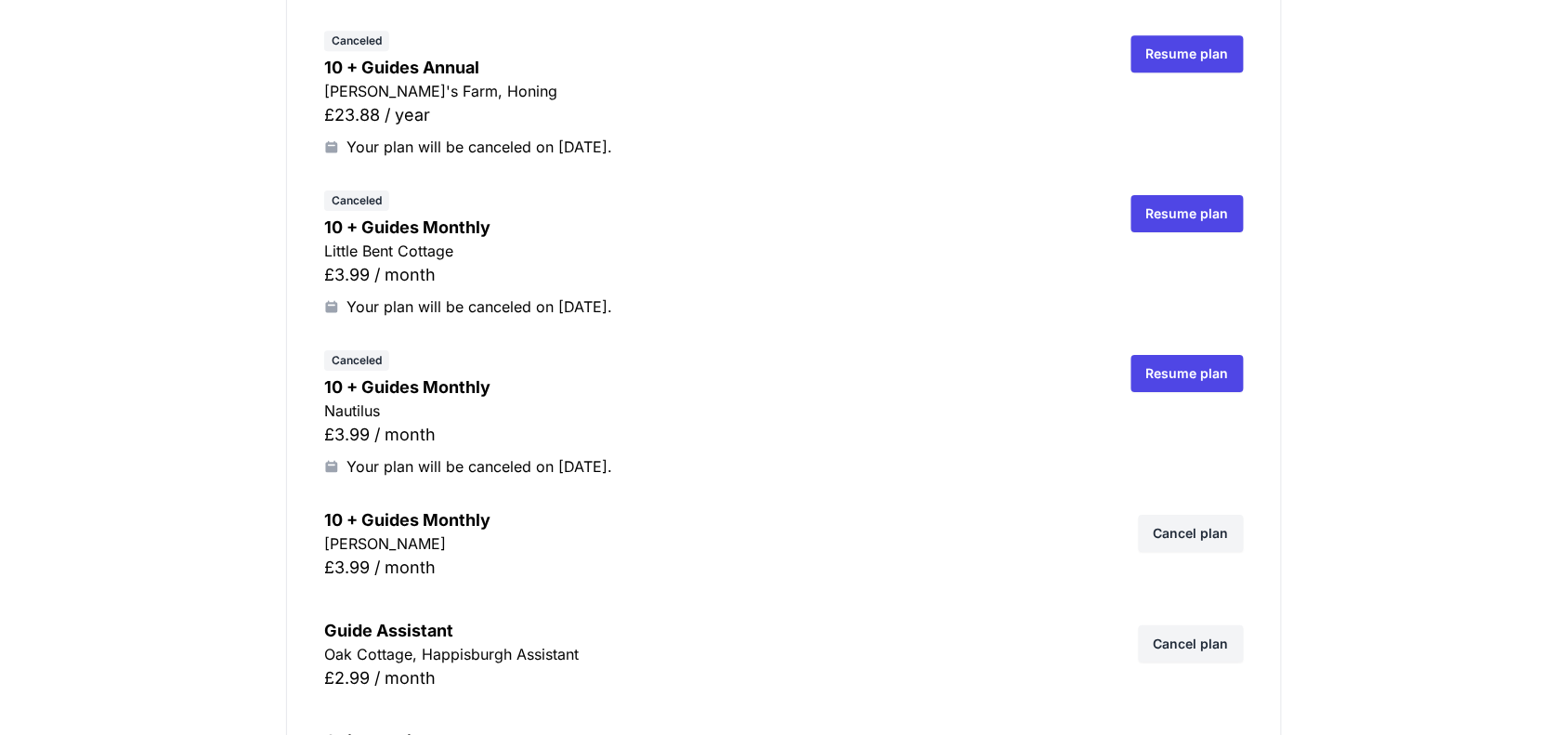
scroll to position [4180, 0]
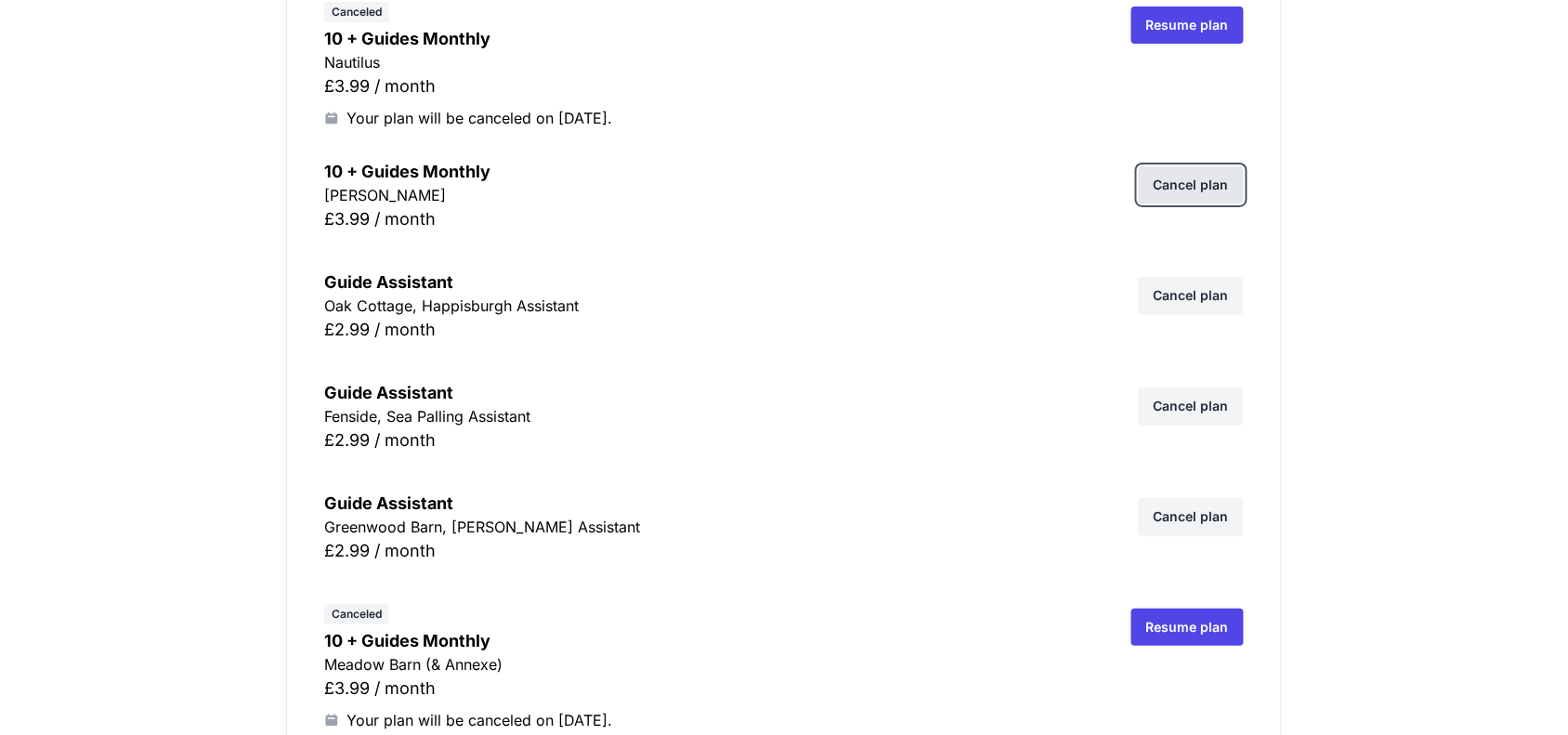
click at [1163, 191] on link "Cancel plan" at bounding box center [1191, 185] width 105 height 38
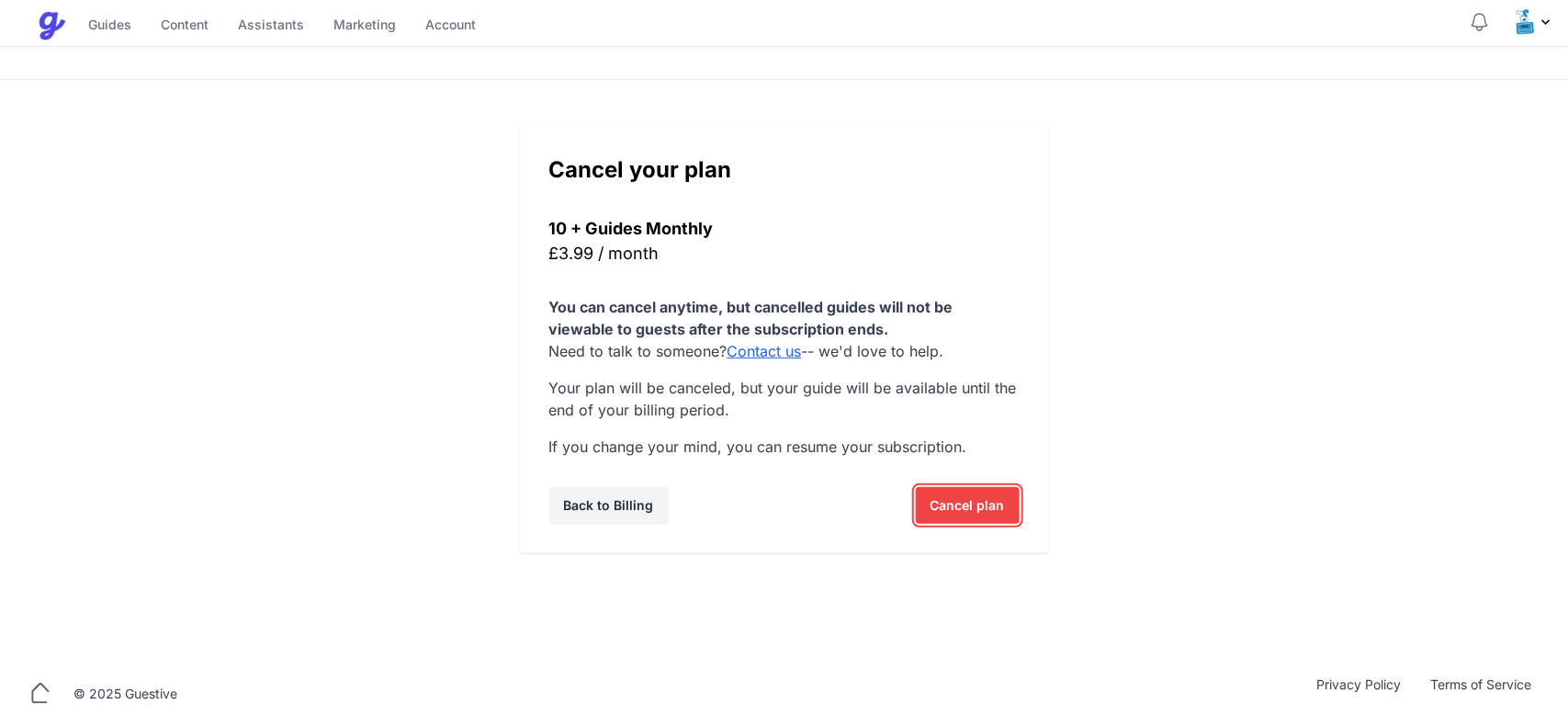
click at [938, 498] on span "Cancel plan" at bounding box center [967, 506] width 74 height 37
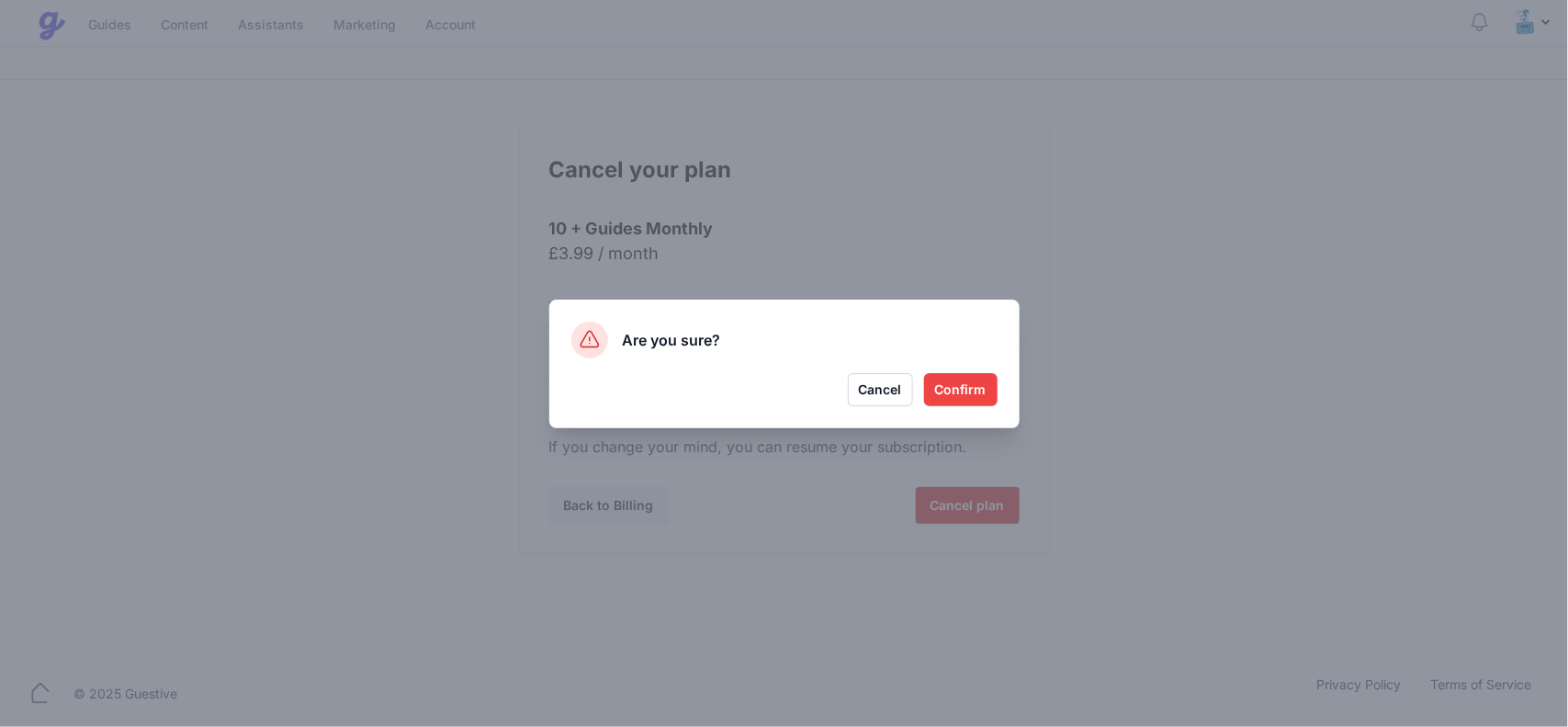
click at [949, 383] on button "Confirm" at bounding box center [960, 389] width 73 height 33
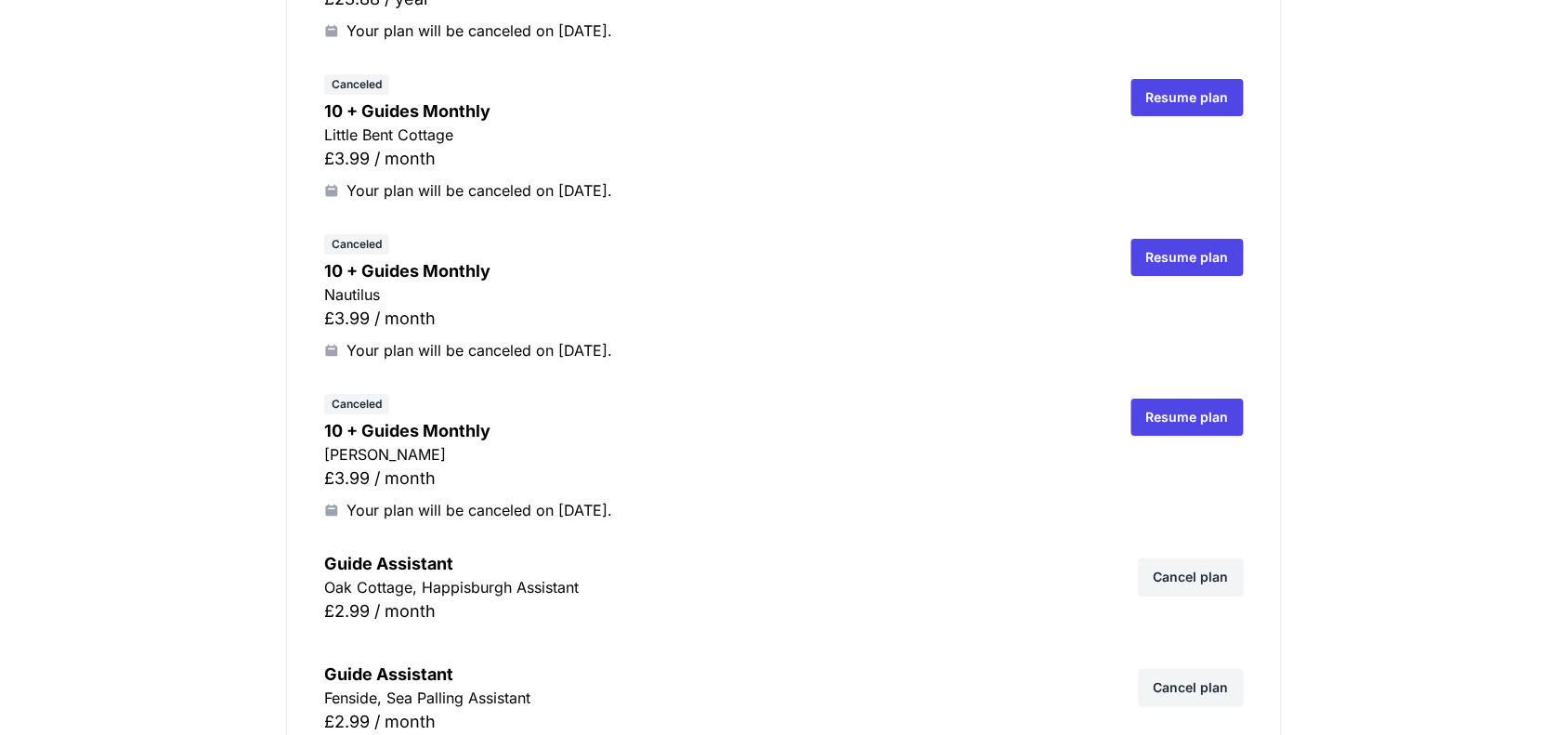
scroll to position [4295, 0]
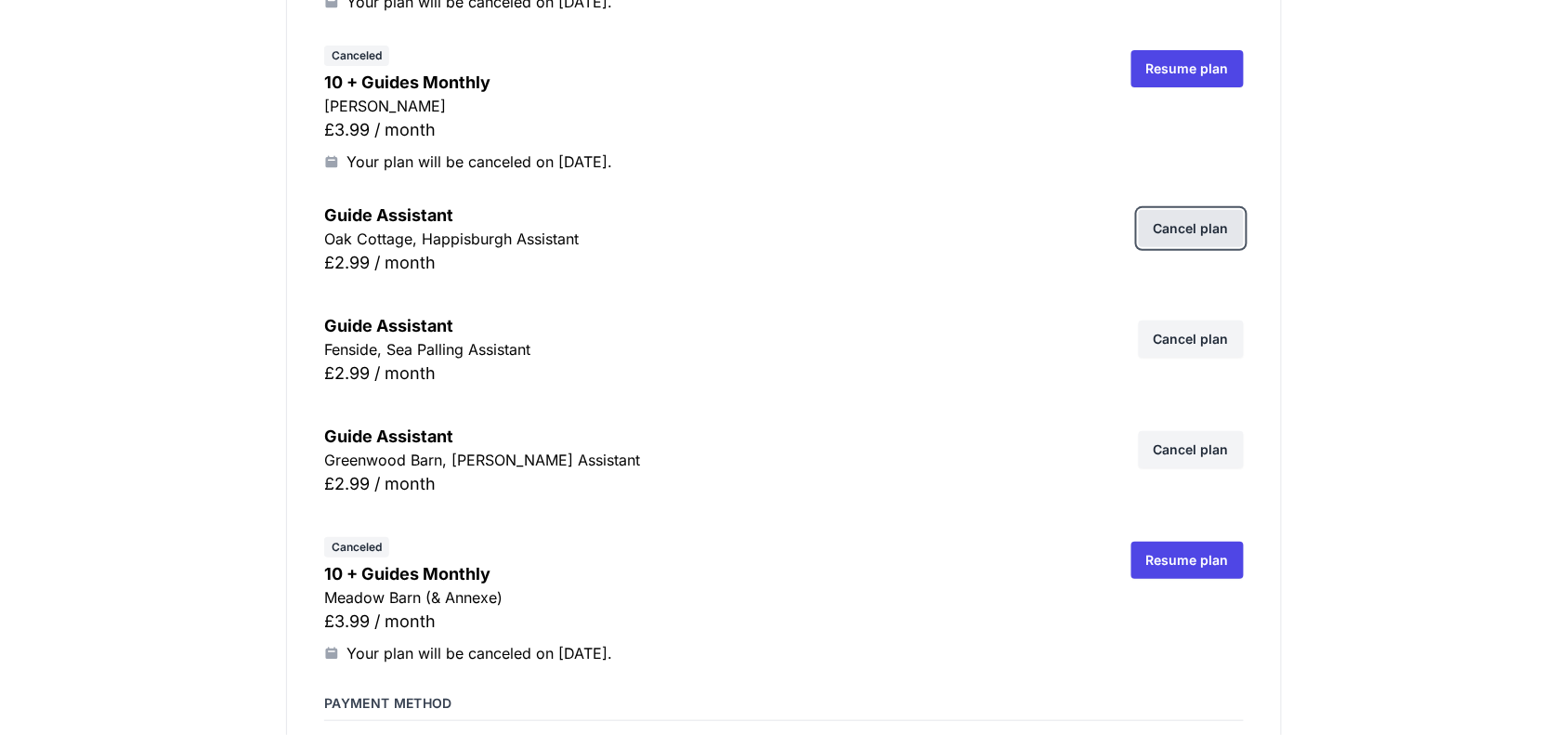
click at [1182, 225] on link "Cancel plan" at bounding box center [1191, 229] width 105 height 38
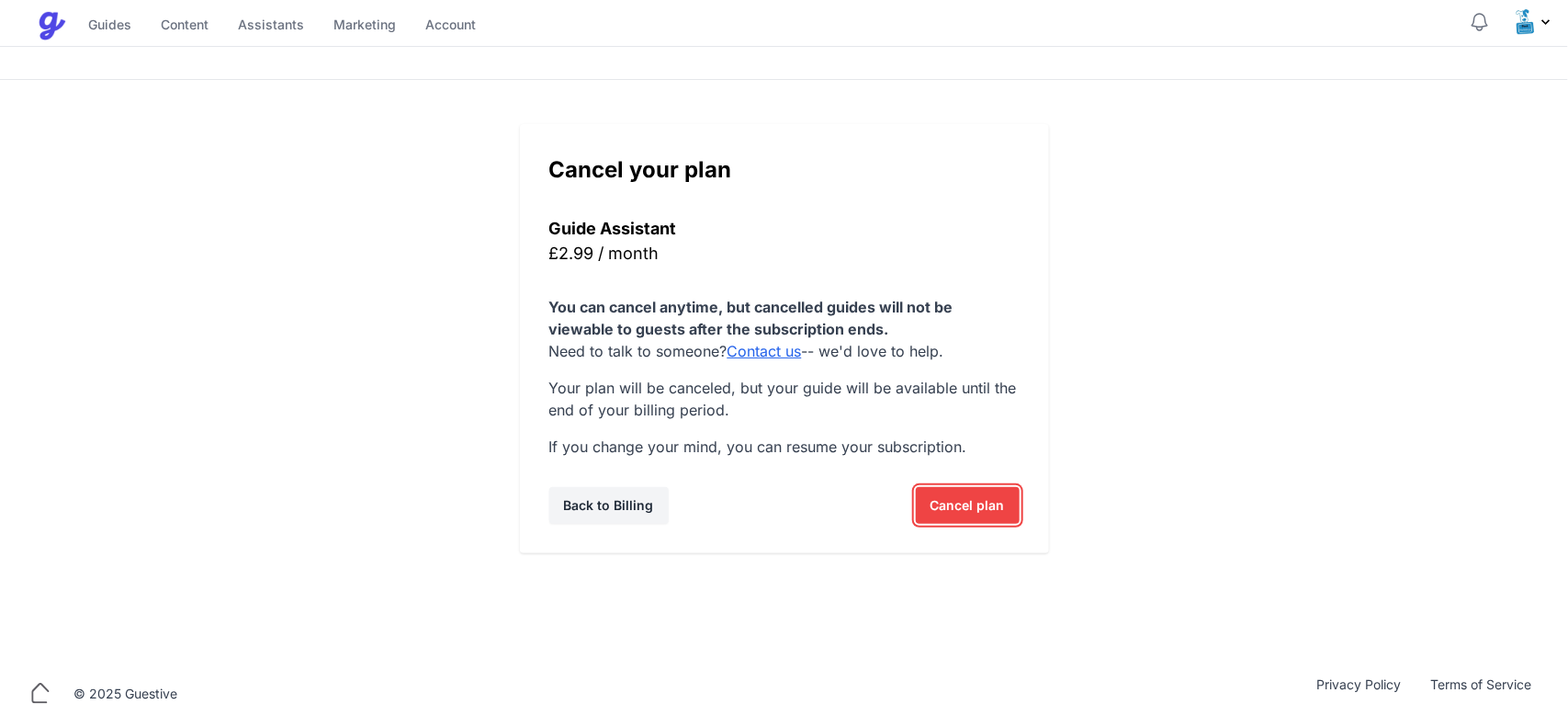
click at [963, 497] on span "Cancel plan" at bounding box center [967, 506] width 74 height 37
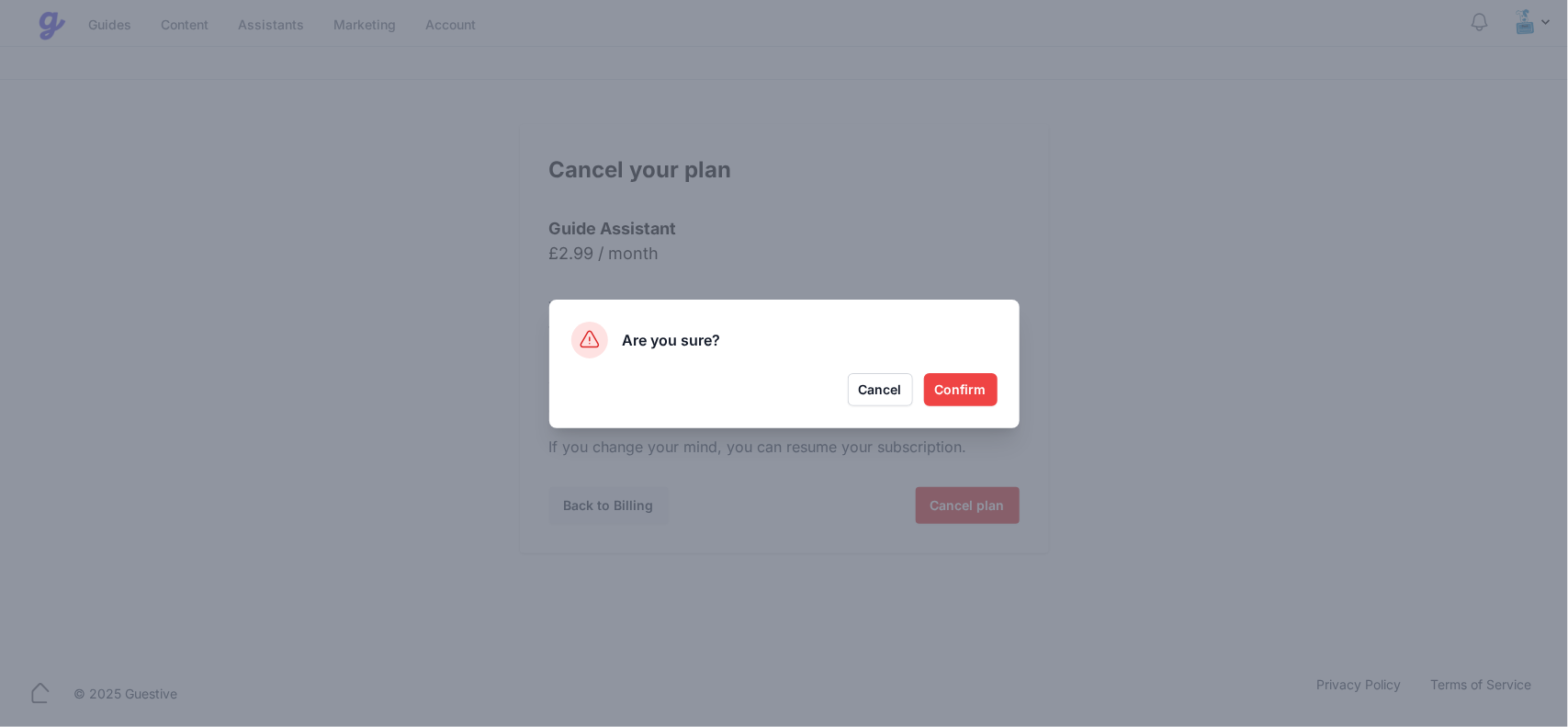
click at [976, 386] on button "Confirm" at bounding box center [960, 389] width 73 height 33
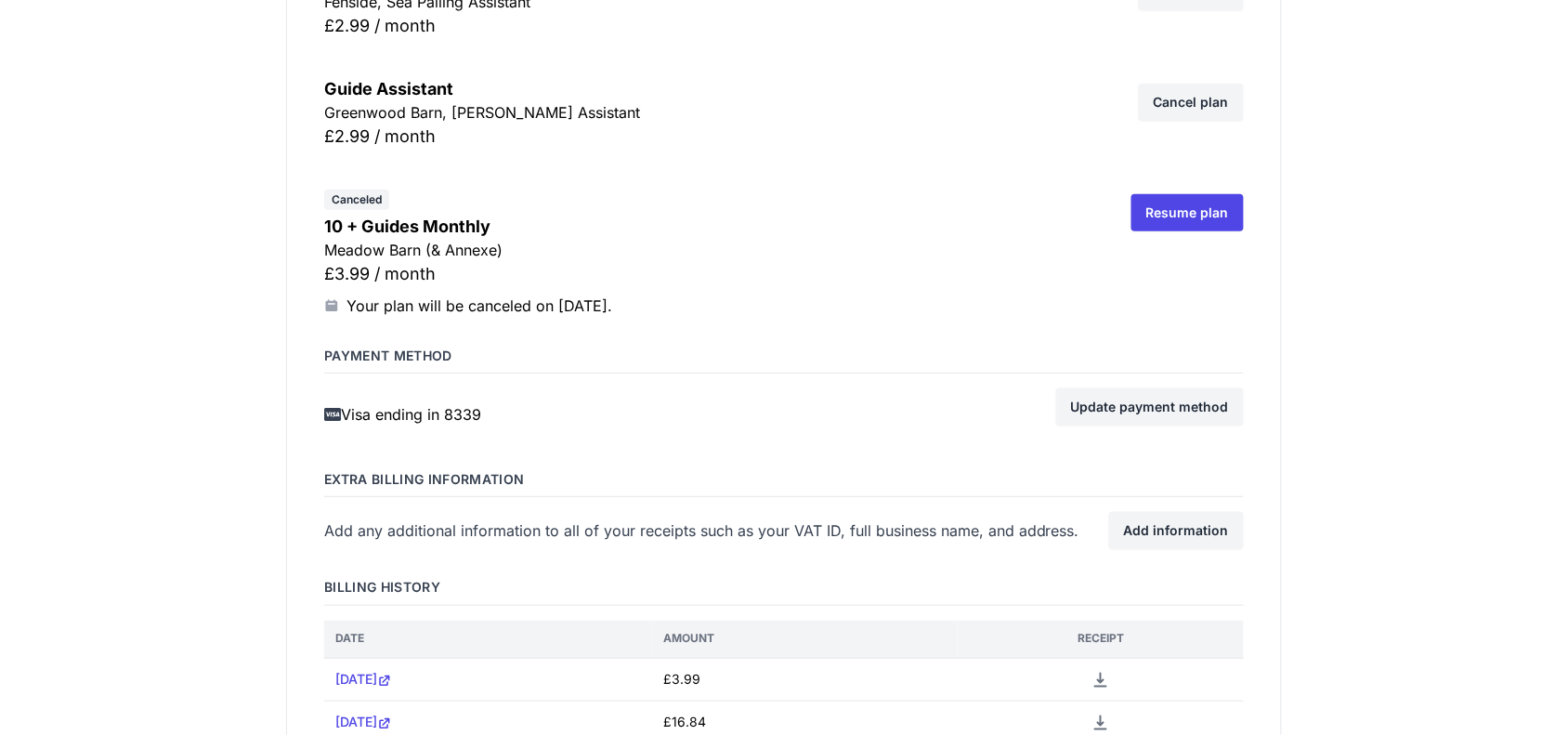
scroll to position [4528, 0]
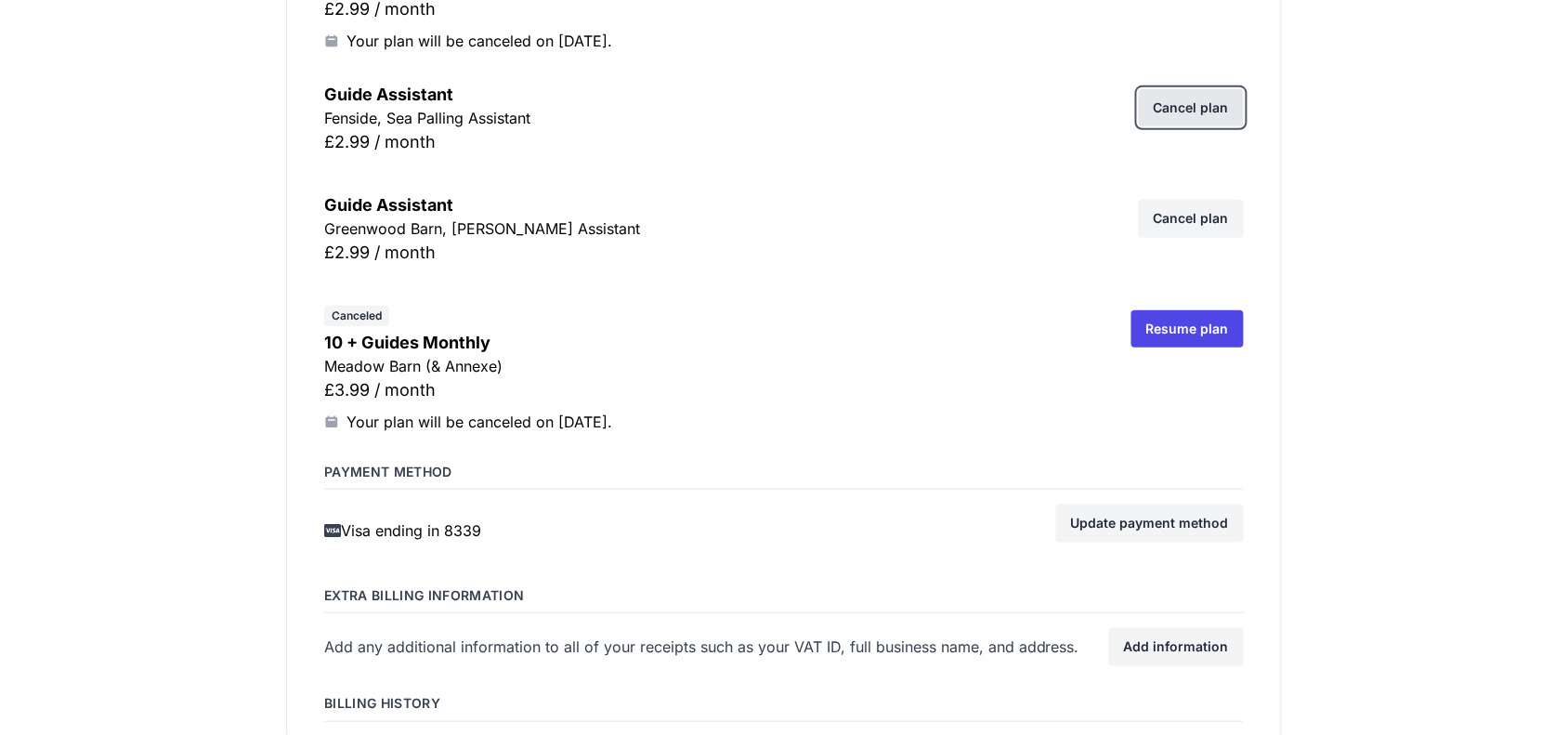
click at [1175, 113] on link "Cancel plan" at bounding box center [1191, 108] width 105 height 38
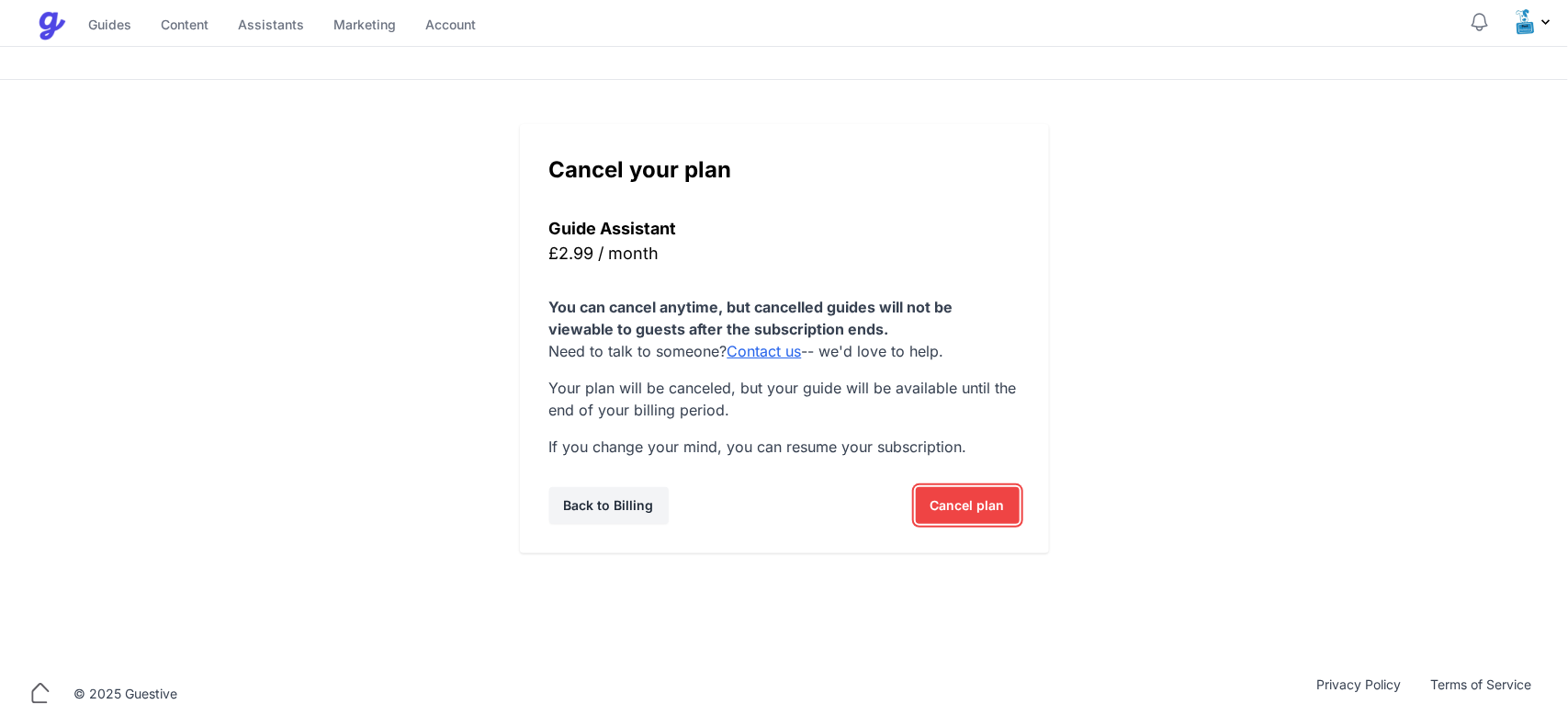
click at [960, 501] on span "Cancel plan" at bounding box center [967, 506] width 74 height 37
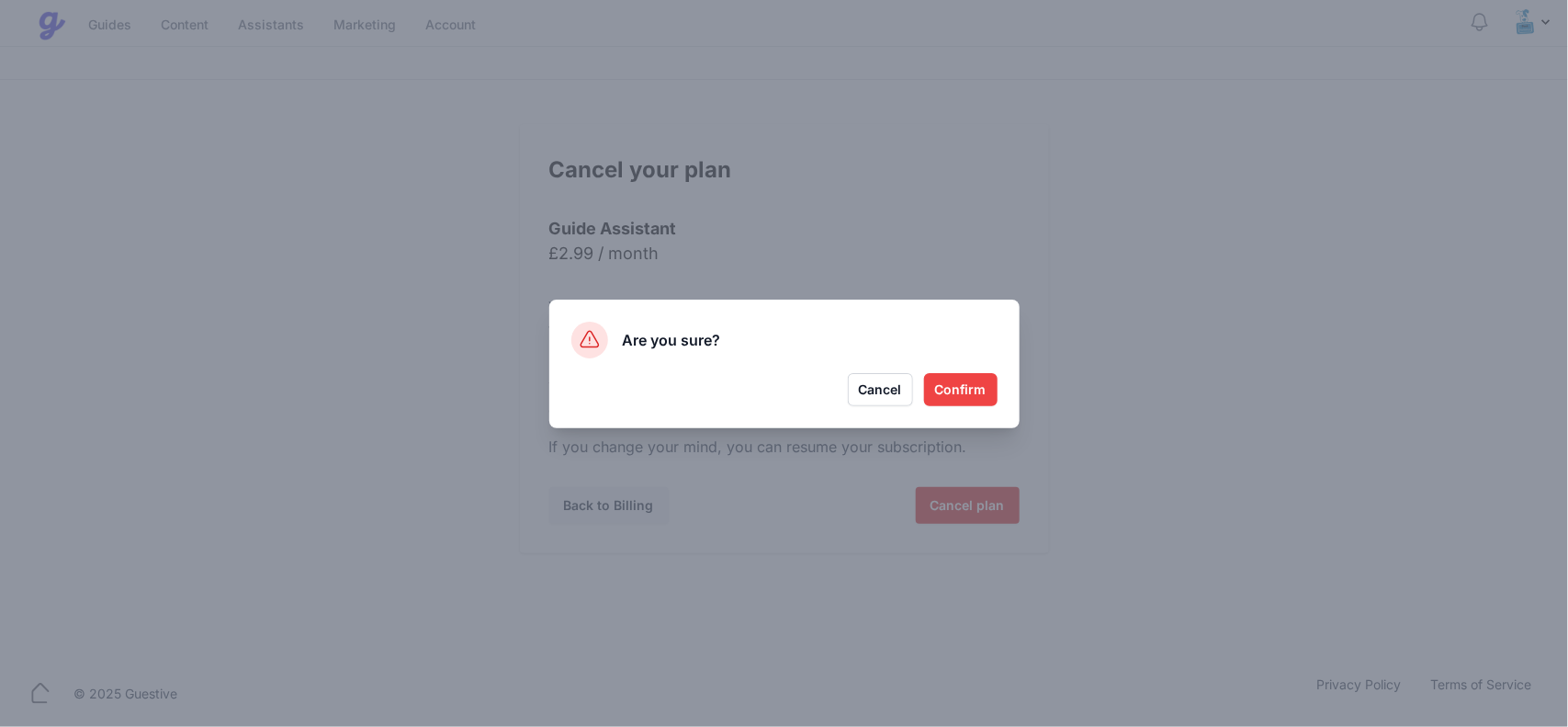
click at [964, 386] on button "Confirm" at bounding box center [960, 389] width 73 height 33
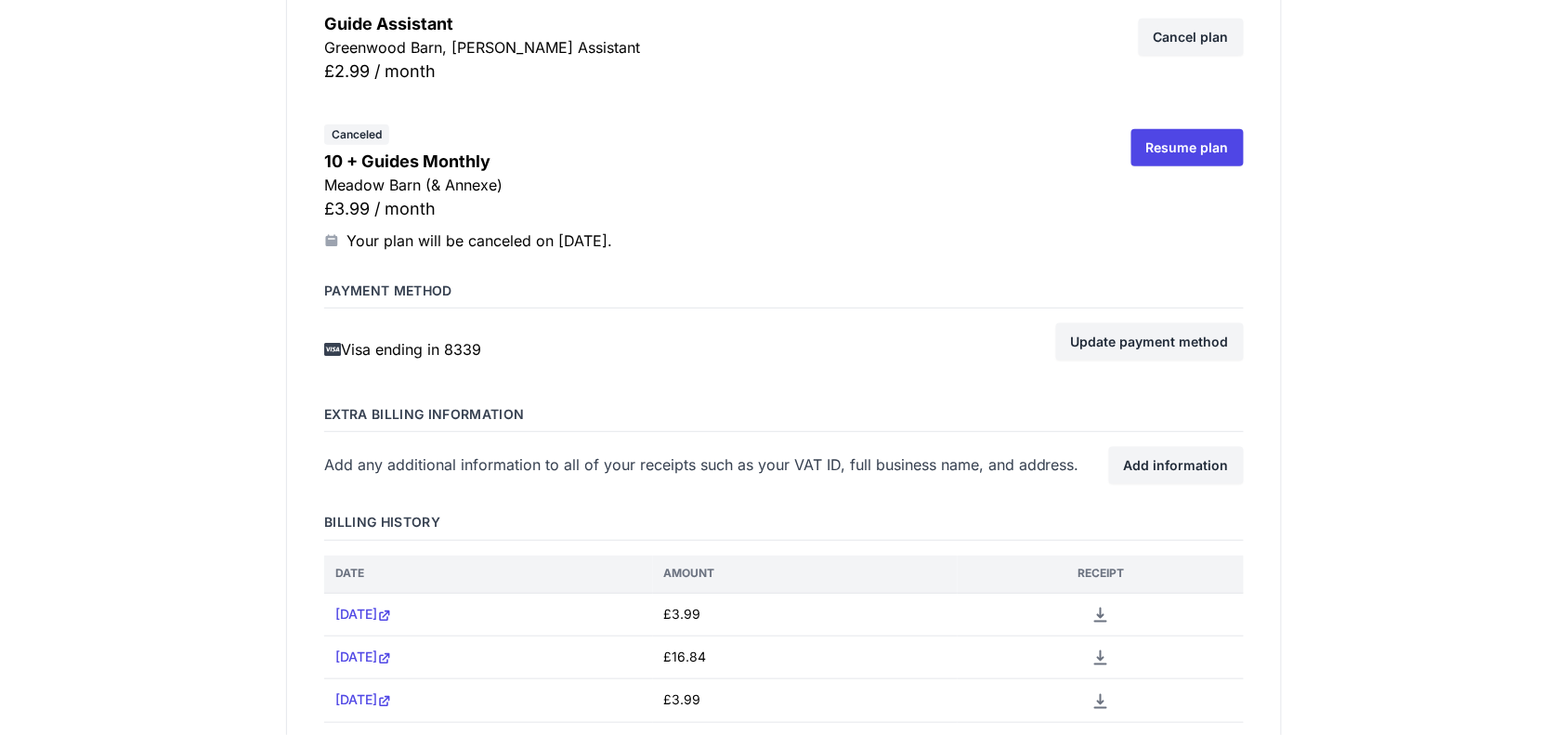
scroll to position [4760, 0]
click at [1159, 49] on link "Cancel plan" at bounding box center [1191, 36] width 105 height 38
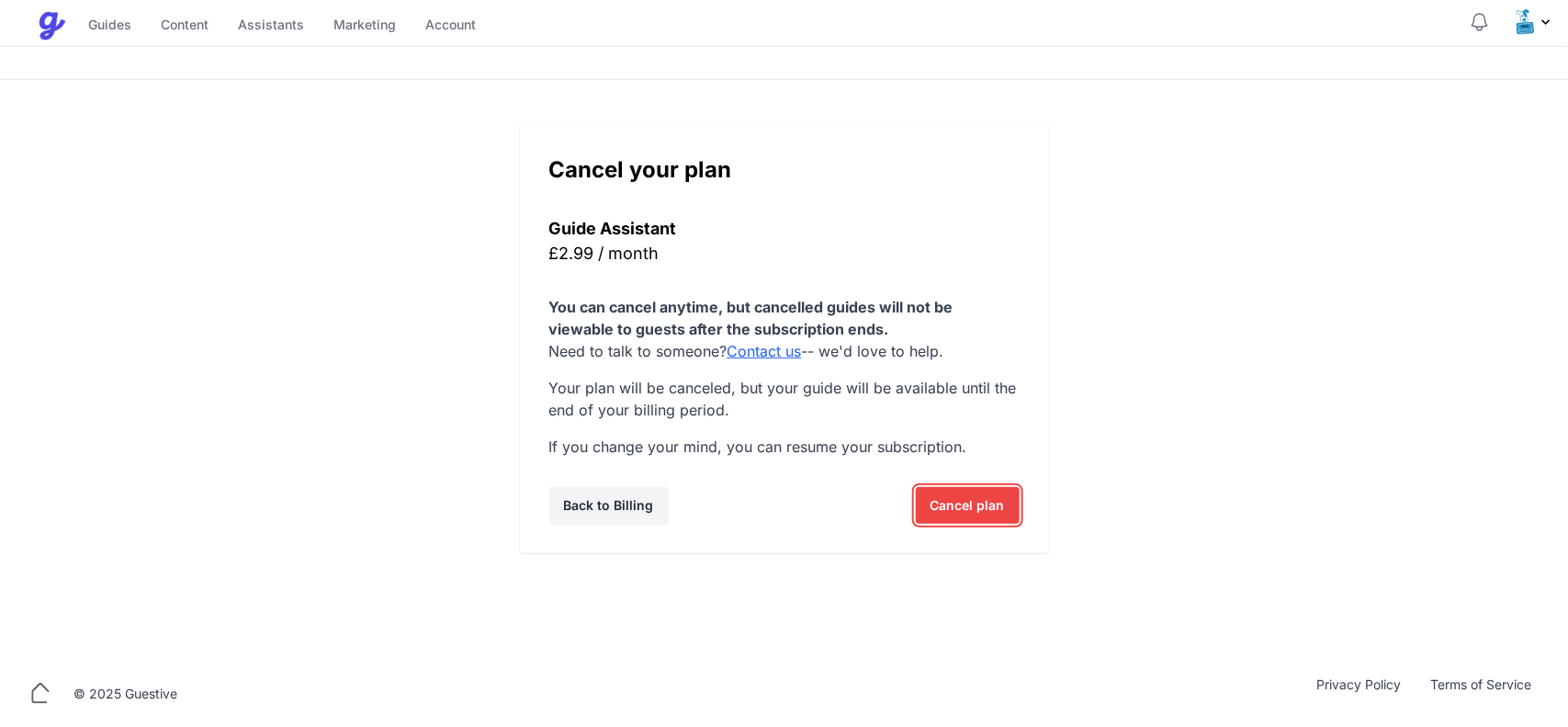
click at [984, 510] on span "Cancel plan" at bounding box center [967, 506] width 74 height 37
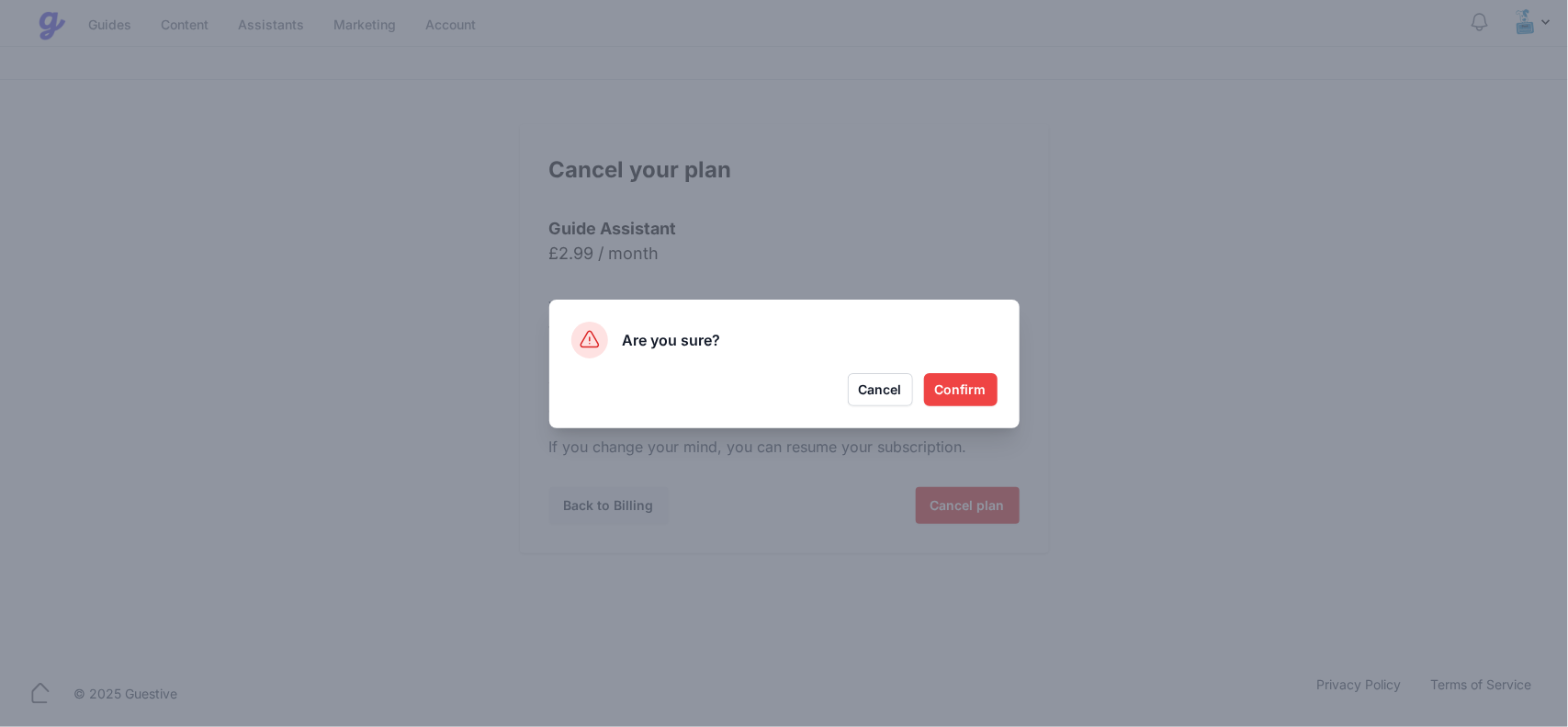
click at [969, 374] on button "Confirm" at bounding box center [960, 389] width 73 height 33
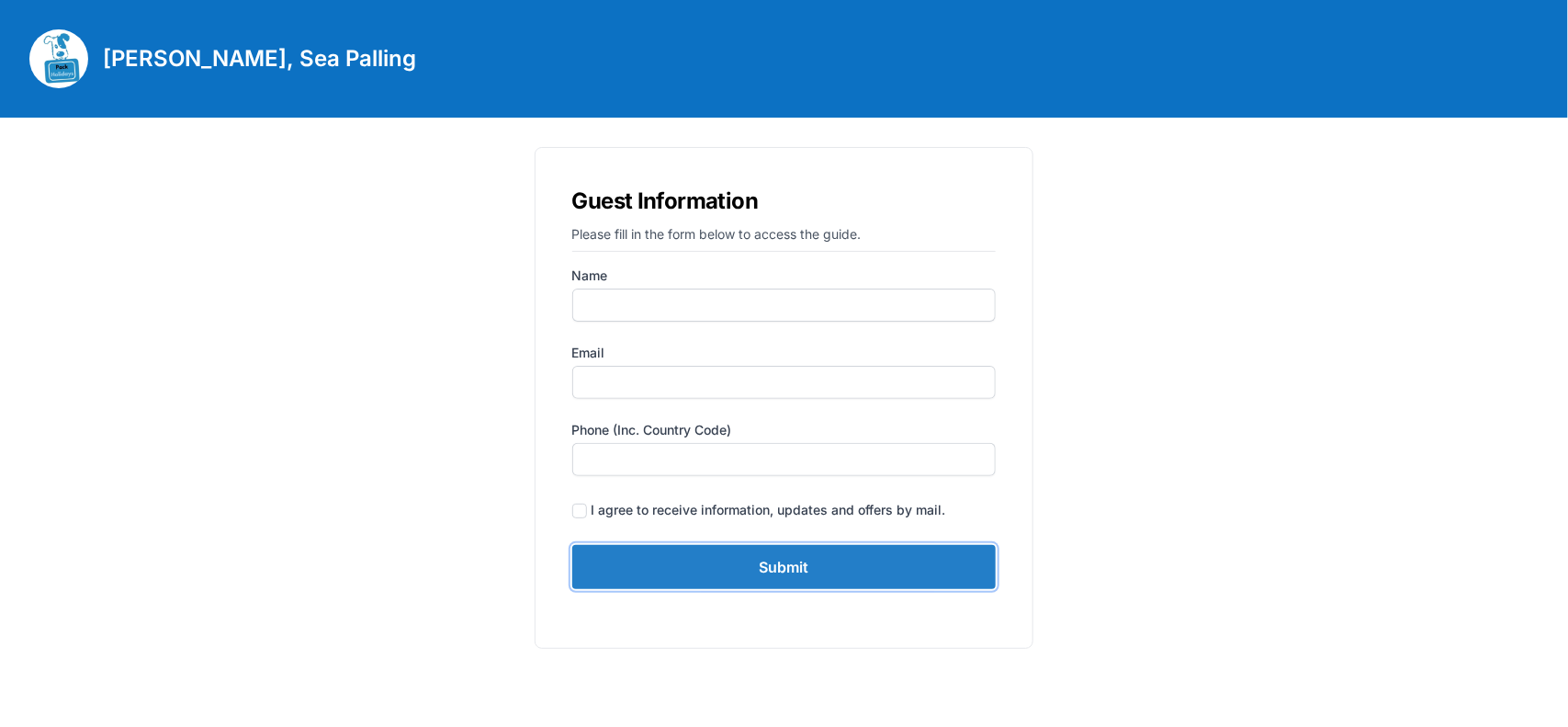
click at [769, 568] on input "Submit" at bounding box center [784, 567] width 425 height 44
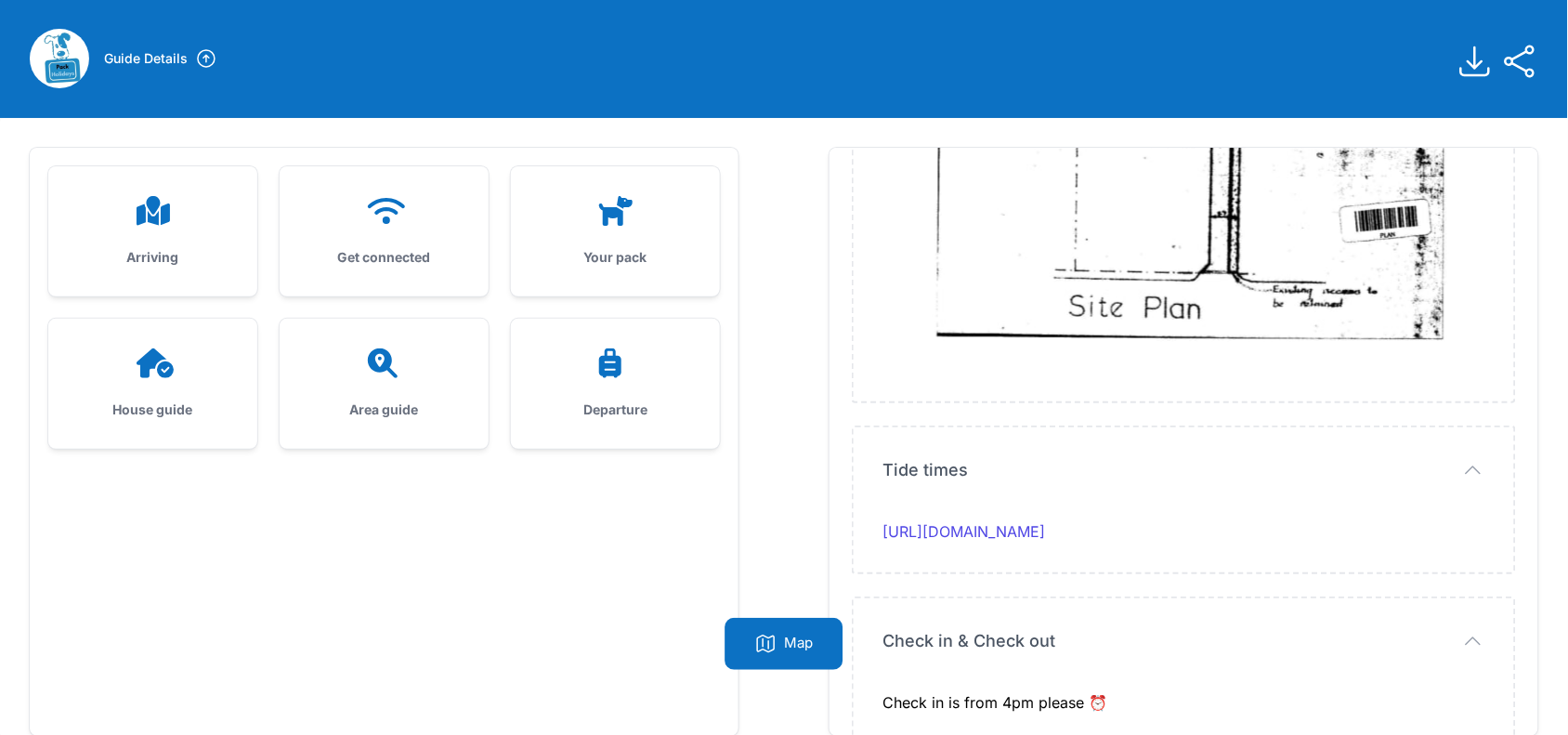
scroll to position [118, 0]
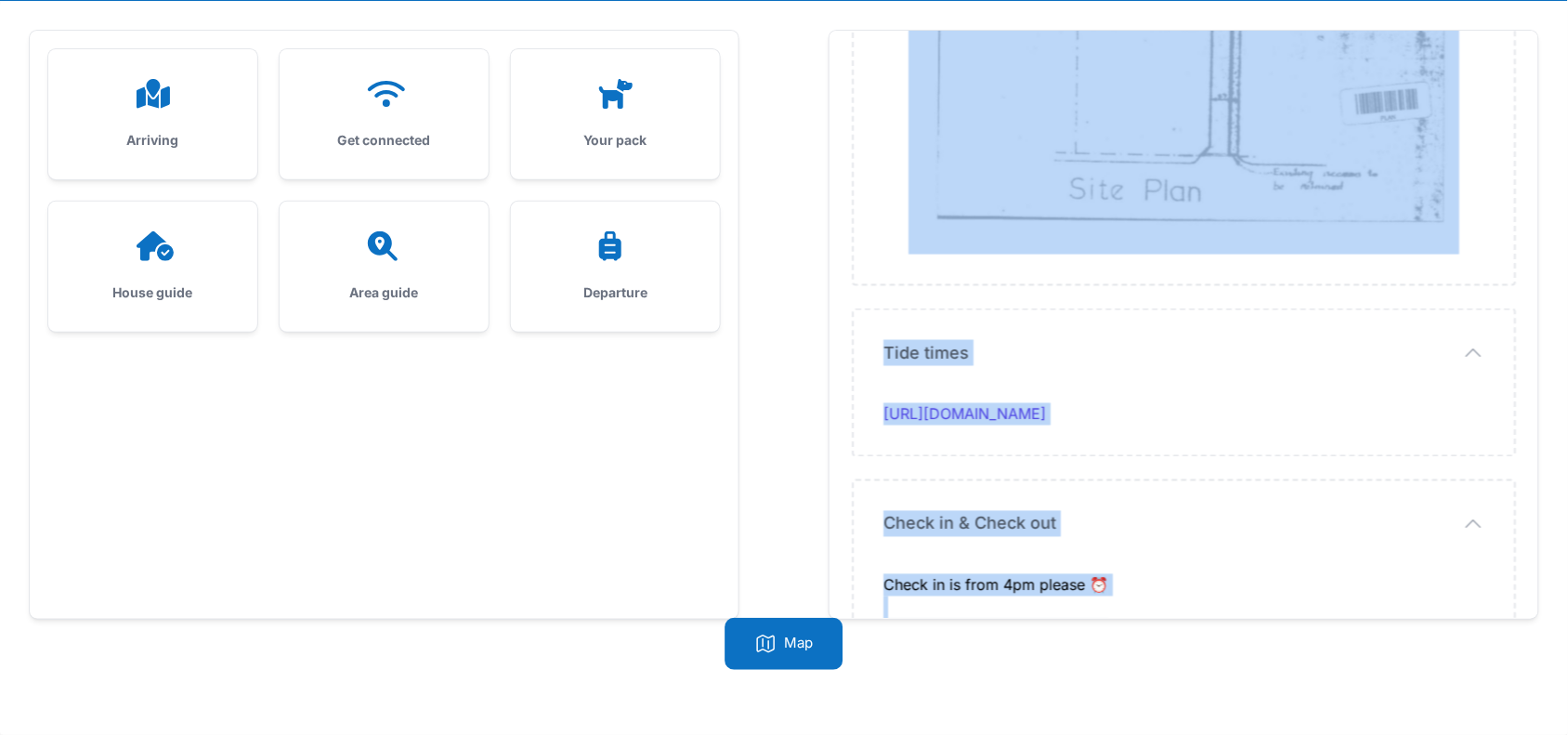
drag, startPoint x: 884, startPoint y: 349, endPoint x: 1120, endPoint y: 569, distance: 322.6
copy div "I hope you are looking forward to your stay at Saretta. Arrival time: arrival t…"
click at [344, 94] on div at bounding box center [384, 94] width 149 height 30
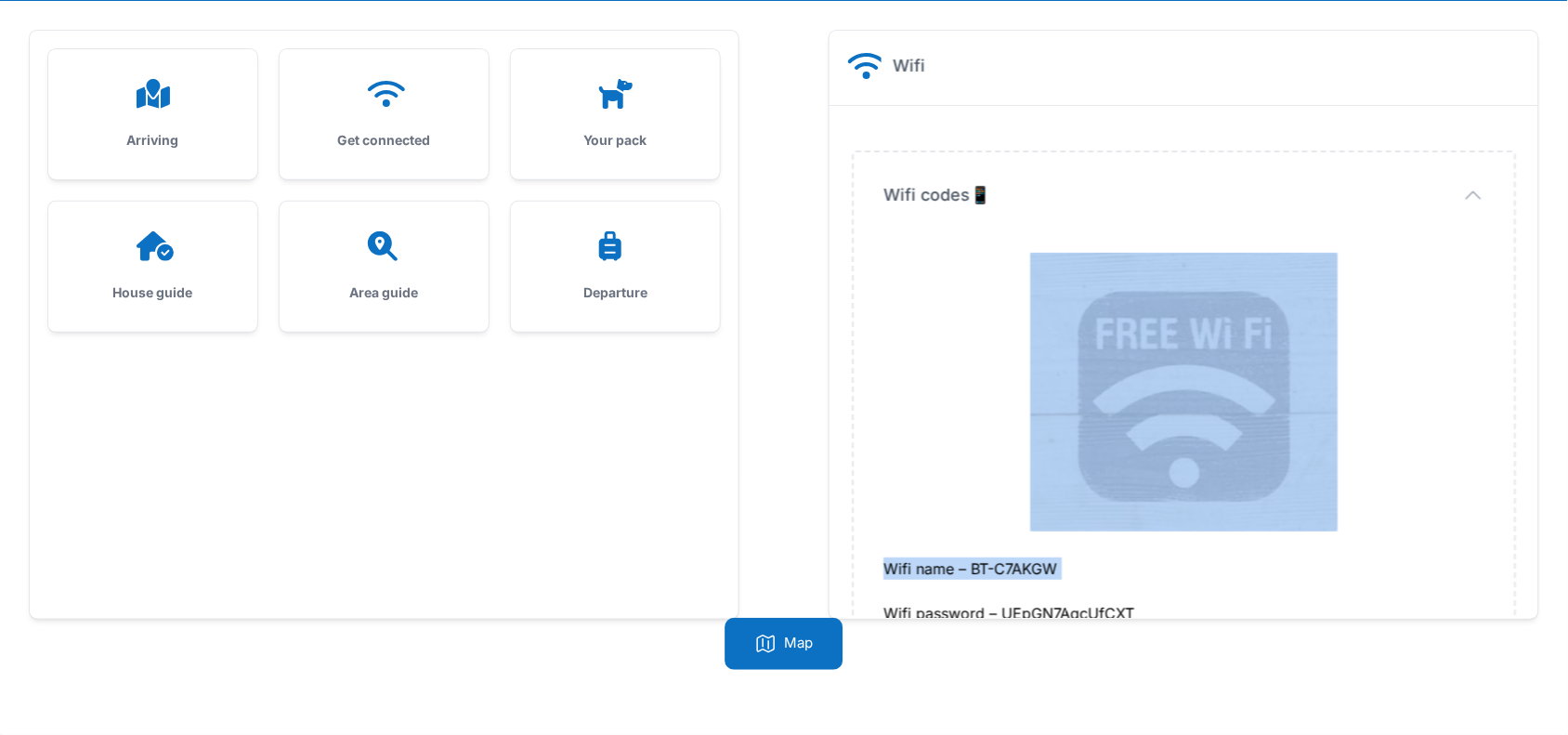
scroll to position [57, 0]
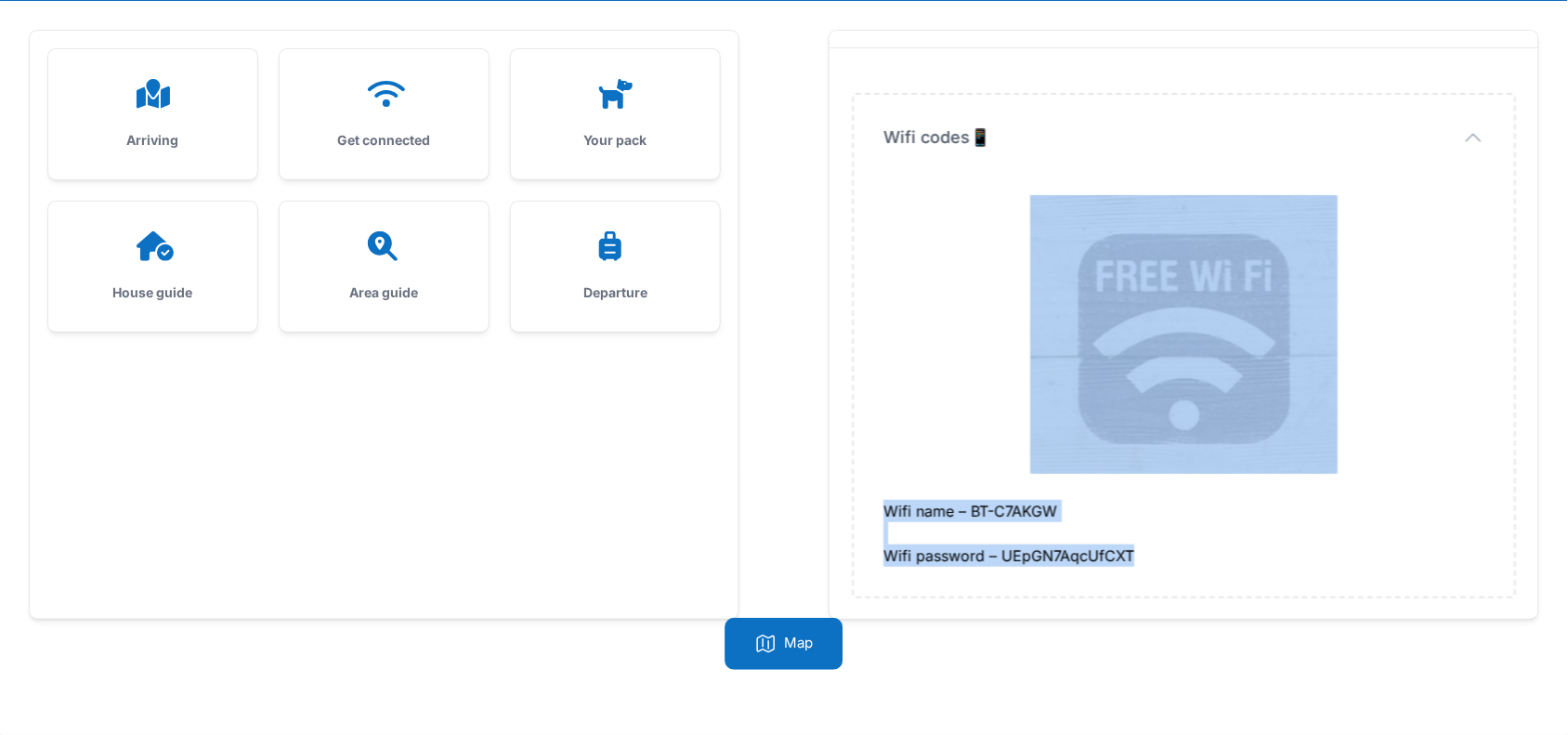
drag, startPoint x: 1009, startPoint y: 234, endPoint x: 1149, endPoint y: 608, distance: 399.3
click at [1149, 608] on div "Wifi codes📱 Wifi codes📱 Wifi name – BT-C7AKGW Wifi password – UEpGN7AqcUfCXT" at bounding box center [1183, 334] width 708 height 572
copy dd "Wifi name – BT-C7AKGW Wifi password – UEpGN7AqcUfCXT"
drag, startPoint x: 112, startPoint y: 237, endPoint x: 191, endPoint y: 249, distance: 79.9
click at [112, 237] on div at bounding box center [152, 246] width 149 height 30
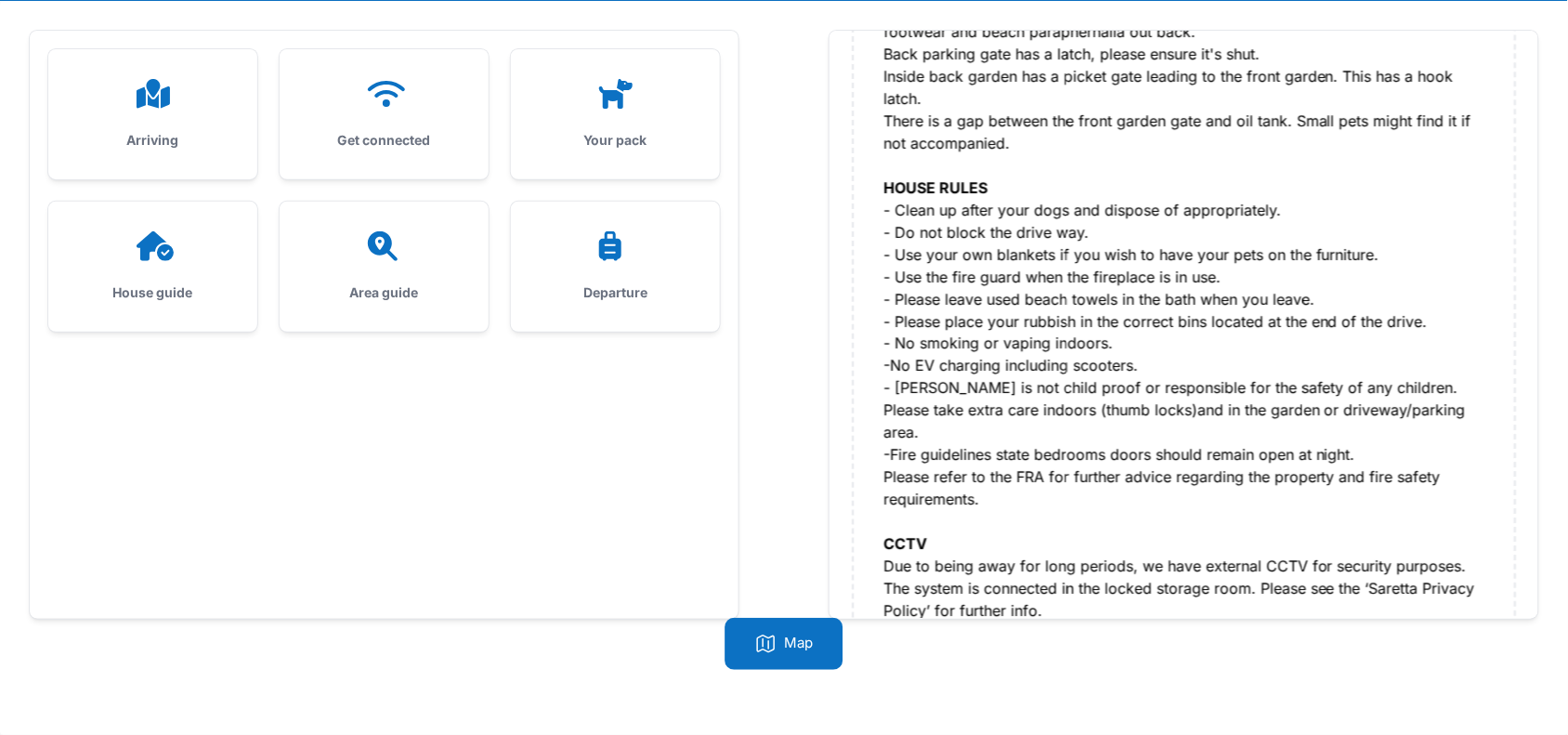
scroll to position [882, 0]
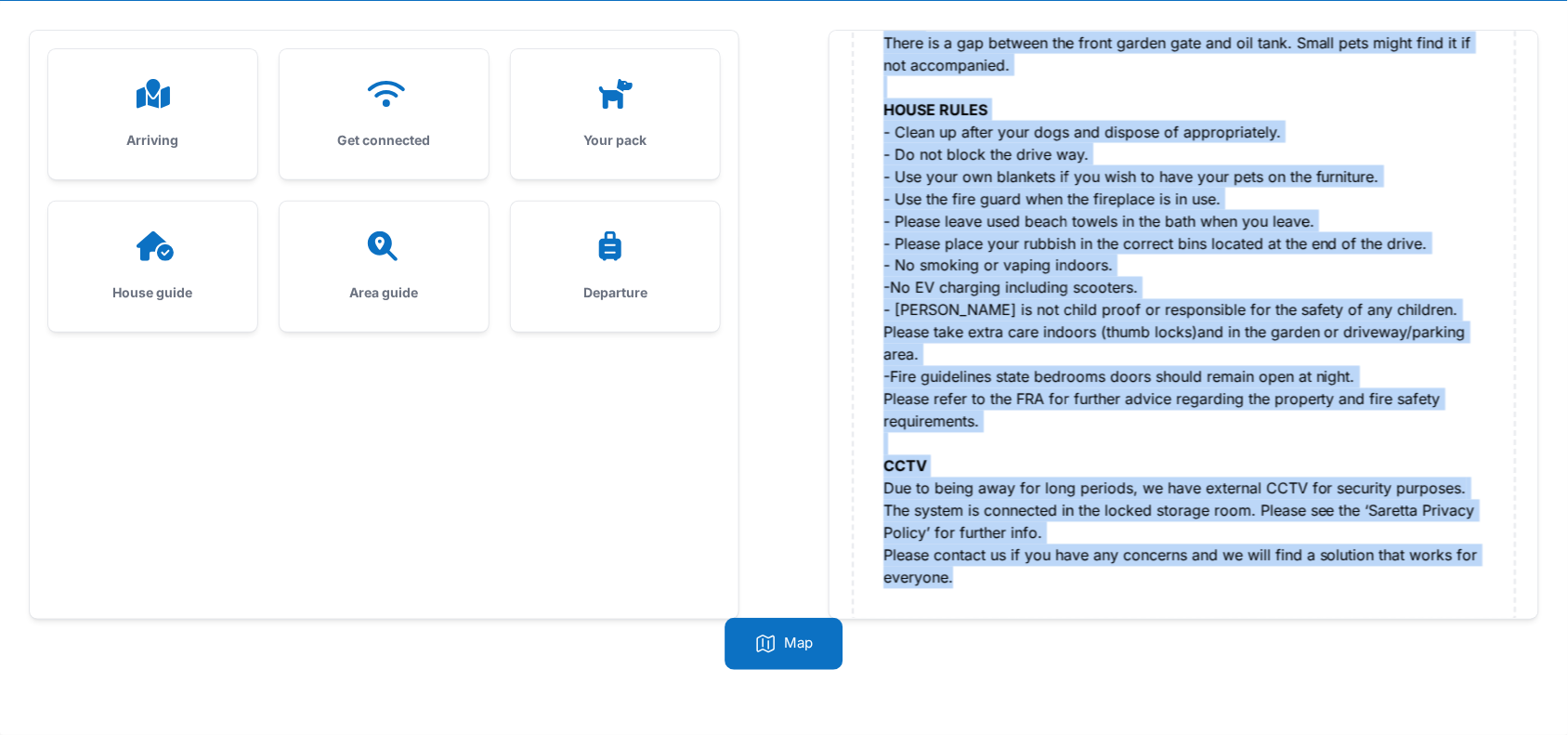
drag, startPoint x: 878, startPoint y: 251, endPoint x: 965, endPoint y: 564, distance: 324.9
copy div "ELECTRIC SHOWER The on/off switch is located outside the bathroom, above the co…"
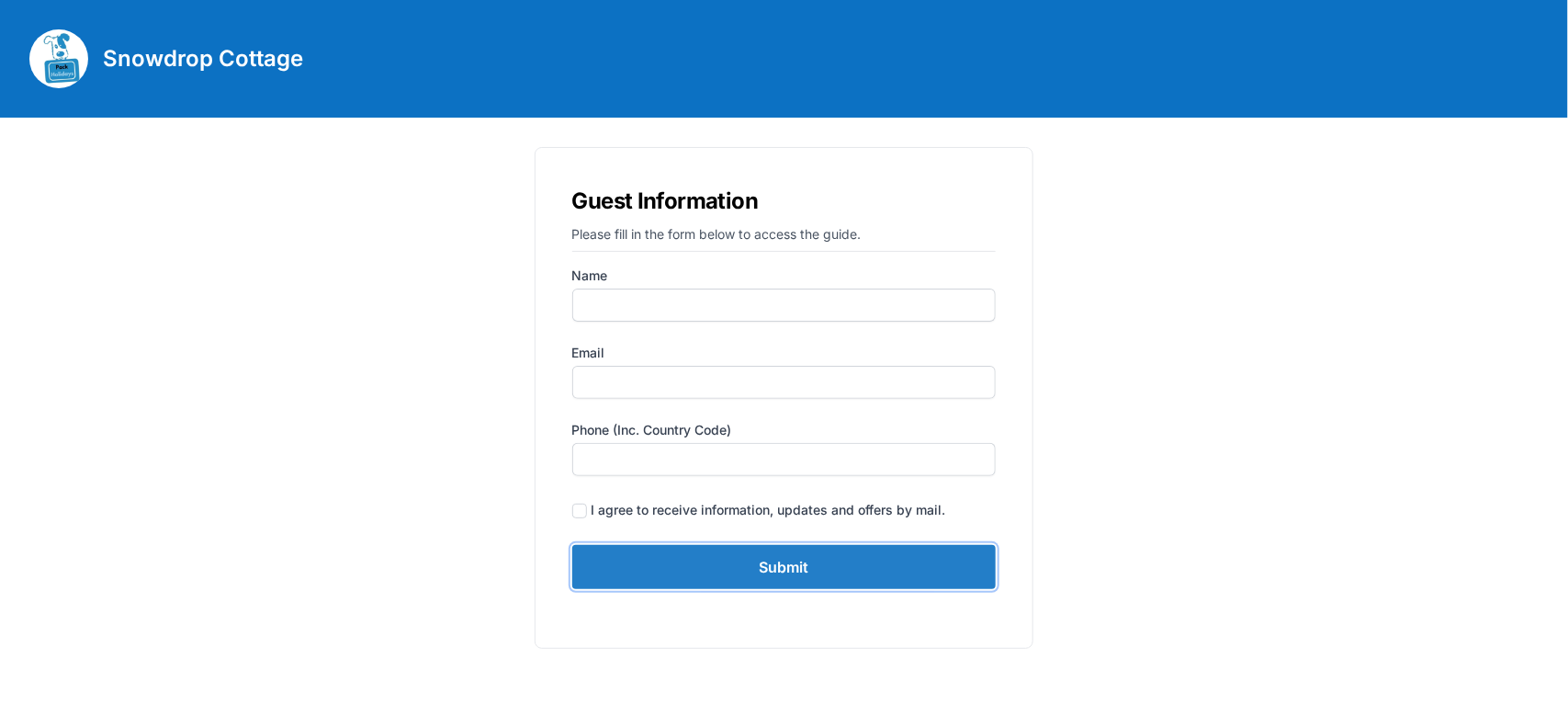
click at [776, 568] on input "Submit" at bounding box center [784, 567] width 425 height 44
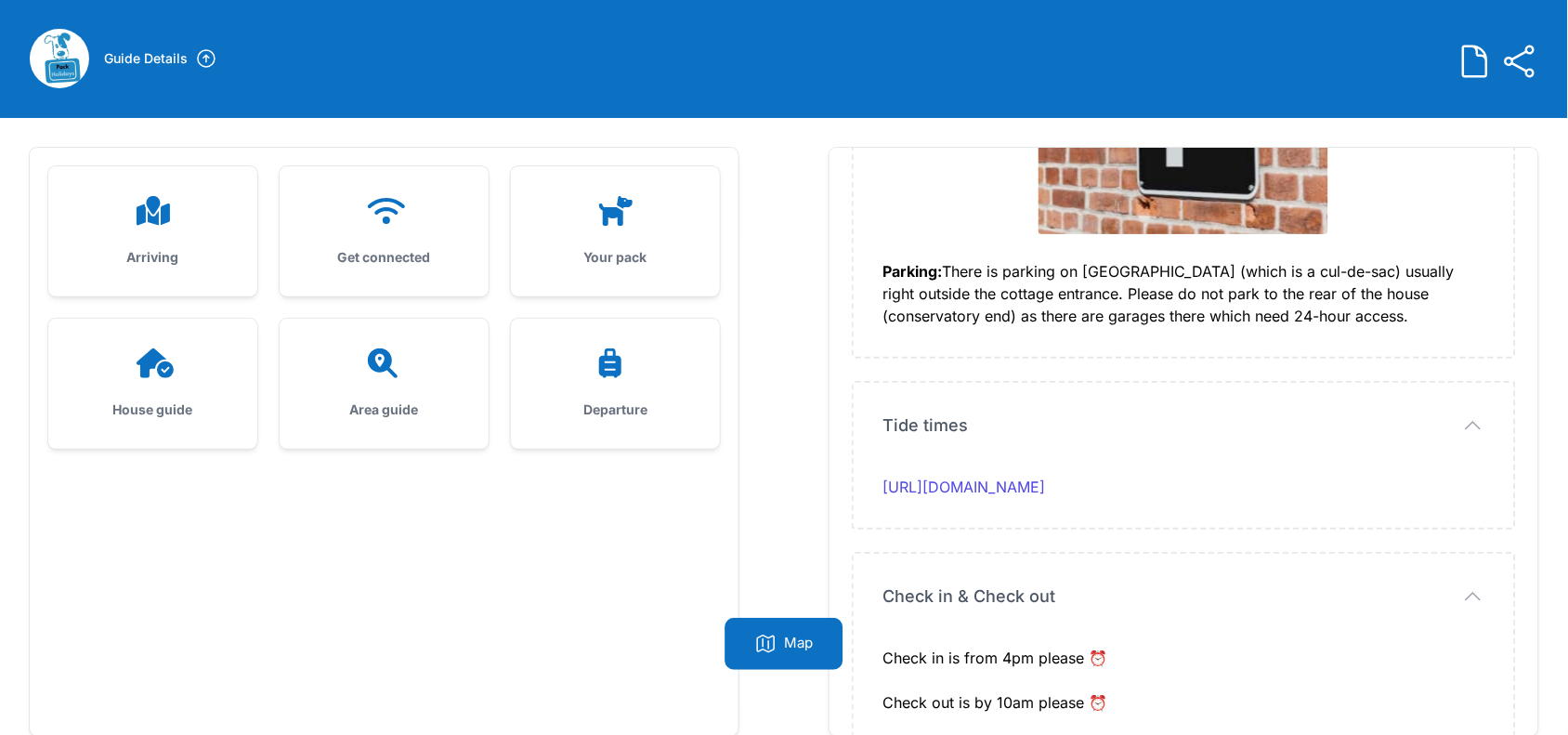
scroll to position [118, 0]
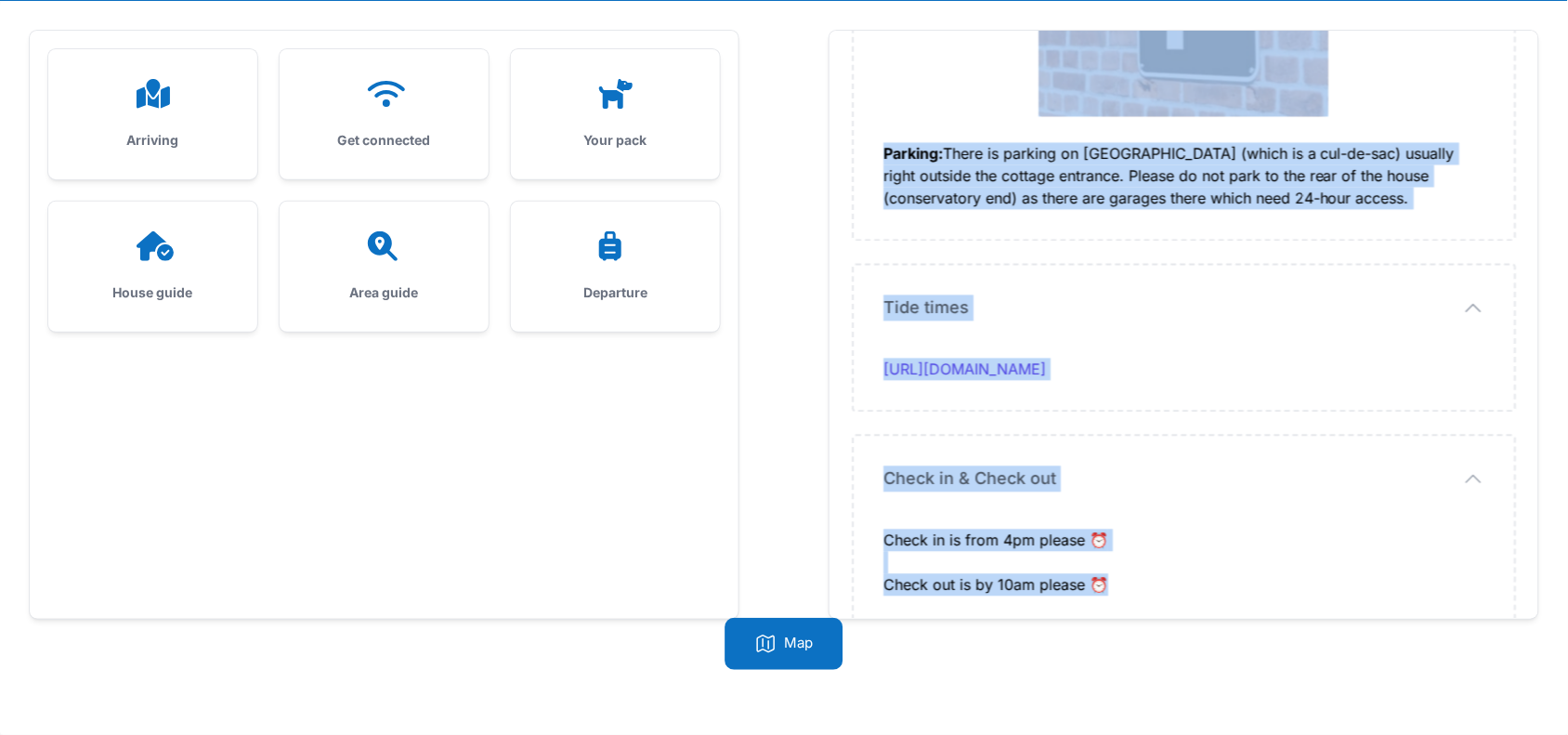
drag, startPoint x: 879, startPoint y: 307, endPoint x: 1106, endPoint y: 587, distance: 360.5
copy div "I hope you are looking forward to your stay at Snowdrop Cottage. Arrival time: …"
click at [379, 85] on icon at bounding box center [384, 94] width 45 height 30
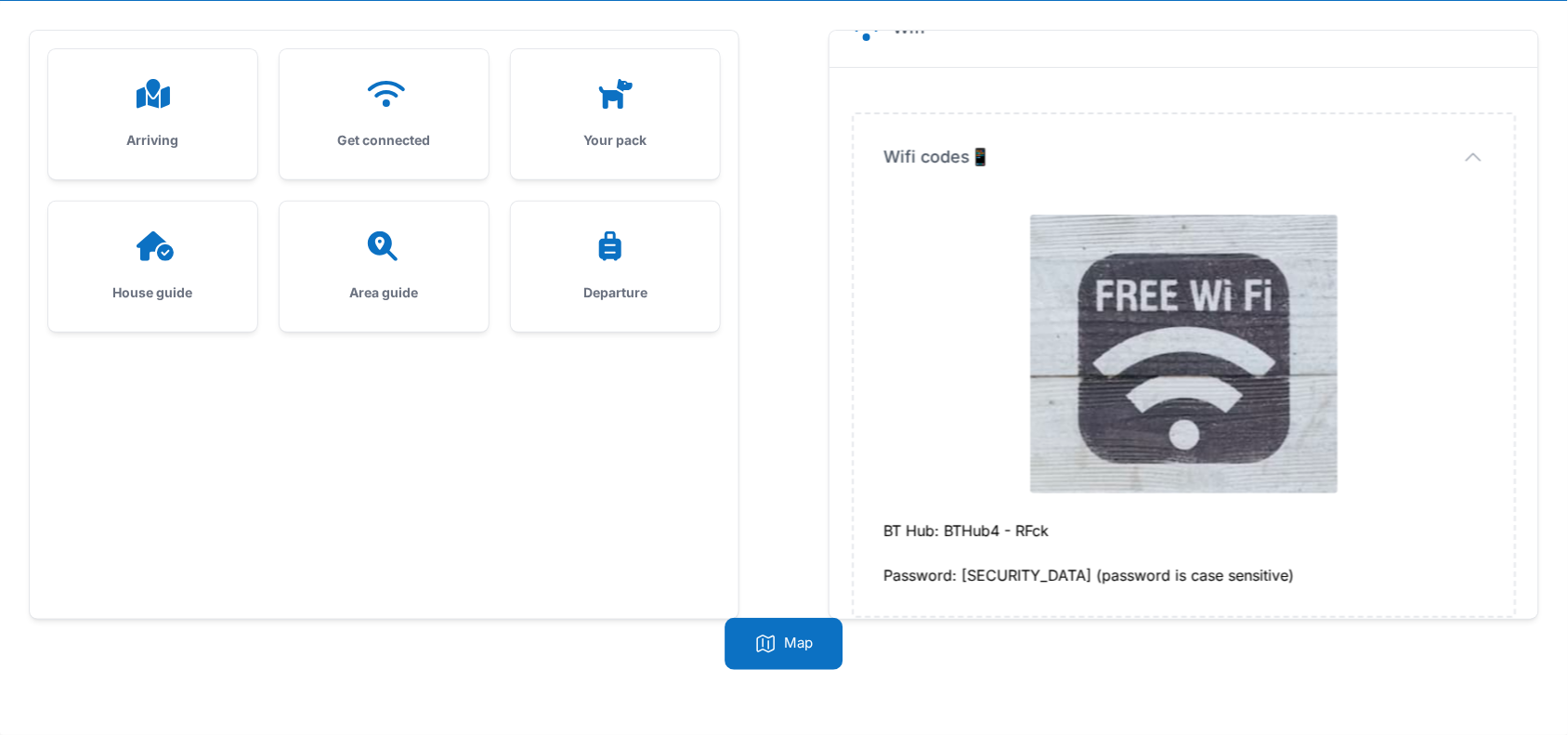
scroll to position [57, 0]
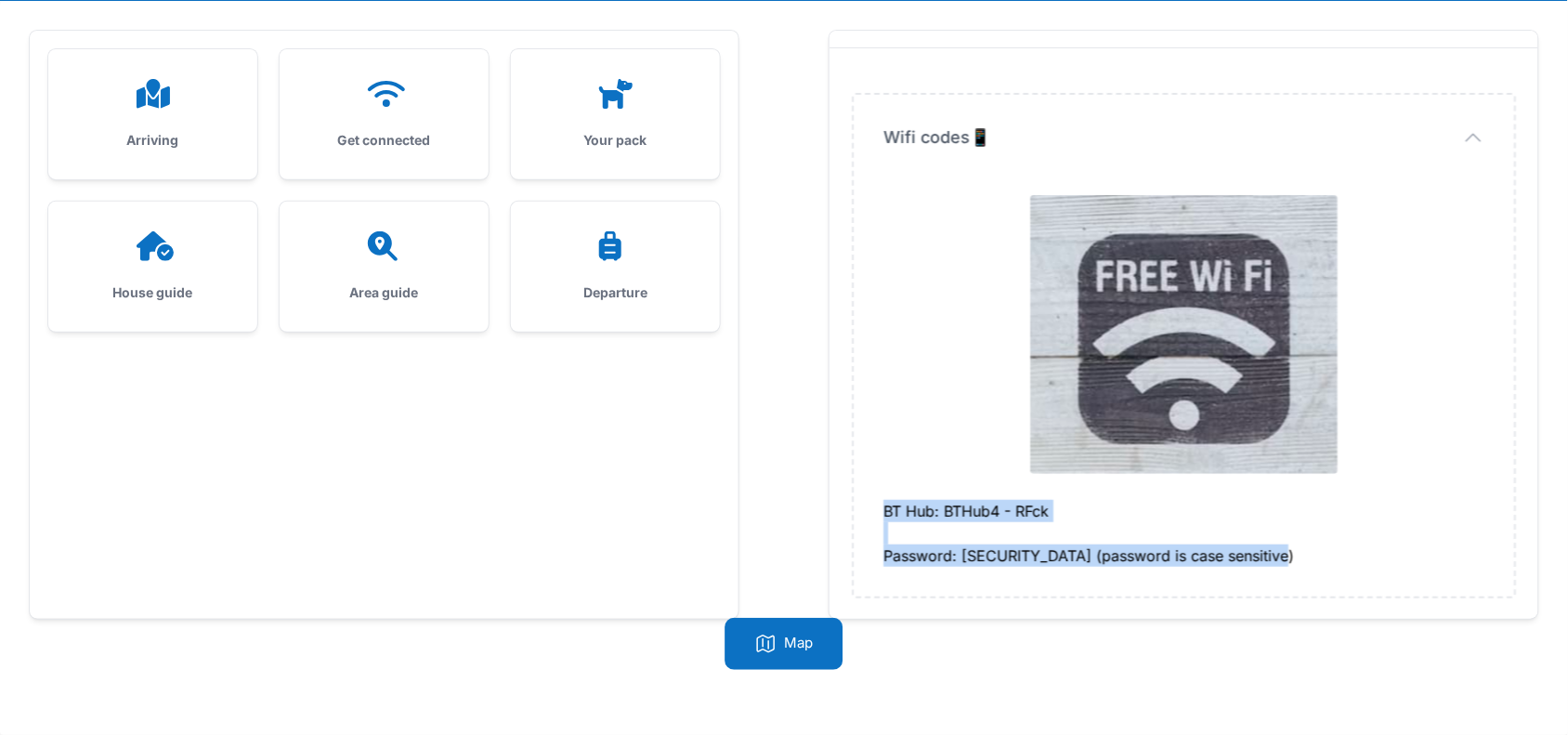
drag, startPoint x: 883, startPoint y: 512, endPoint x: 1298, endPoint y: 569, distance: 418.9
click at [1298, 569] on div "Wifi codes📱 Wifi codes📱 BT Hub: BTHub4 - RFck Password: de9xqGC6rQy9eq (passwor…" at bounding box center [1184, 345] width 661 height 502
copy div "BT Hub: BTHub4 - RFck Password: de9xqGC6rQy9eq (password is case sensitive)"
click at [652, 117] on div "Your pack" at bounding box center [614, 114] width 209 height 130
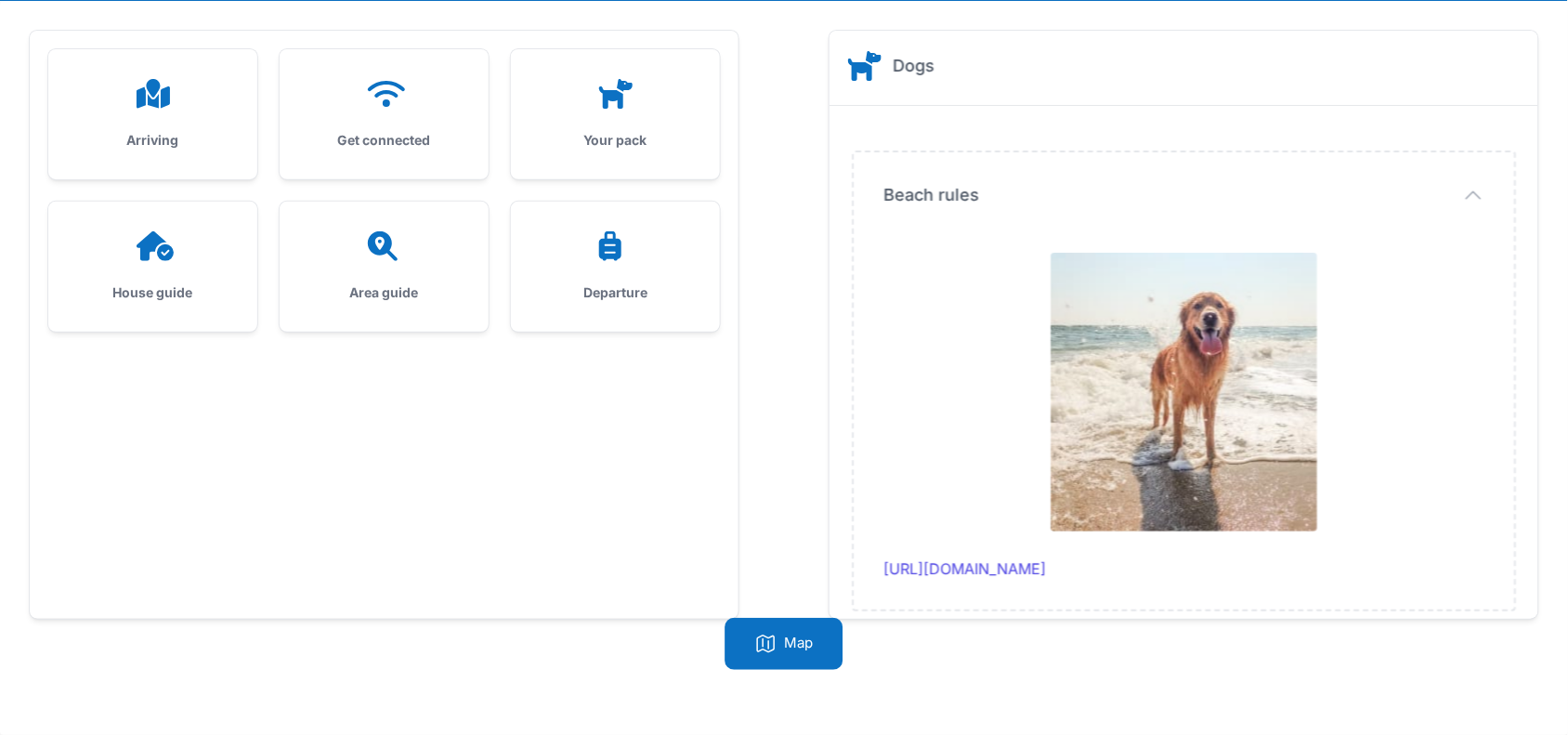
click at [126, 266] on div "House guide" at bounding box center [152, 266] width 209 height 130
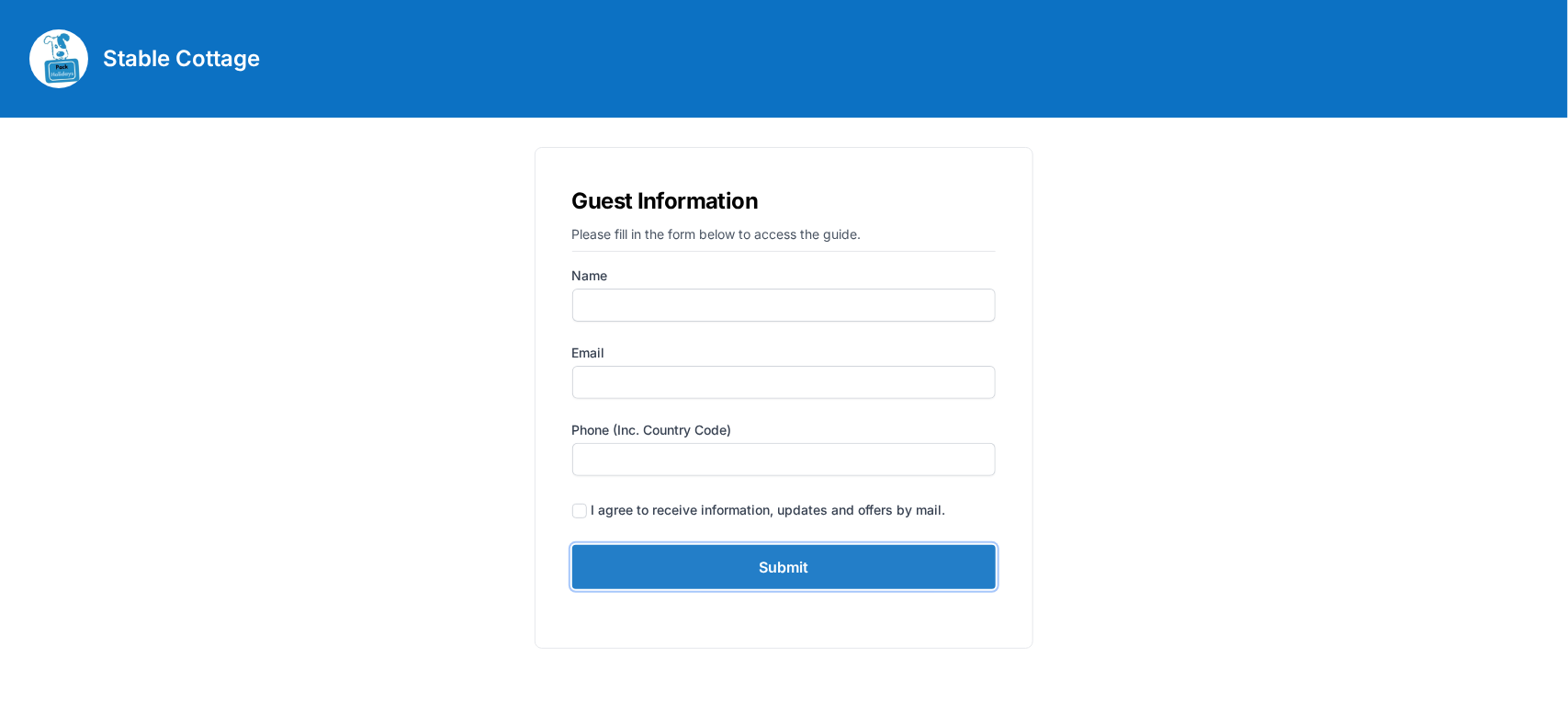
click at [784, 575] on input "Submit" at bounding box center [784, 567] width 425 height 44
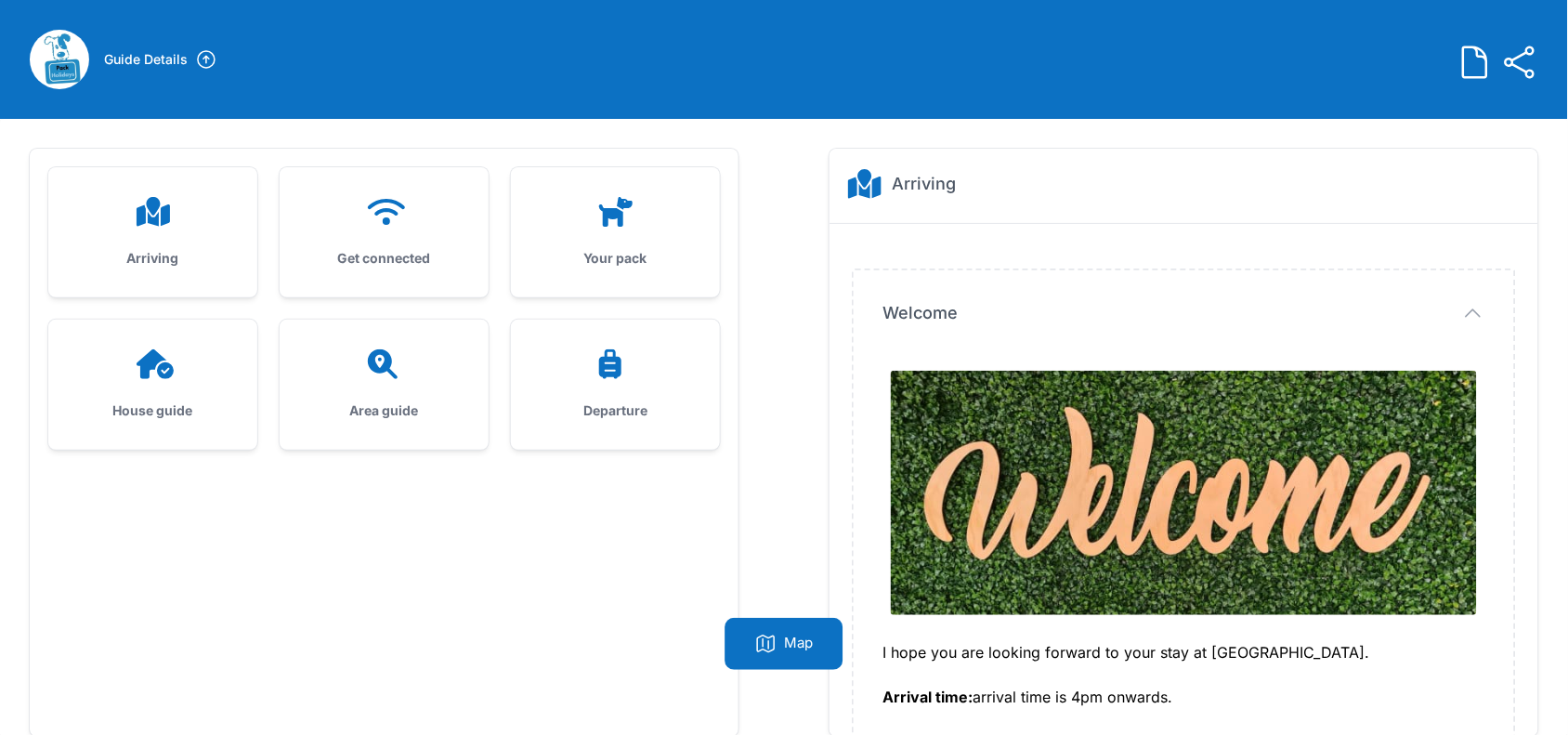
click at [131, 236] on div "Arriving" at bounding box center [152, 231] width 209 height 130
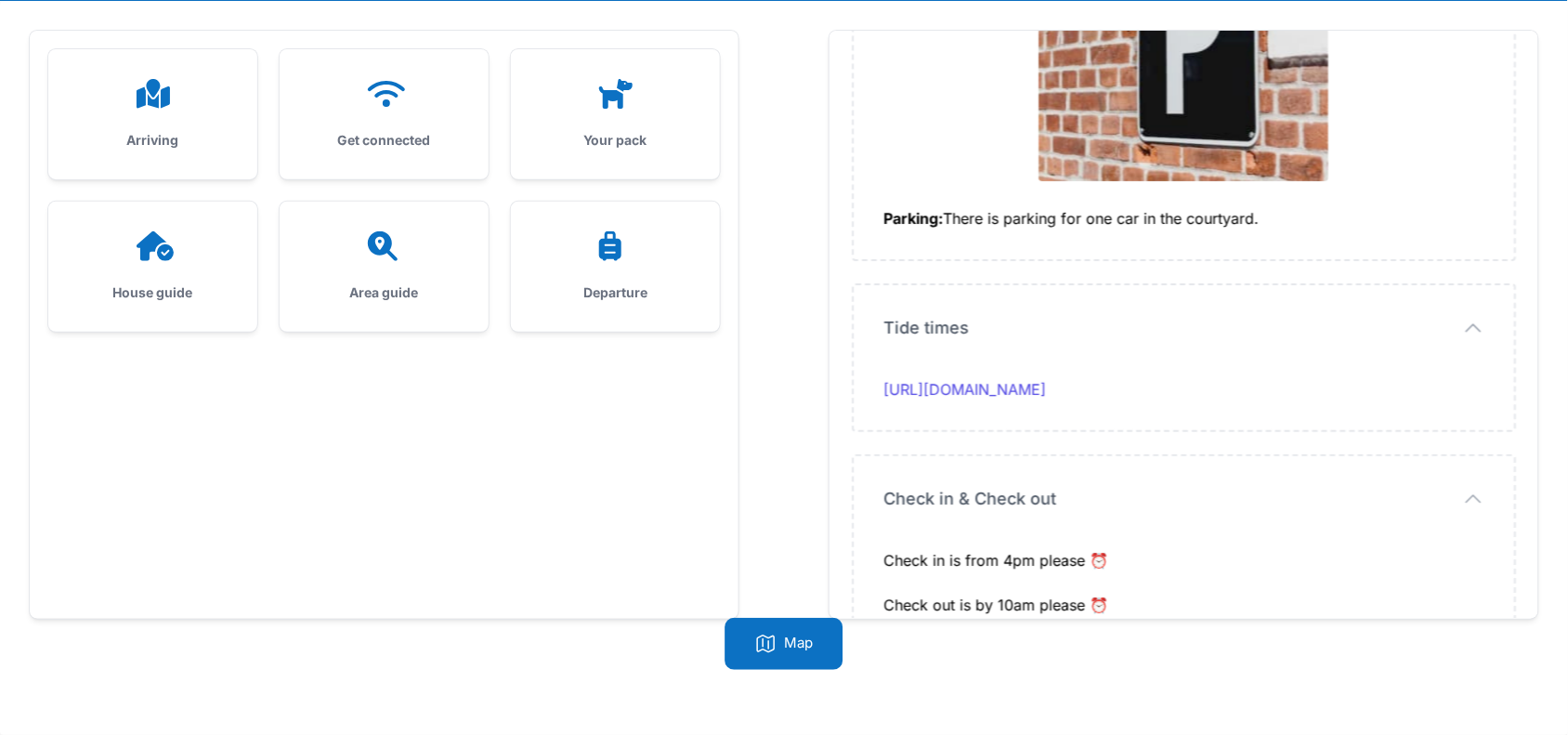
scroll to position [6308, 0]
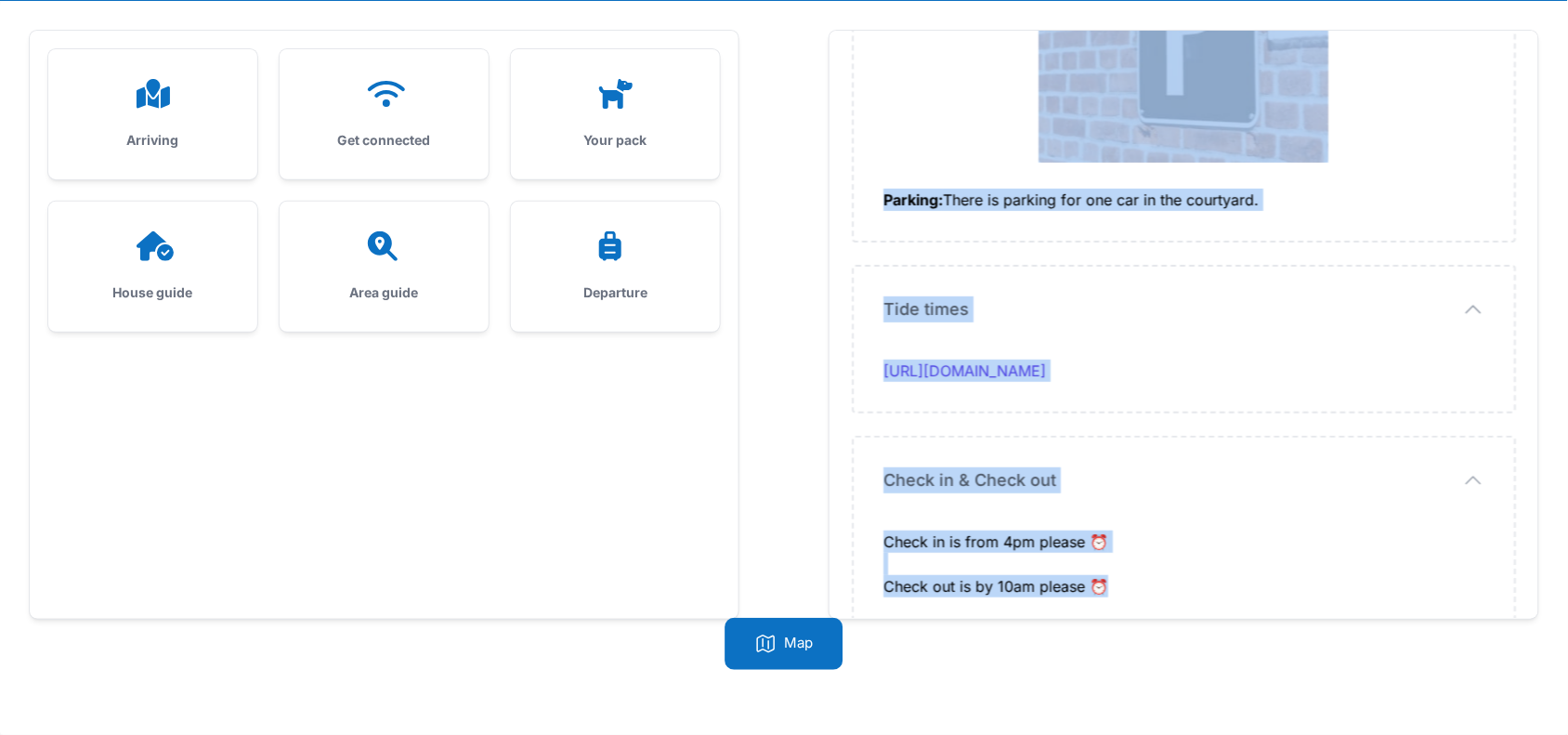
drag, startPoint x: 883, startPoint y: 186, endPoint x: 1125, endPoint y: 563, distance: 448.0
copy div "I hope you are looking forward to your stay at Stable Cottage. Arrival time: ar…"
click at [415, 133] on h3 "Get connected" at bounding box center [384, 139] width 149 height 19
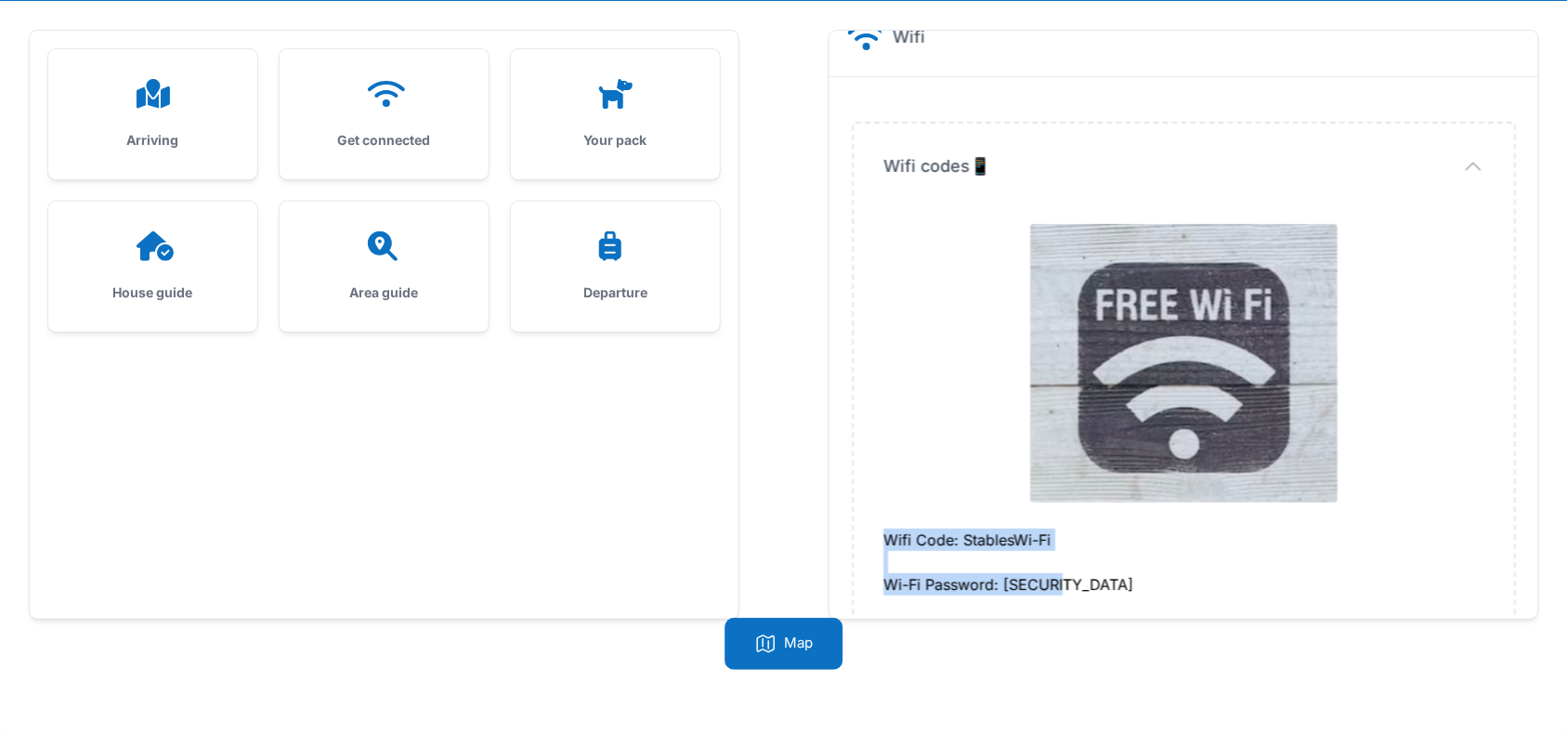
scroll to position [57, 0]
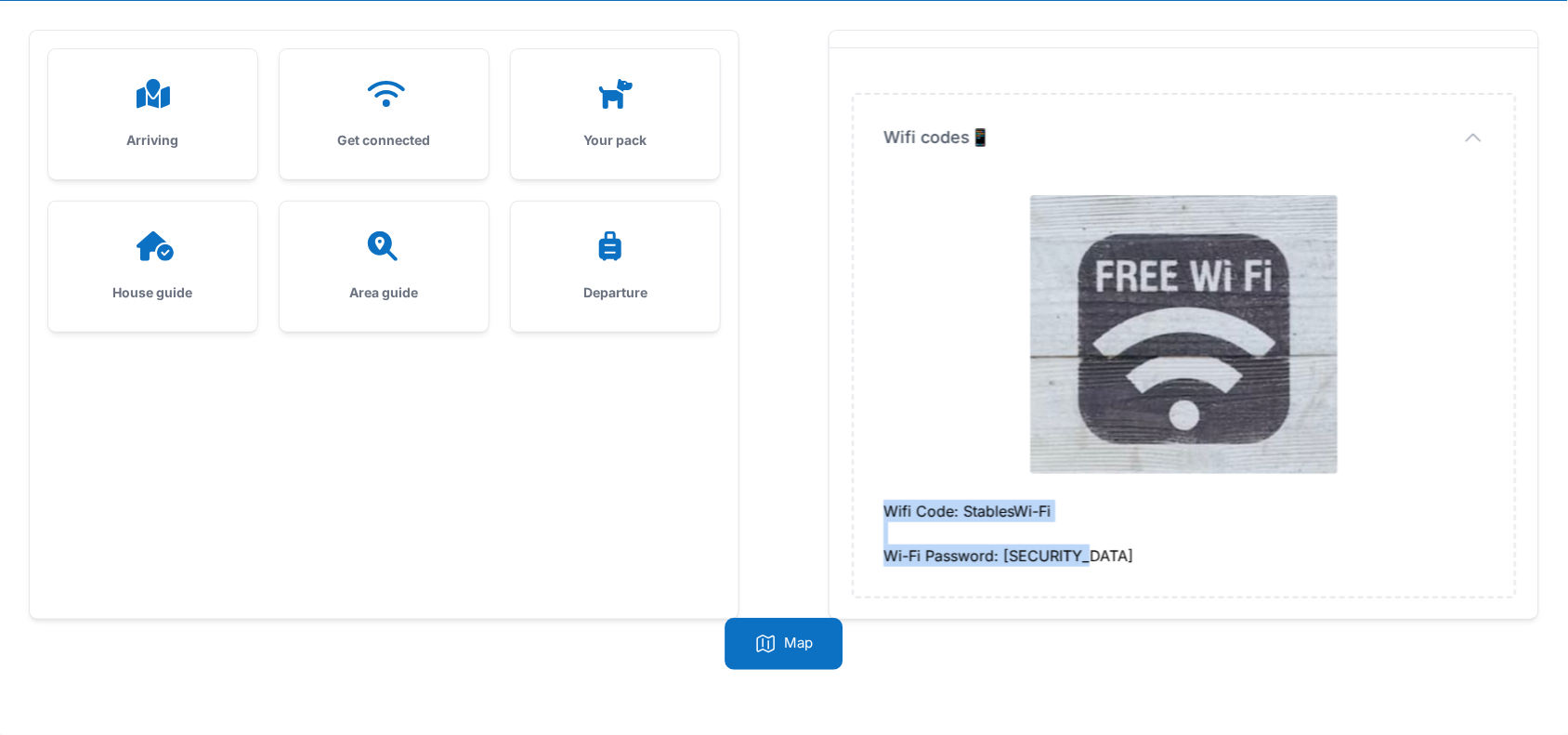
drag, startPoint x: 882, startPoint y: 563, endPoint x: 1091, endPoint y: 553, distance: 209.2
click at [1091, 553] on div "Wifi Code: StablesWi-Fi Wi-Fi Password: 1692405767" at bounding box center [1183, 533] width 600 height 67
copy div "Wifi Code: StablesWi-Fi Wi-Fi Password: 1692405767"
click at [78, 283] on h3 "House guide" at bounding box center [152, 292] width 149 height 19
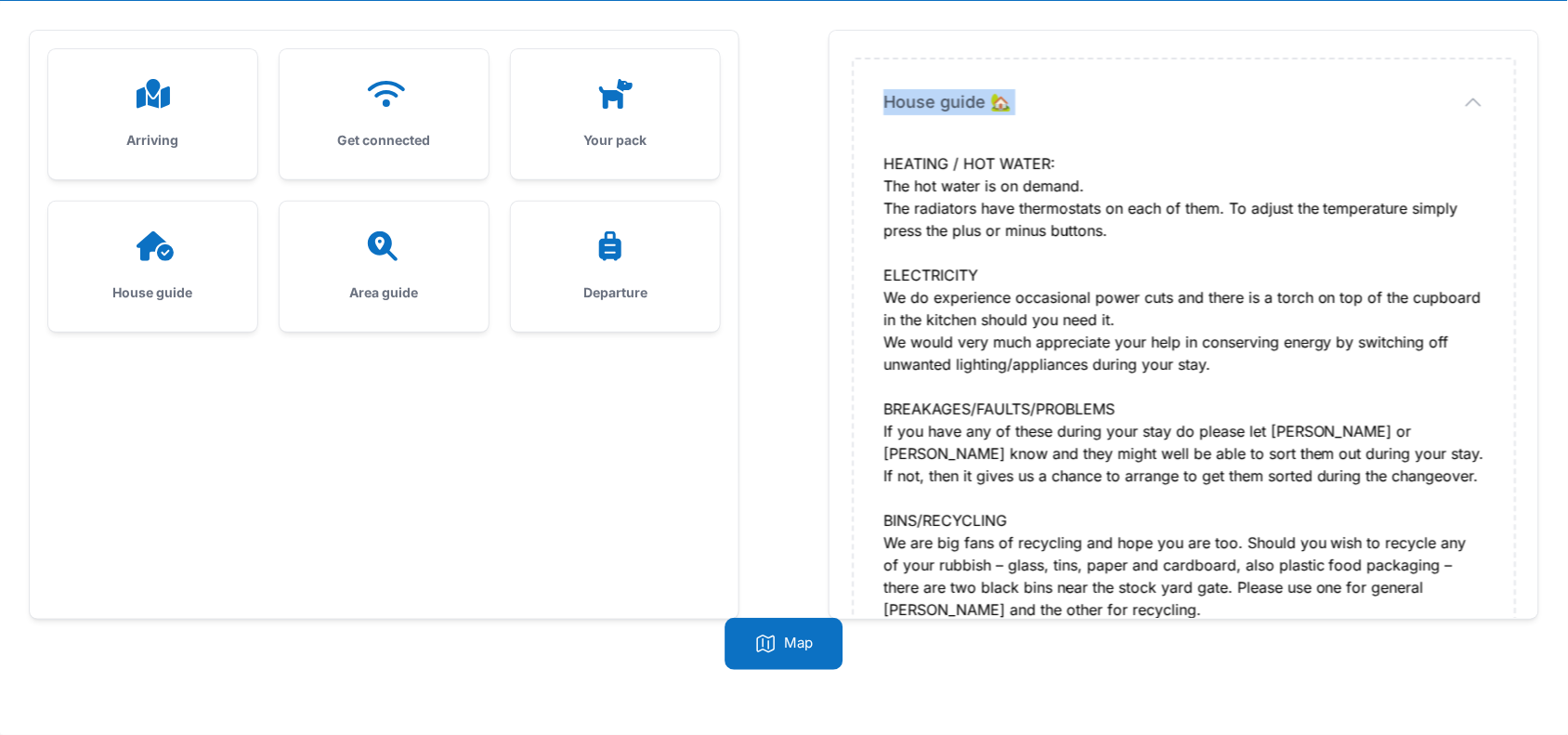
scroll to position [437, 0]
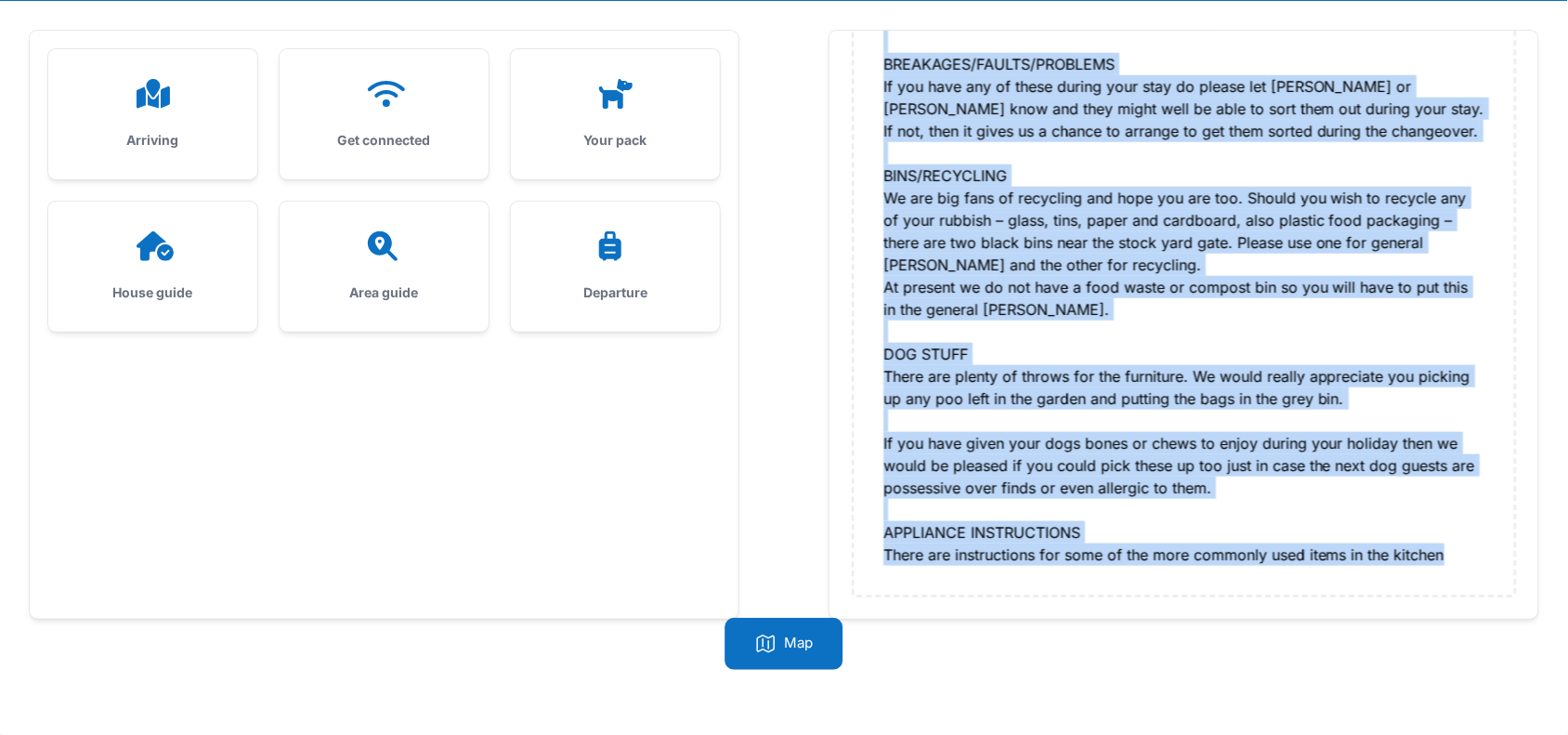
drag, startPoint x: 884, startPoint y: 252, endPoint x: 1487, endPoint y: 548, distance: 671.7
click at [1487, 548] on div "House guide 🏡 House guide 🏡 HEATING / HOT WATER: The hot water is on demand. Th…" at bounding box center [1184, 155] width 661 height 880
copy div "HEATING / HOT WATER: The hot water is on demand. The radiators have thermostats…"
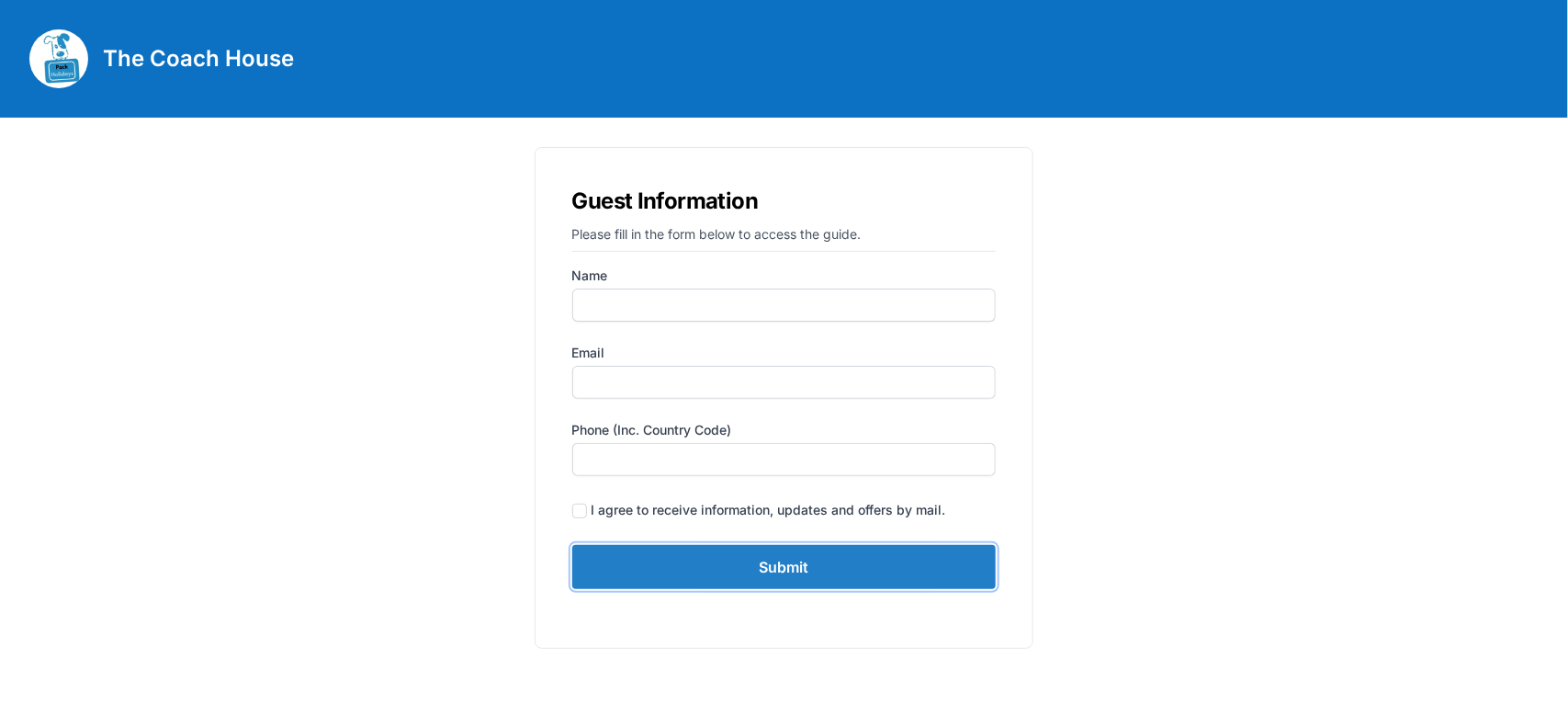
click at [782, 548] on input "Submit" at bounding box center [784, 567] width 425 height 44
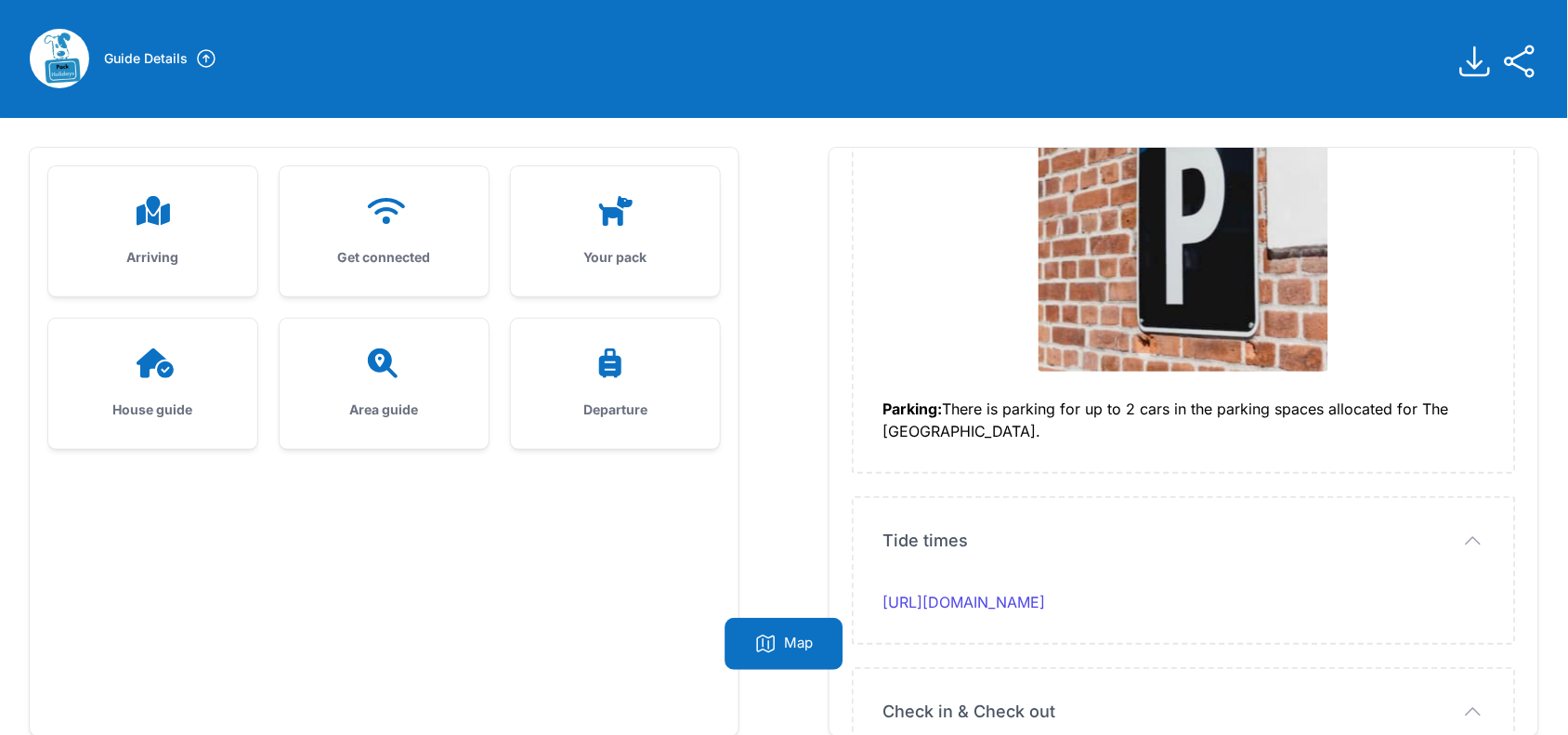
scroll to position [118, 0]
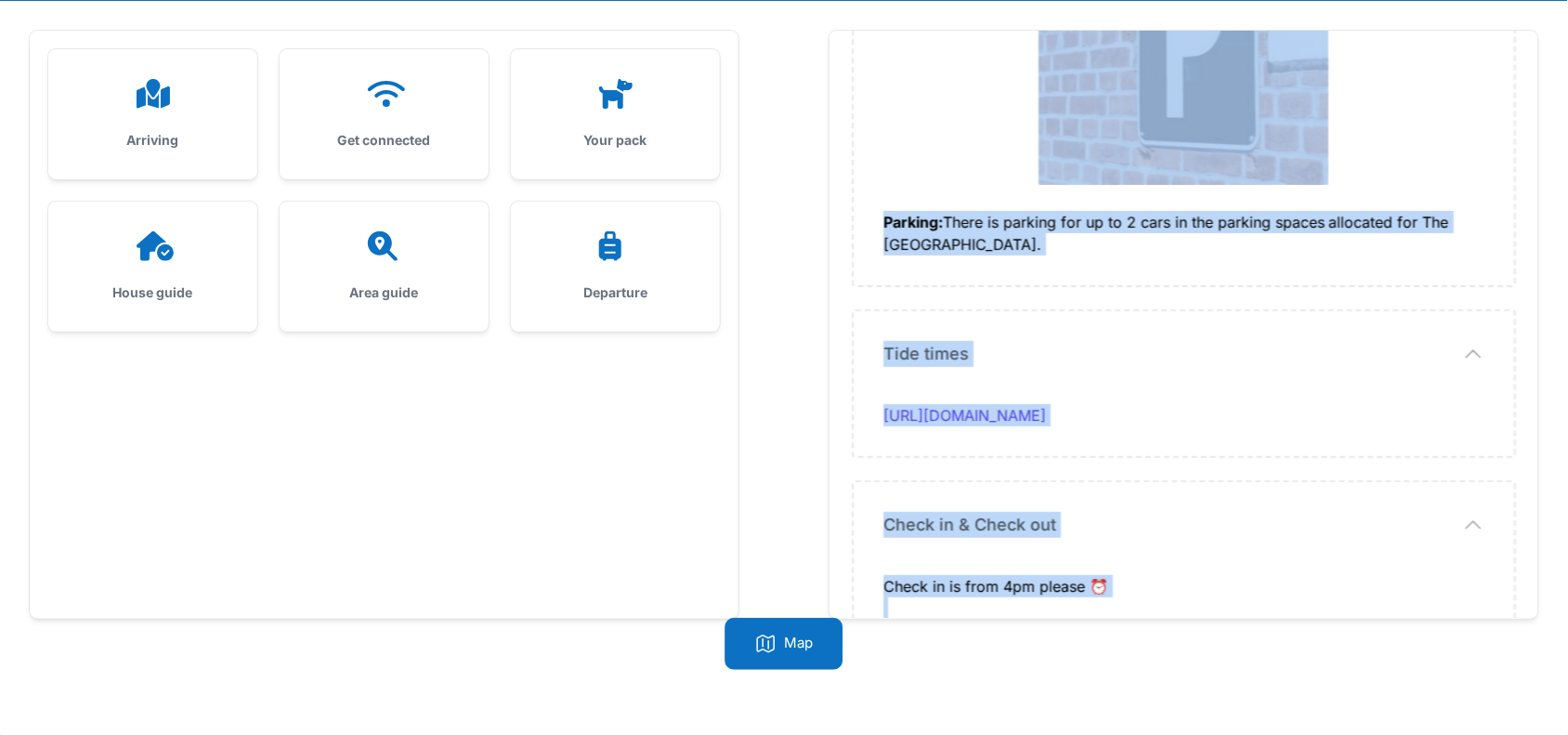
drag, startPoint x: 882, startPoint y: 304, endPoint x: 1144, endPoint y: 574, distance: 376.2
copy div "I hope you are looking forward to your stay at The Coach House. Arrival time: a…"
click at [372, 114] on div "Get connected" at bounding box center [384, 114] width 209 height 130
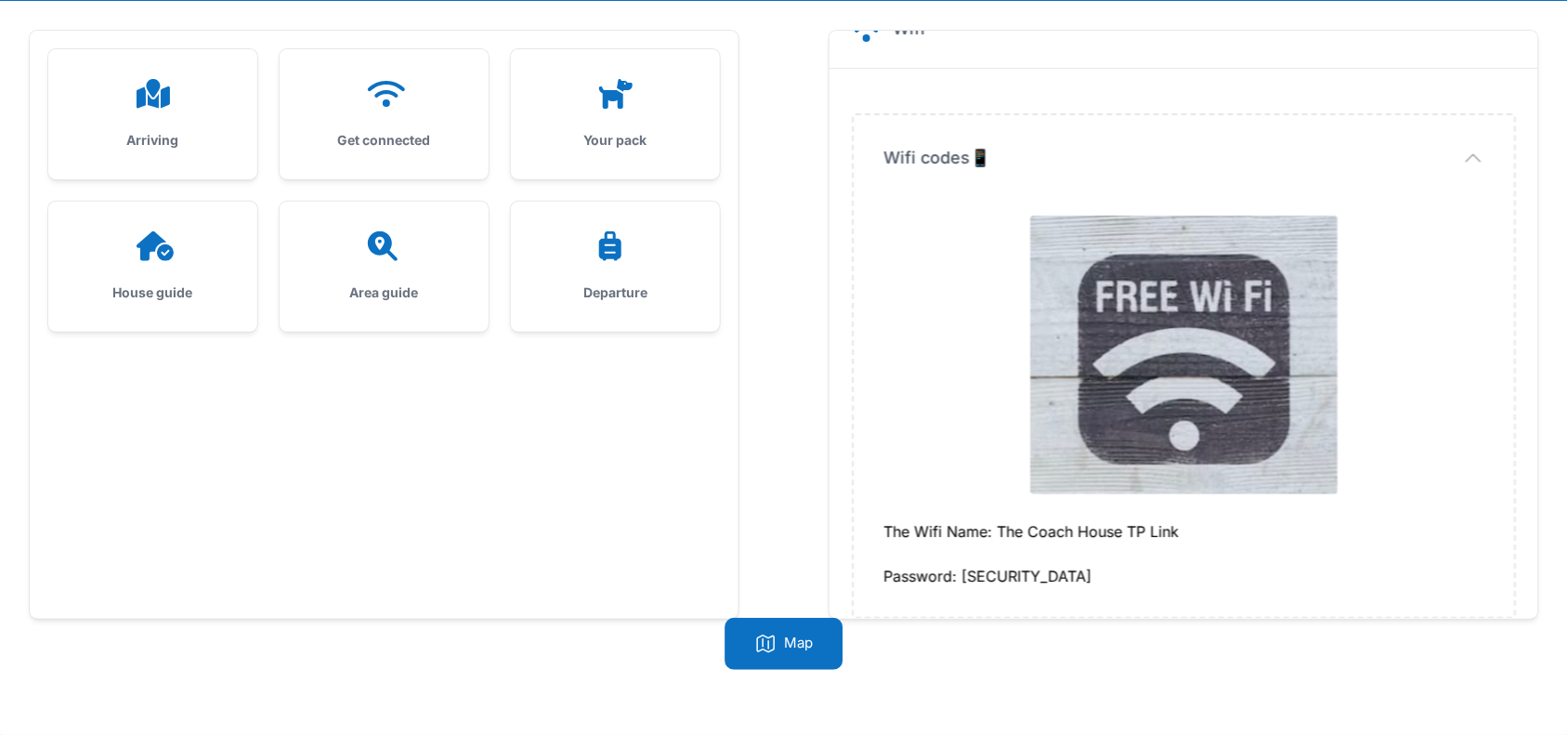
scroll to position [57, 0]
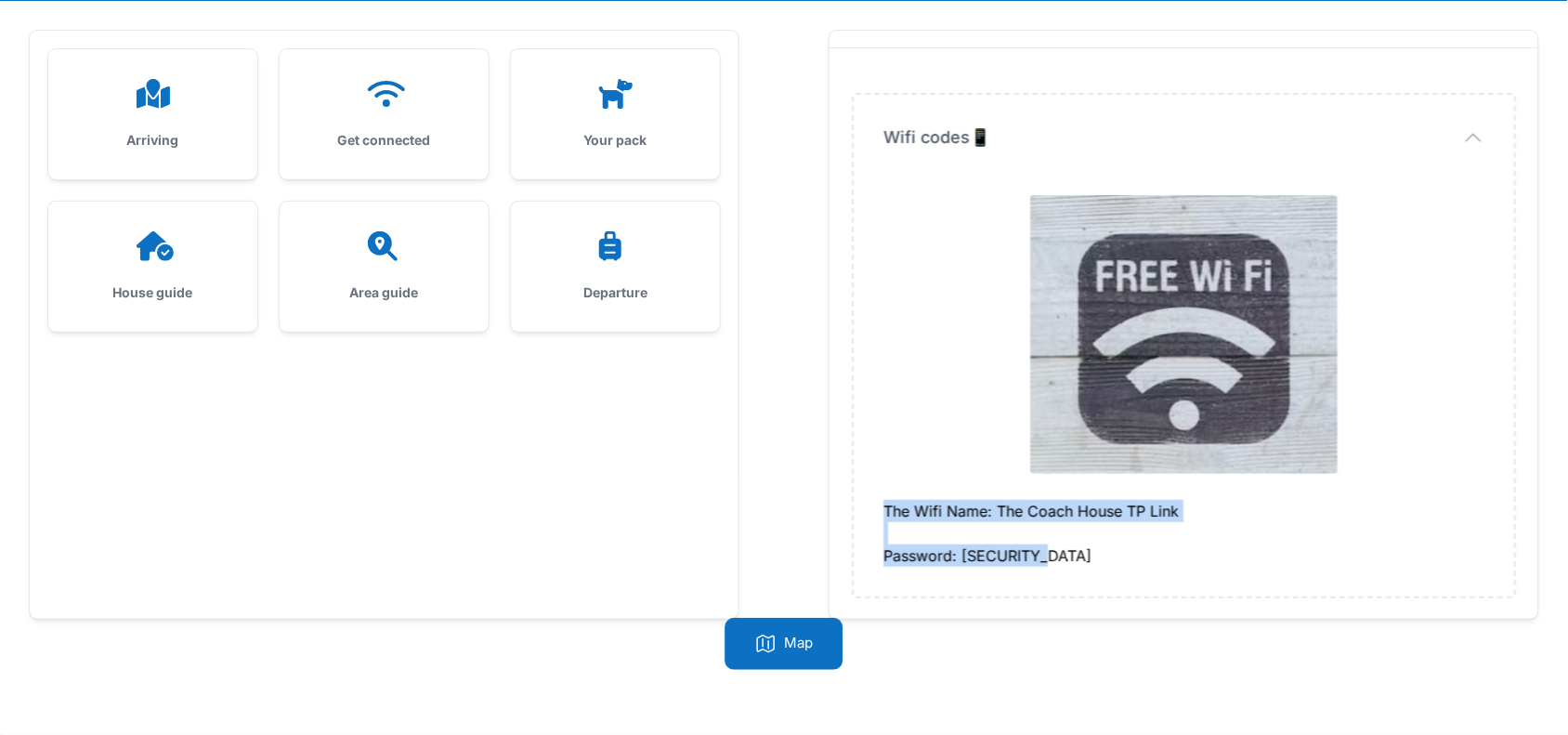
drag, startPoint x: 884, startPoint y: 508, endPoint x: 1053, endPoint y: 554, distance: 175.1
click at [1053, 554] on div "The Wifi Name: The Coach House TP Link Password: 1692405767" at bounding box center [1183, 533] width 600 height 67
copy div "The Wifi Name: The Coach House TP Link Password: 1692405767"
click at [598, 122] on div "Your pack" at bounding box center [614, 114] width 209 height 130
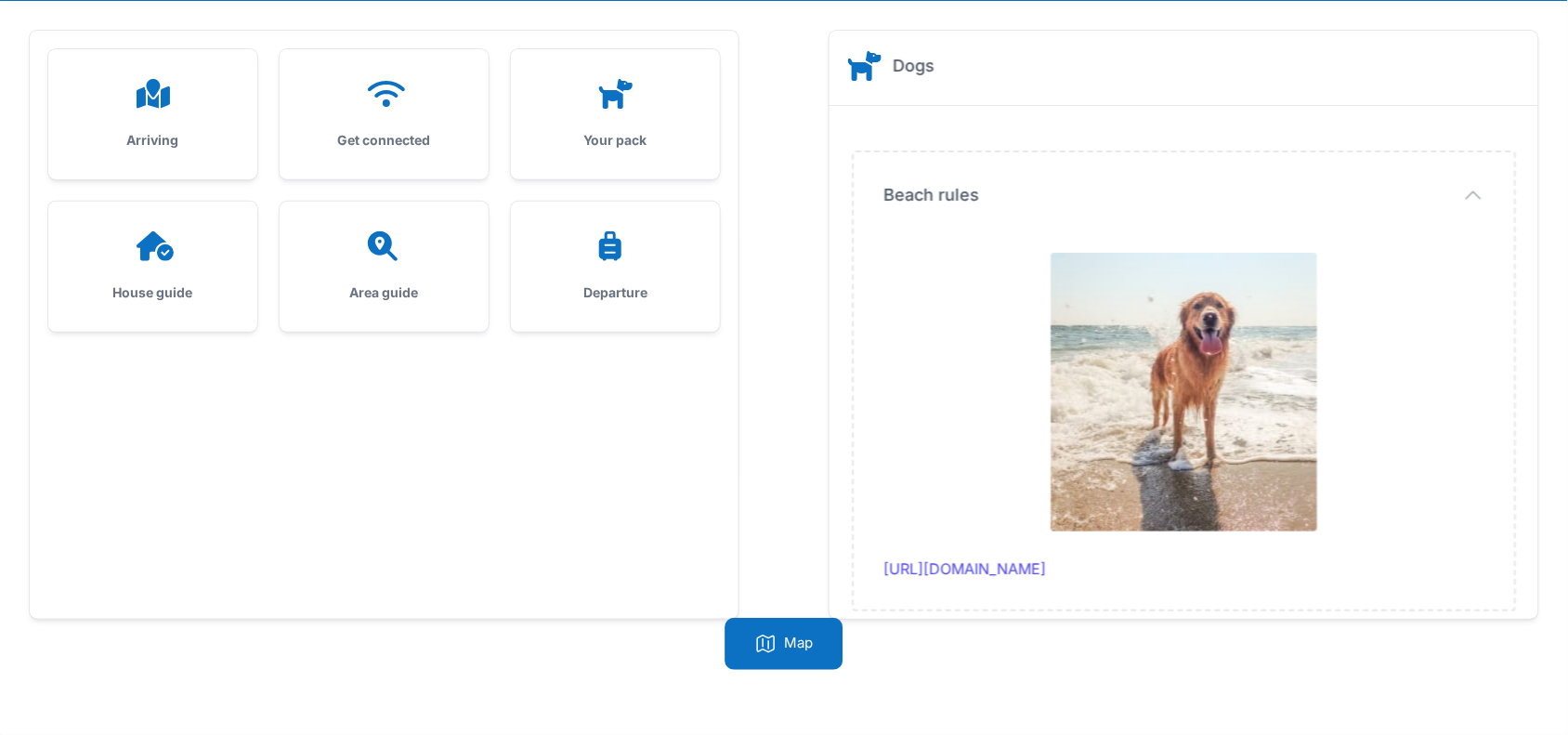
click at [144, 241] on icon at bounding box center [155, 246] width 38 height 30
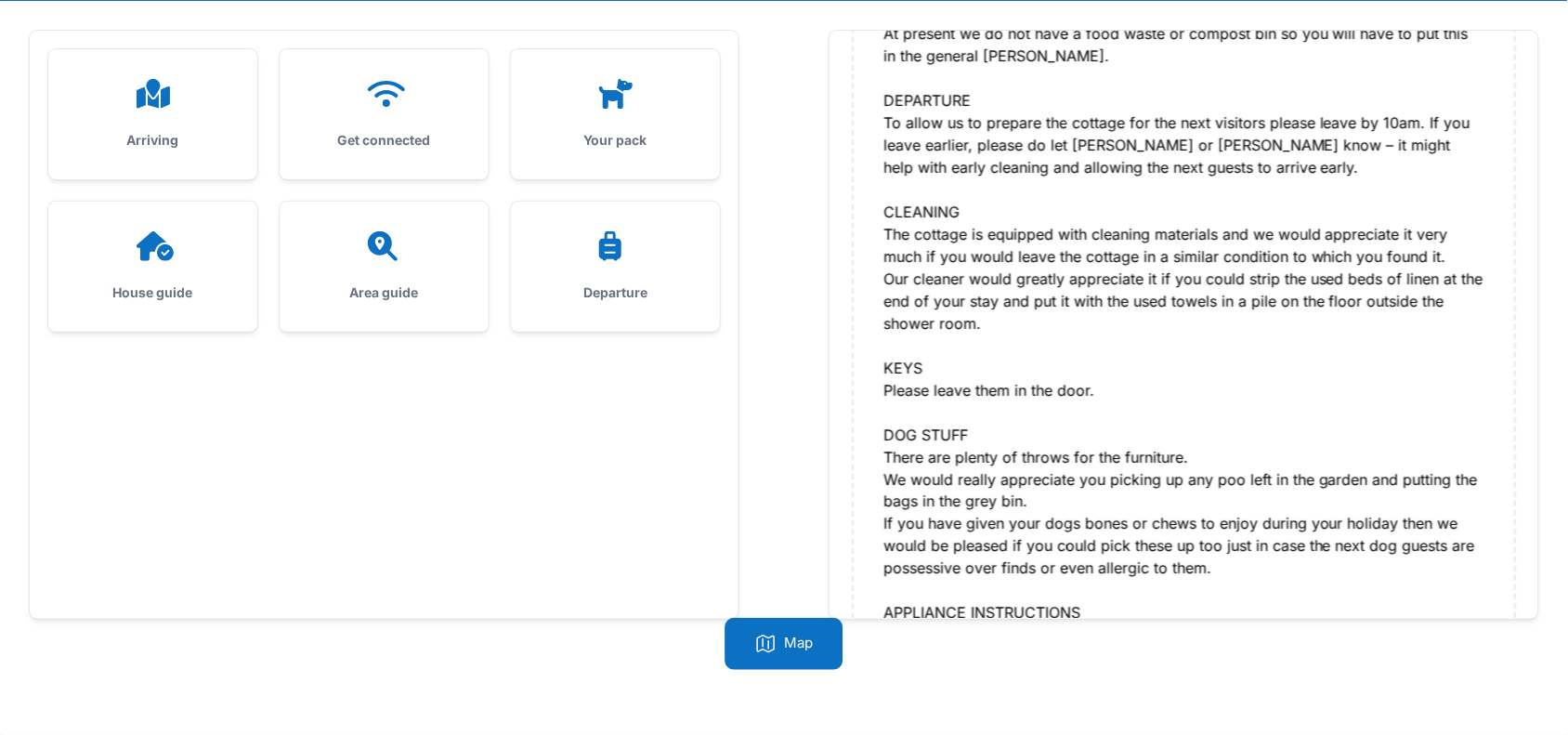
scroll to position [860, 0]
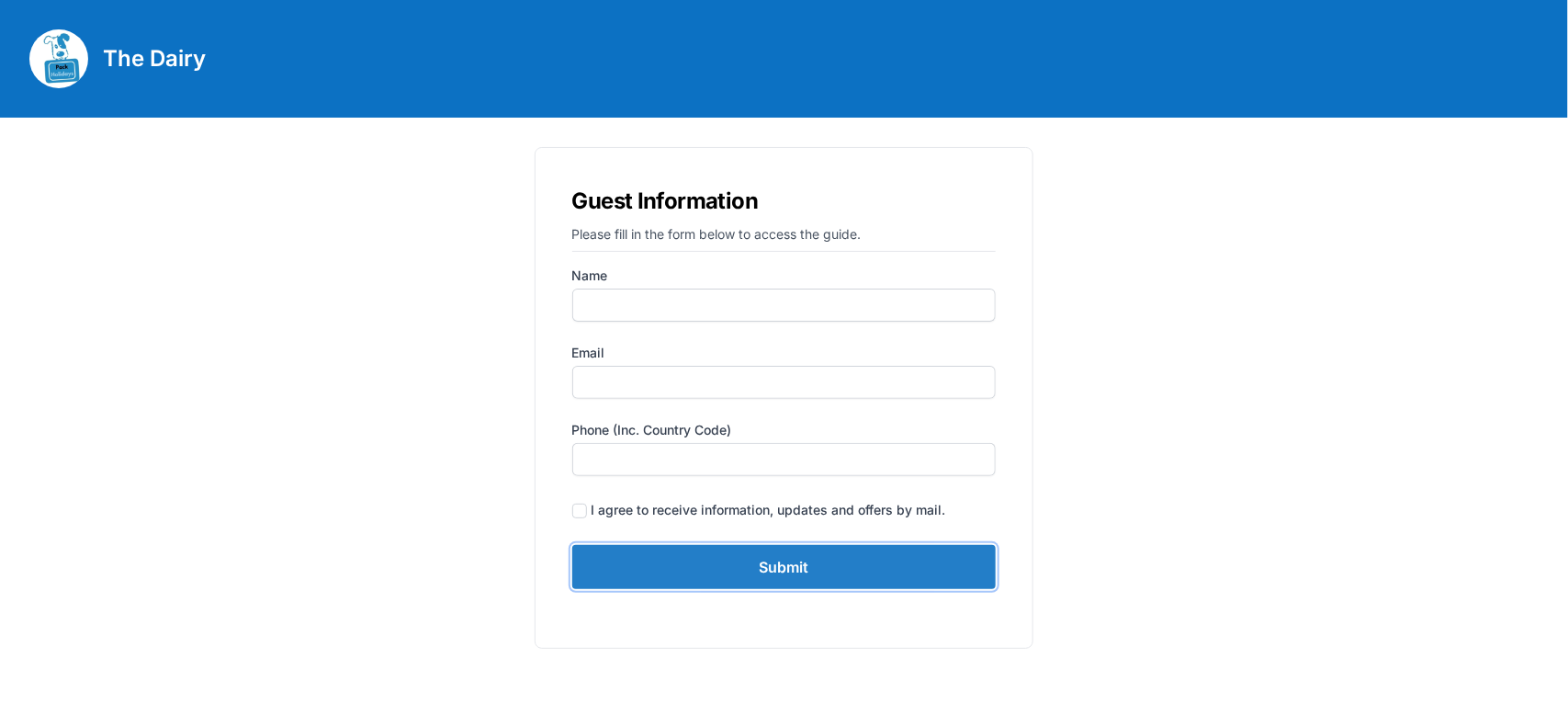
click at [774, 575] on input "Submit" at bounding box center [784, 567] width 425 height 44
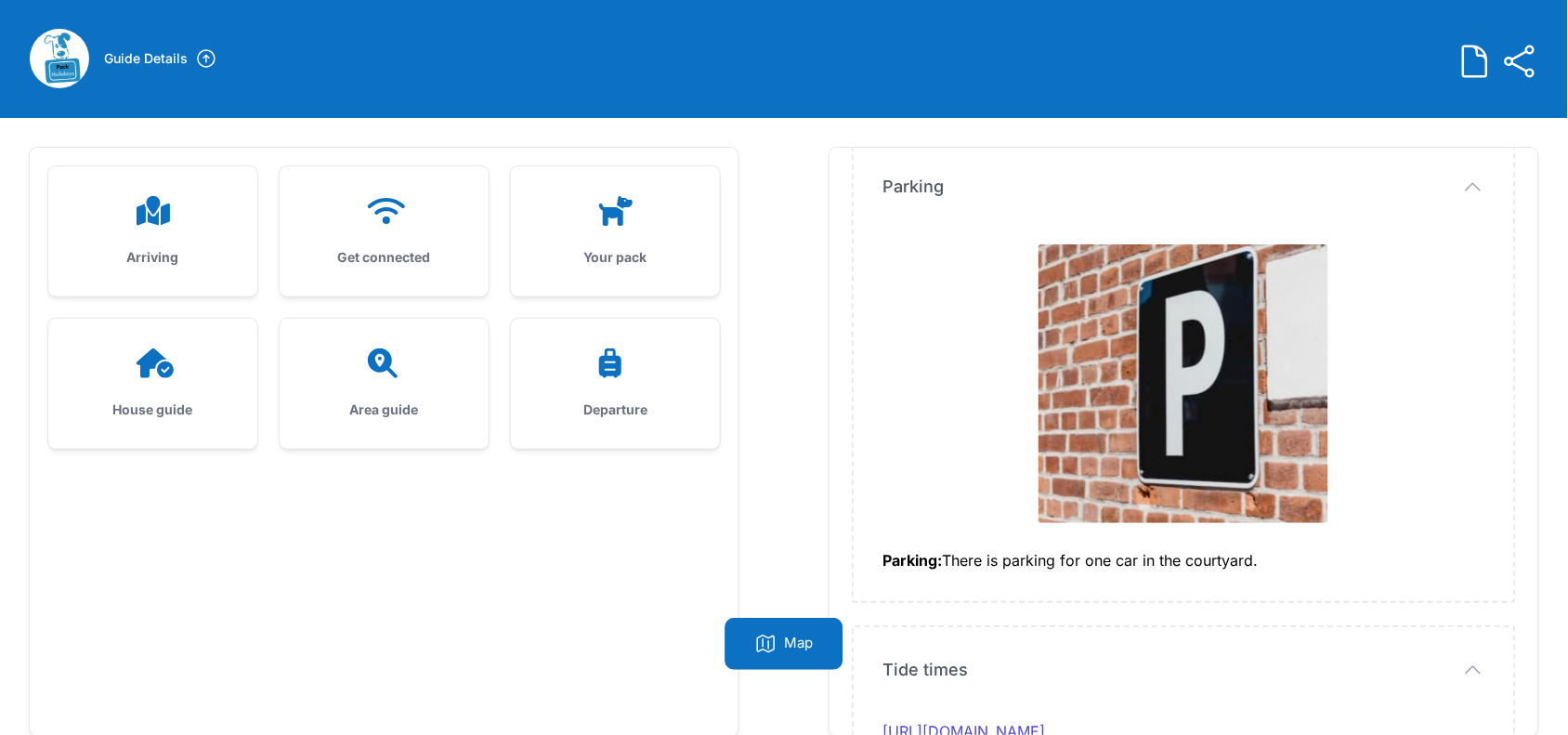
scroll to position [118, 0]
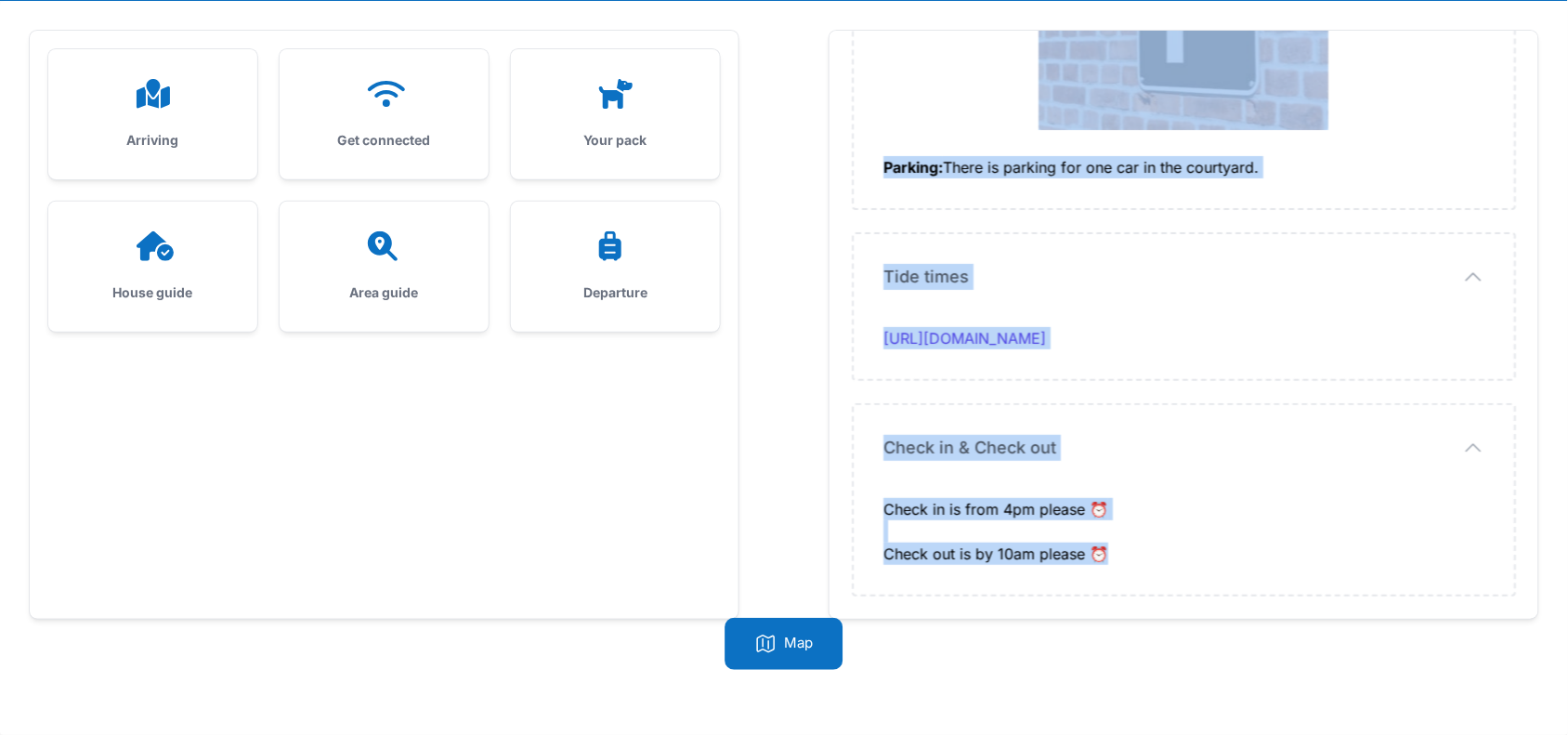
drag, startPoint x: 882, startPoint y: 302, endPoint x: 1124, endPoint y: 564, distance: 356.7
copy div "I hope you are looking forward to your stay at The Dairy. Arrival time: arrival…"
click at [355, 90] on div at bounding box center [384, 94] width 149 height 30
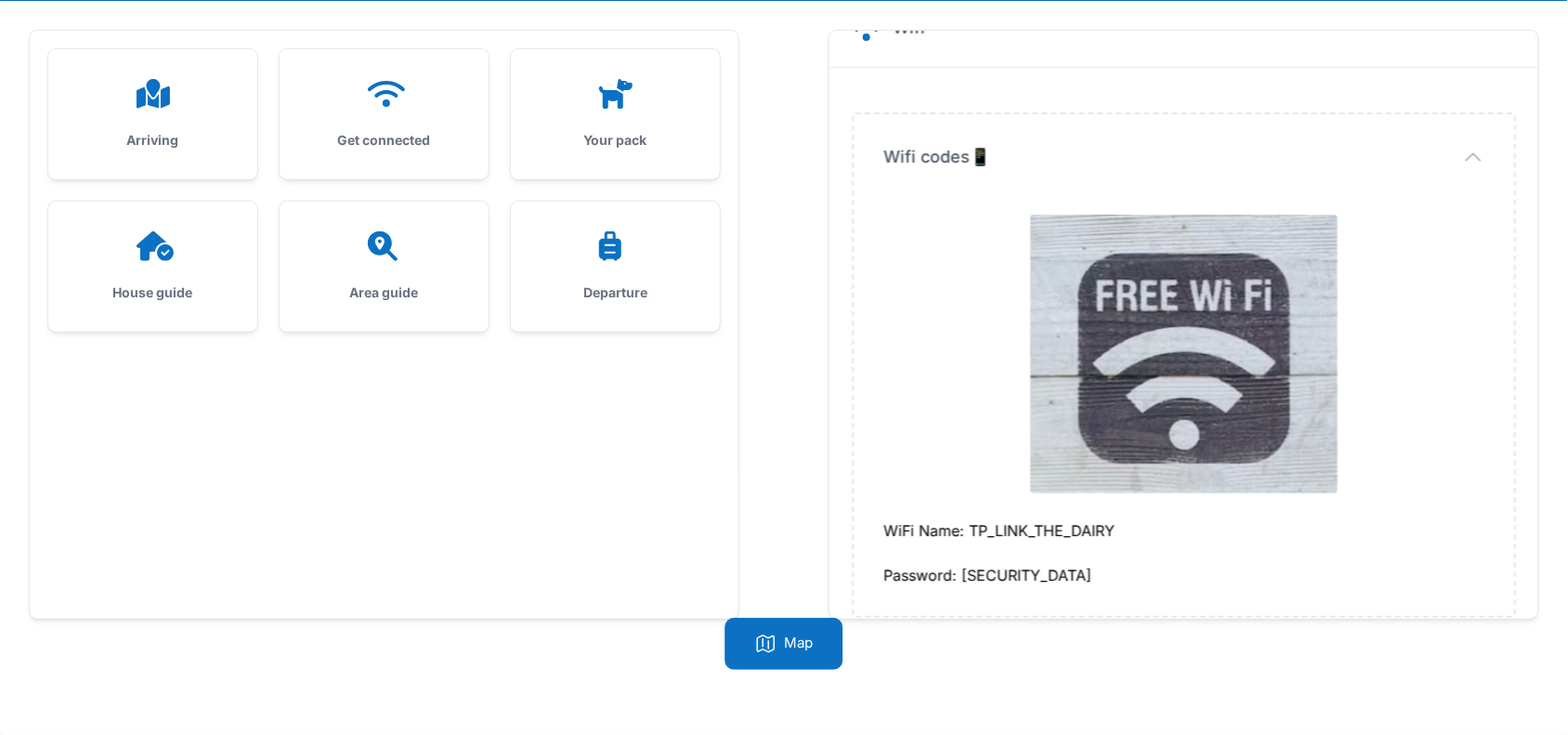
scroll to position [57, 0]
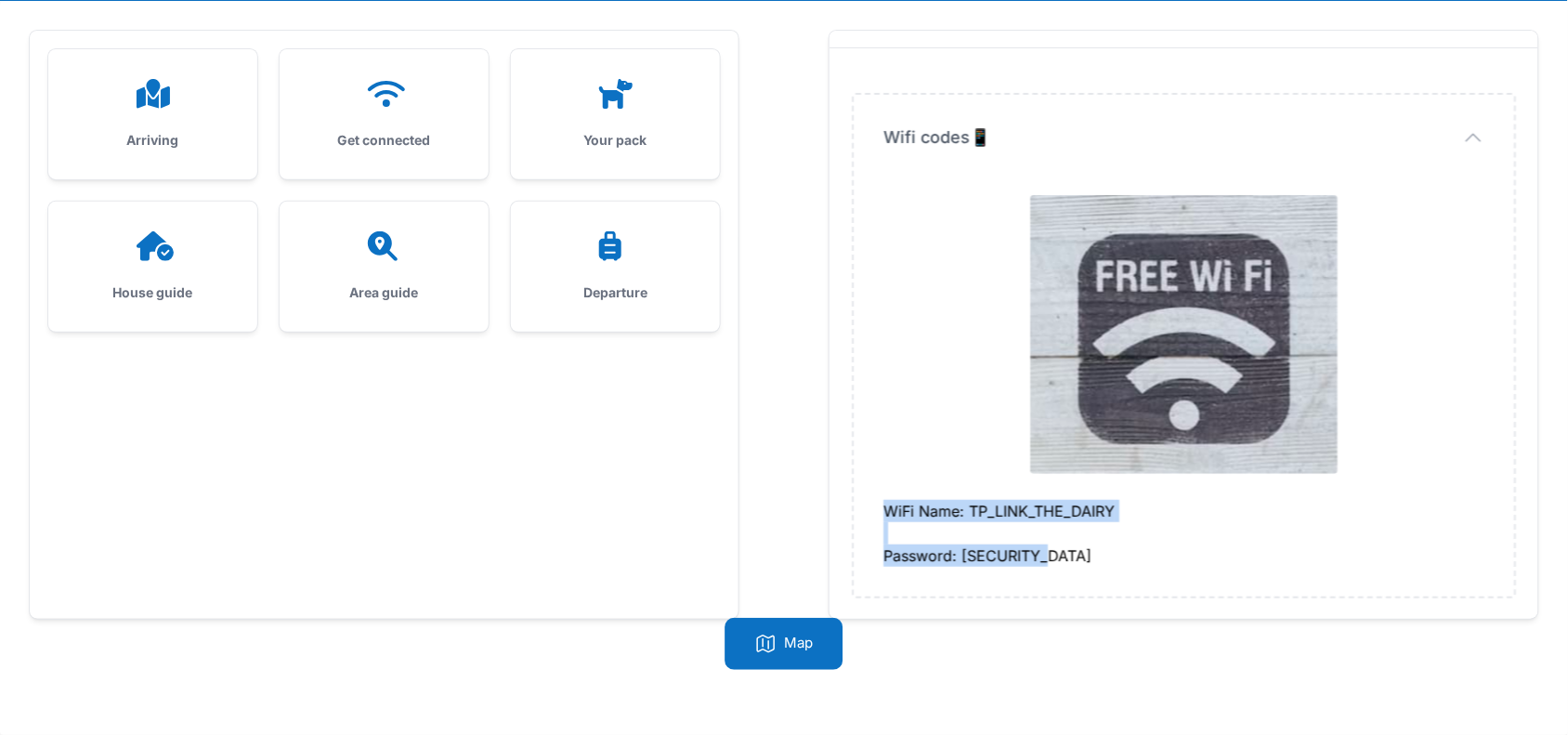
drag, startPoint x: 882, startPoint y: 505, endPoint x: 1048, endPoint y: 555, distance: 173.4
click at [1048, 555] on div "WiFi Name: TP_LINK_THE_DAIRY Password: 1692405767" at bounding box center [1183, 533] width 600 height 67
copy div "WiFi Name: TP_LINK_THE_DAIRY Password: 1692405767"
click at [344, 132] on h3 "Get connected" at bounding box center [384, 139] width 149 height 19
click at [651, 94] on div at bounding box center [614, 94] width 149 height 30
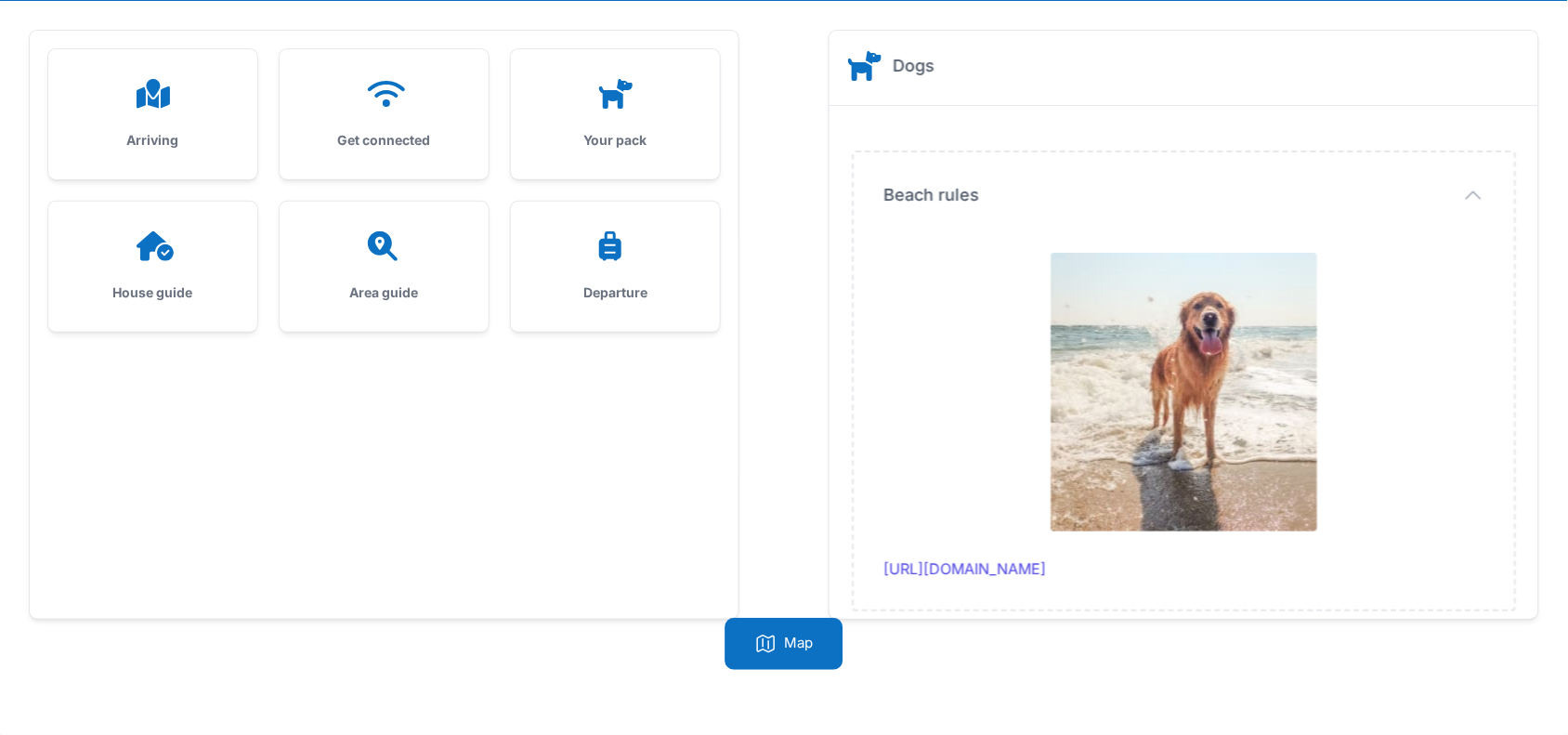
click at [119, 274] on div "House guide" at bounding box center [152, 266] width 209 height 130
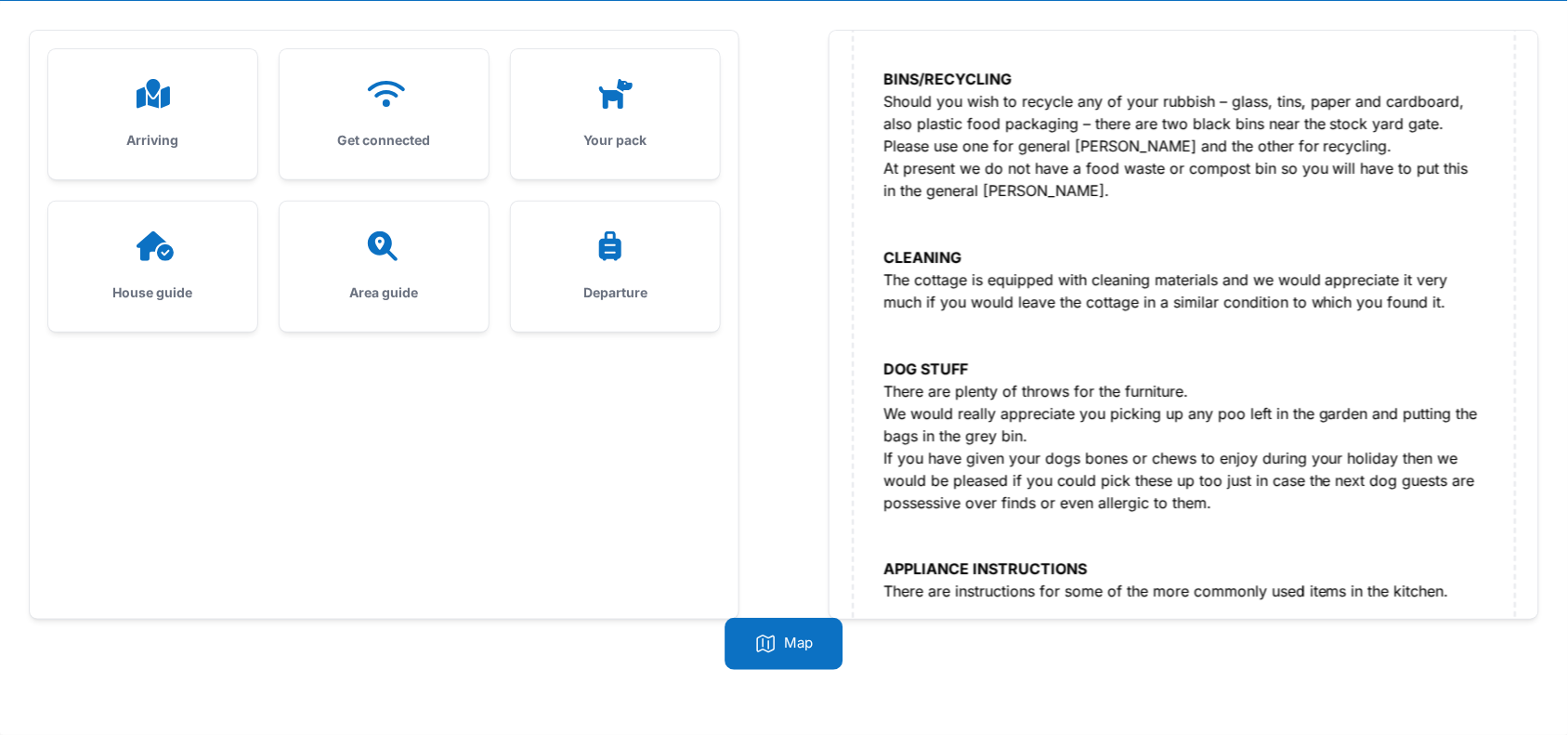
scroll to position [637, 0]
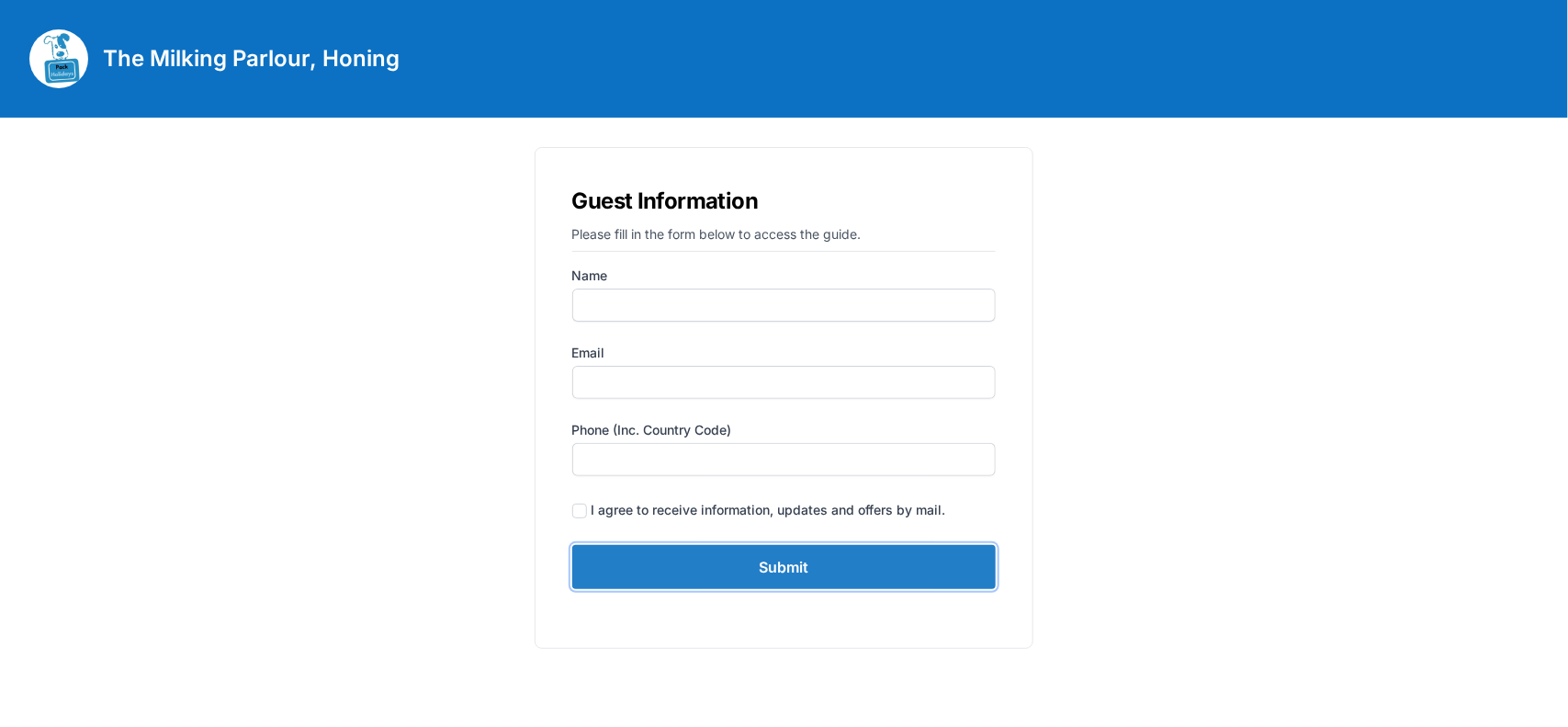
click at [809, 577] on input "Submit" at bounding box center [784, 567] width 425 height 44
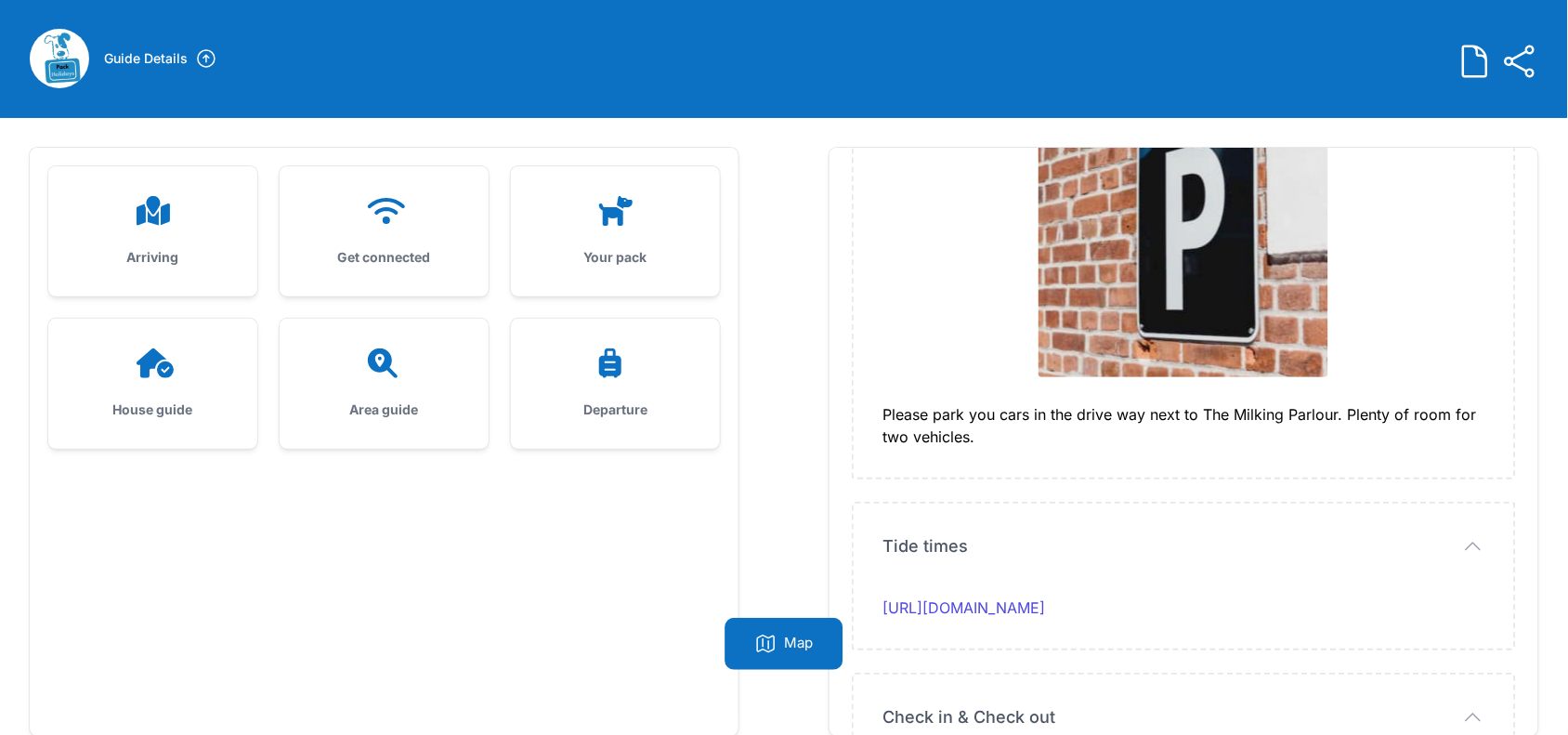
scroll to position [118, 0]
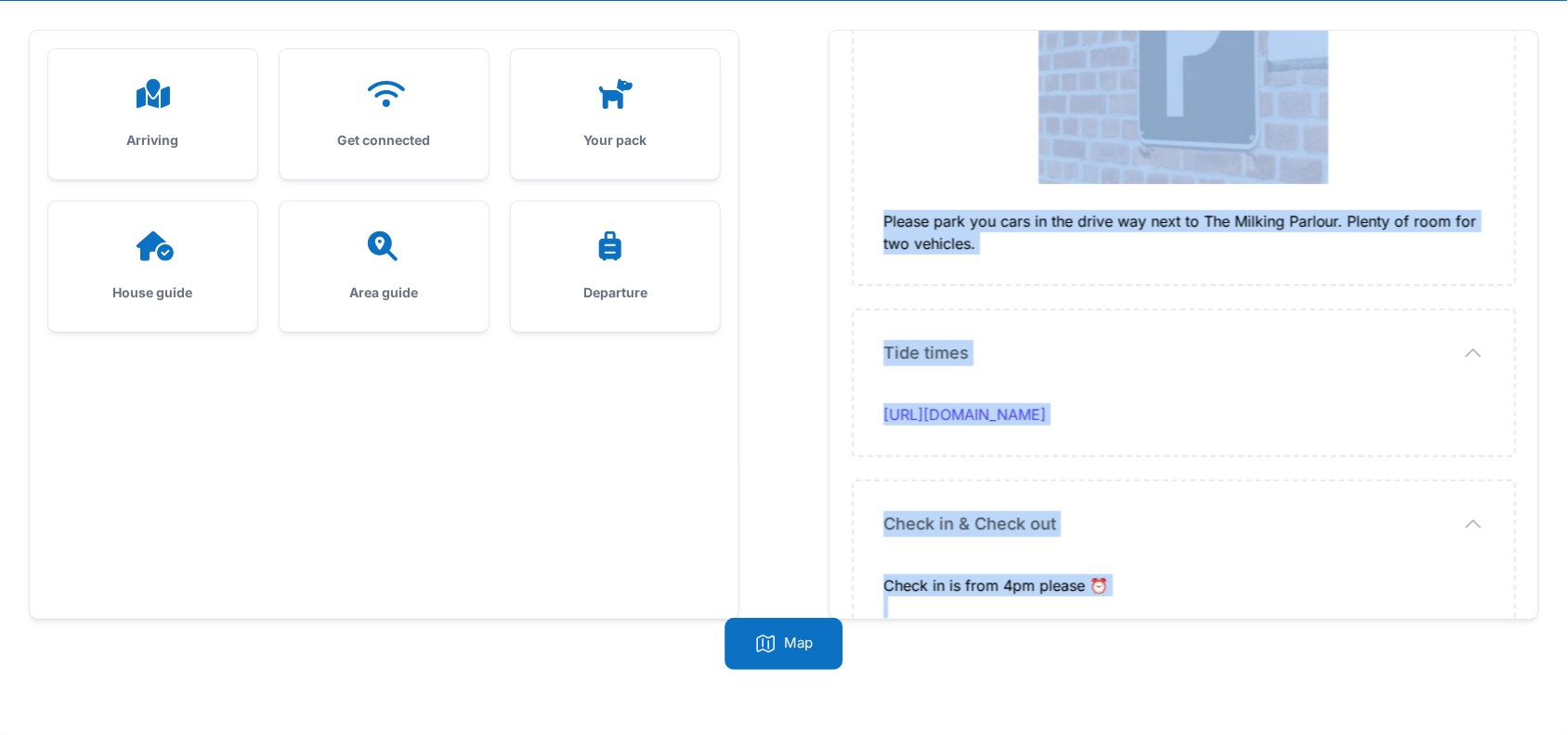
drag, startPoint x: 882, startPoint y: 304, endPoint x: 1111, endPoint y: 548, distance: 334.6
copy div "L ipsu dol sit ametcon adipisc el sedd eius te Inc Utlabor Etdolor. Magnaal eni…"
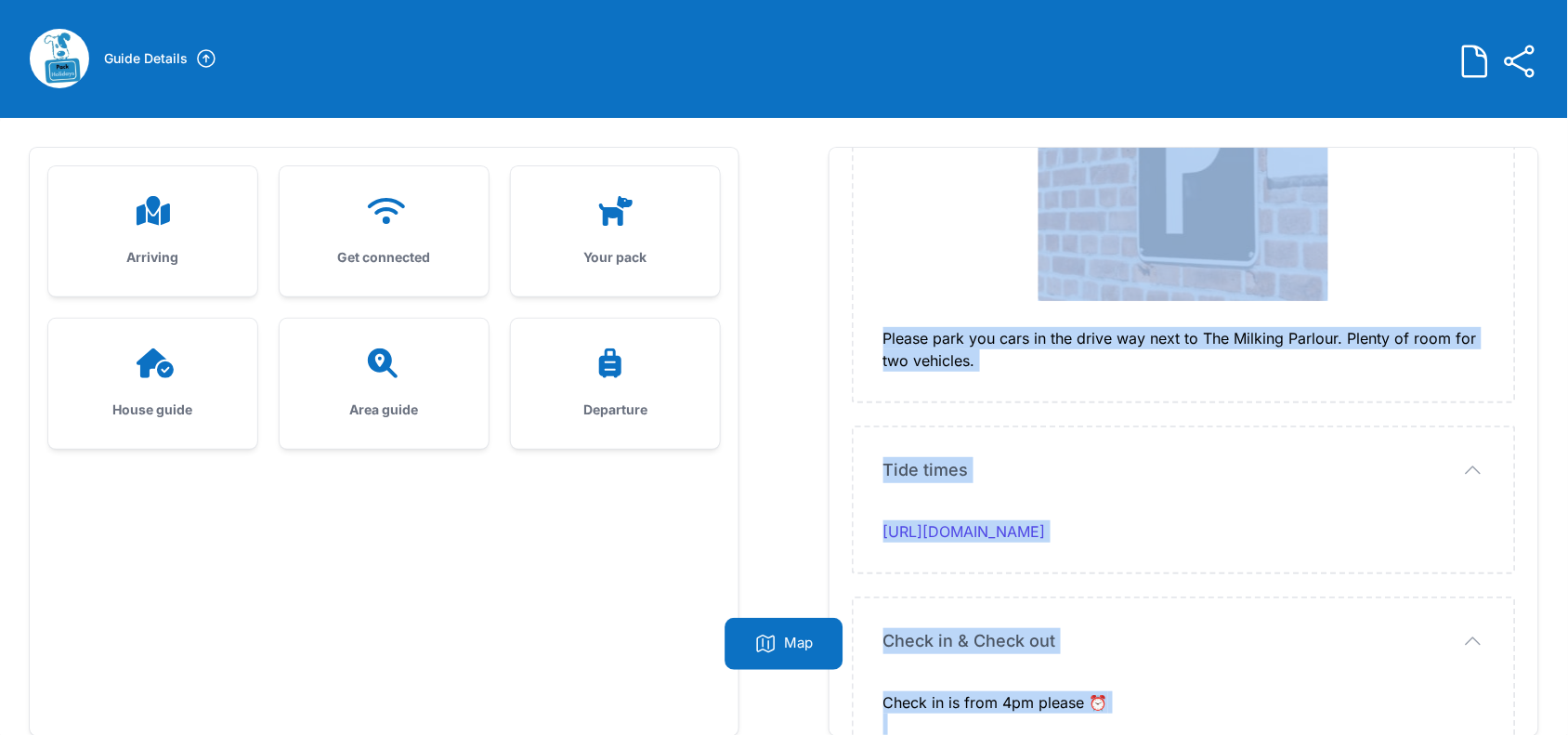
scroll to position [0, 0]
click at [393, 224] on icon at bounding box center [384, 212] width 45 height 30
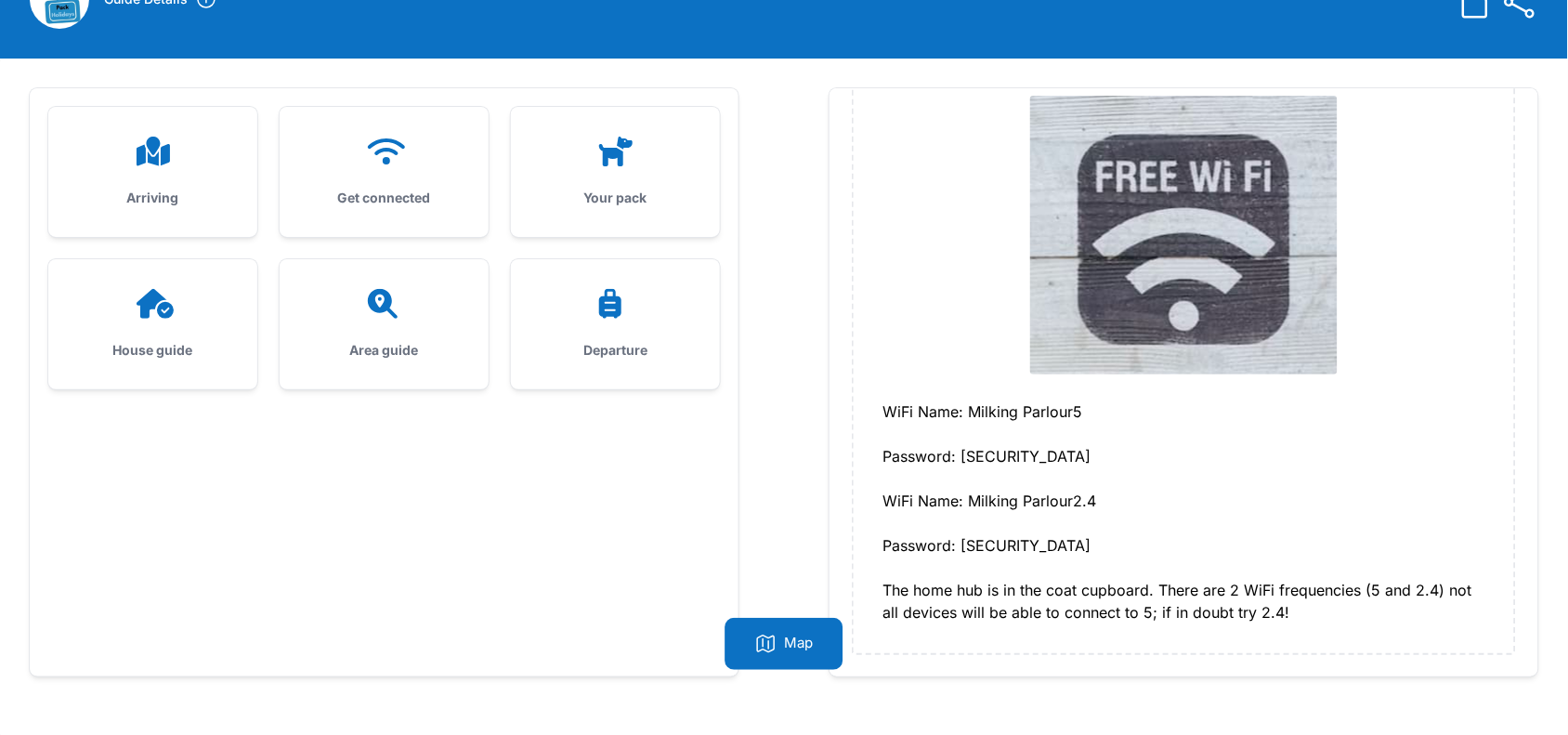
scroll to position [118, 0]
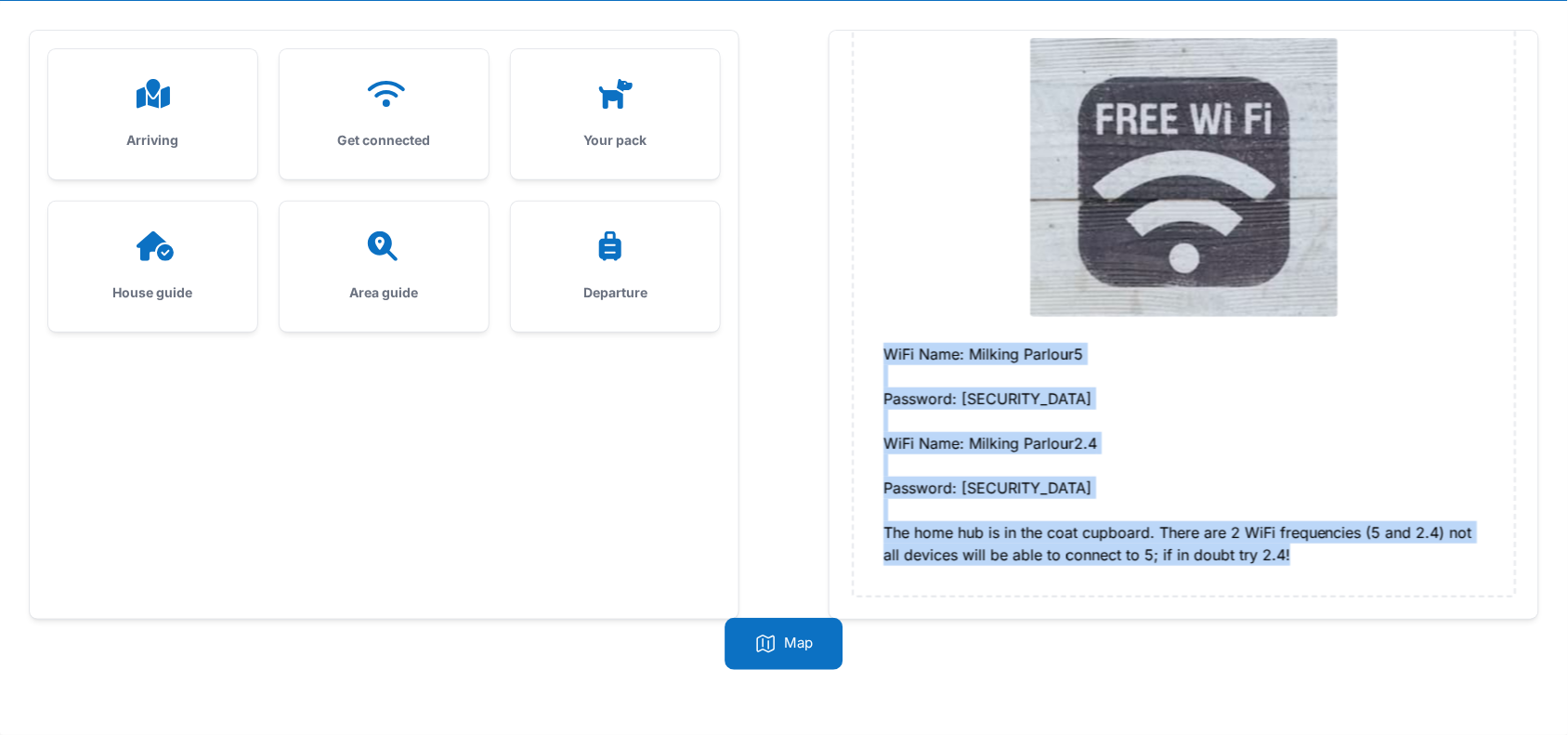
drag, startPoint x: 885, startPoint y: 346, endPoint x: 1297, endPoint y: 558, distance: 463.3
click at [1297, 558] on div "WiFi Name: Milking Parlour5 Password: [SECURITY_DATA] WiFi Name: Milking Parlou…" at bounding box center [1183, 453] width 600 height 223
copy div "WiFi Name: Milking Parlour5 Password: [SECURITY_DATA] WiFi Name: Milking Parlou…"
click at [614, 117] on div "Your pack" at bounding box center [614, 114] width 209 height 130
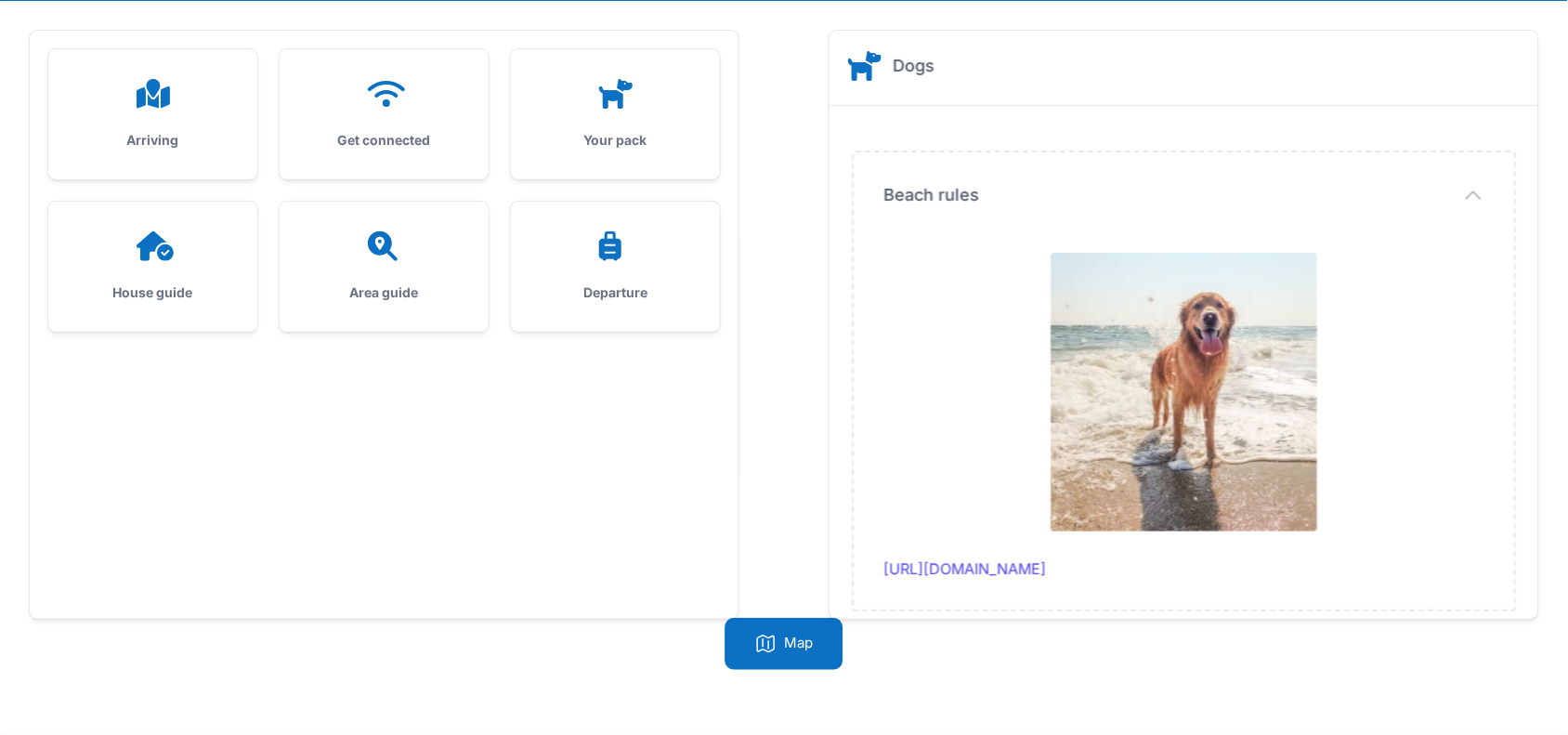
click at [150, 277] on div "House guide" at bounding box center [152, 266] width 209 height 130
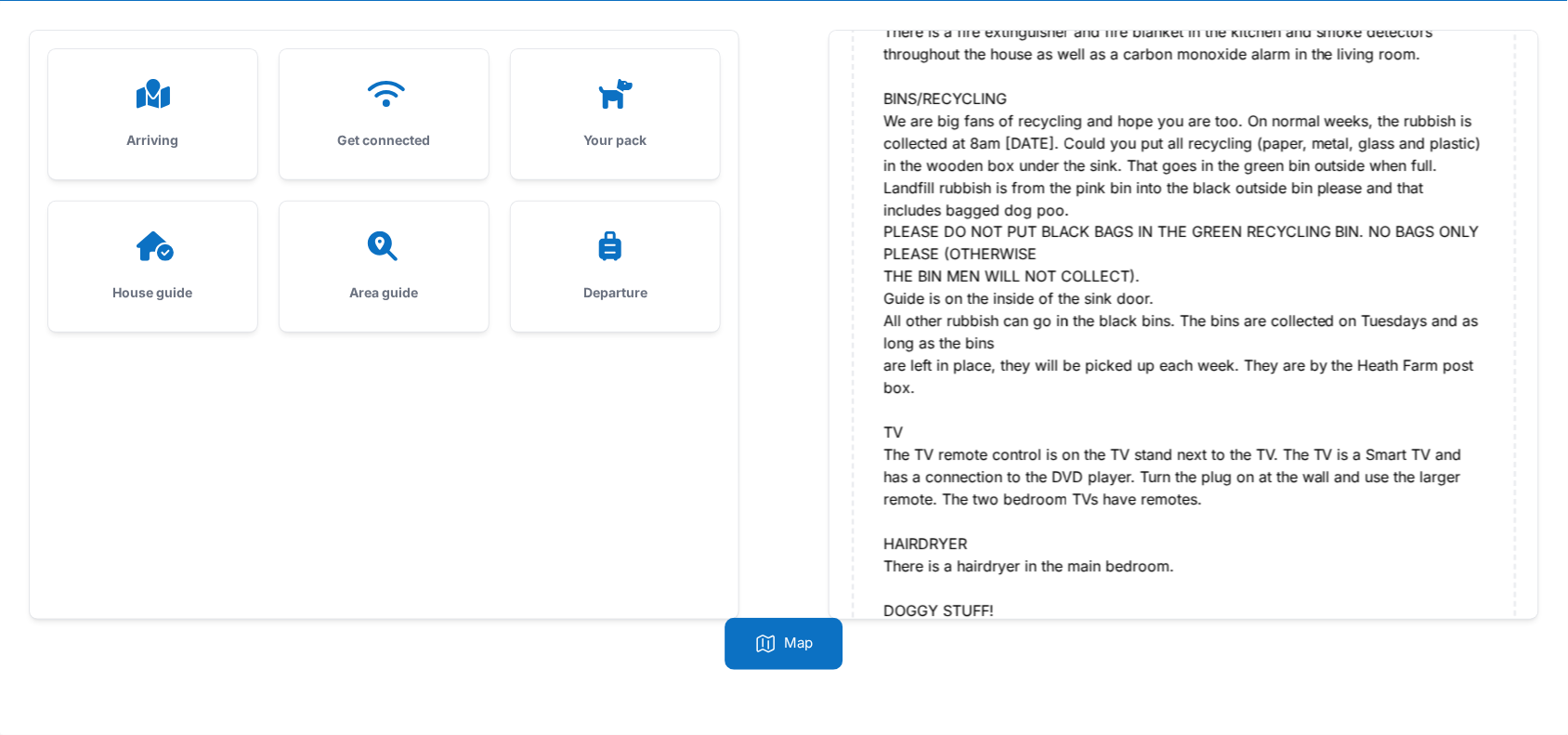
scroll to position [1015, 0]
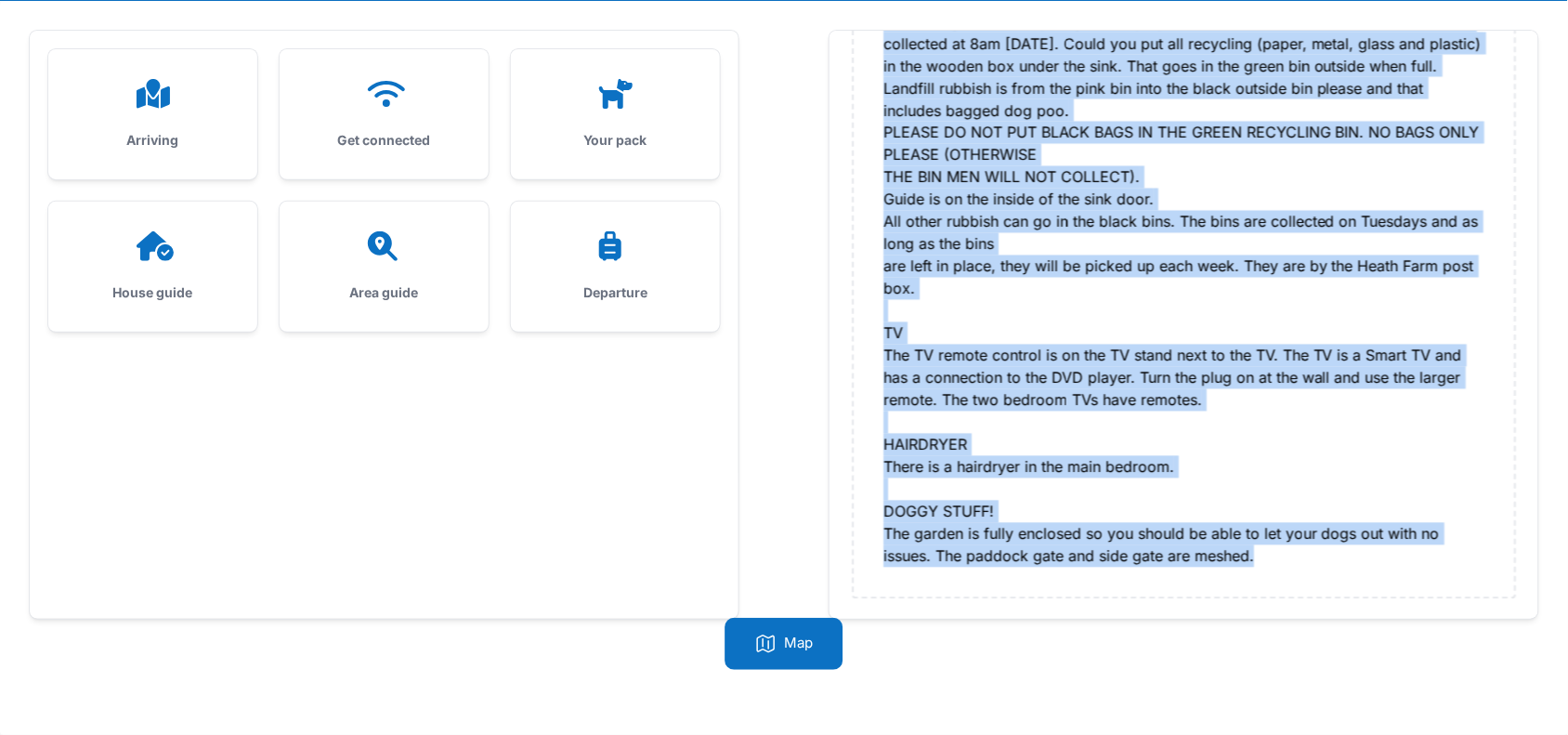
drag, startPoint x: 883, startPoint y: 253, endPoint x: 1273, endPoint y: 559, distance: 495.7
copy div "Lorem ip dolor sit ametc ad eli sedd ei tem inci utl, etd mag aliq e adm ve qui…"
drag, startPoint x: 883, startPoint y: 251, endPoint x: 1255, endPoint y: 554, distance: 479.8
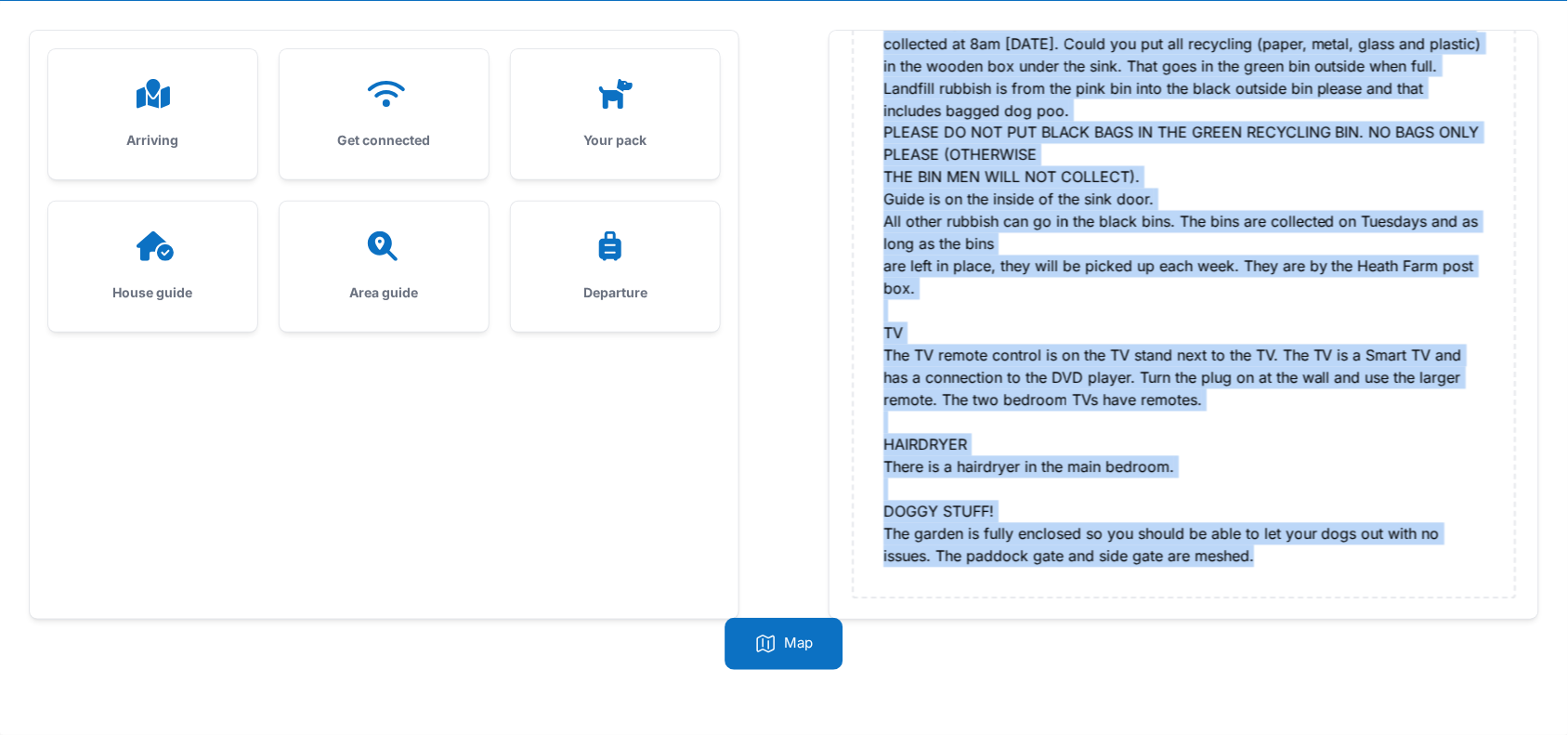
copy div "Lorem ip dolor sit ametc ad eli sedd ei tem inci utl, etd mag aliq e adm ve qui…"
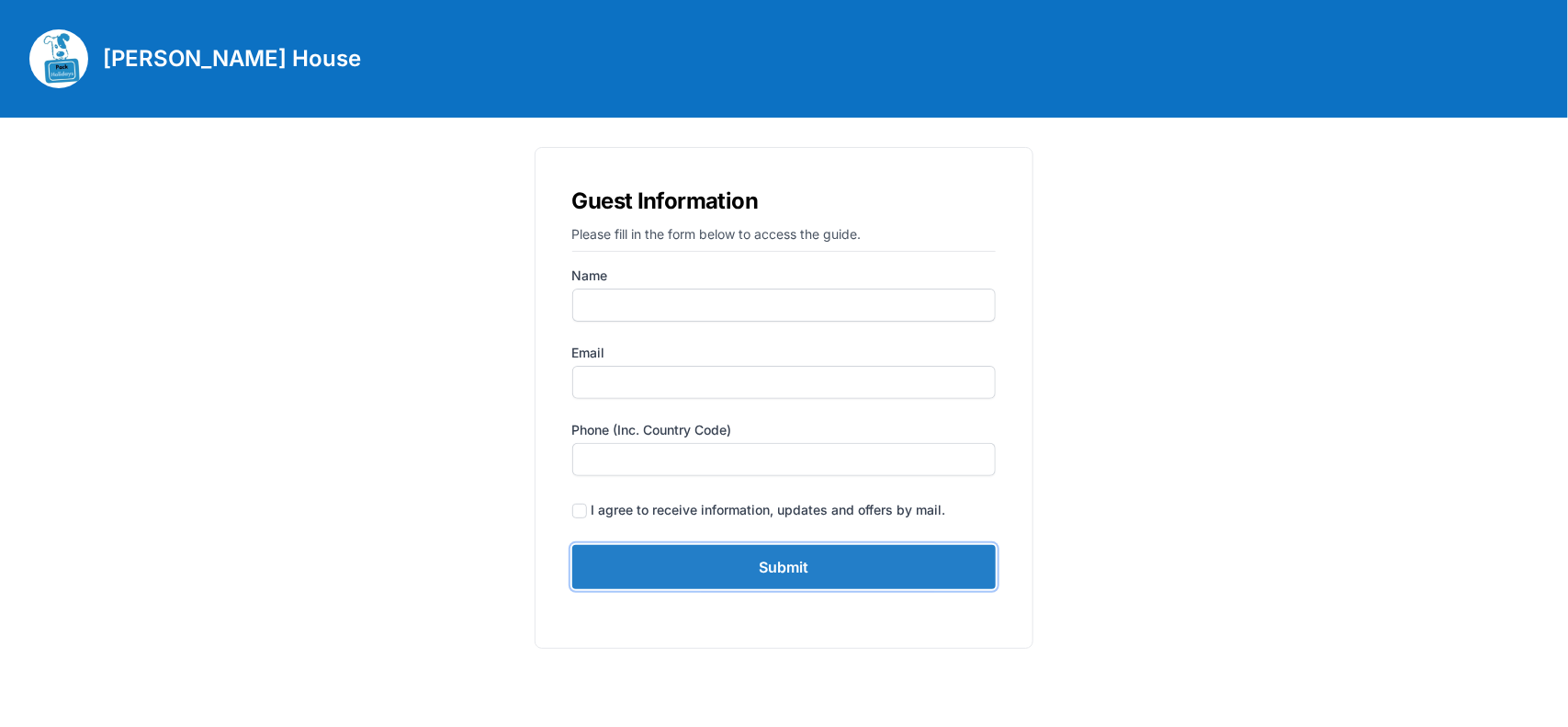
click at [794, 584] on input "Submit" at bounding box center [784, 567] width 425 height 44
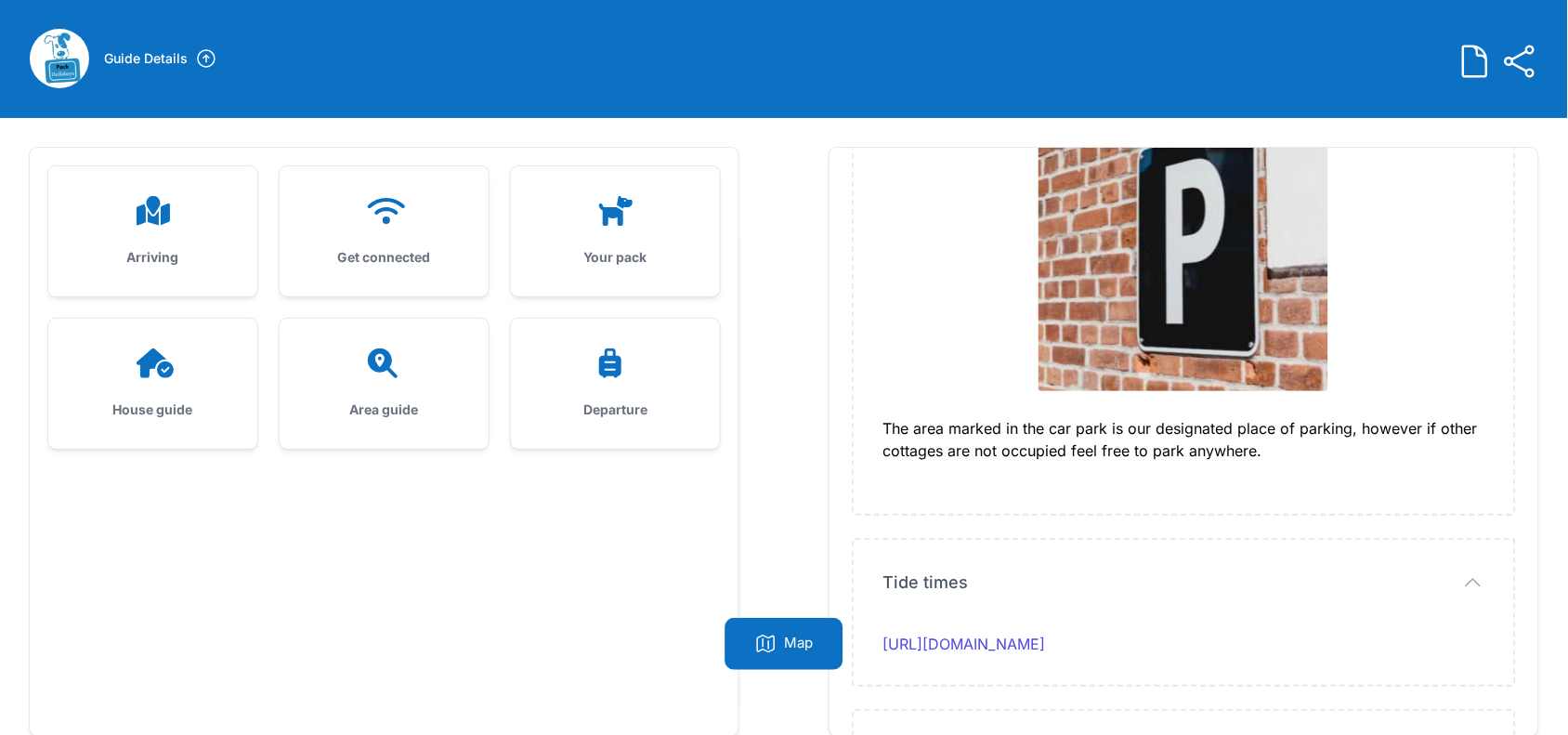
scroll to position [118, 0]
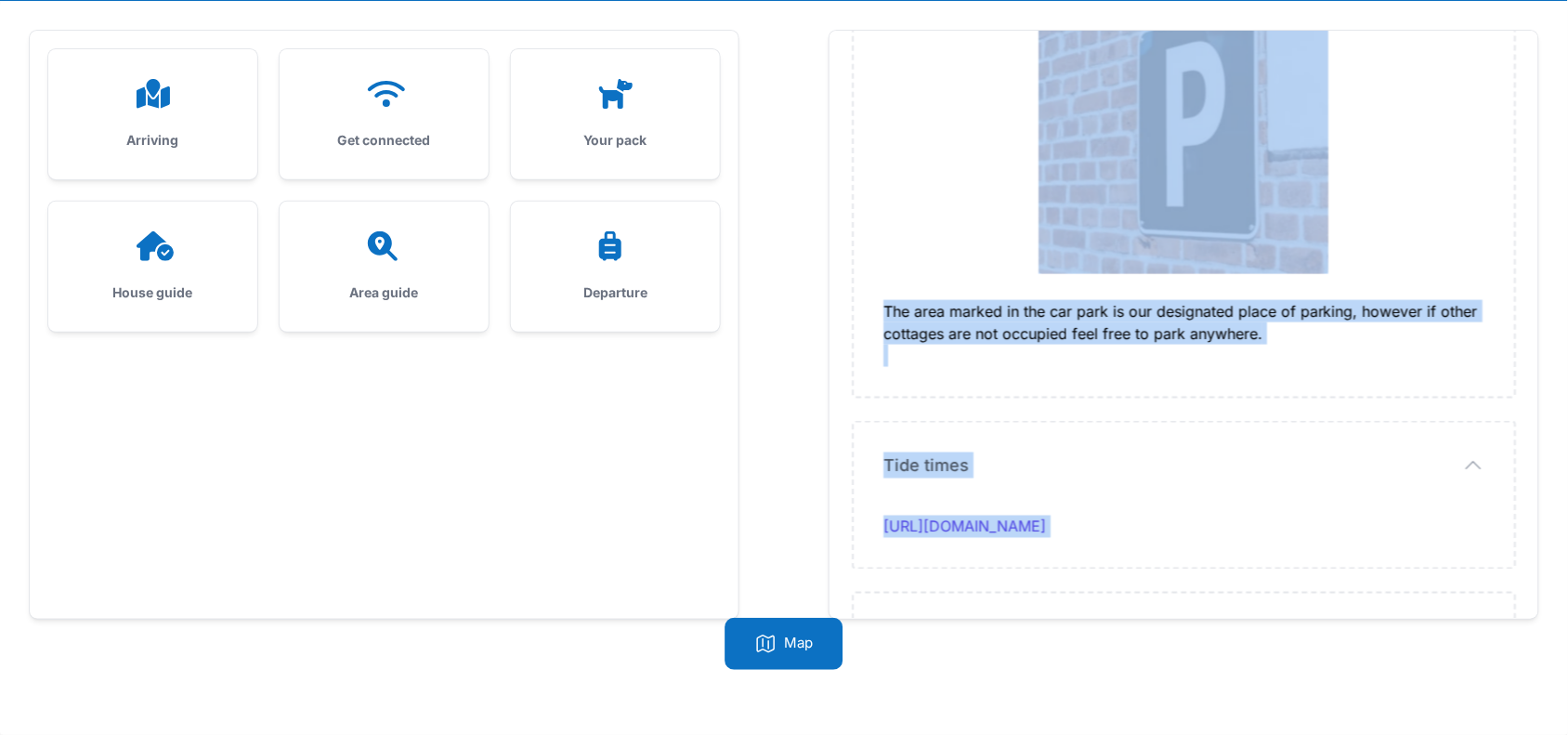
drag, startPoint x: 882, startPoint y: 188, endPoint x: 1116, endPoint y: 563, distance: 442.0
copy div "I hope you are looking forward to your stay at Herring House. Arrival time: arr…"
click at [388, 90] on icon at bounding box center [387, 94] width 38 height 26
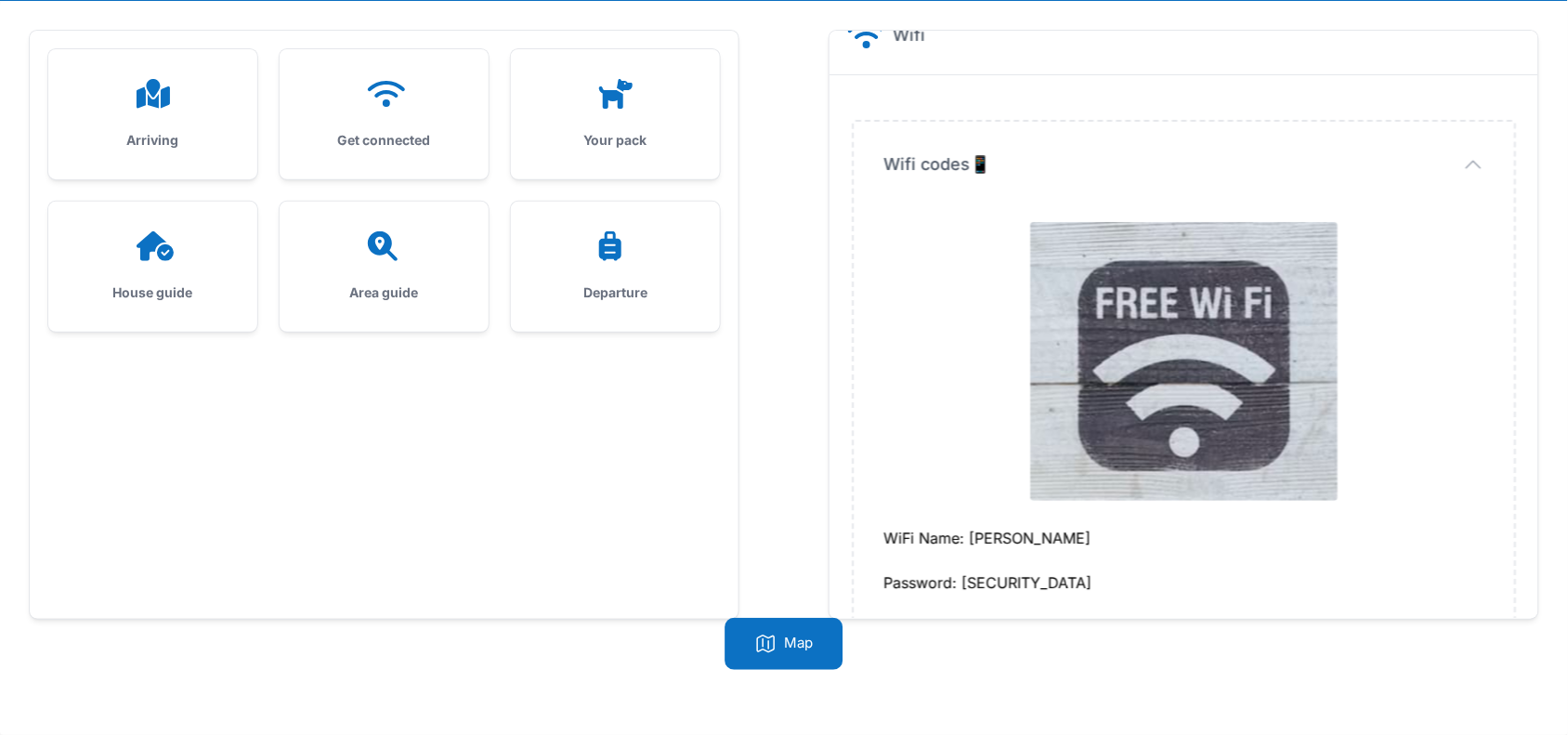
scroll to position [57, 0]
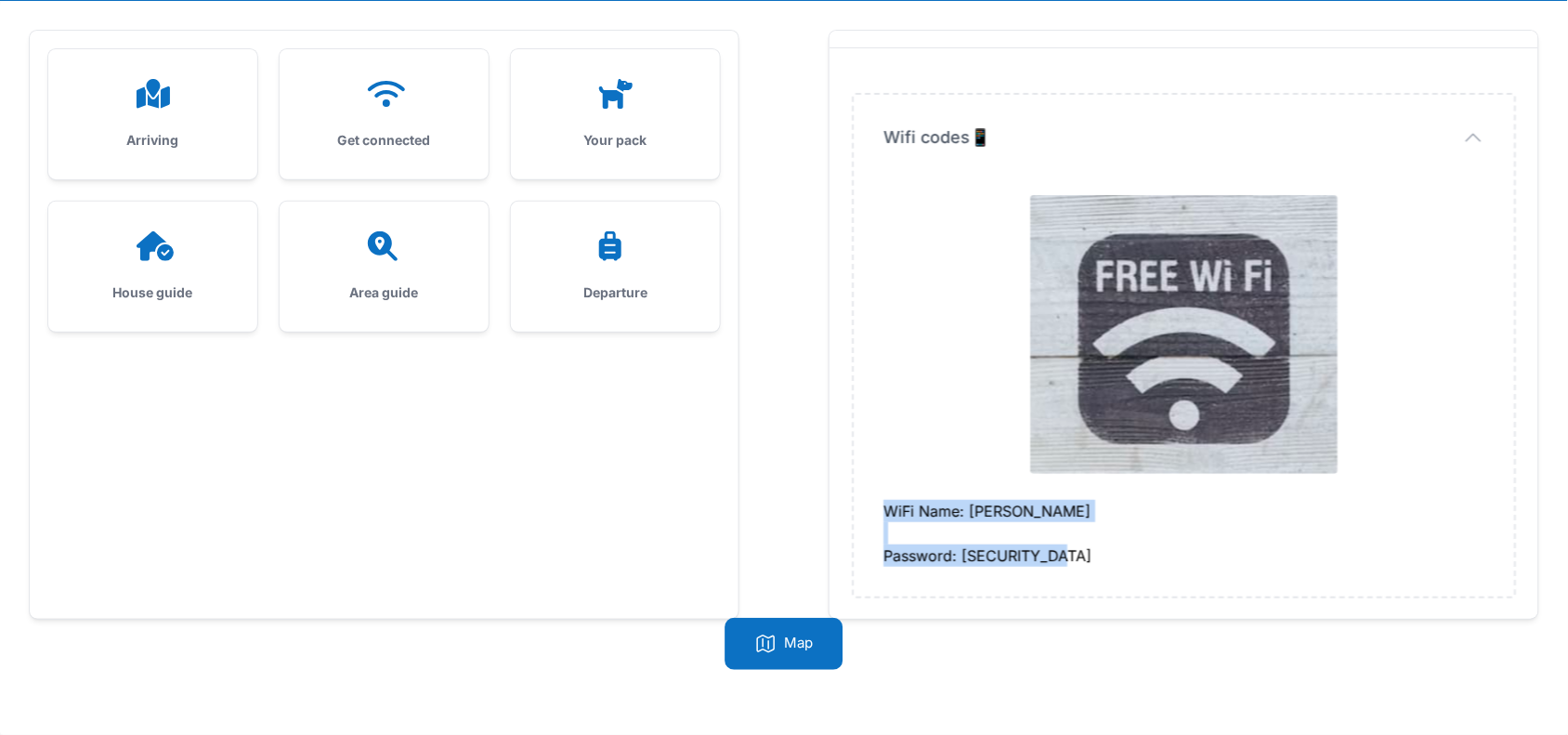
drag, startPoint x: 879, startPoint y: 505, endPoint x: 1045, endPoint y: 554, distance: 173.1
click at [1045, 554] on div "Wifi codes📱 Wifi codes📱 WiFi Name: Winterton Password: cfcwinterton" at bounding box center [1184, 345] width 661 height 502
copy div "WiFi Name: Winterton Password: cfcwinterton"
click at [133, 246] on icon at bounding box center [152, 246] width 45 height 30
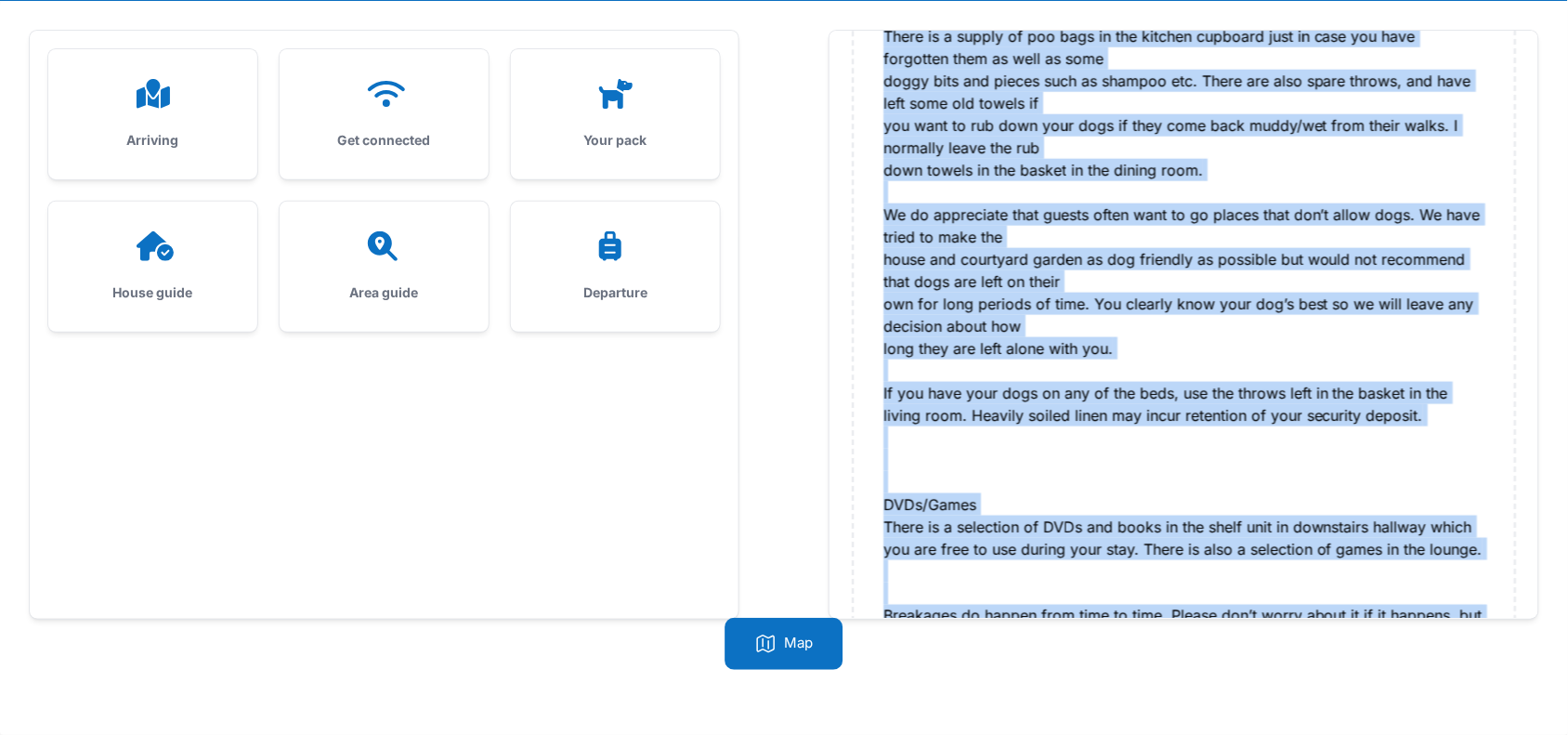
scroll to position [2754, 0]
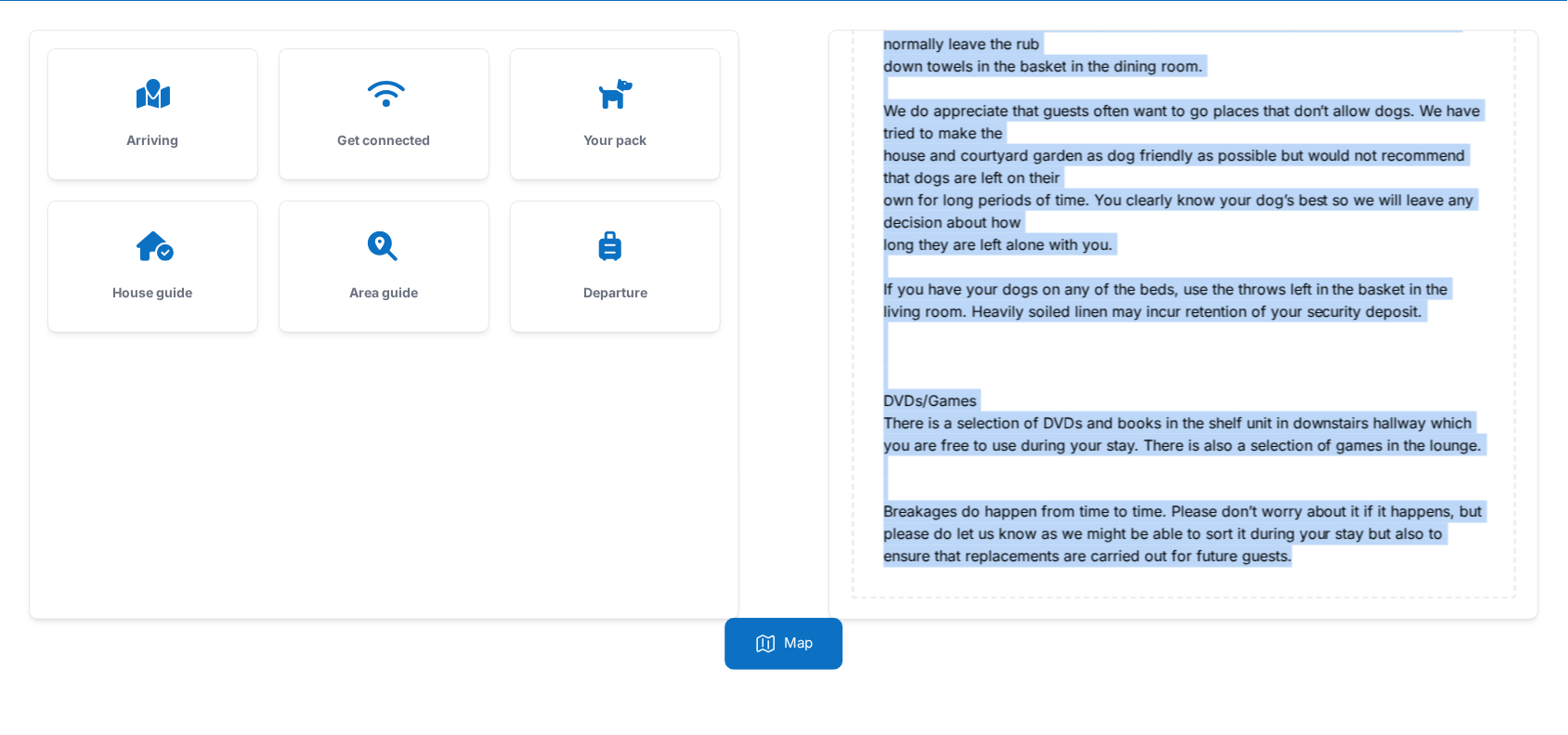
drag, startPoint x: 880, startPoint y: 250, endPoint x: 1313, endPoint y: 550, distance: 526.8
copy div "HEATING & HOT WATER The heating is oil fired & controlled by the thermostat whi…"
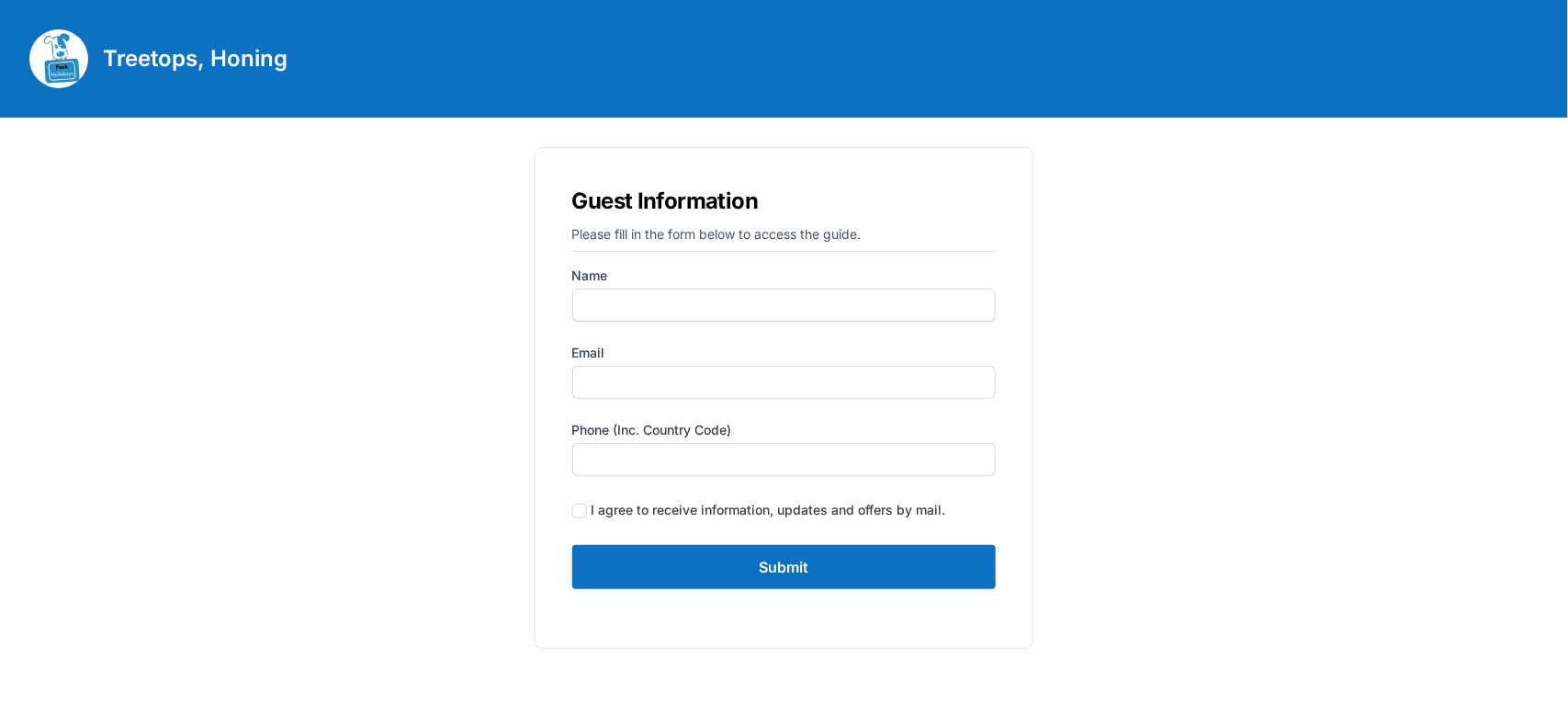
click at [754, 539] on form "Name Email Phone (inc. country code) I agree to receive information, updates an…" at bounding box center [784, 428] width 425 height 323
click at [749, 557] on input "Submit" at bounding box center [784, 567] width 425 height 44
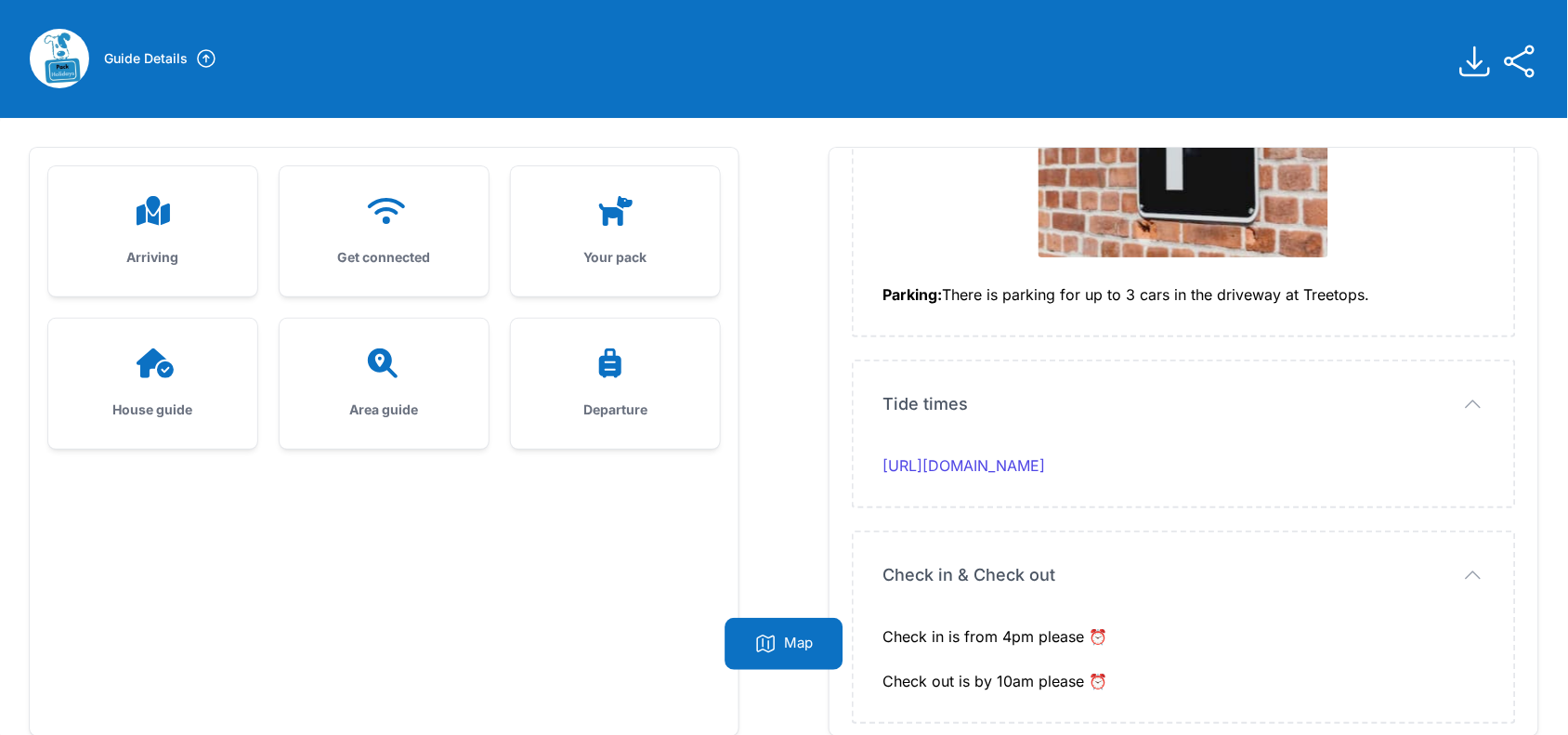
scroll to position [118, 0]
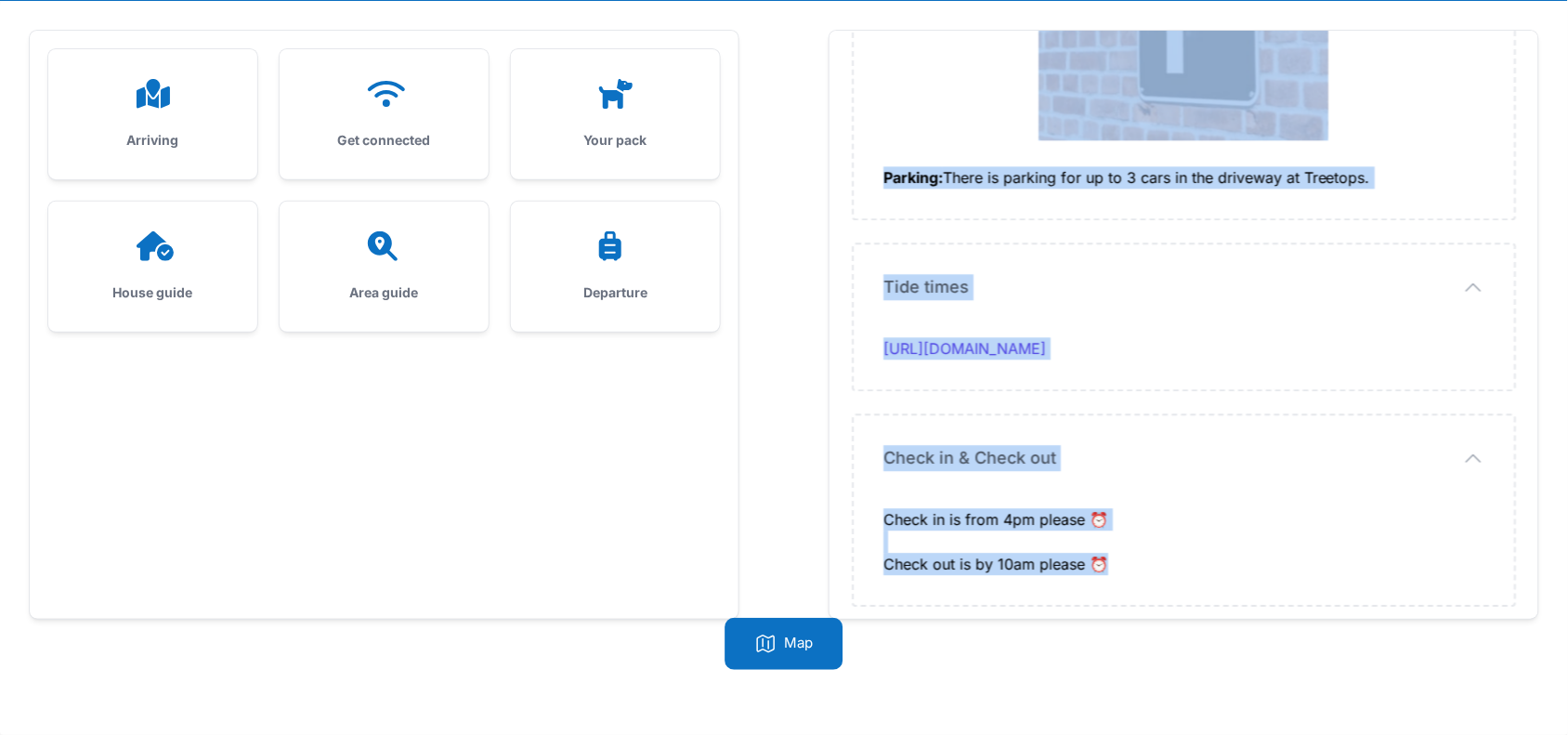
drag, startPoint x: 875, startPoint y: 302, endPoint x: 1153, endPoint y: 572, distance: 387.5
copy div "I hope you are looking forward to your stay at Treetops. Arrival time: arrival …"
click at [364, 116] on div "Get connected" at bounding box center [384, 114] width 209 height 130
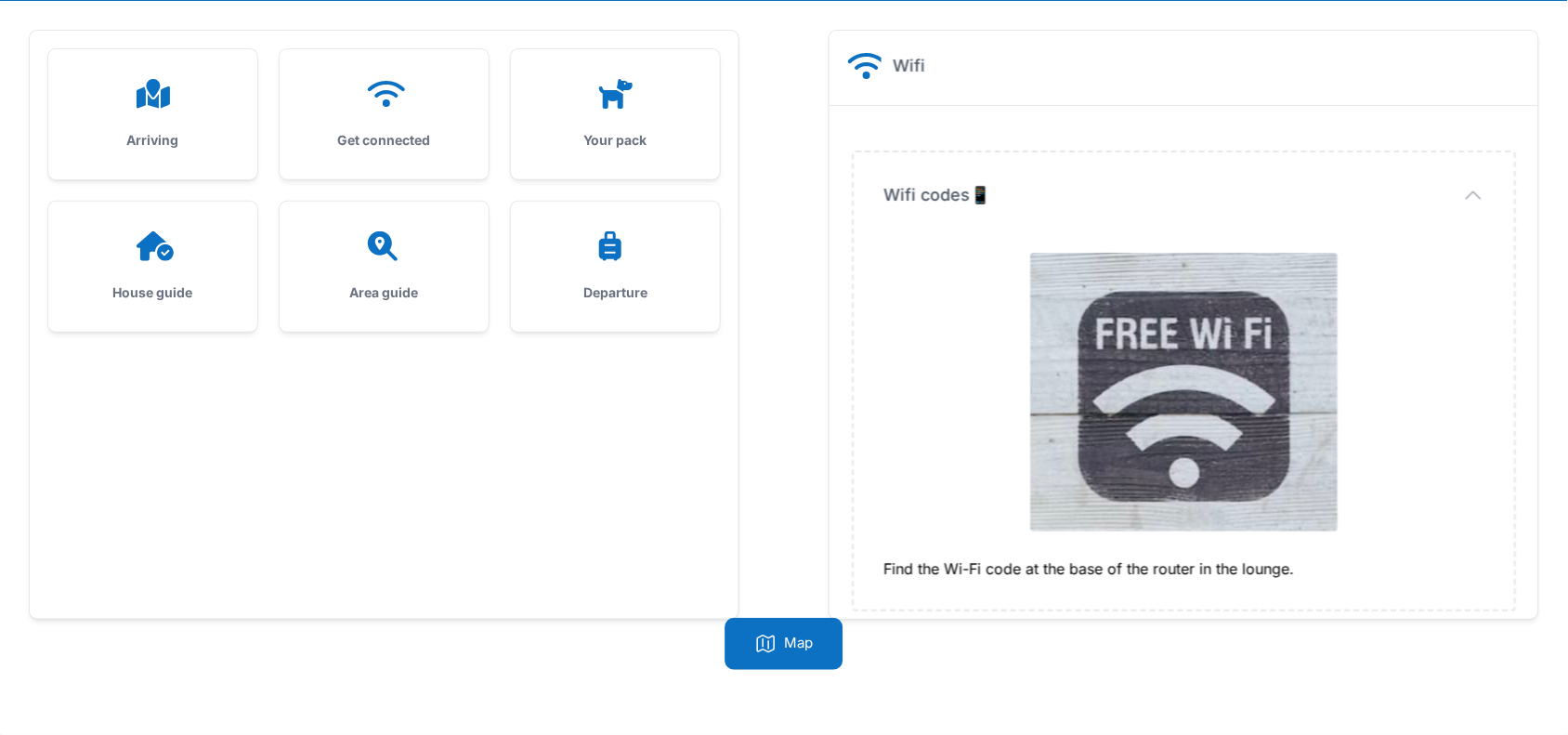
scroll to position [14, 0]
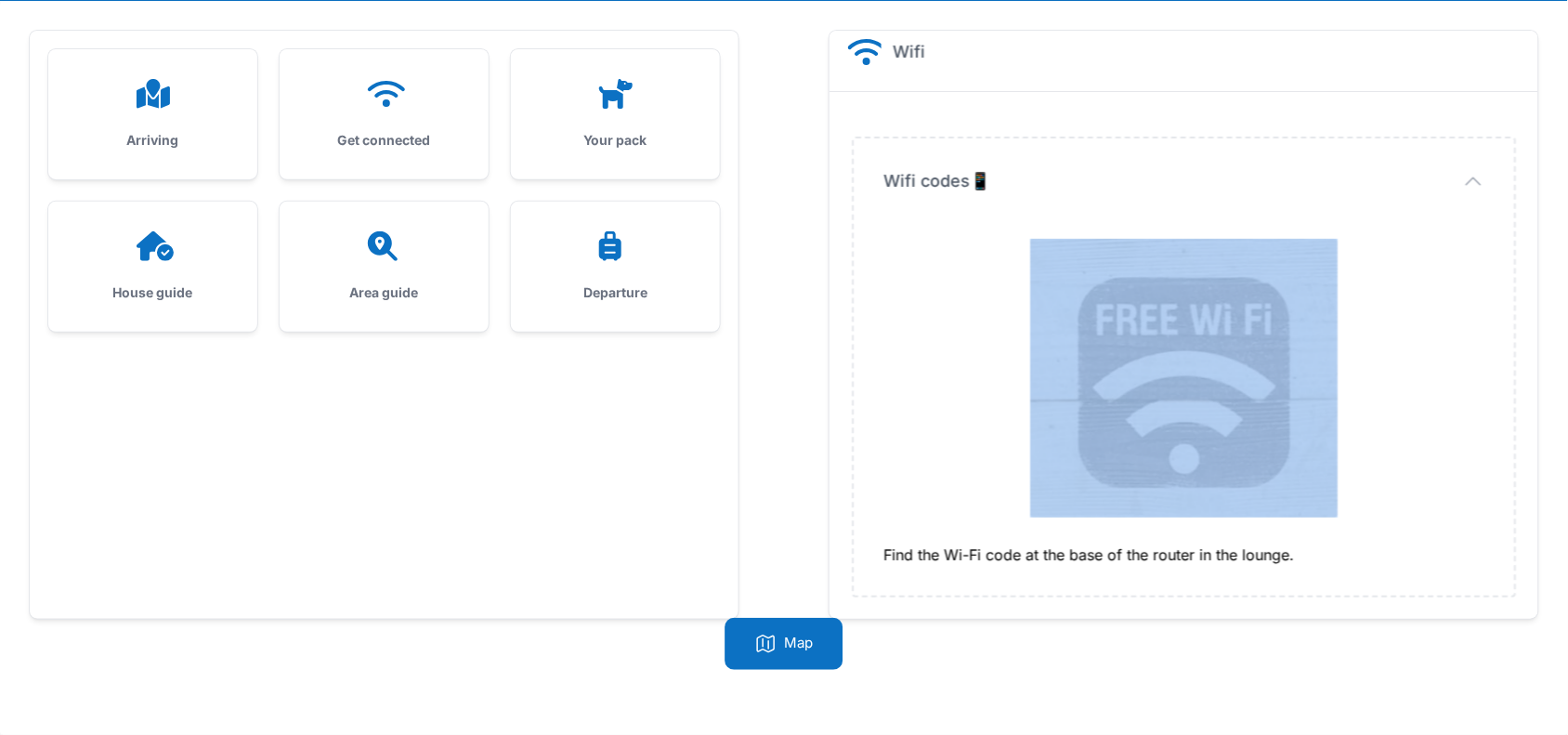
drag, startPoint x: 887, startPoint y: 553, endPoint x: 1346, endPoint y: 523, distance: 460.0
click at [1346, 523] on dd "Find the Wi-Fi code at the base of the router in the lounge." at bounding box center [1183, 399] width 600 height 334
click at [941, 508] on div at bounding box center [1183, 378] width 600 height 294
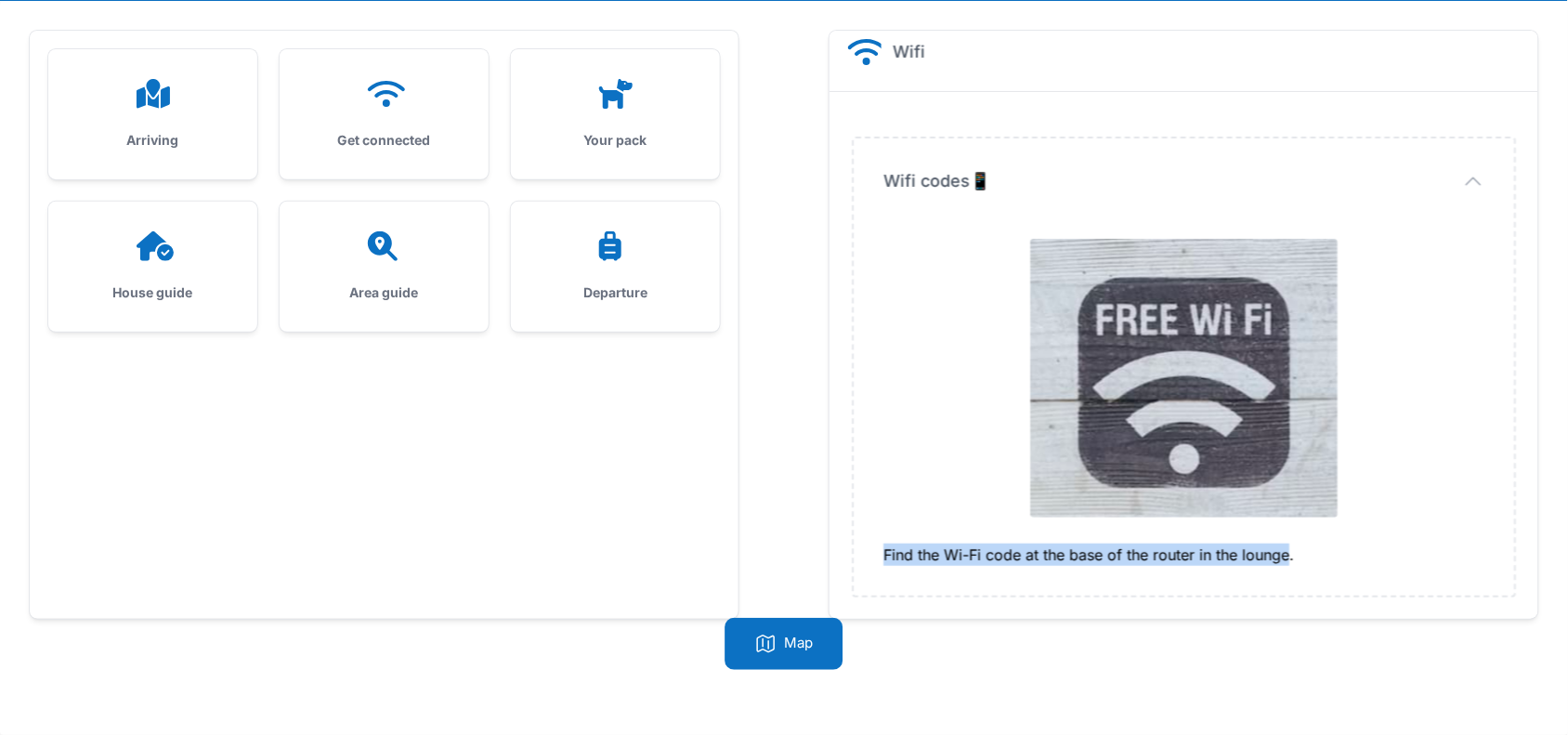
drag, startPoint x: 878, startPoint y: 553, endPoint x: 1288, endPoint y: 550, distance: 410.0
click at [1288, 550] on div "Wifi codes📱 Wifi codes📱 Find the Wi-Fi code at the base of the router in the lo…" at bounding box center [1184, 367] width 661 height 457
copy div "Find the Wi-Fi code at the base of the router in the lounge"
click at [132, 220] on div "House guide" at bounding box center [152, 266] width 209 height 130
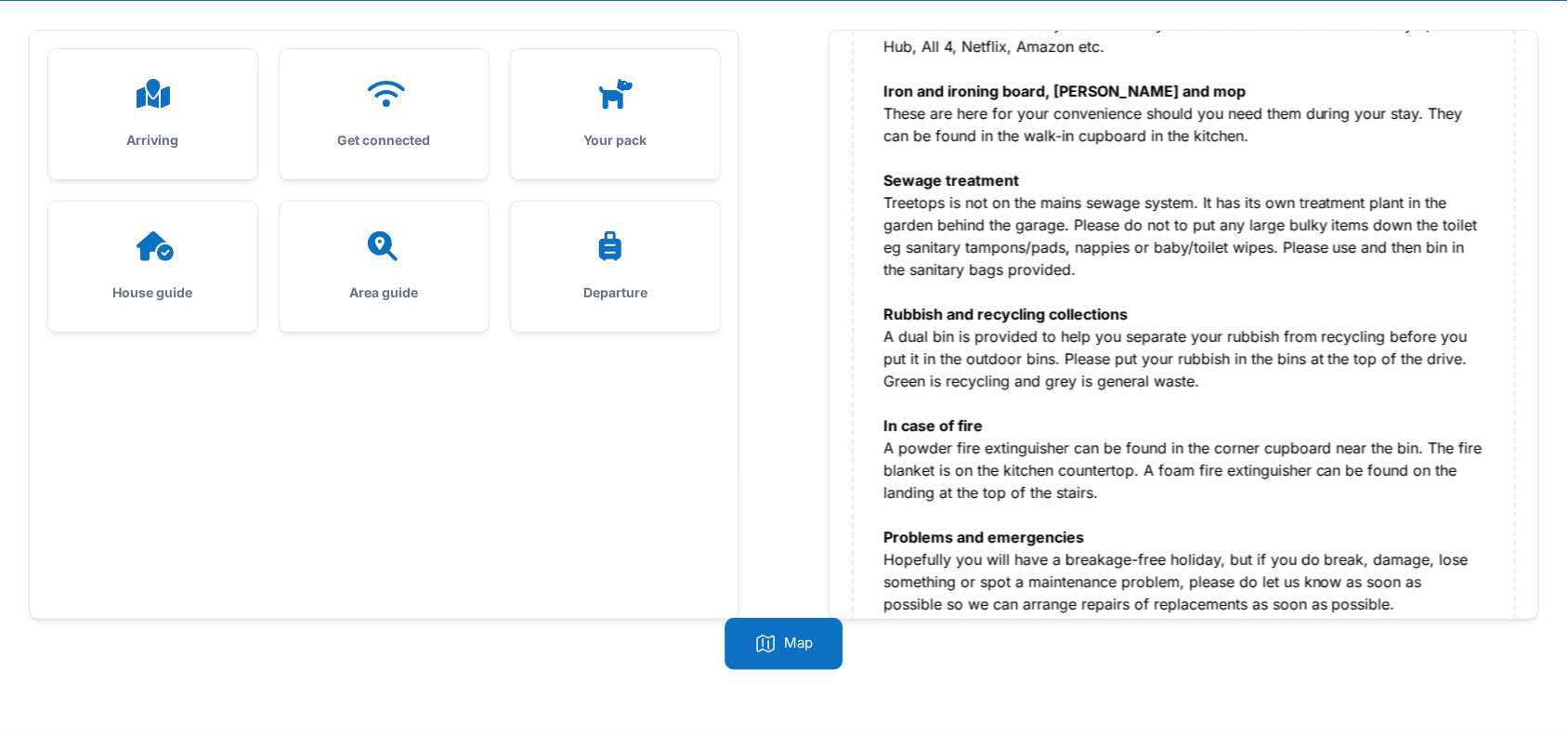
scroll to position [1507, 0]
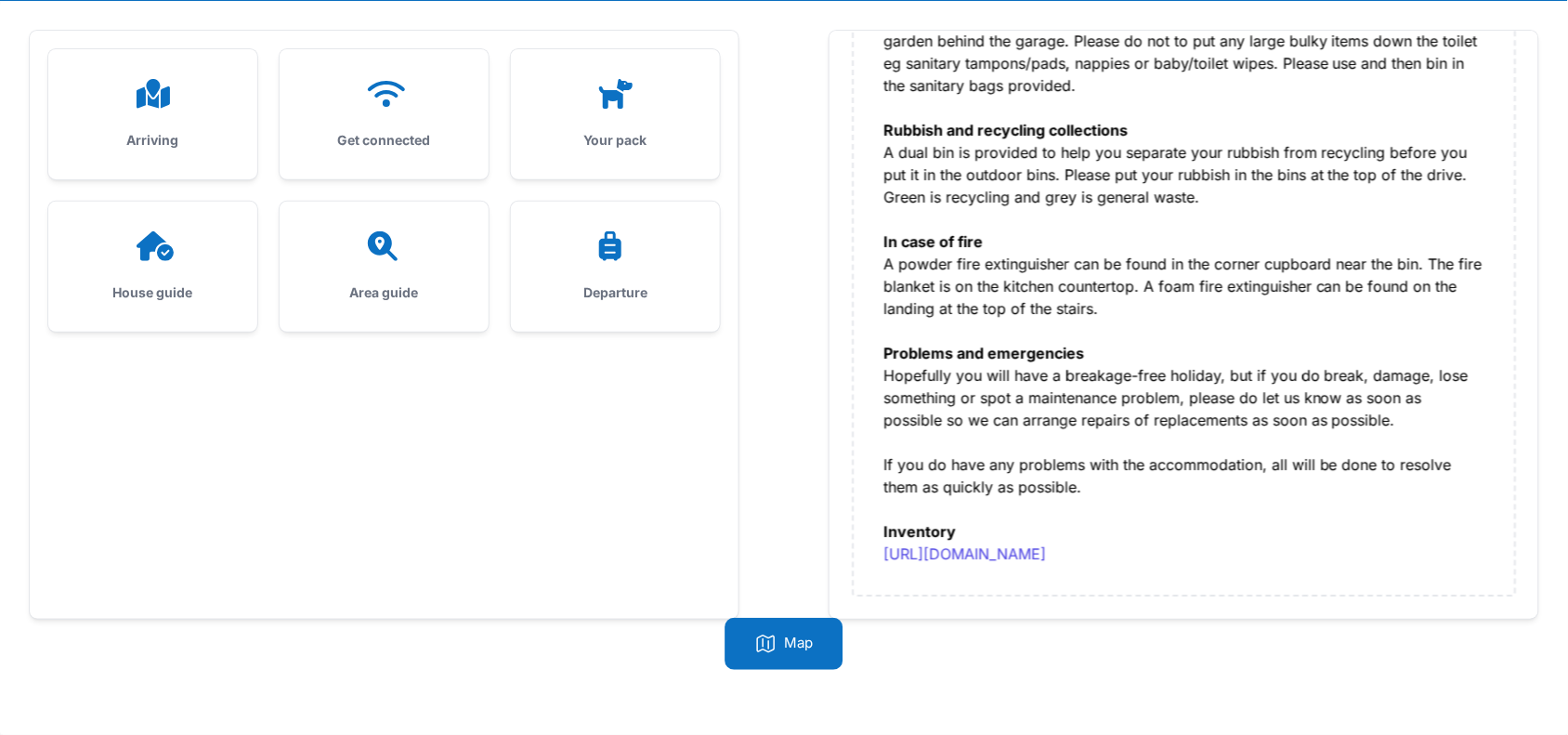
drag, startPoint x: 882, startPoint y: 141, endPoint x: 1451, endPoint y: 581, distance: 719.3
copy div "Kitchen The fully equipped kitchen is well laid out with a large granite work s…"
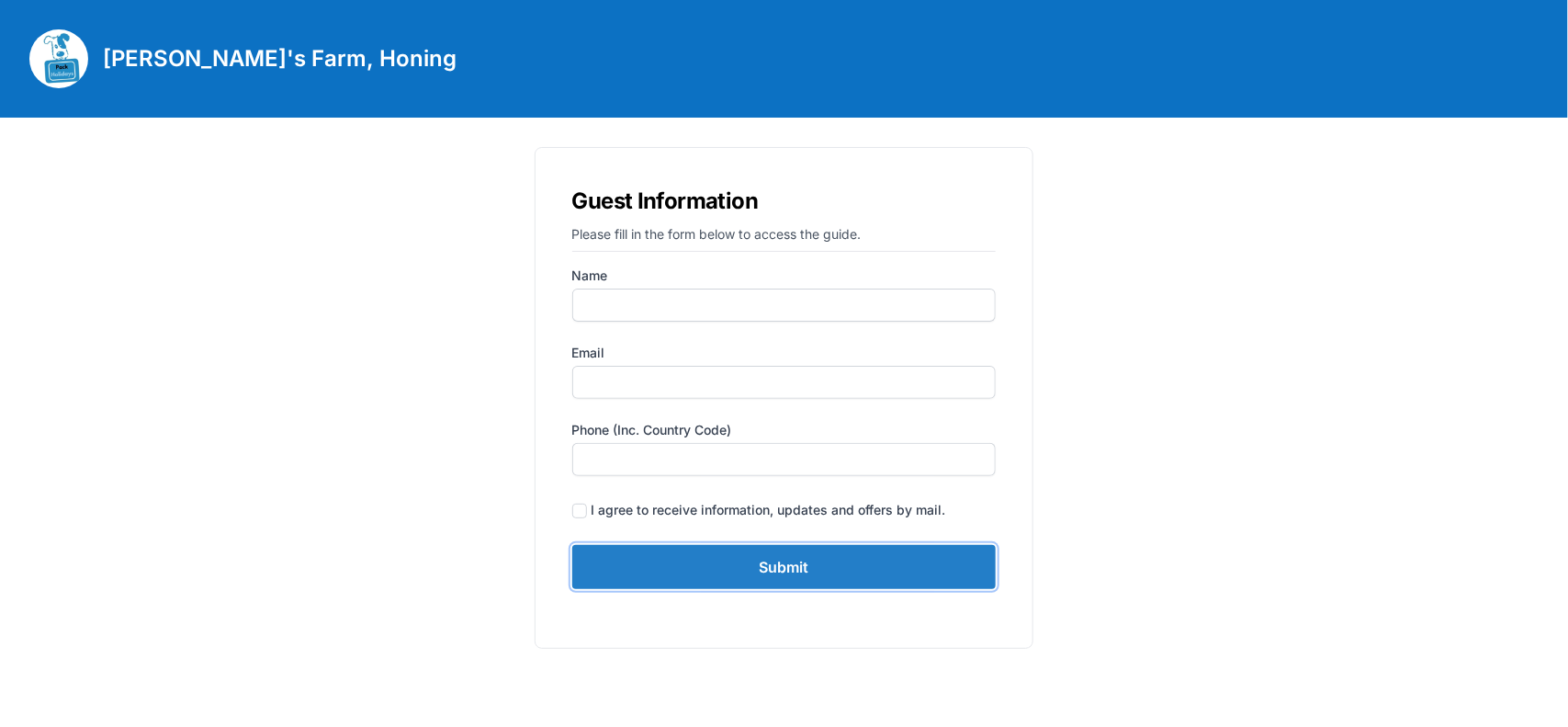
click at [755, 557] on input "Submit" at bounding box center [784, 567] width 425 height 44
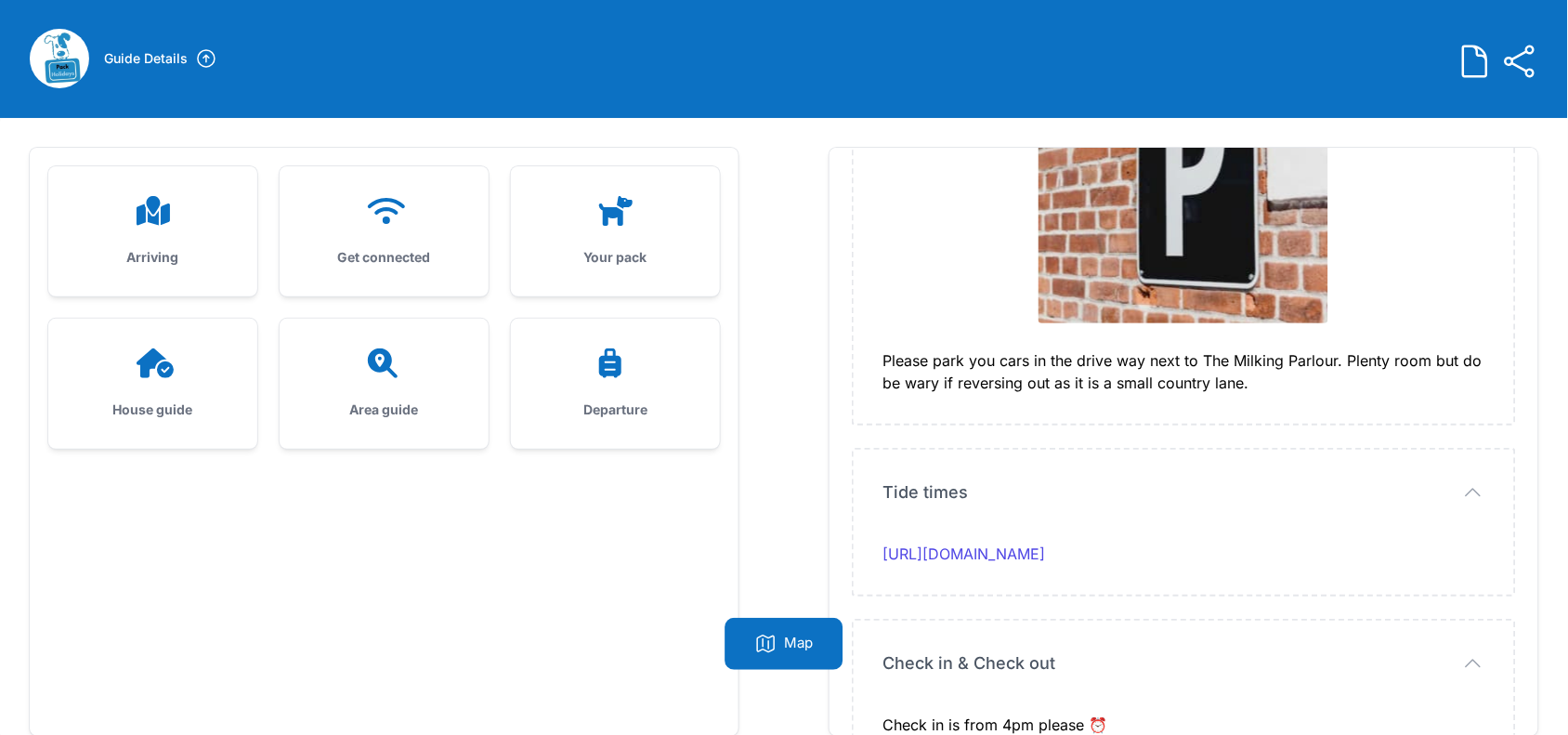
scroll to position [118, 0]
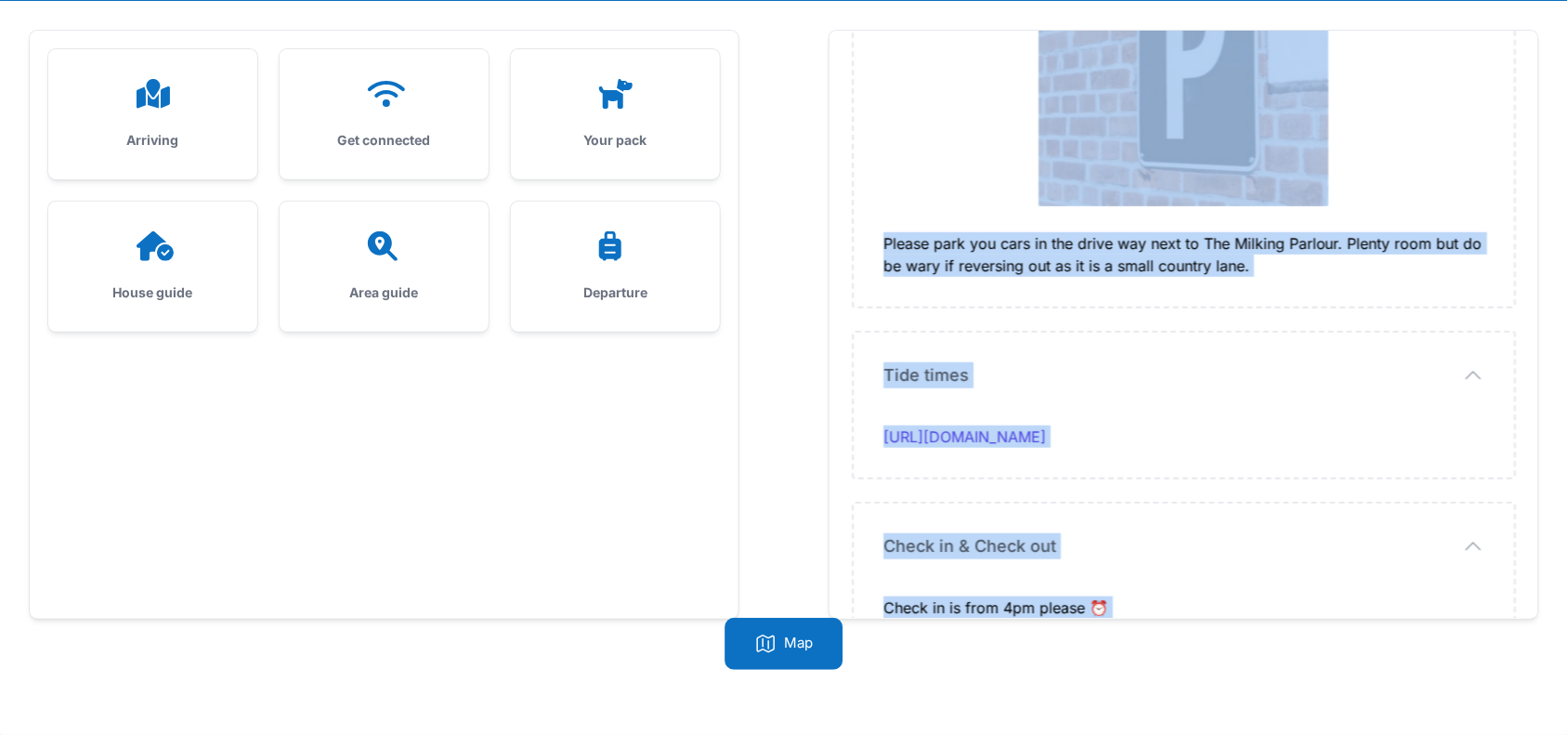
drag, startPoint x: 883, startPoint y: 182, endPoint x: 1107, endPoint y: 554, distance: 434.2
copy div "L ipsu dol sit ametcon adipisc el sedd eius te Incidid'u Labo. Etdolor magn: al…"
click at [336, 99] on div at bounding box center [384, 94] width 149 height 30
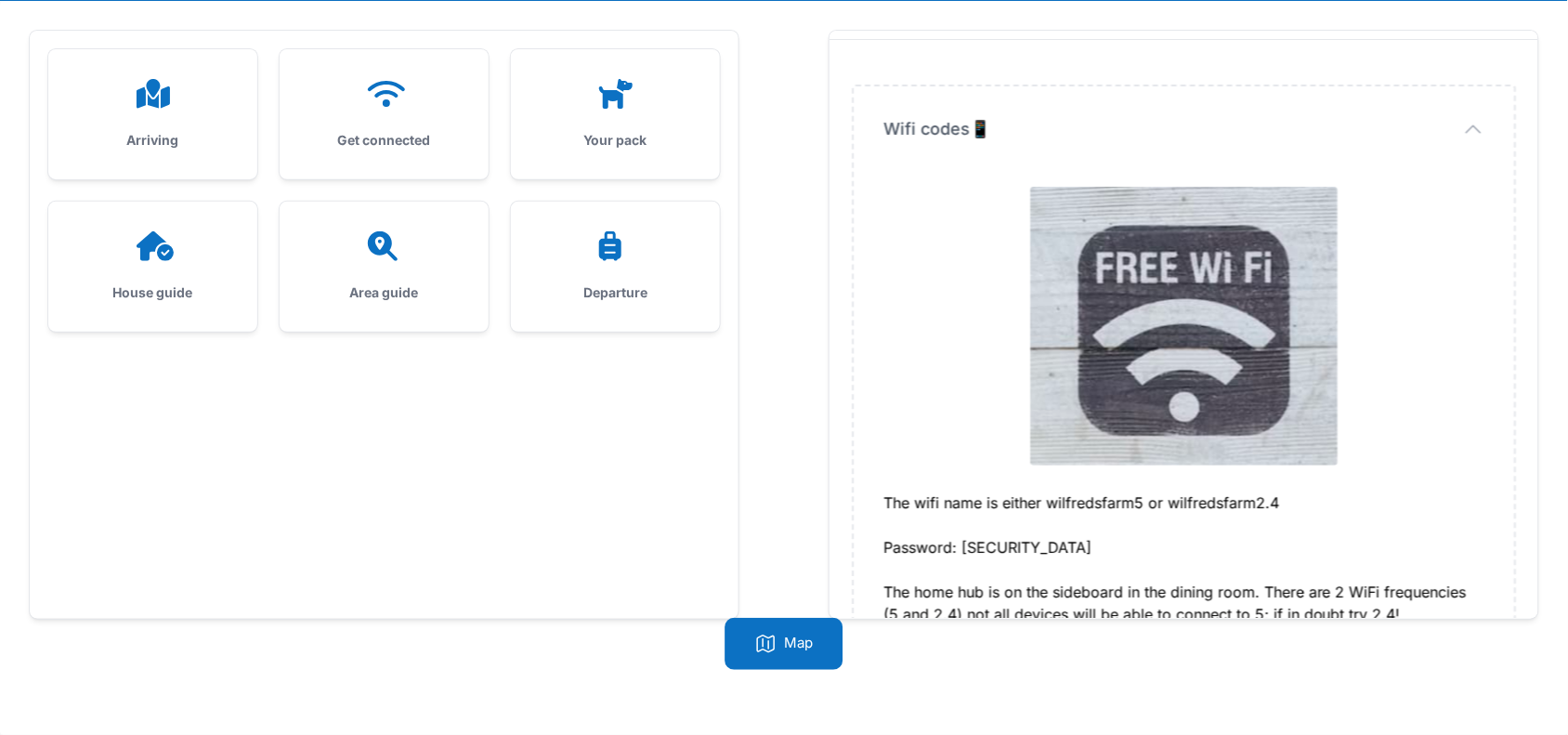
scroll to position [126, 0]
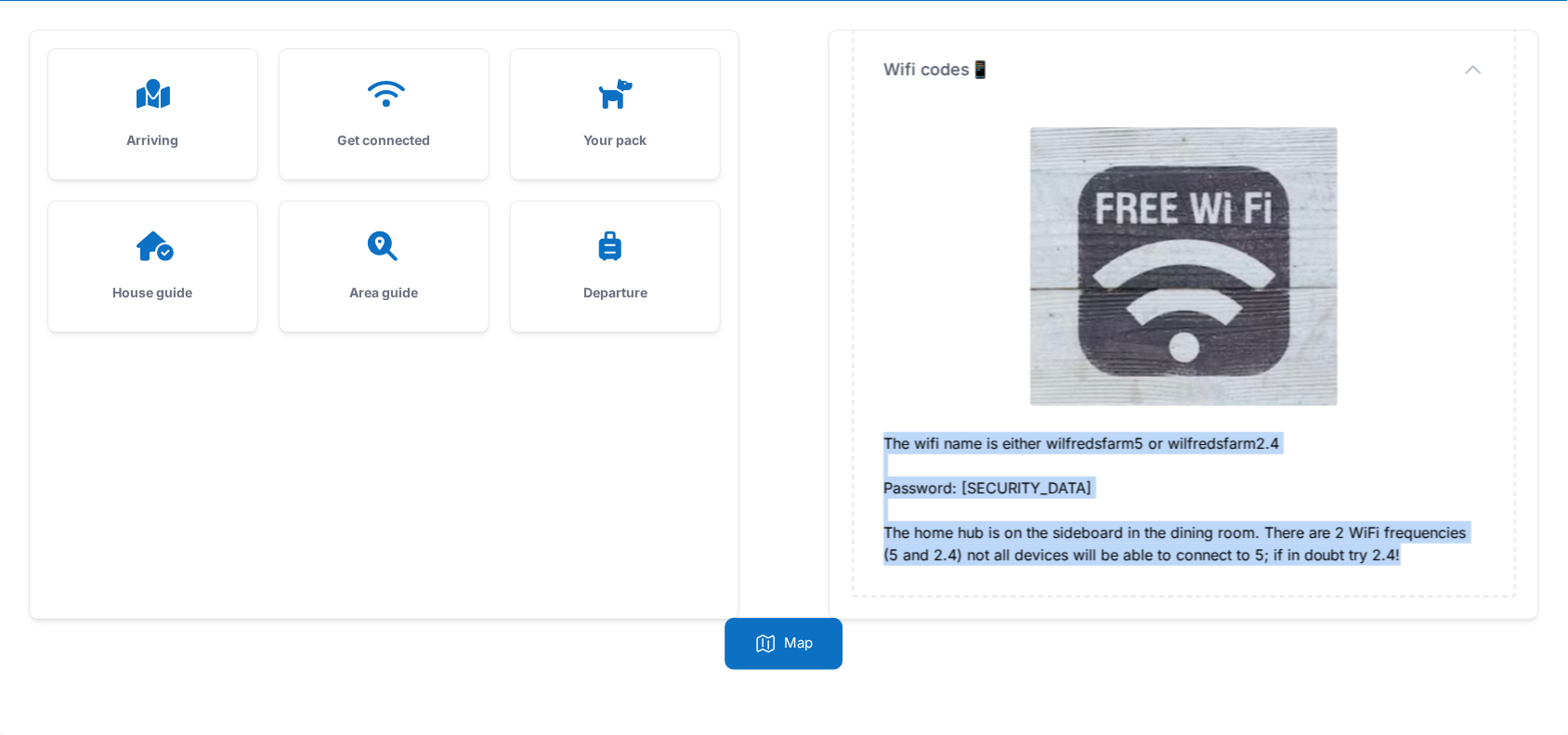
drag, startPoint x: 882, startPoint y: 433, endPoint x: 1394, endPoint y: 553, distance: 525.9
click at [1394, 553] on div "The wifi name is either wilfredsfarm5 or wilfredsfarm2.4 Password: [SECURITY_DA…" at bounding box center [1183, 499] width 600 height 134
copy div "The wifi name is either wilfredsfarm5 or wilfredsfarm2.4 Password: [SECURITY_DA…"
click at [156, 286] on h3 "House guide" at bounding box center [152, 292] width 149 height 19
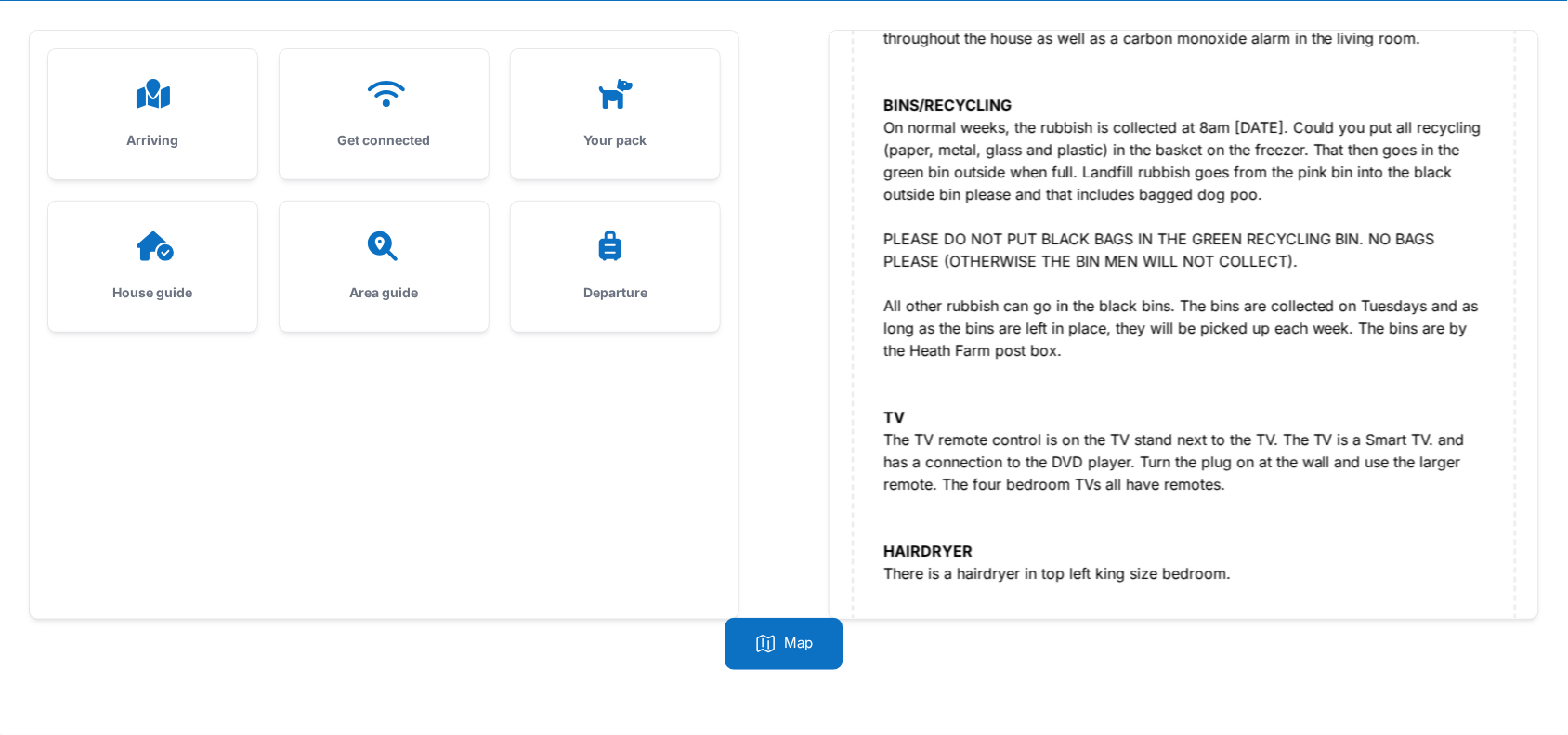
scroll to position [1617, 0]
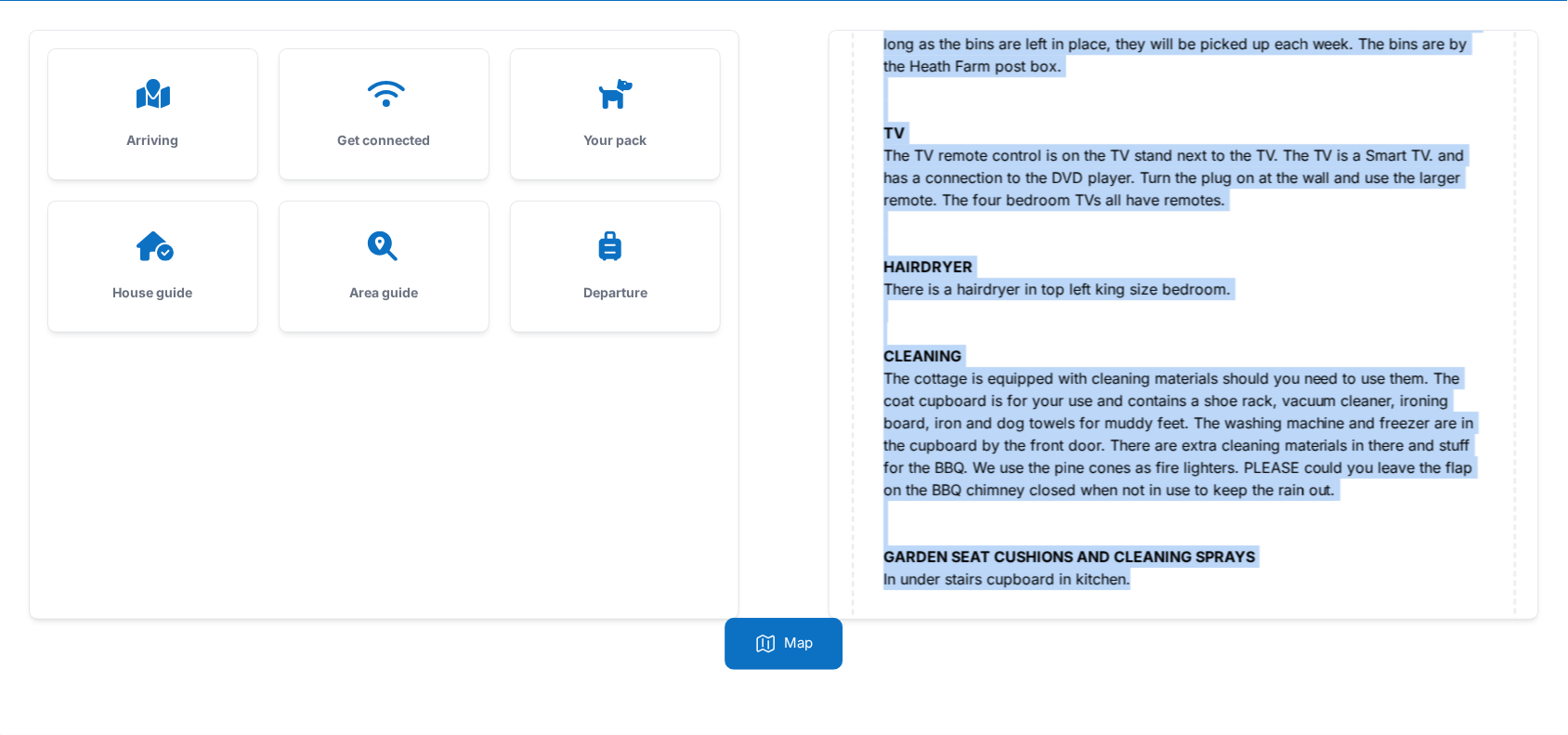
drag, startPoint x: 878, startPoint y: 249, endPoint x: 1145, endPoint y: 550, distance: 402.4
copy div "LO IPSUMDOL Sitam co ad elitseddoe tem incididu utlab et dolo 4 magna ali enima…"
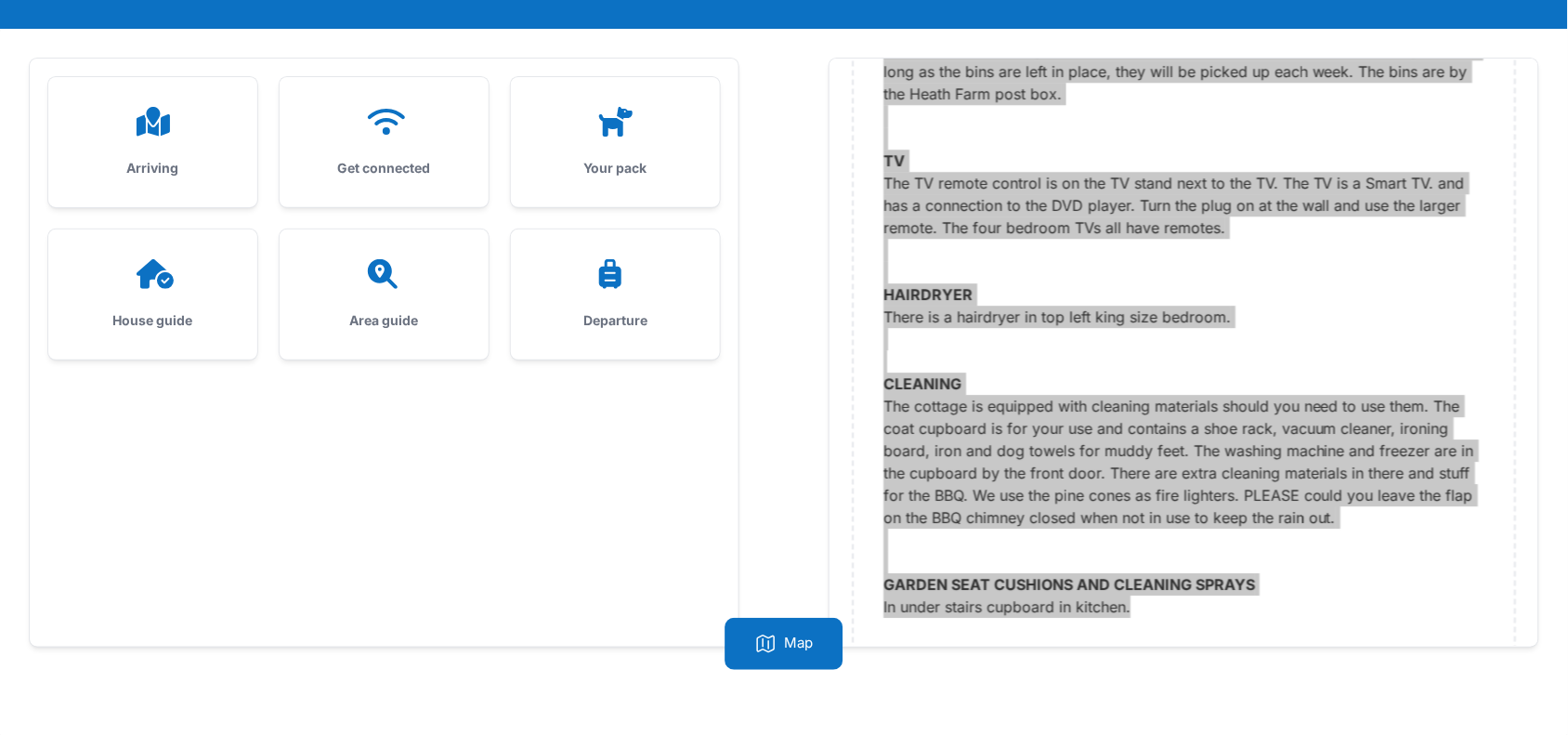
scroll to position [2, 0]
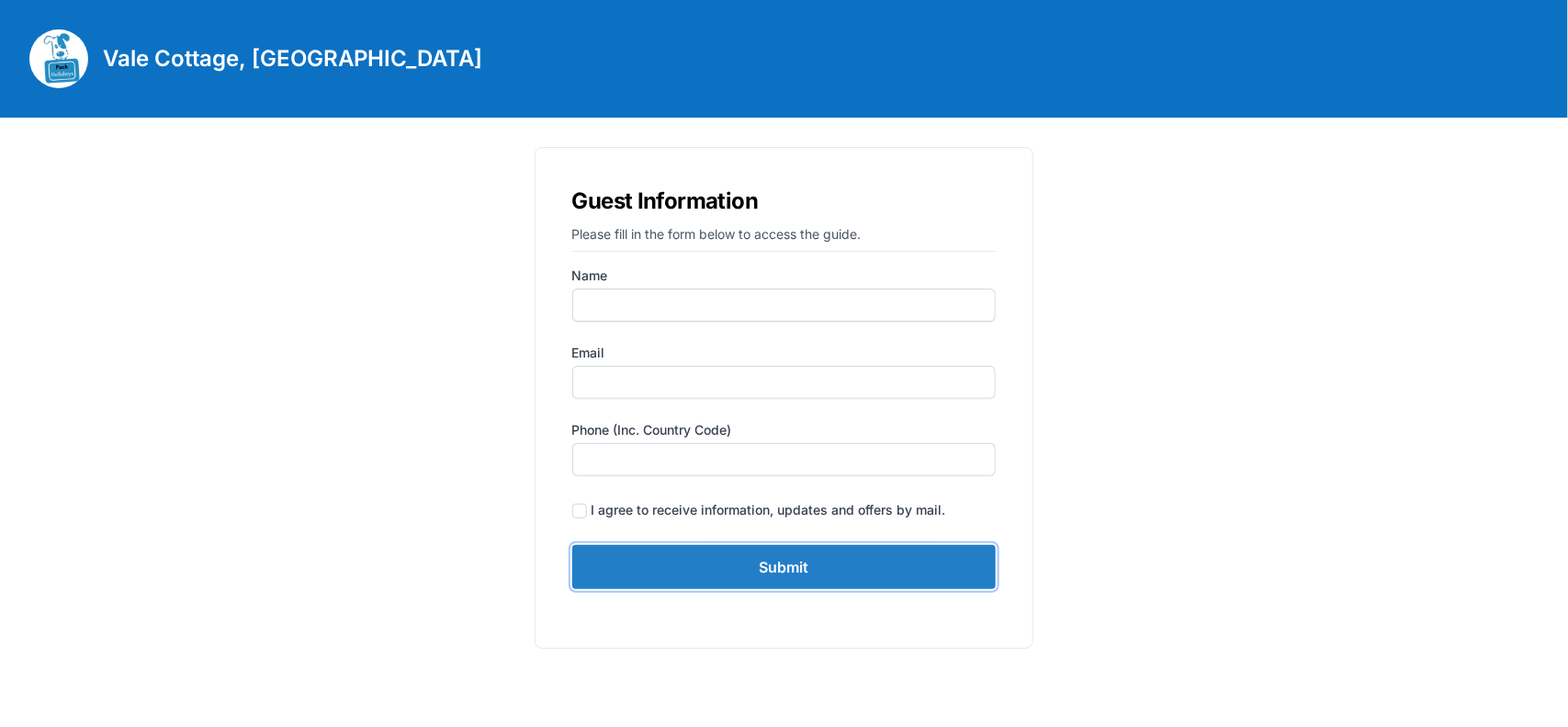
click at [769, 578] on input "Submit" at bounding box center [784, 567] width 425 height 44
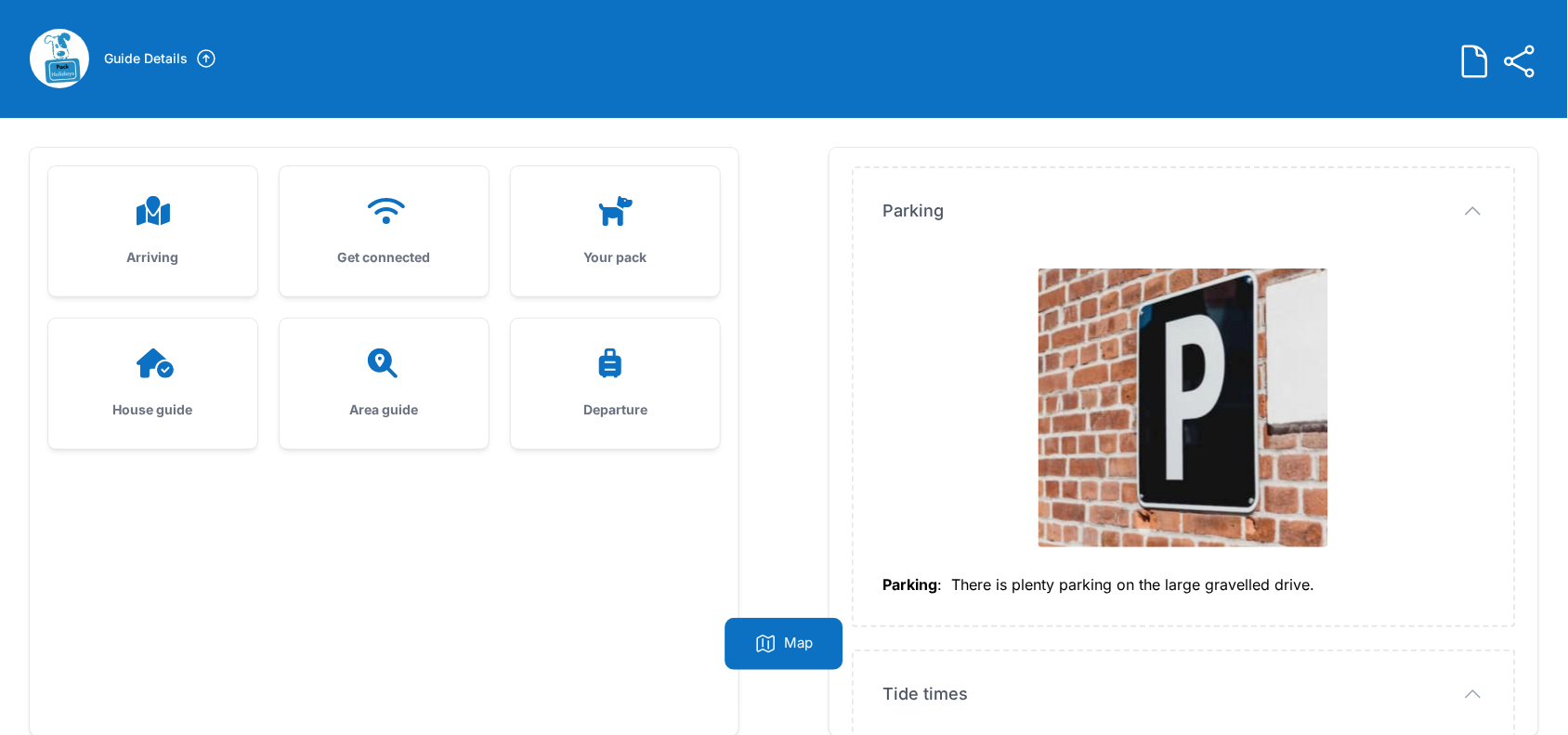
scroll to position [118, 0]
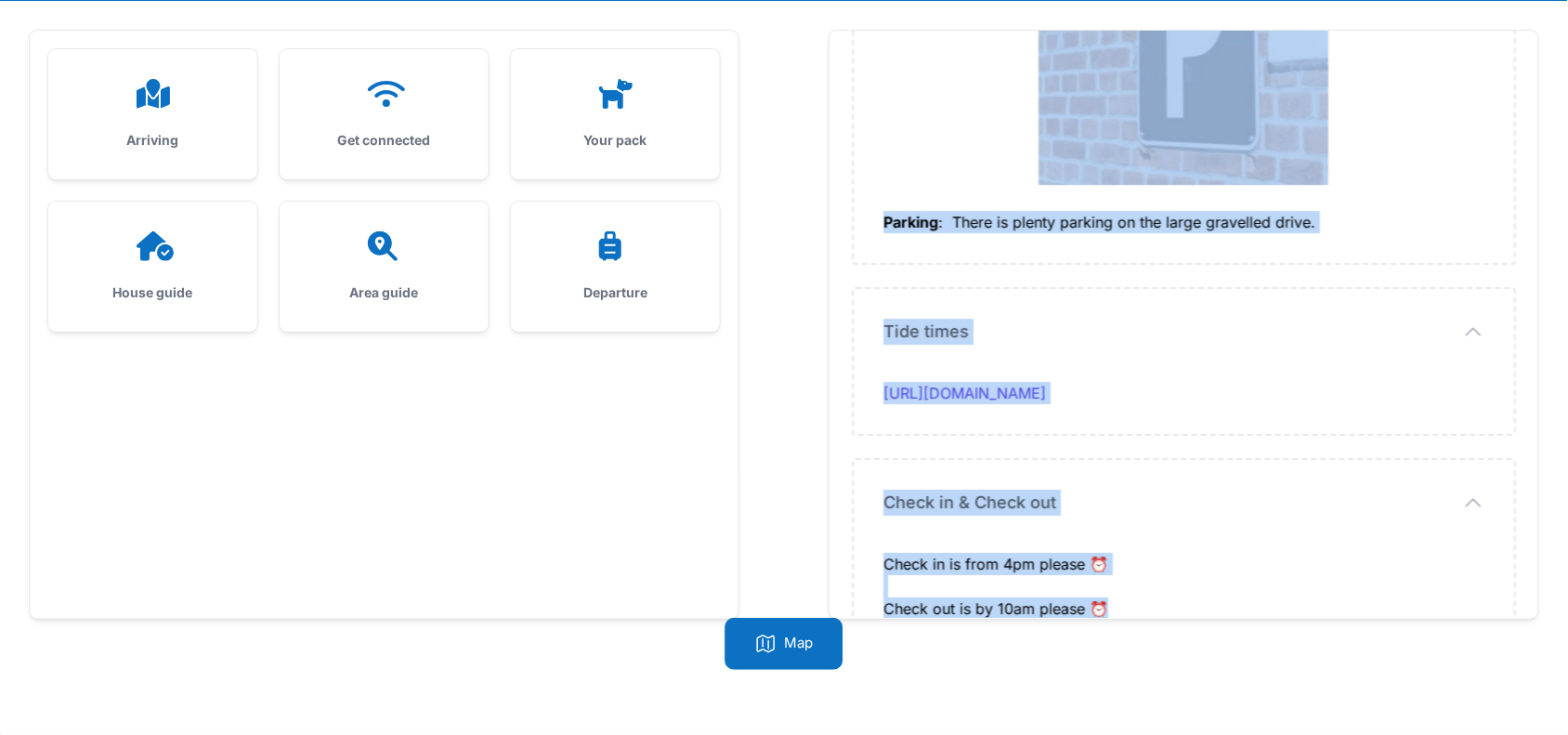
drag, startPoint x: 883, startPoint y: 187, endPoint x: 1106, endPoint y: 571, distance: 444.1
copy div "L ipsu dol sit ametcon adipisc el sedd eius te Inci Utlabor Etdolor magn: aliqu…"
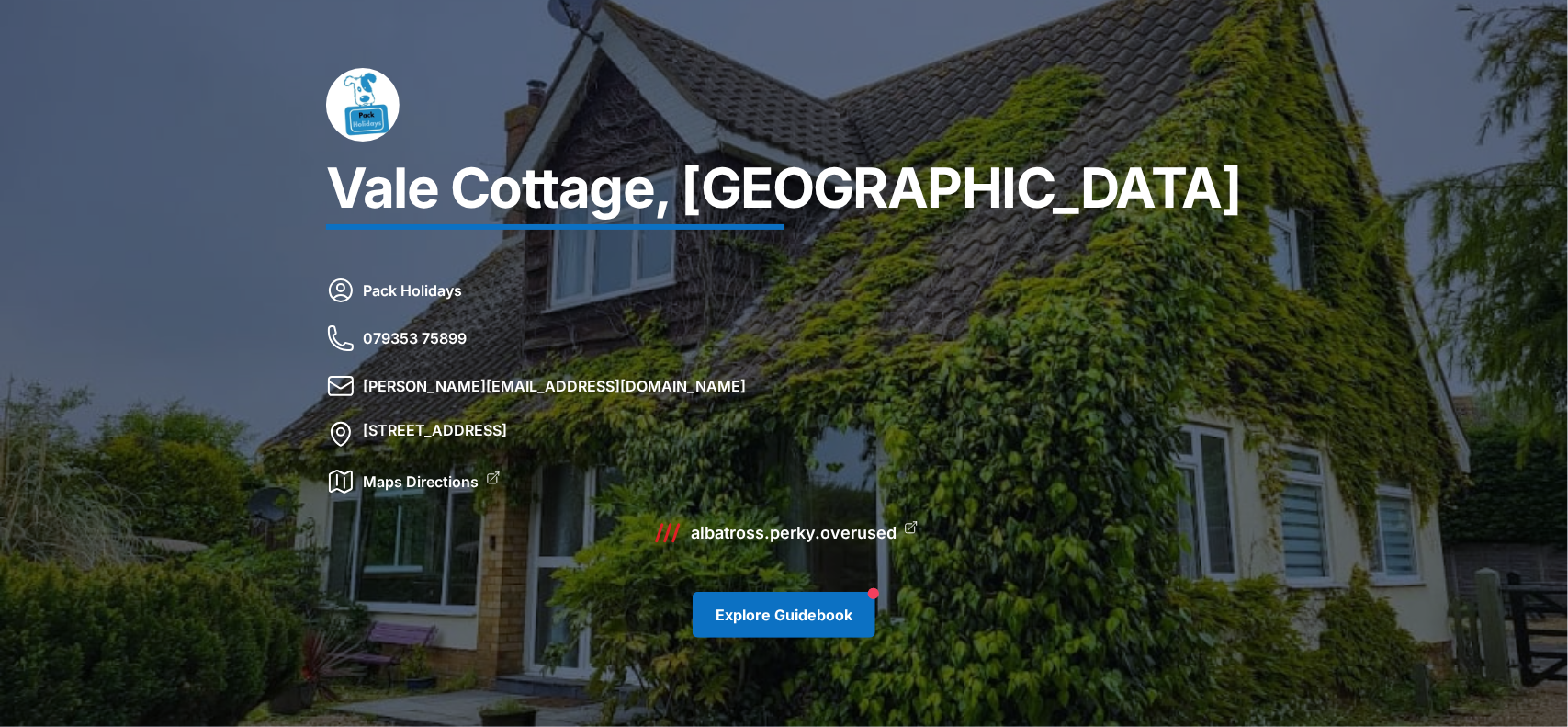
click at [806, 615] on link "Explore Guidebook" at bounding box center [784, 614] width 183 height 46
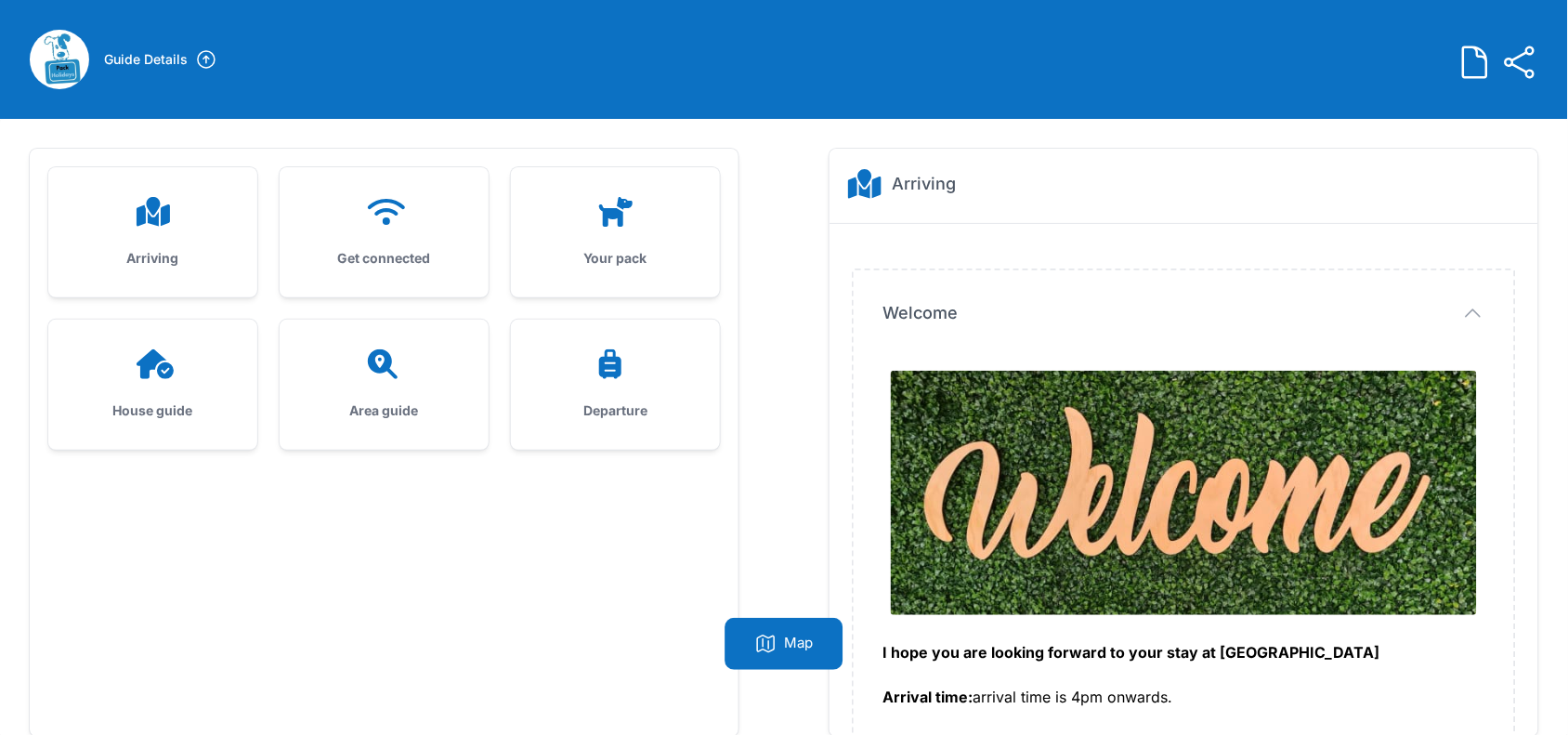
click at [374, 221] on icon at bounding box center [384, 212] width 45 height 30
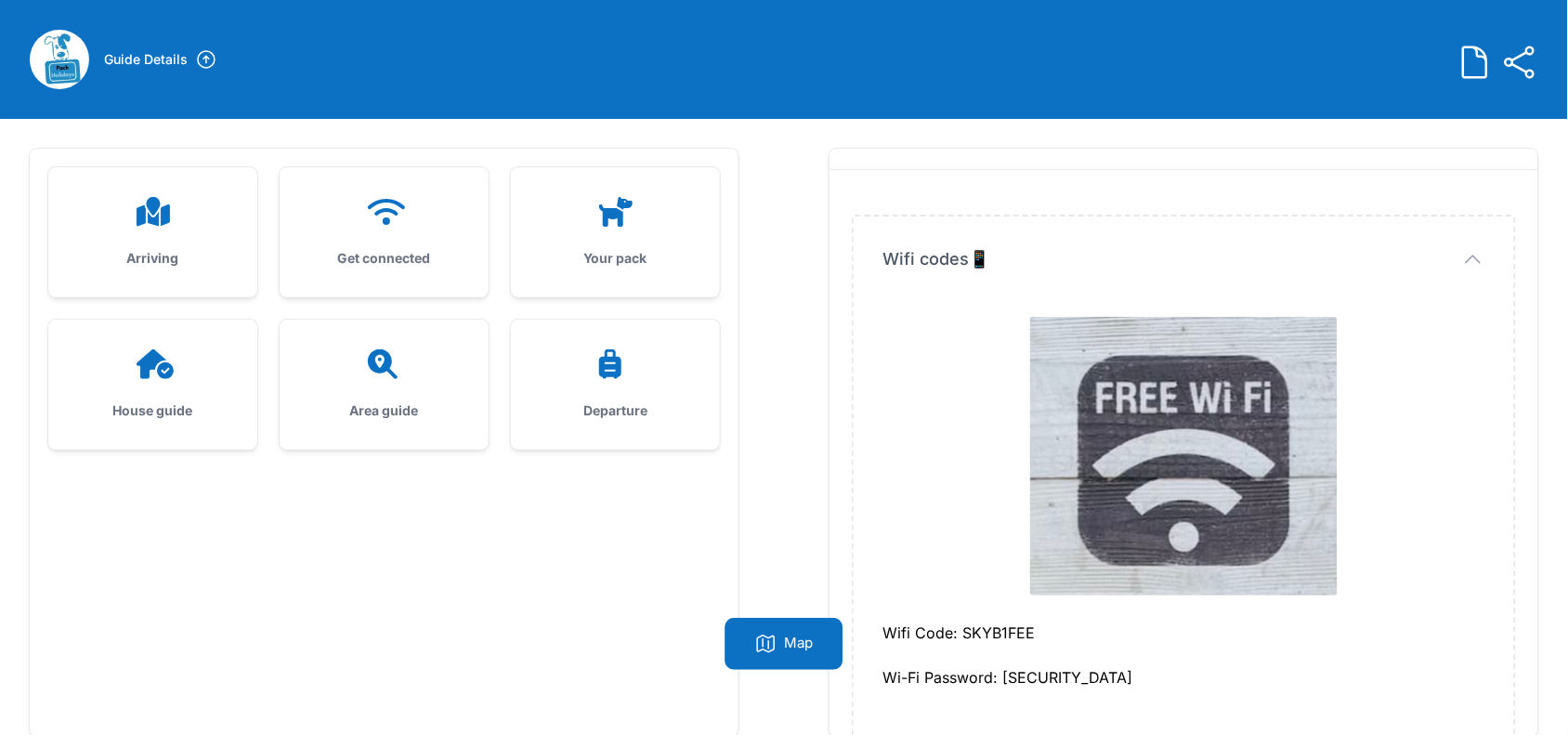
scroll to position [81, 0]
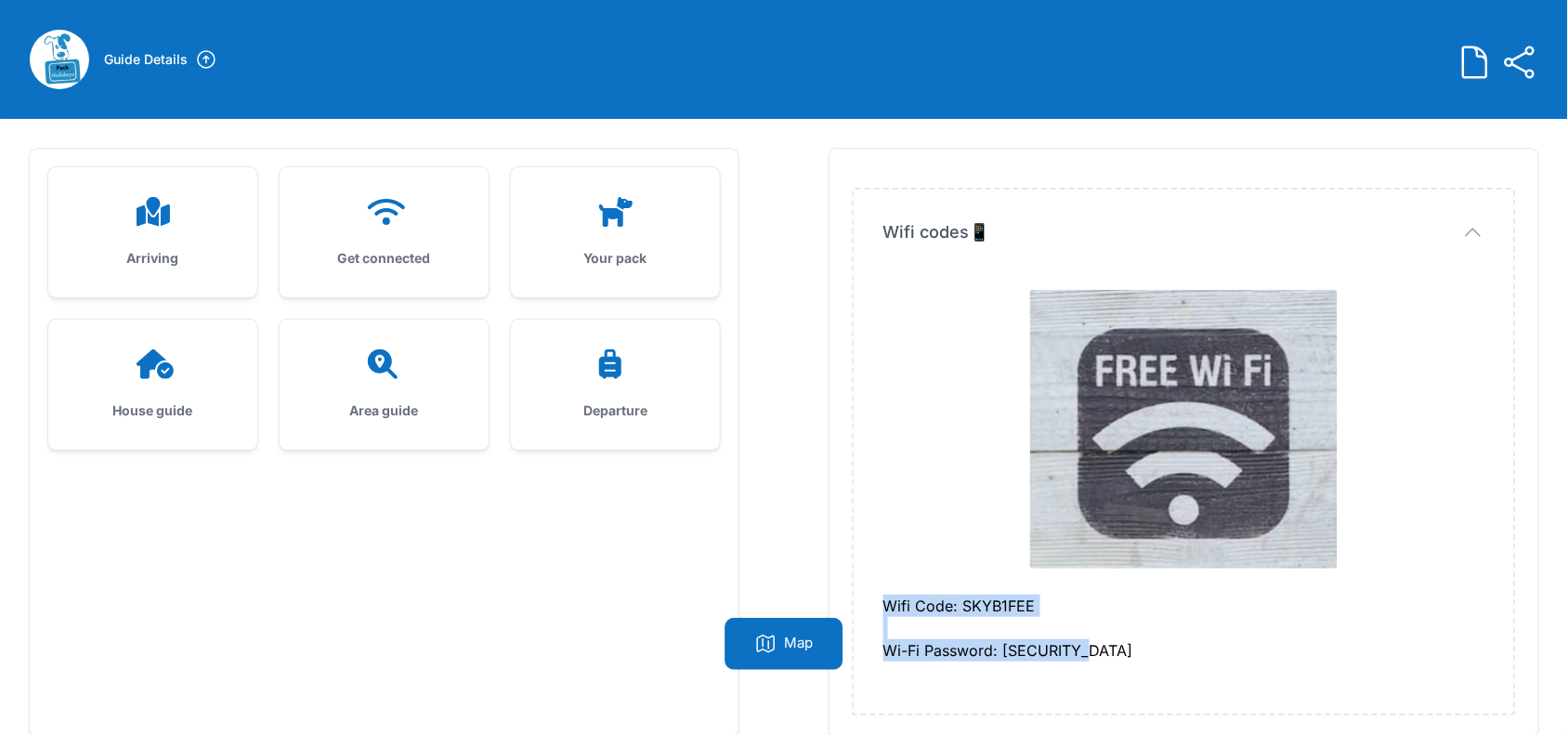
drag, startPoint x: 884, startPoint y: 606, endPoint x: 1119, endPoint y: 648, distance: 238.7
click at [1119, 648] on div "Wifi Code: SKYB1FEE Wi-Fi Password: [SECURITY_DATA]" at bounding box center [1183, 639] width 600 height 89
copy div "Wifi Code: SKYB1FEE Wi-Fi Password: [SECURITY_DATA]"
click at [608, 195] on div "Your pack" at bounding box center [614, 231] width 209 height 130
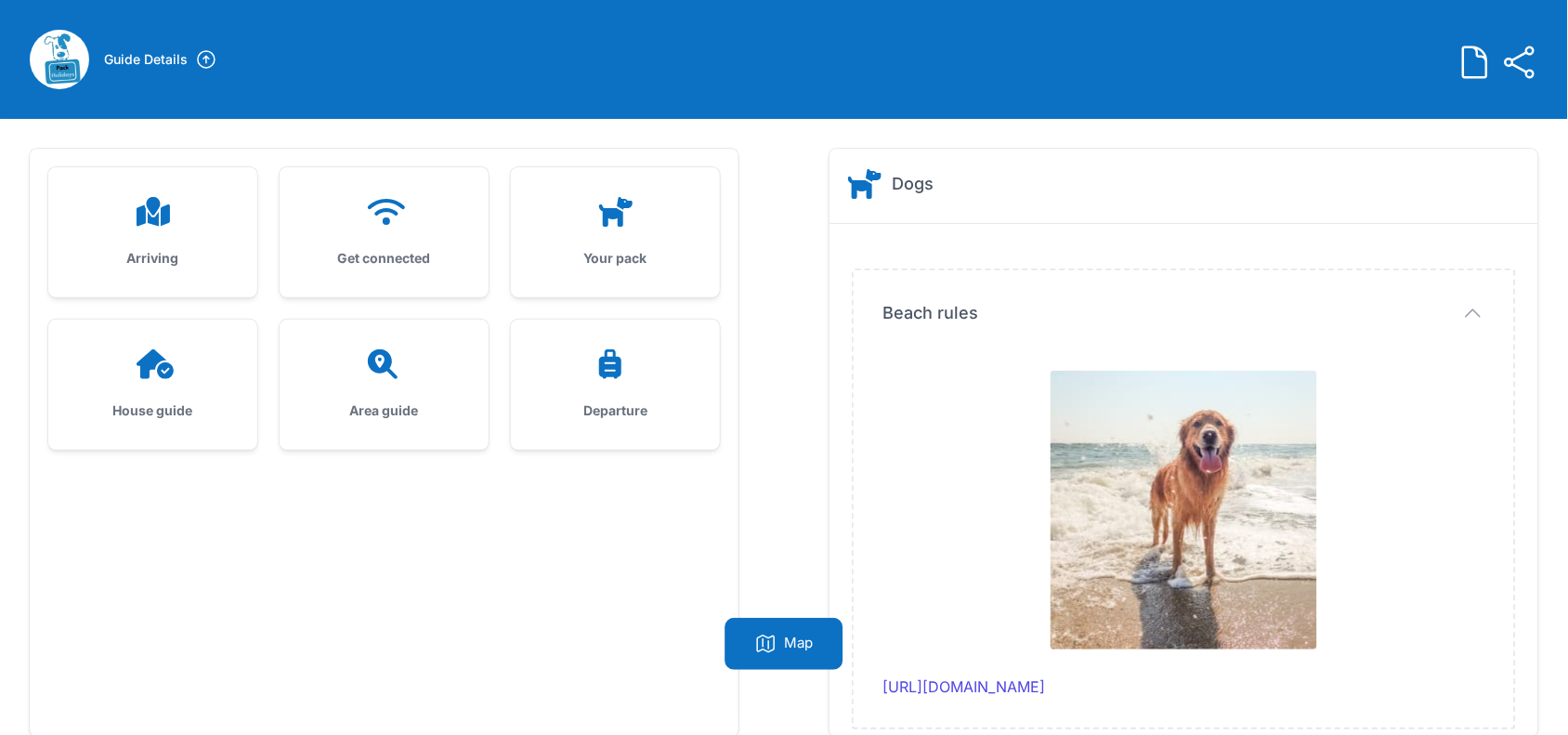
click at [165, 365] on icon at bounding box center [155, 364] width 38 height 30
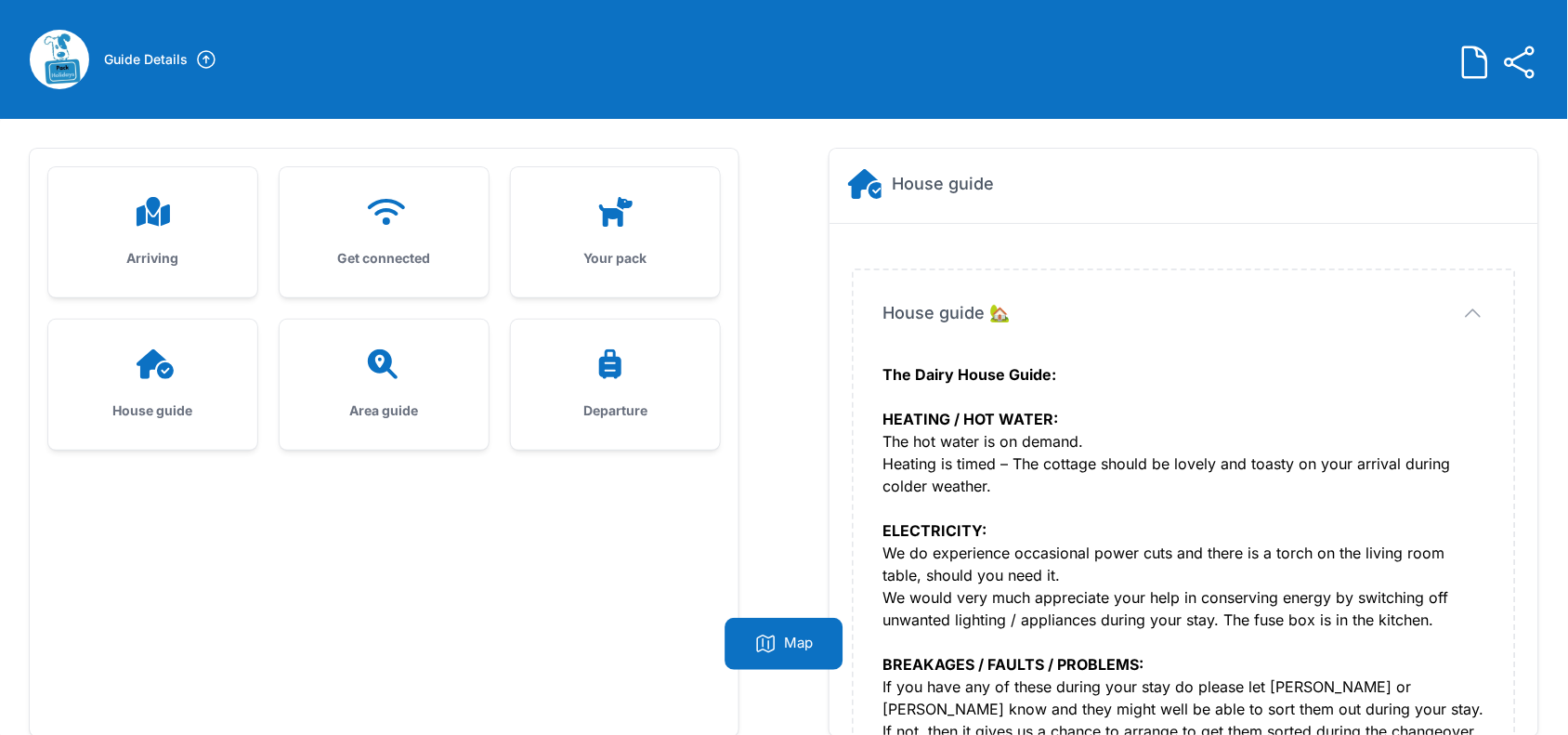
click at [107, 392] on div "House guide" at bounding box center [152, 384] width 209 height 130
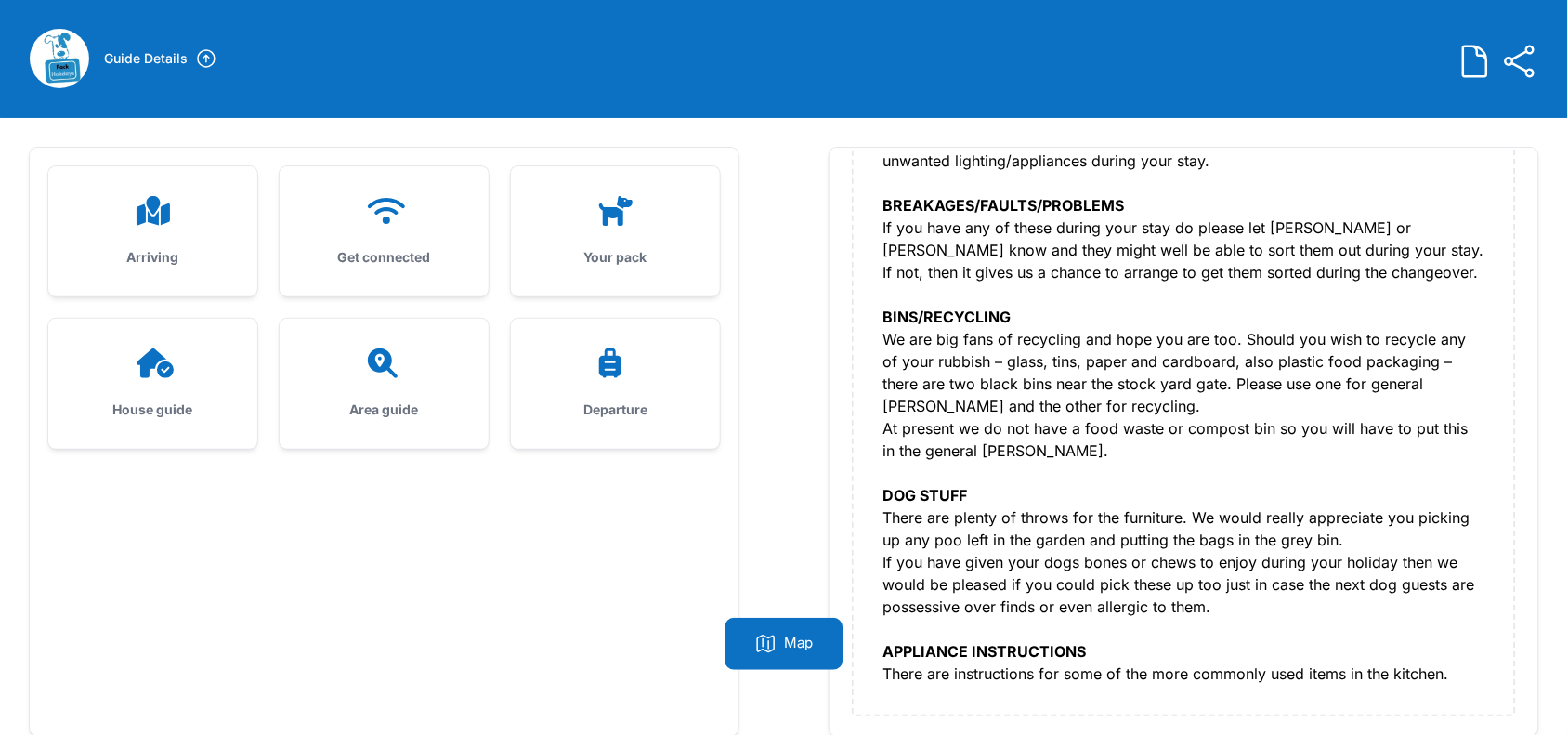
scroll to position [118, 0]
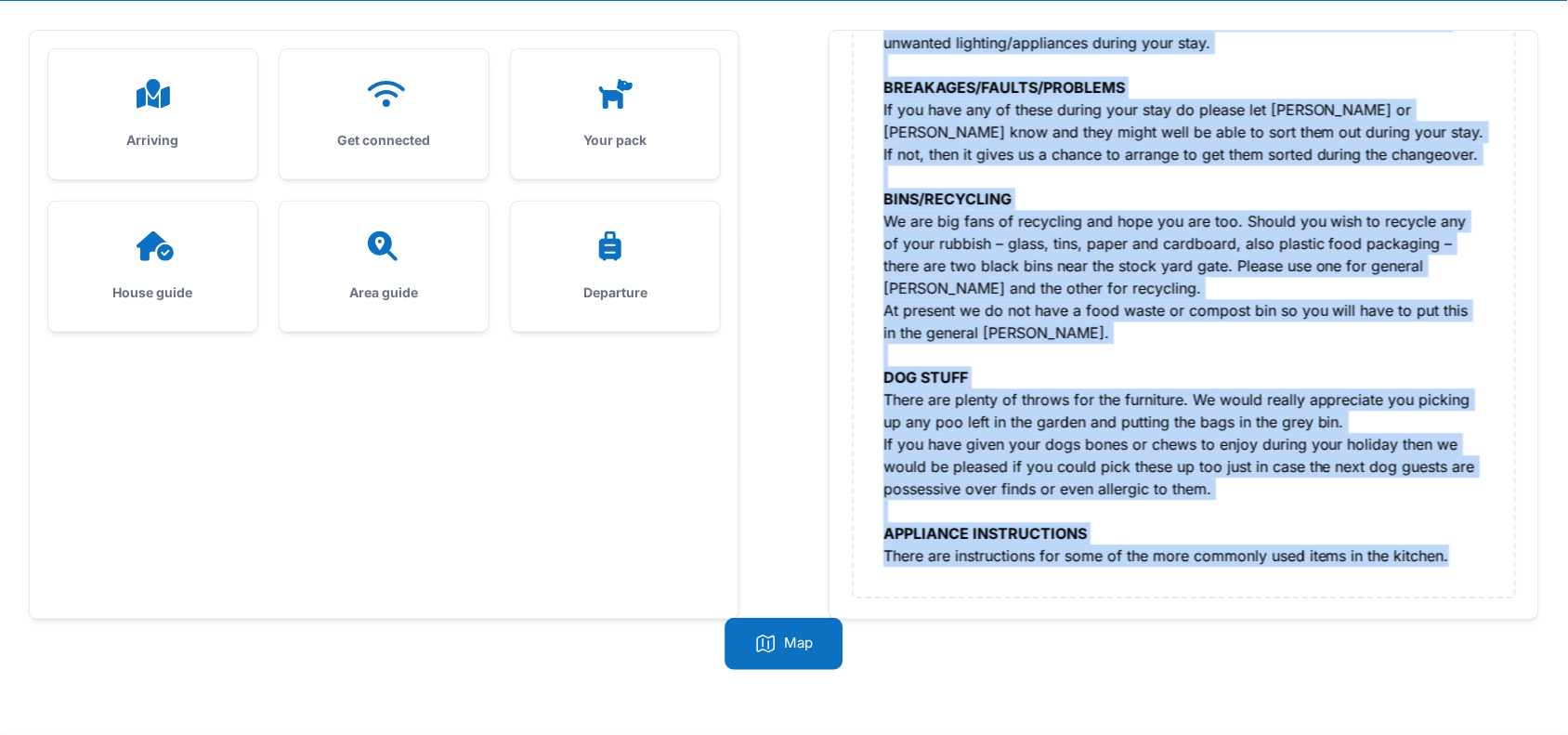
drag, startPoint x: 883, startPoint y: 299, endPoint x: 1475, endPoint y: 553, distance: 644.2
copy div "LOREMIP / DOL SITAM: Con adi elits do ei tempor. Incidid ut labor – Etd magnaal…"
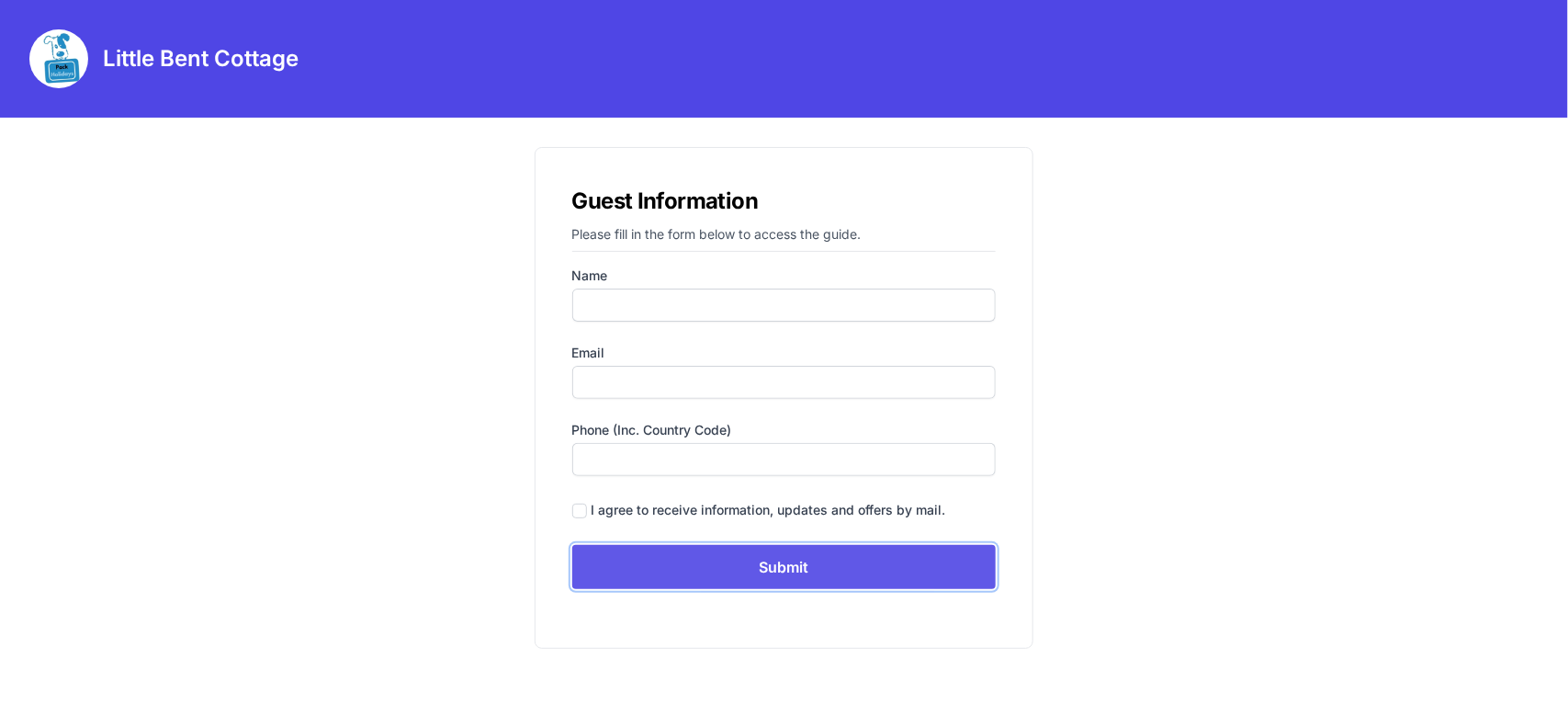
click at [820, 553] on input "Submit" at bounding box center [784, 567] width 425 height 44
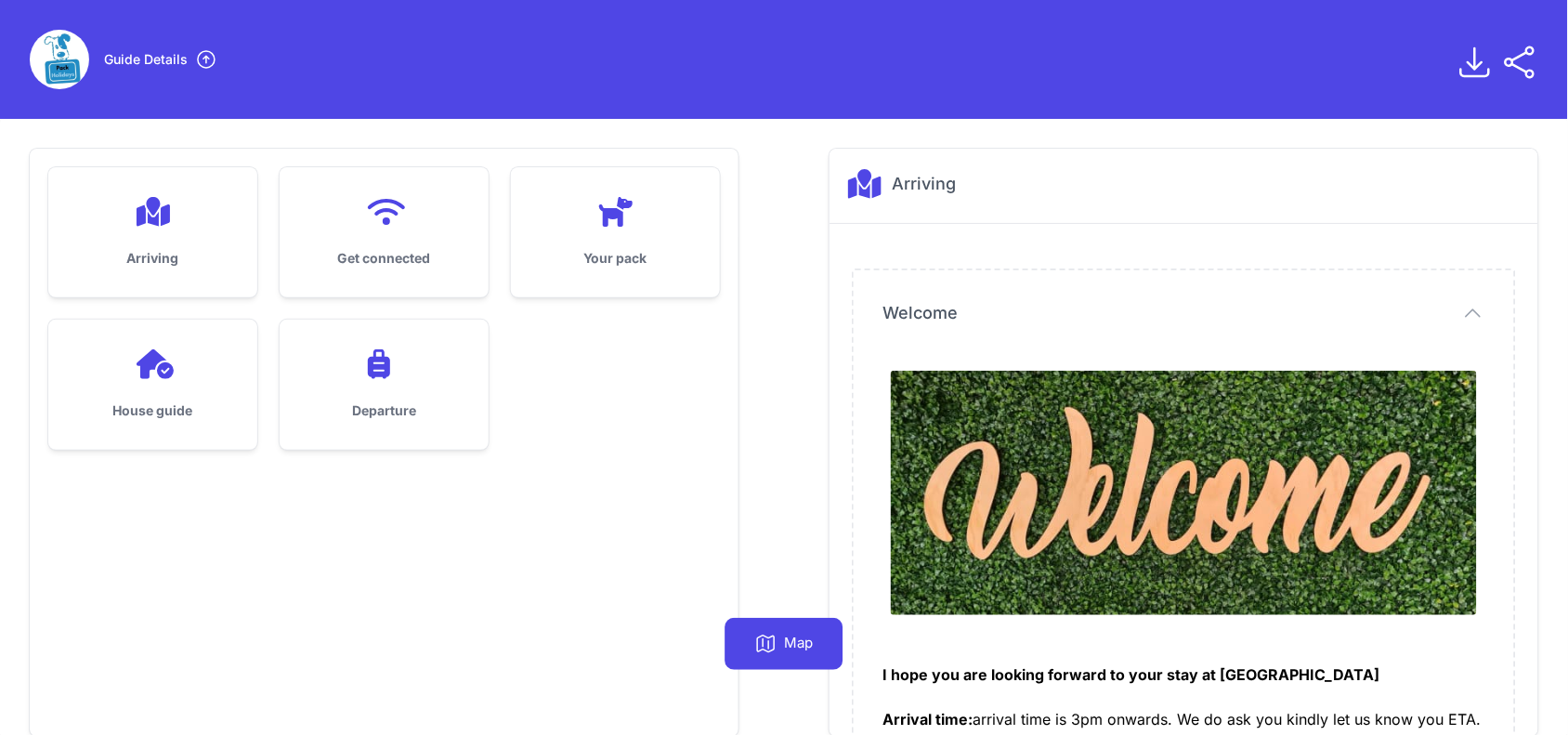
click at [140, 228] on div "Arriving" at bounding box center [152, 231] width 209 height 130
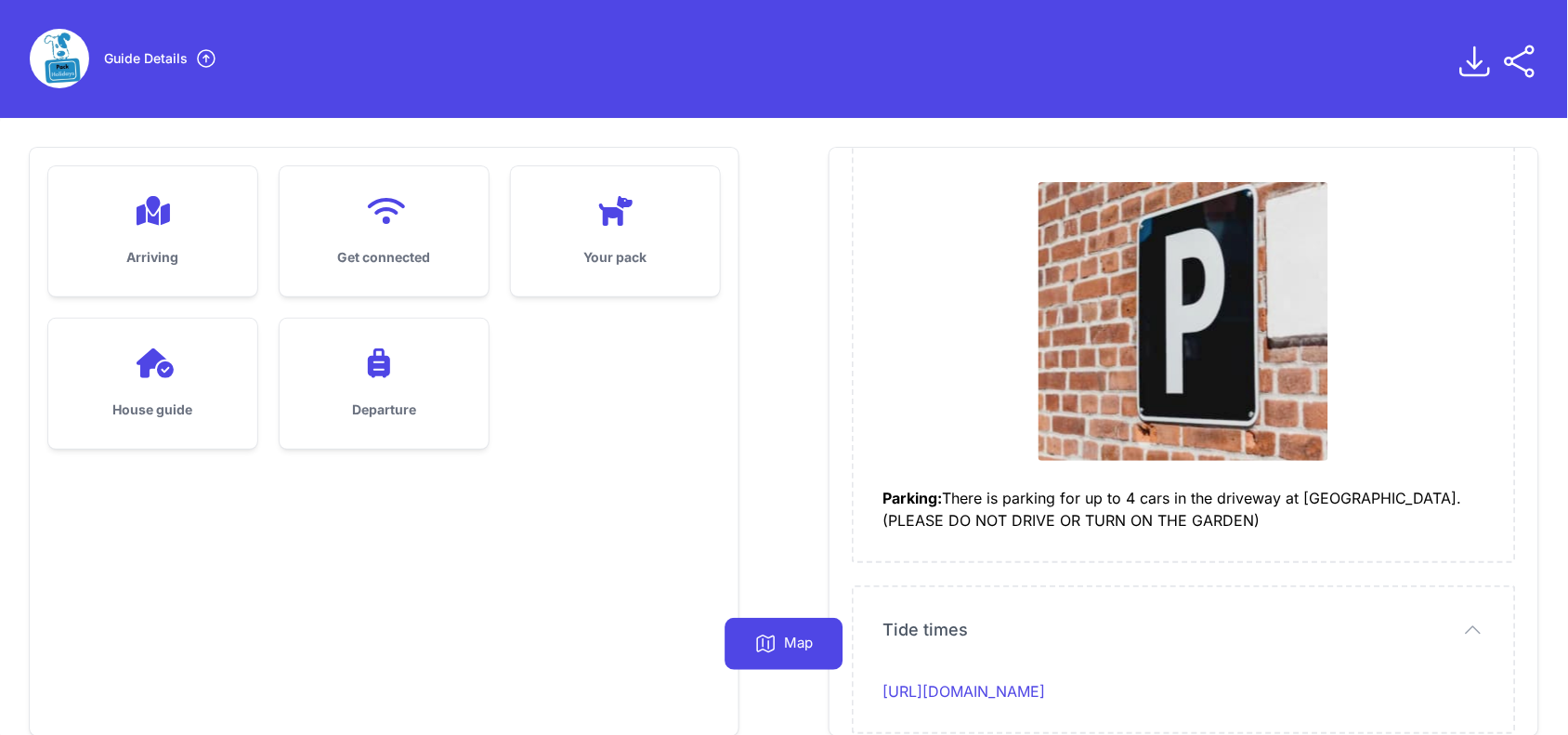
scroll to position [118, 0]
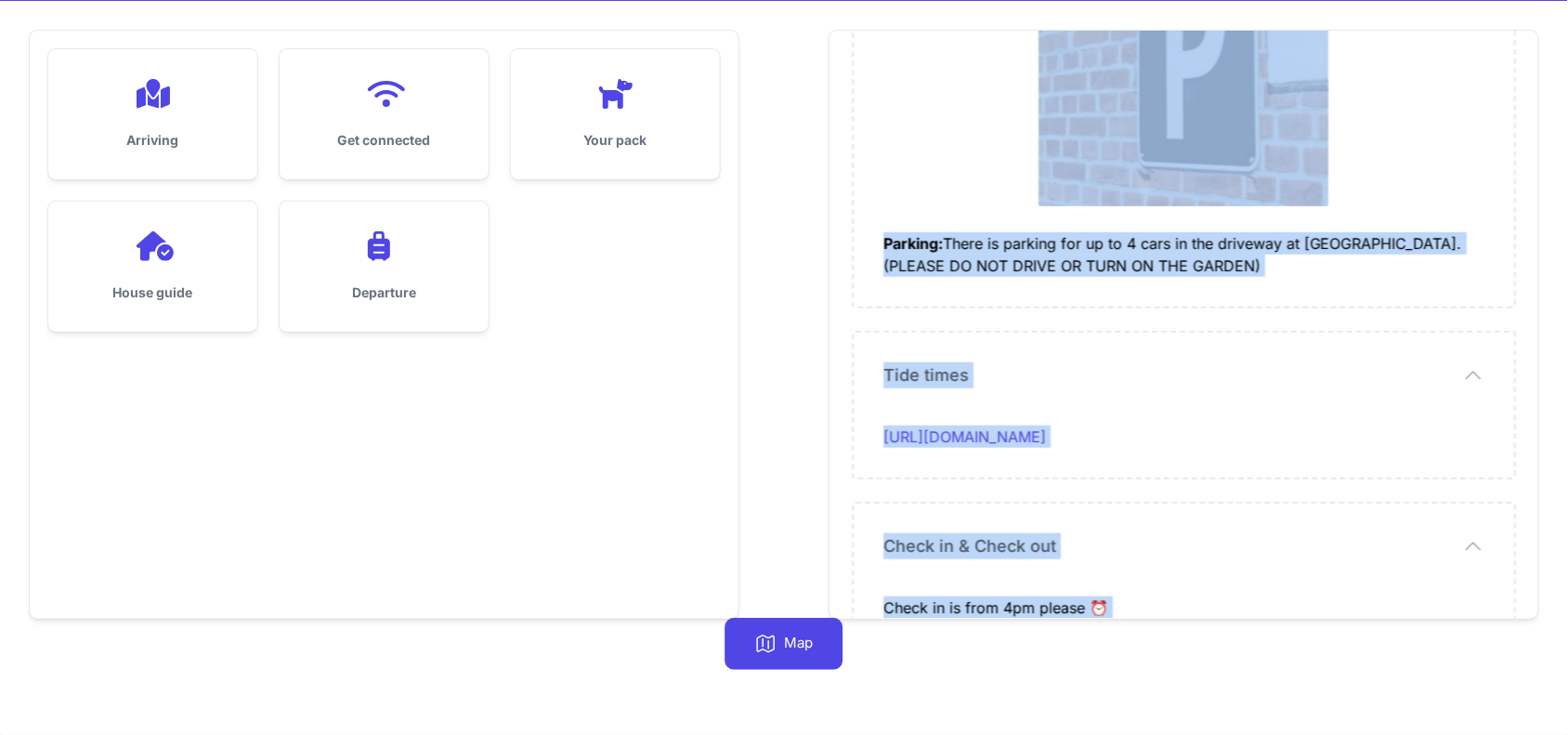
drag, startPoint x: 880, startPoint y: 205, endPoint x: 1148, endPoint y: 571, distance: 453.6
copy div "L ipsu dol sit ametcon adipisc el sedd eius te Incidi Utla Etdolor Magnaal enim…"
click at [327, 107] on div at bounding box center [384, 94] width 149 height 30
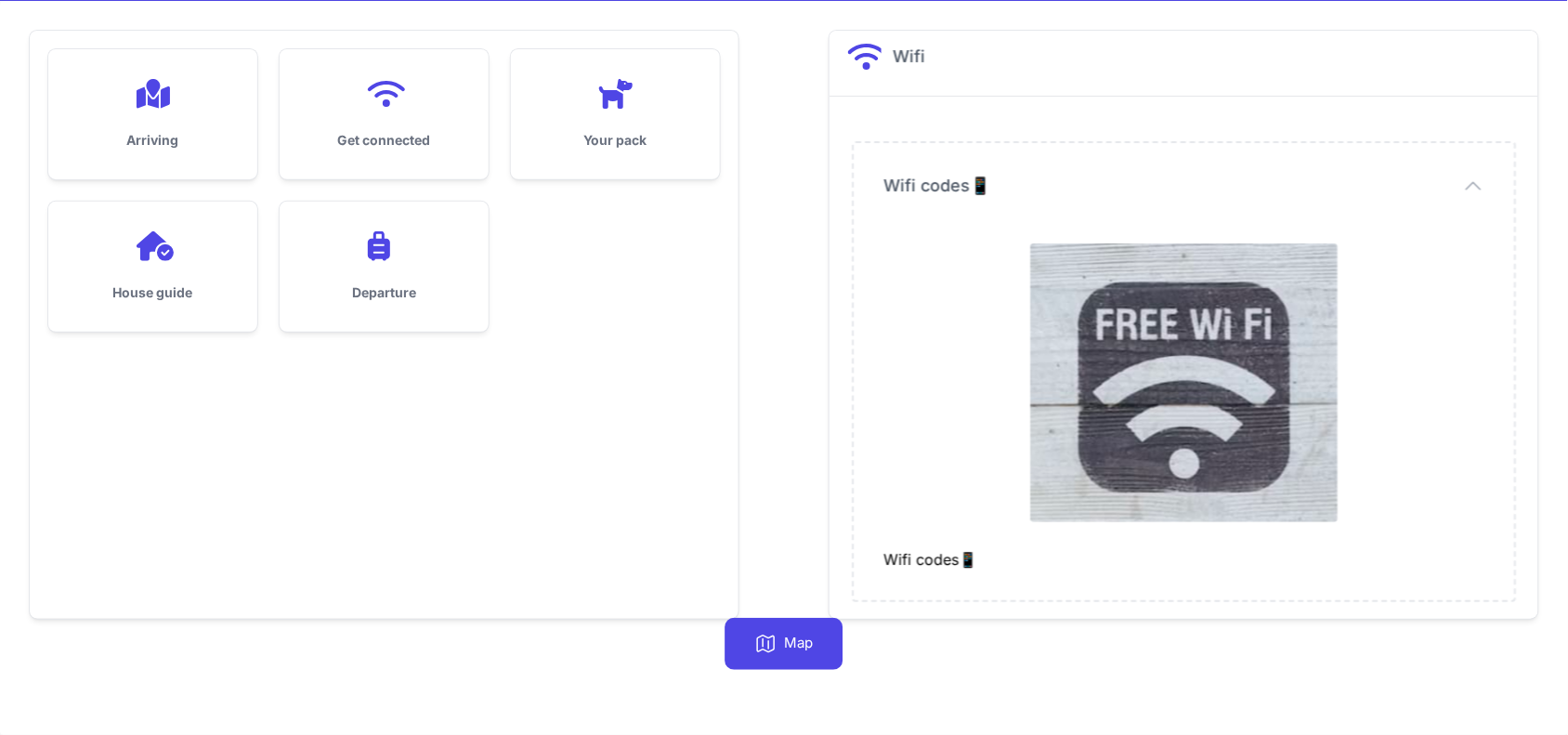
scroll to position [14, 0]
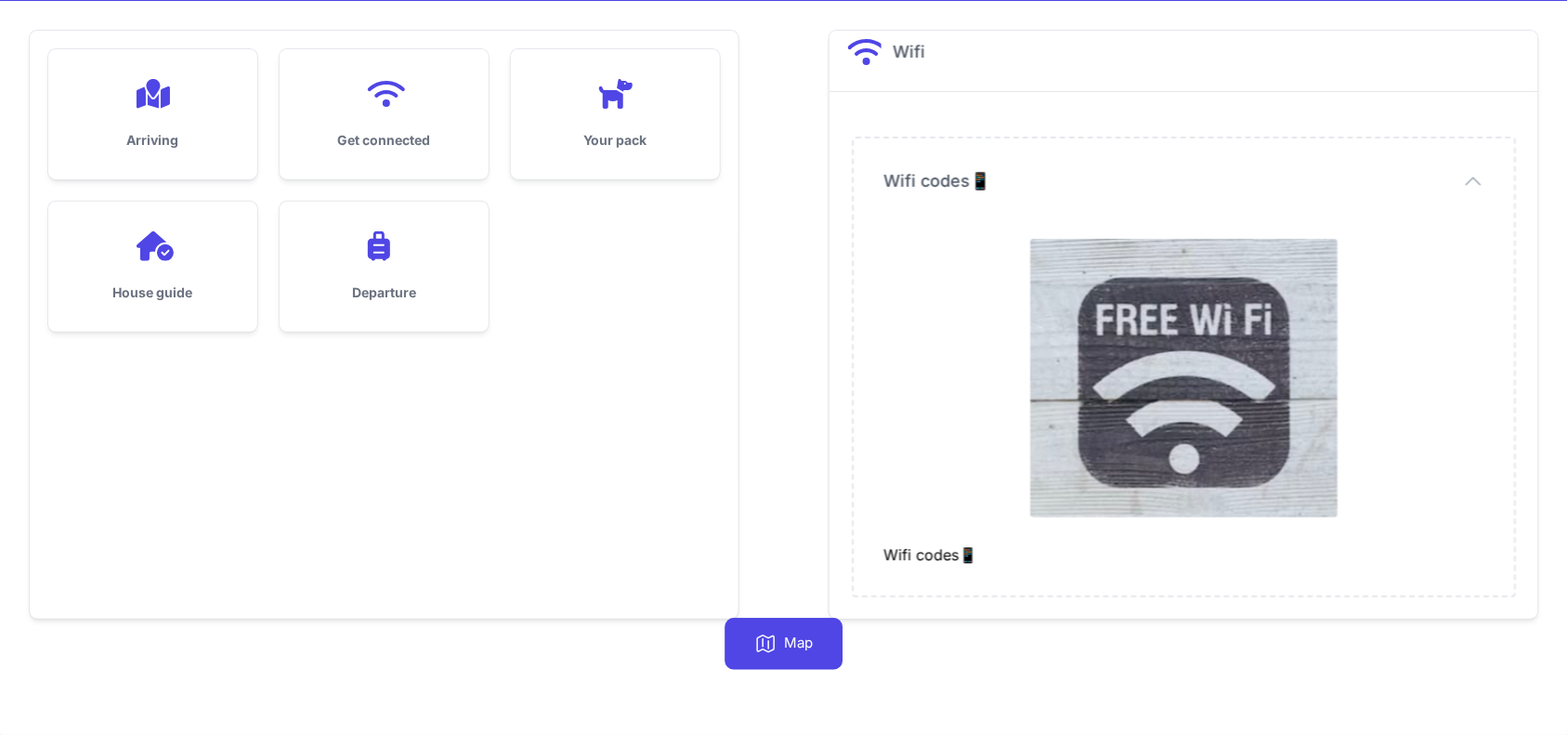
click at [183, 224] on div "House guide" at bounding box center [152, 266] width 209 height 130
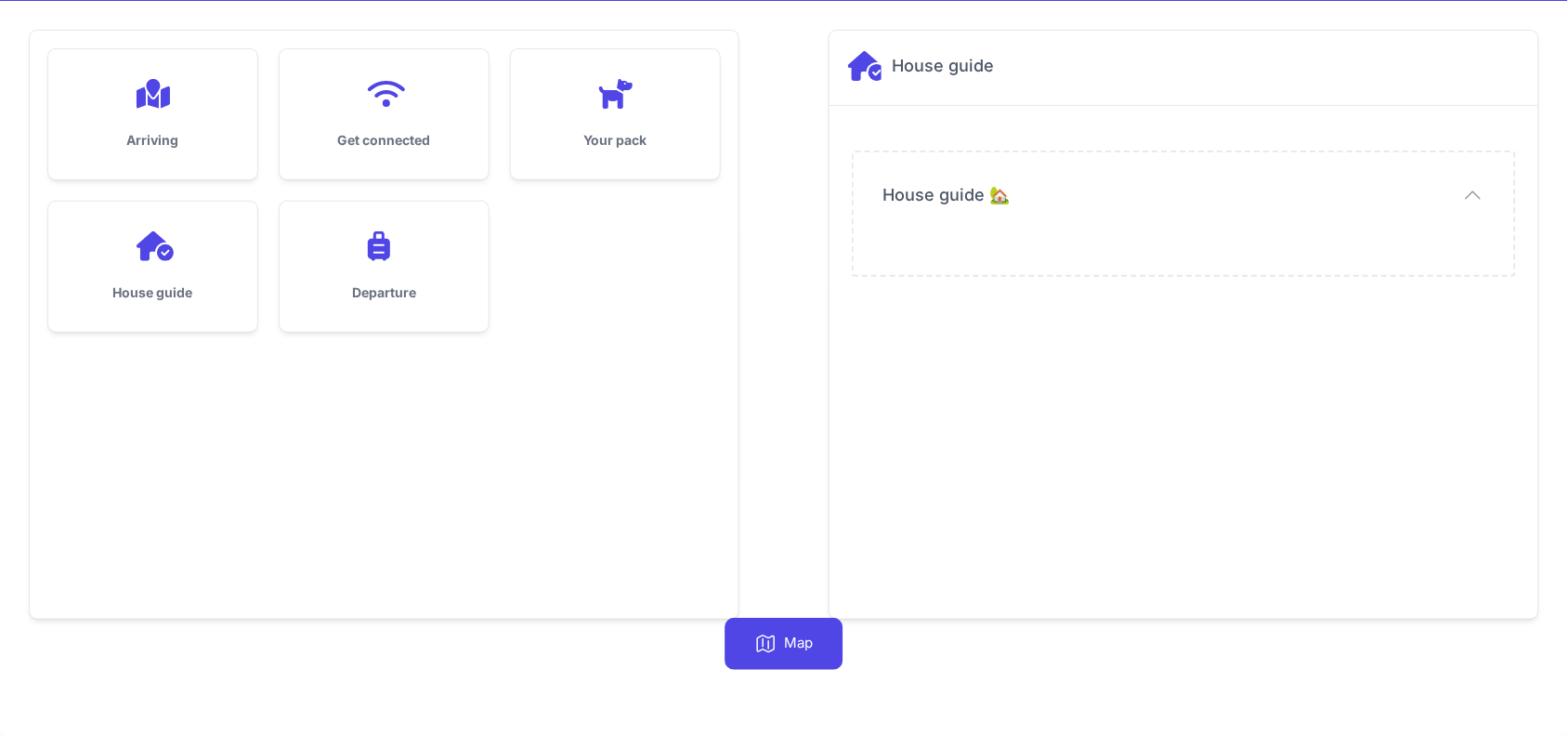
click at [624, 112] on div "Your pack" at bounding box center [614, 114] width 209 height 130
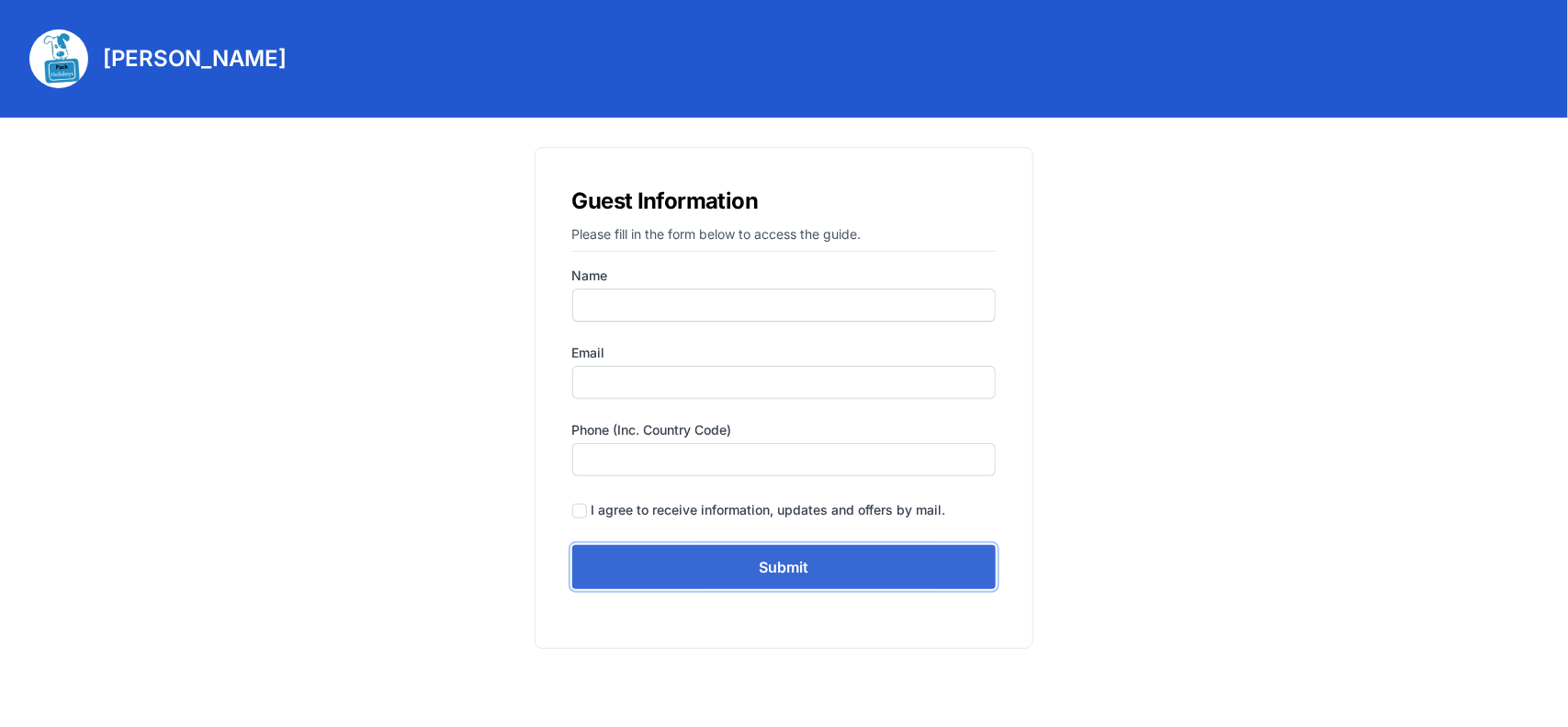
click at [784, 554] on input "Submit" at bounding box center [784, 567] width 425 height 44
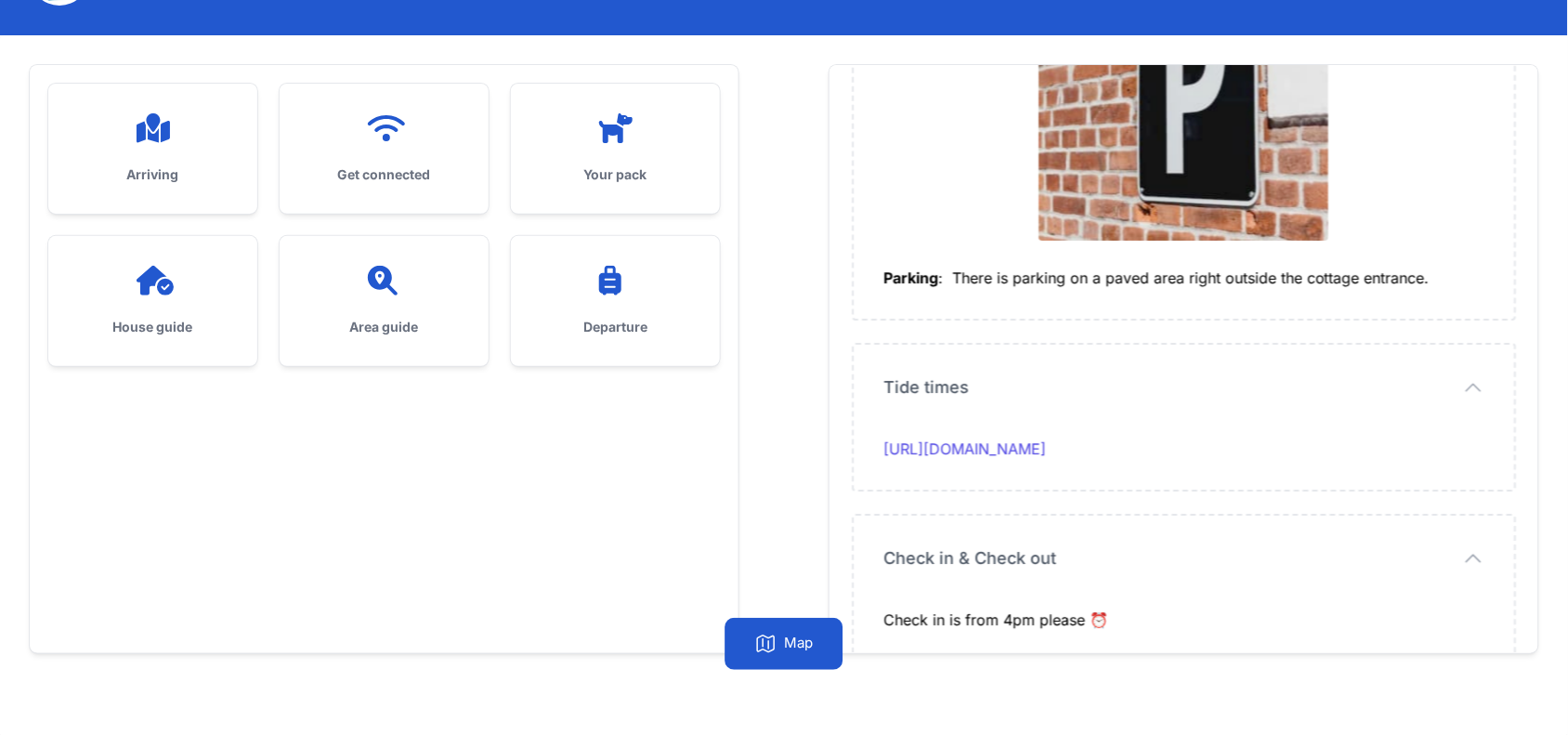
scroll to position [118, 0]
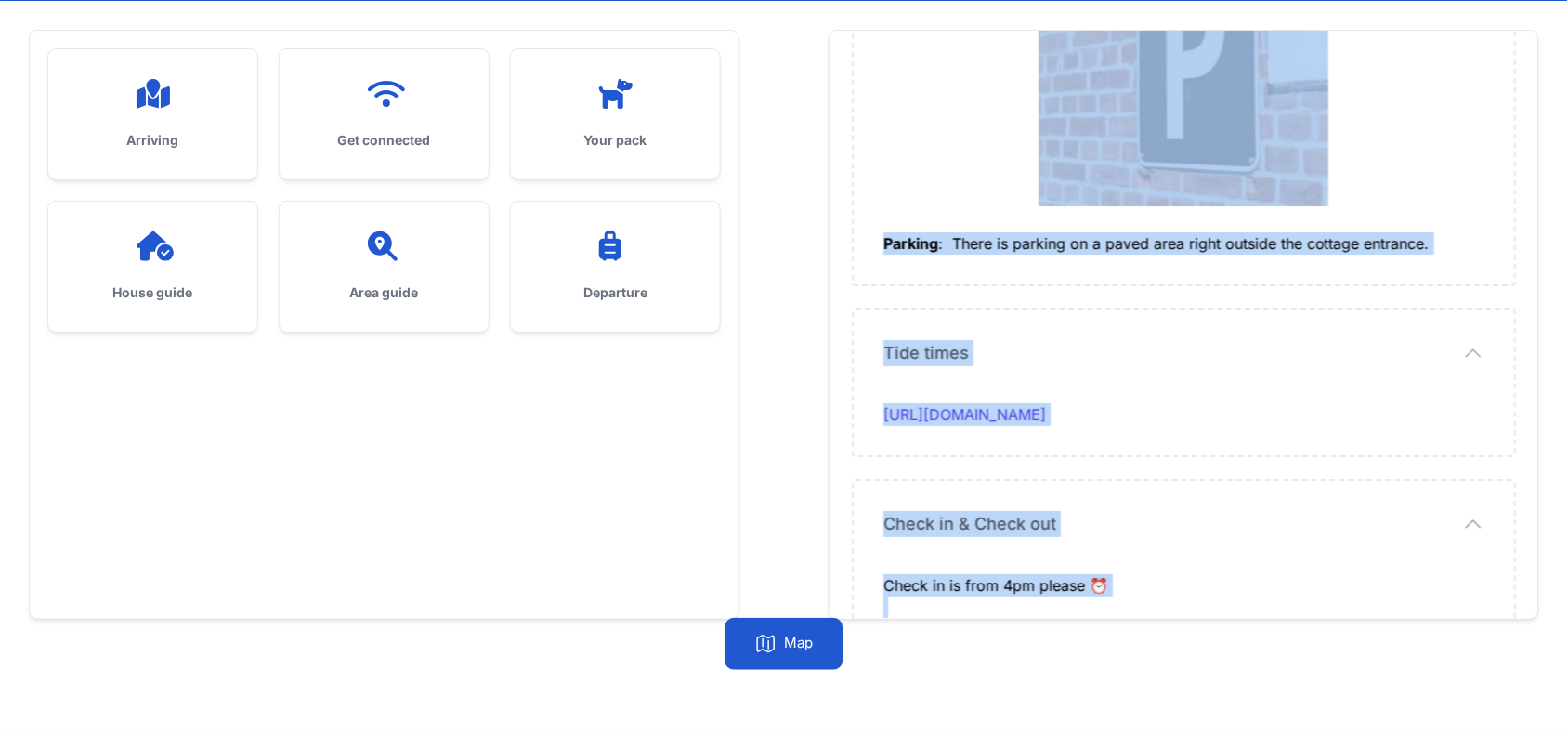
drag, startPoint x: 882, startPoint y: 303, endPoint x: 1098, endPoint y: 565, distance: 339.6
copy div "L ipsu dol sit ametcon adipisc el sedd eius te Incid Utlabo Etdolor magn: aliqu…"
click at [332, 108] on div at bounding box center [384, 94] width 149 height 30
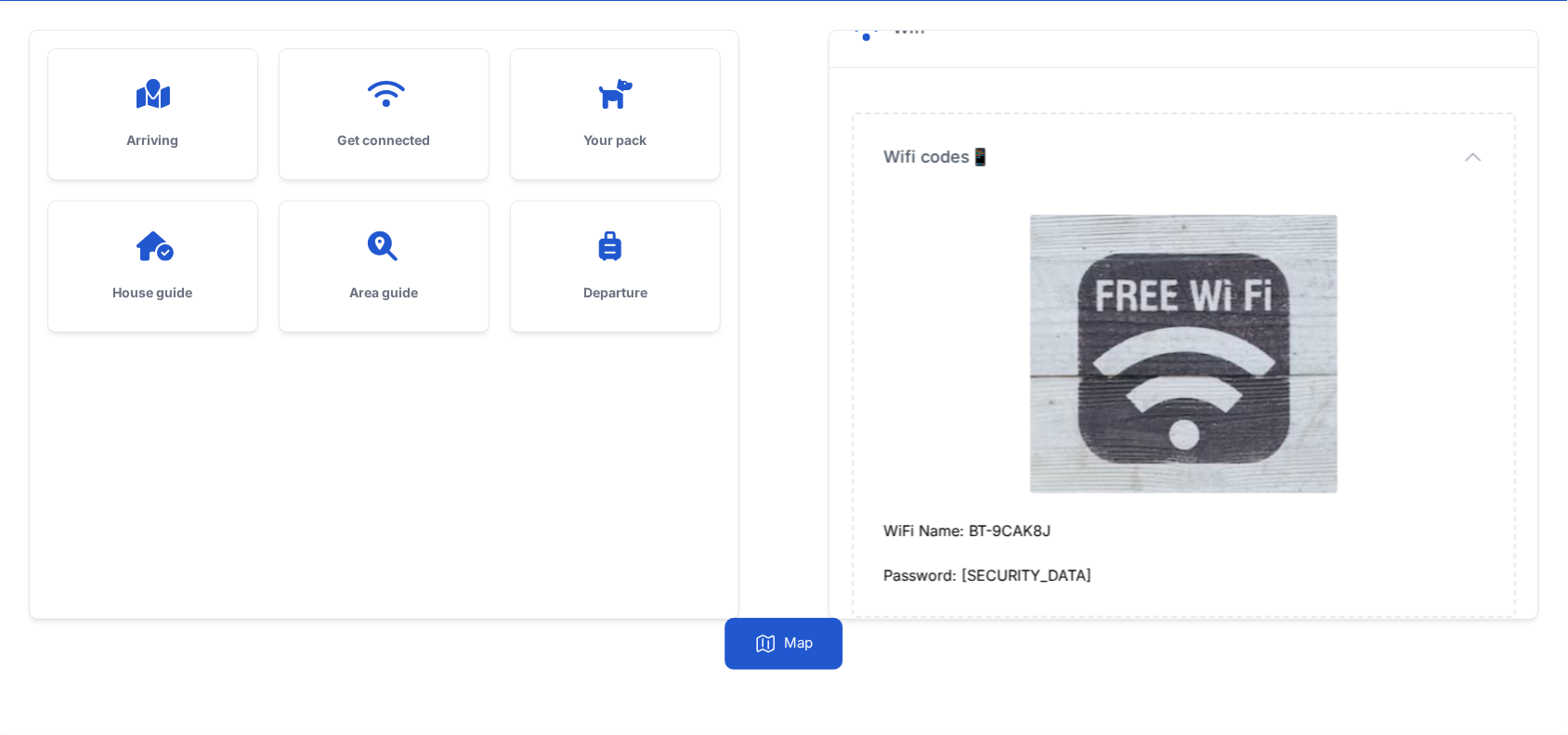
scroll to position [57, 0]
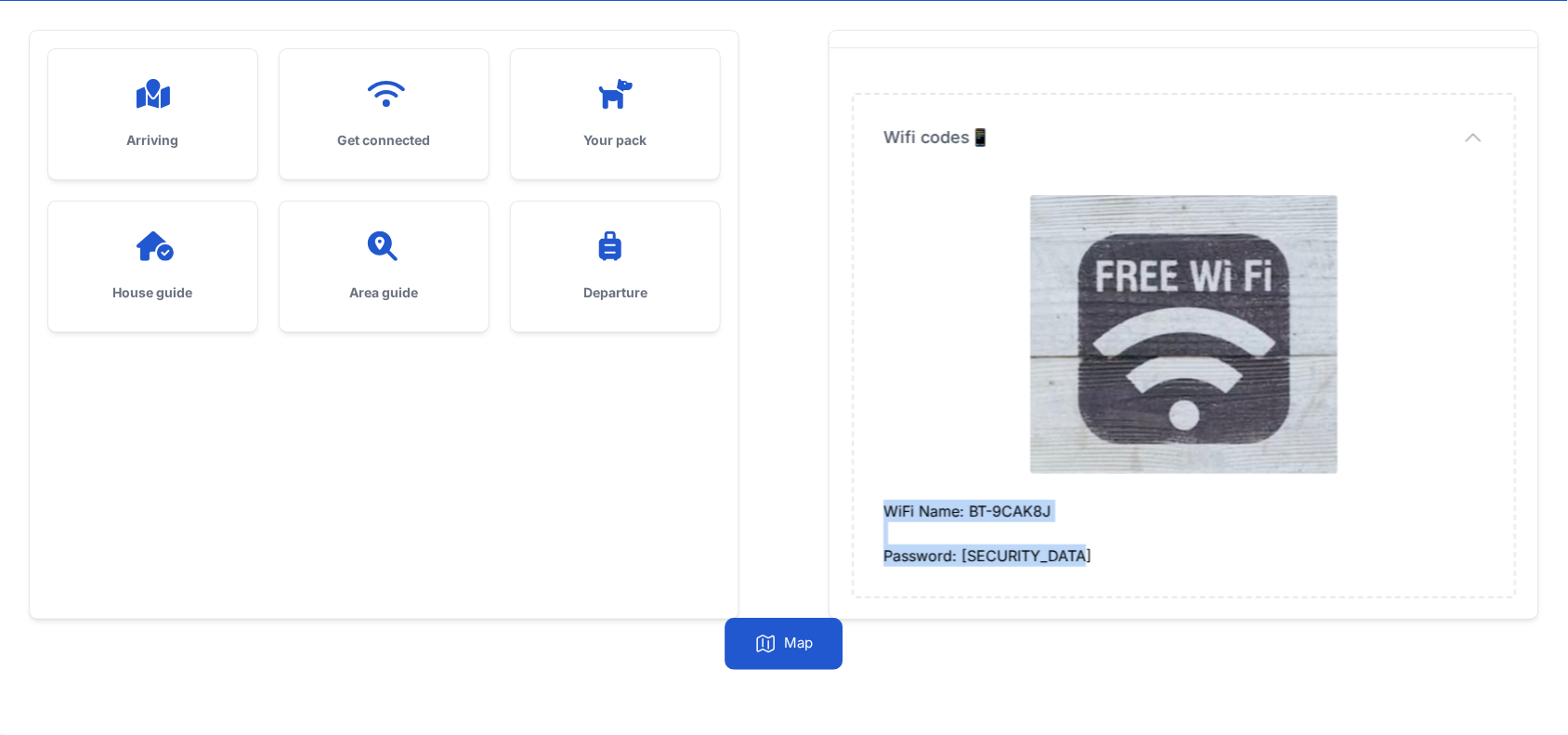
drag, startPoint x: 878, startPoint y: 500, endPoint x: 1101, endPoint y: 557, distance: 230.2
click at [1101, 557] on div "Wifi codes📱 Wifi codes📱 WiFi Name: BT-9CAK8J Password: yfT4bNhGfbVCYJ" at bounding box center [1184, 345] width 661 height 502
copy div "WiFi Name: BT-9CAK8J Password: yfT4bNhGfbVCYJ"
click at [604, 88] on icon at bounding box center [615, 94] width 45 height 30
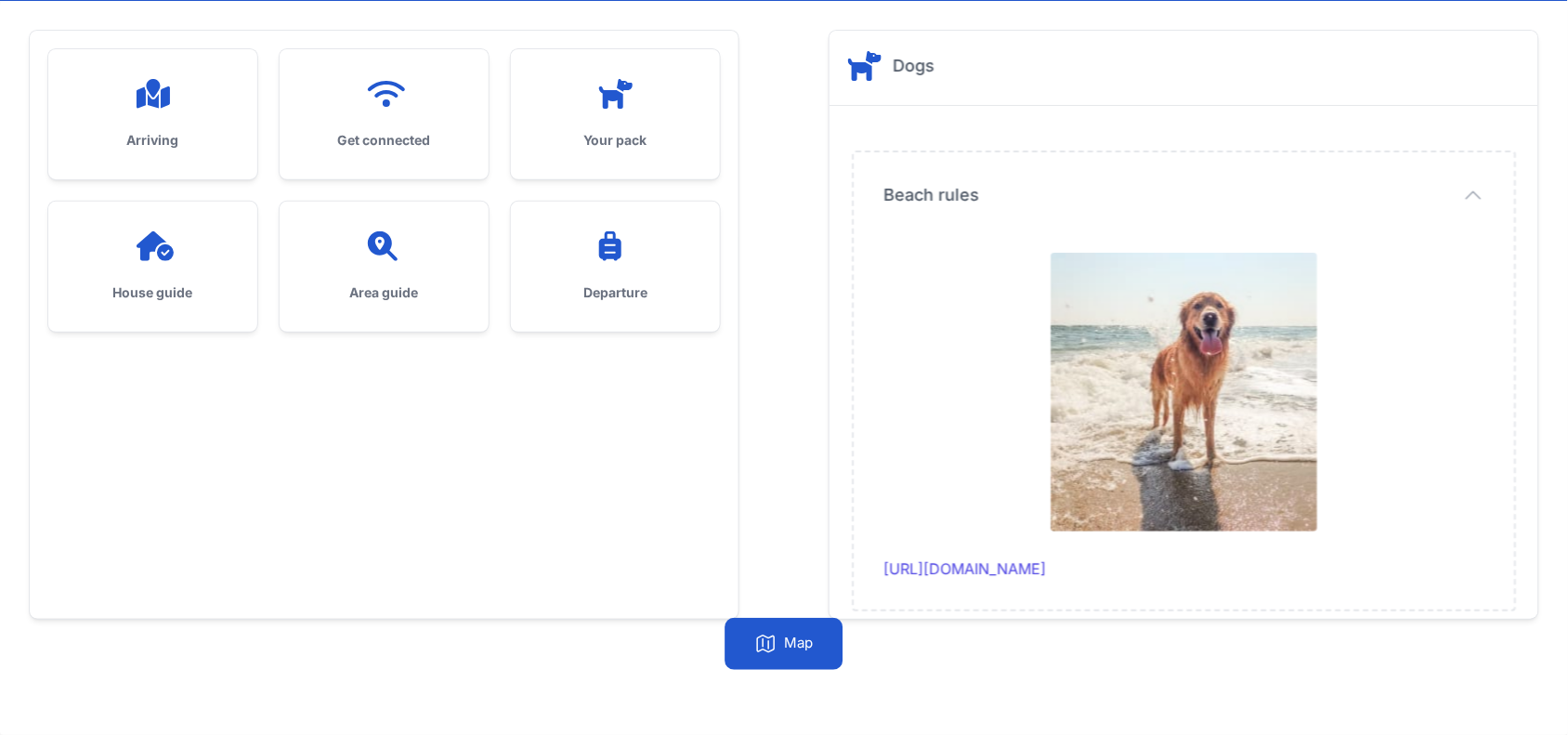
click at [217, 221] on div "House guide" at bounding box center [152, 266] width 209 height 130
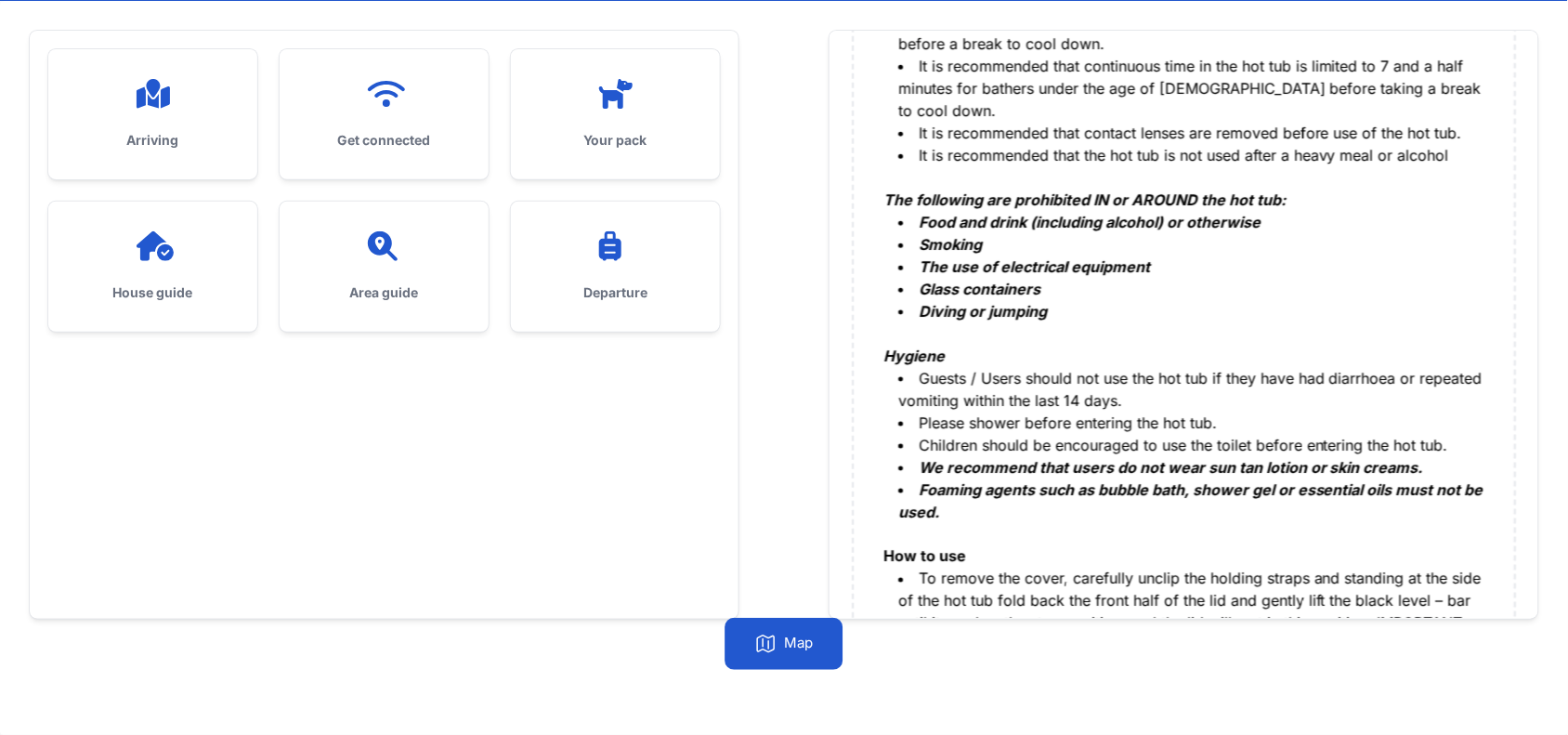
scroll to position [1283, 0]
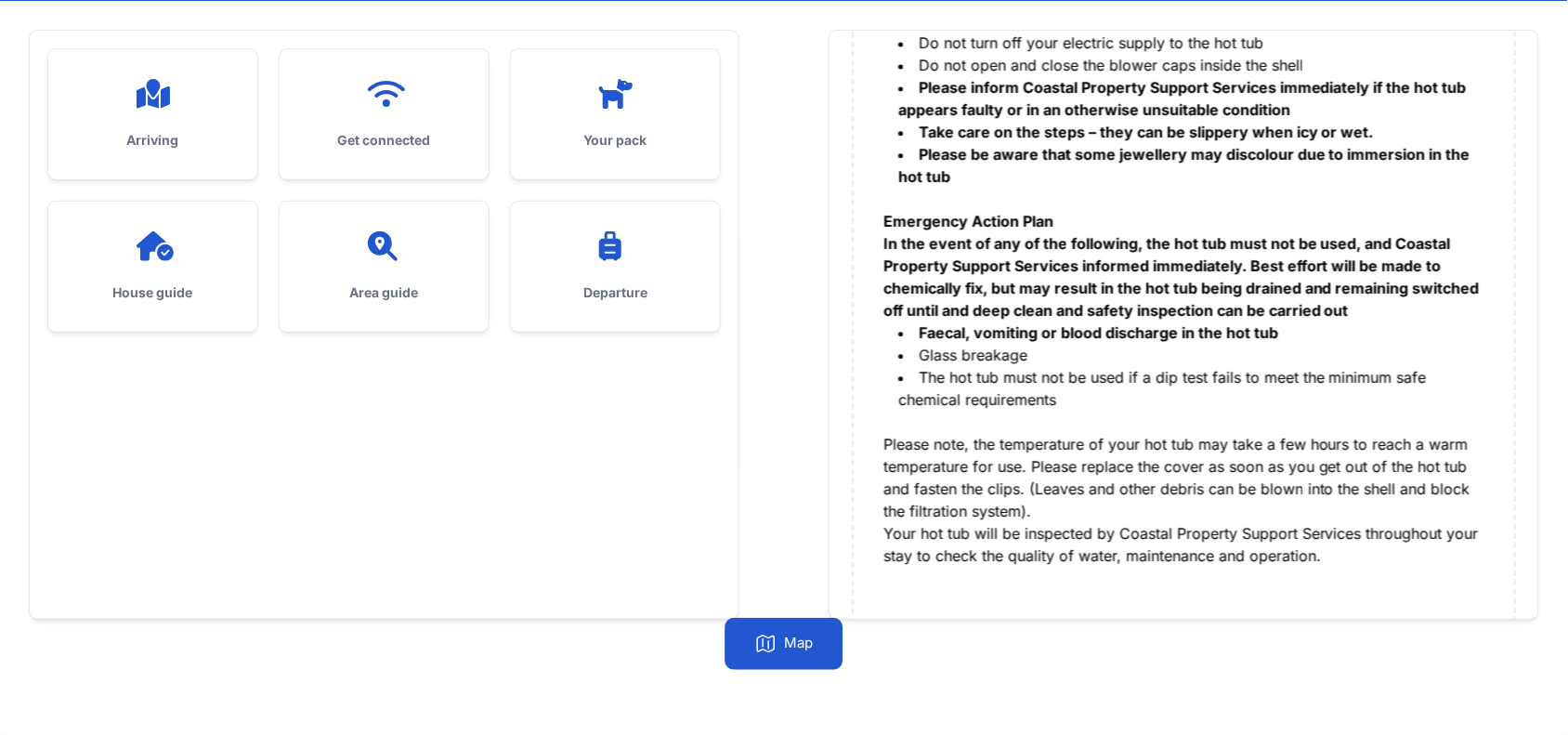
drag, startPoint x: 888, startPoint y: 247, endPoint x: 1379, endPoint y: 523, distance: 563.3
copy div "Hot Tub Normal Operating Procedure and Emergency Action Plan Coastal Property S…"
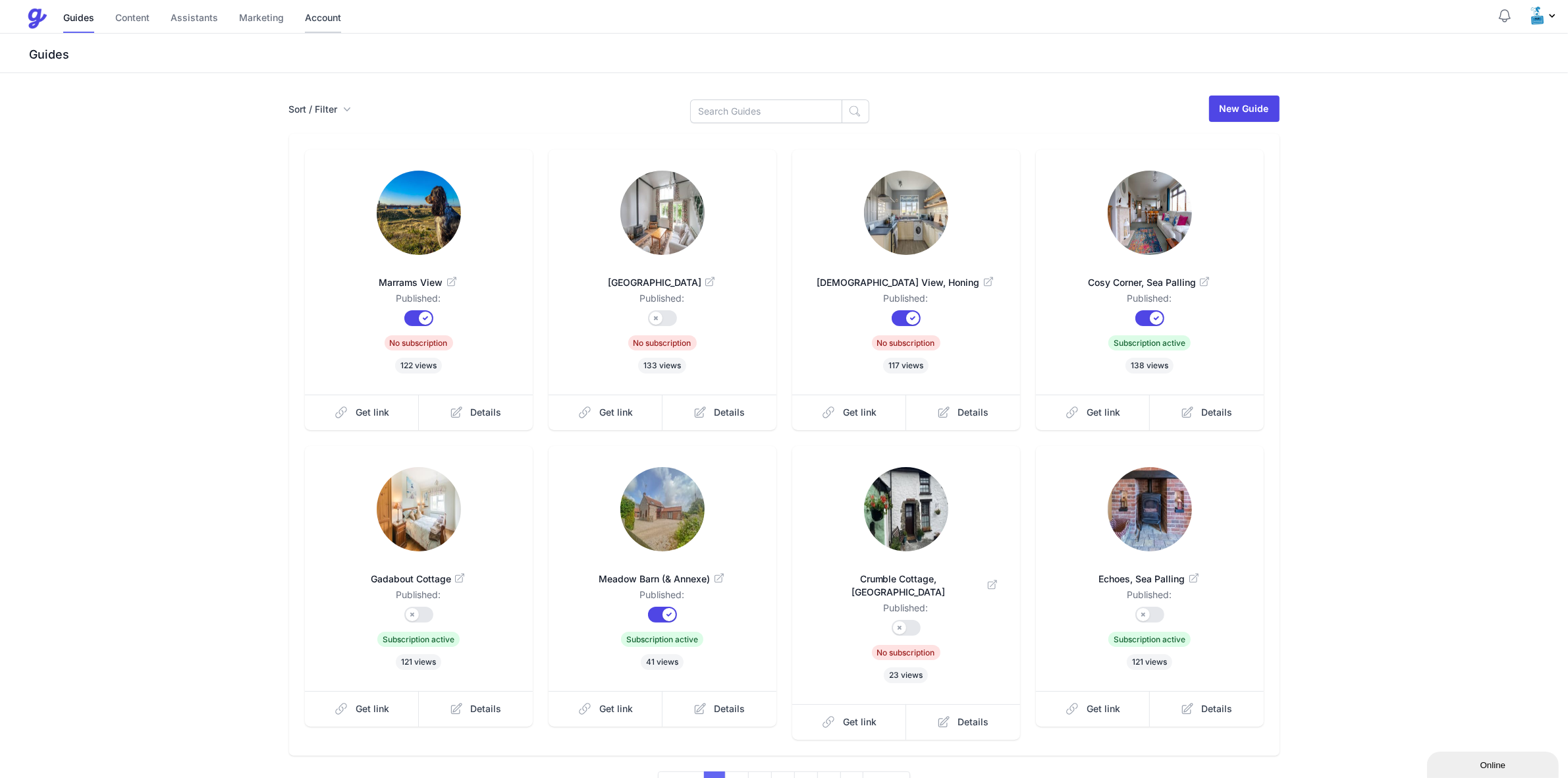
click at [320, 20] on link "Account" at bounding box center [323, 19] width 36 height 28
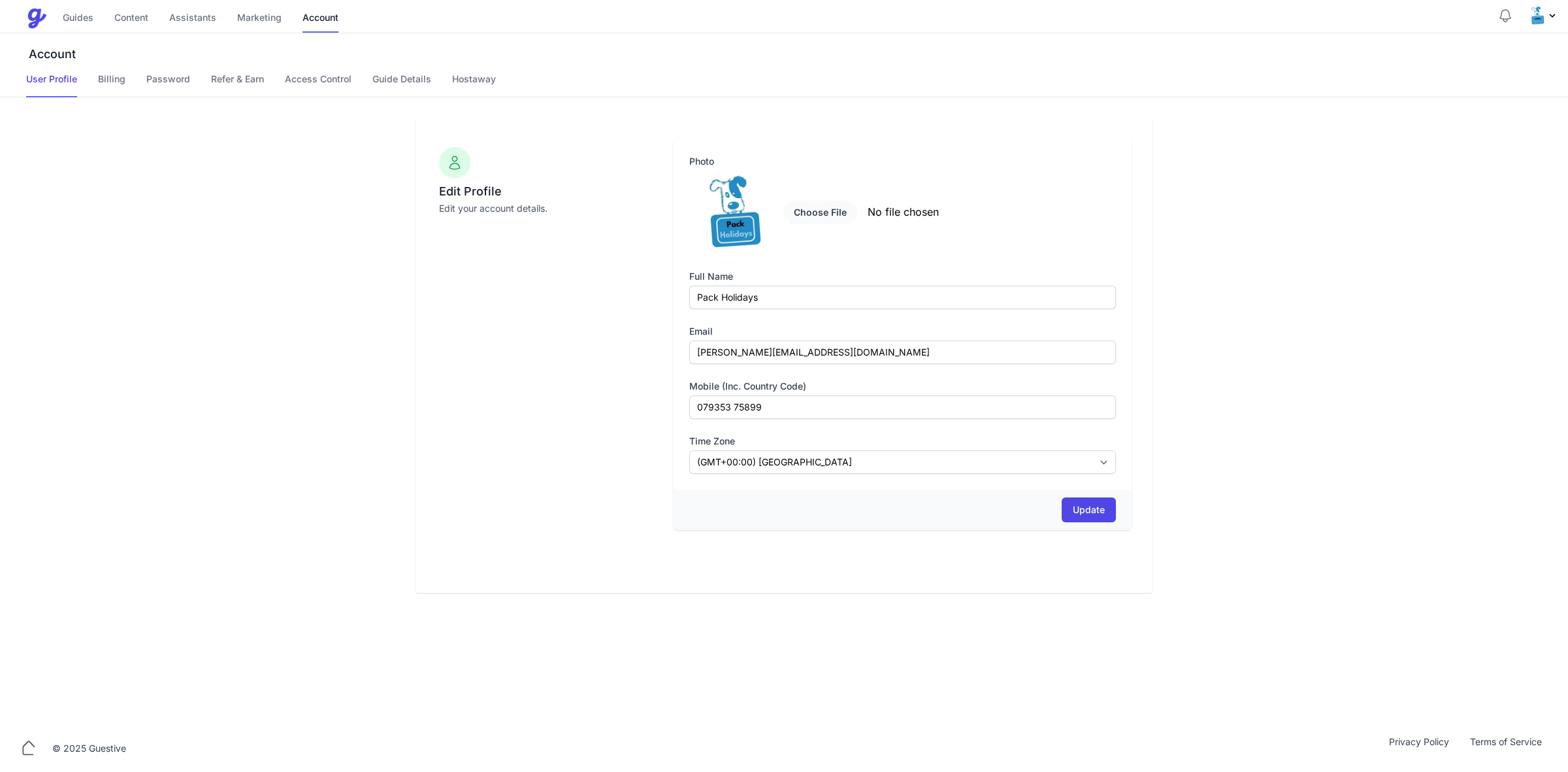
click at [1546, 24] on span "Profile Menu" at bounding box center [1542, 16] width 31 height 21
click at [295, 77] on link "Access Control" at bounding box center [318, 85] width 67 height 25
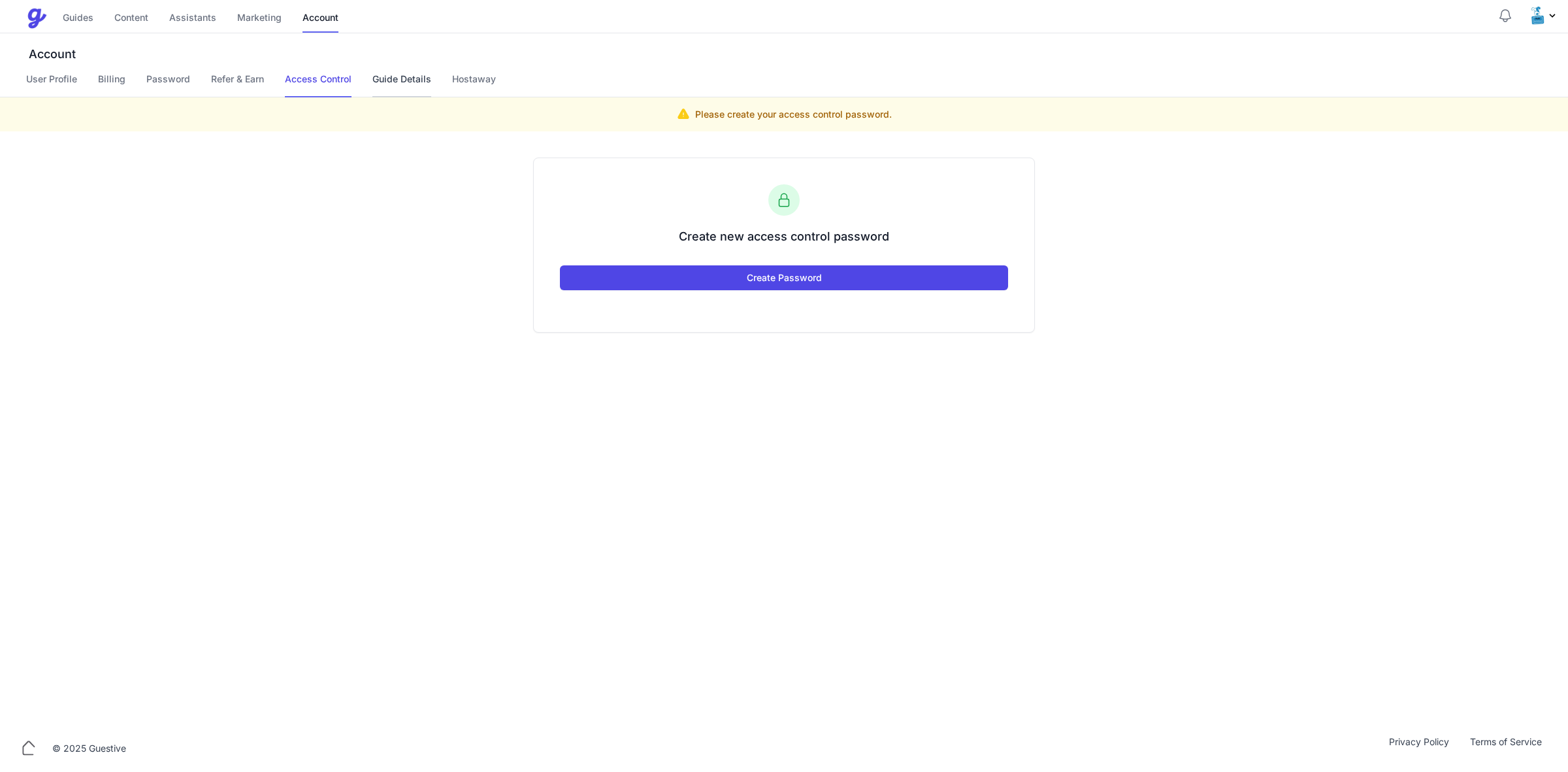
click at [405, 80] on link "Guide Details" at bounding box center [402, 85] width 58 height 25
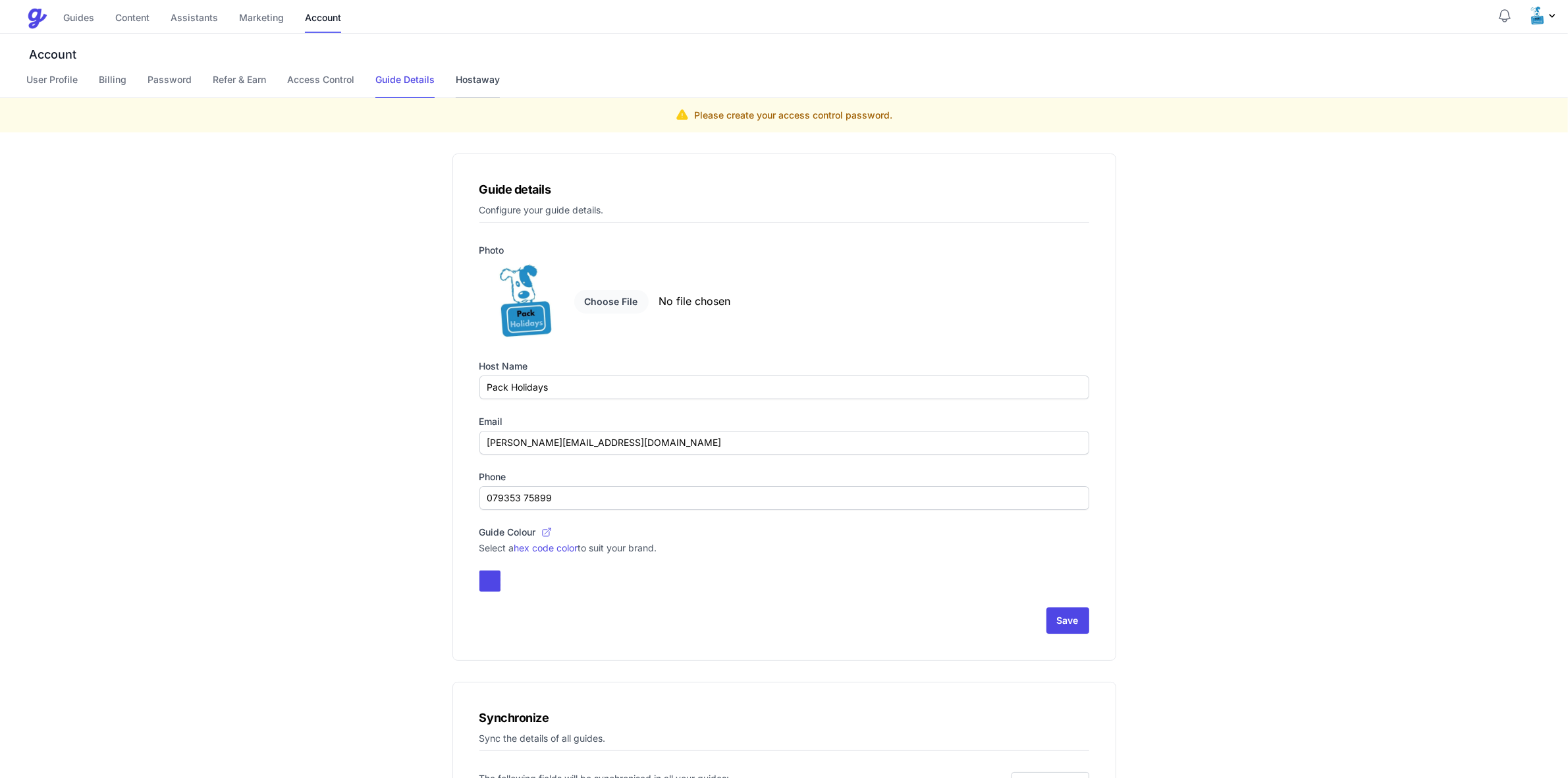
click at [481, 78] on link "Hostaway" at bounding box center [478, 86] width 44 height 25
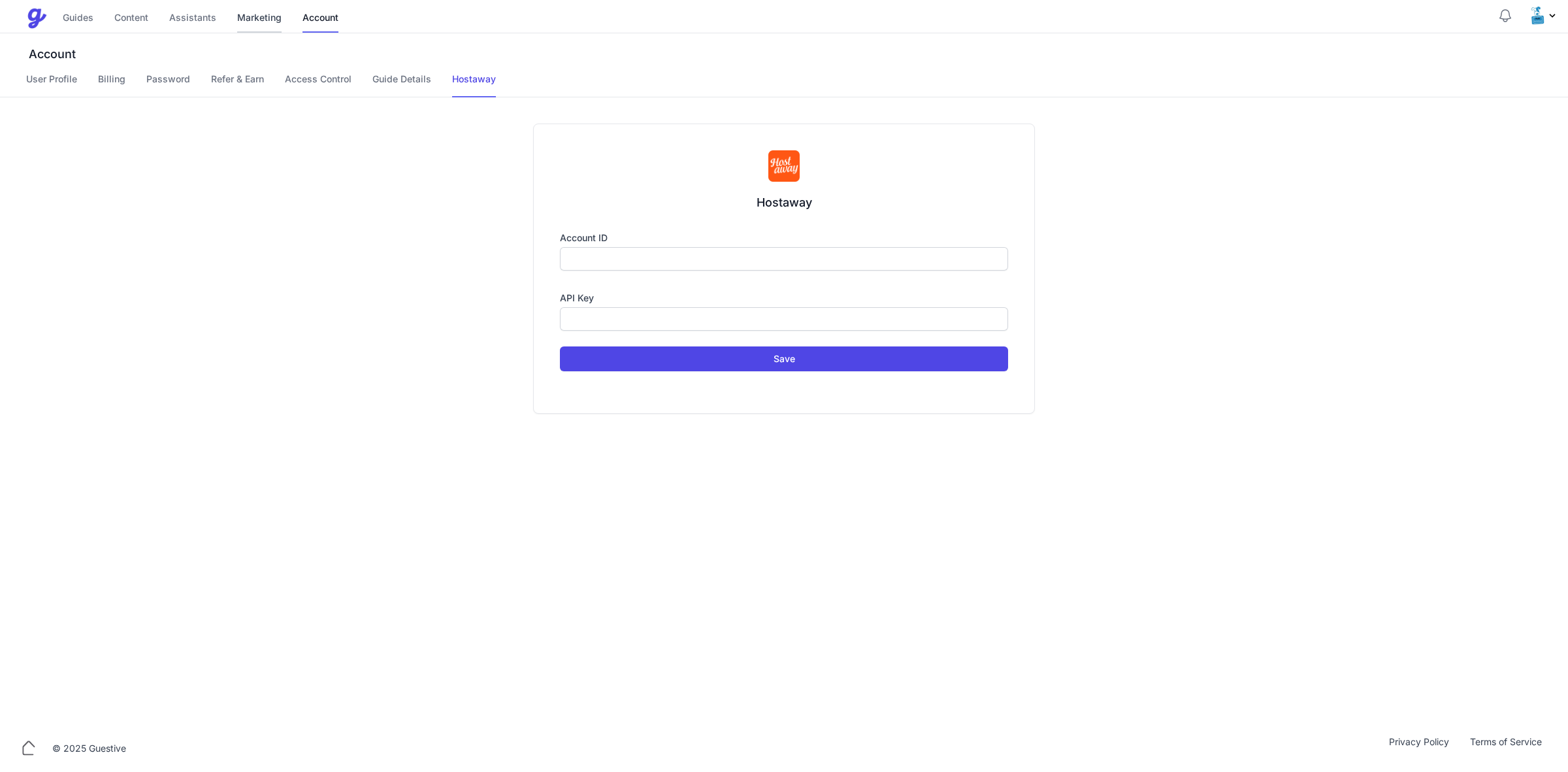
click at [249, 20] on link "Marketing" at bounding box center [260, 19] width 45 height 28
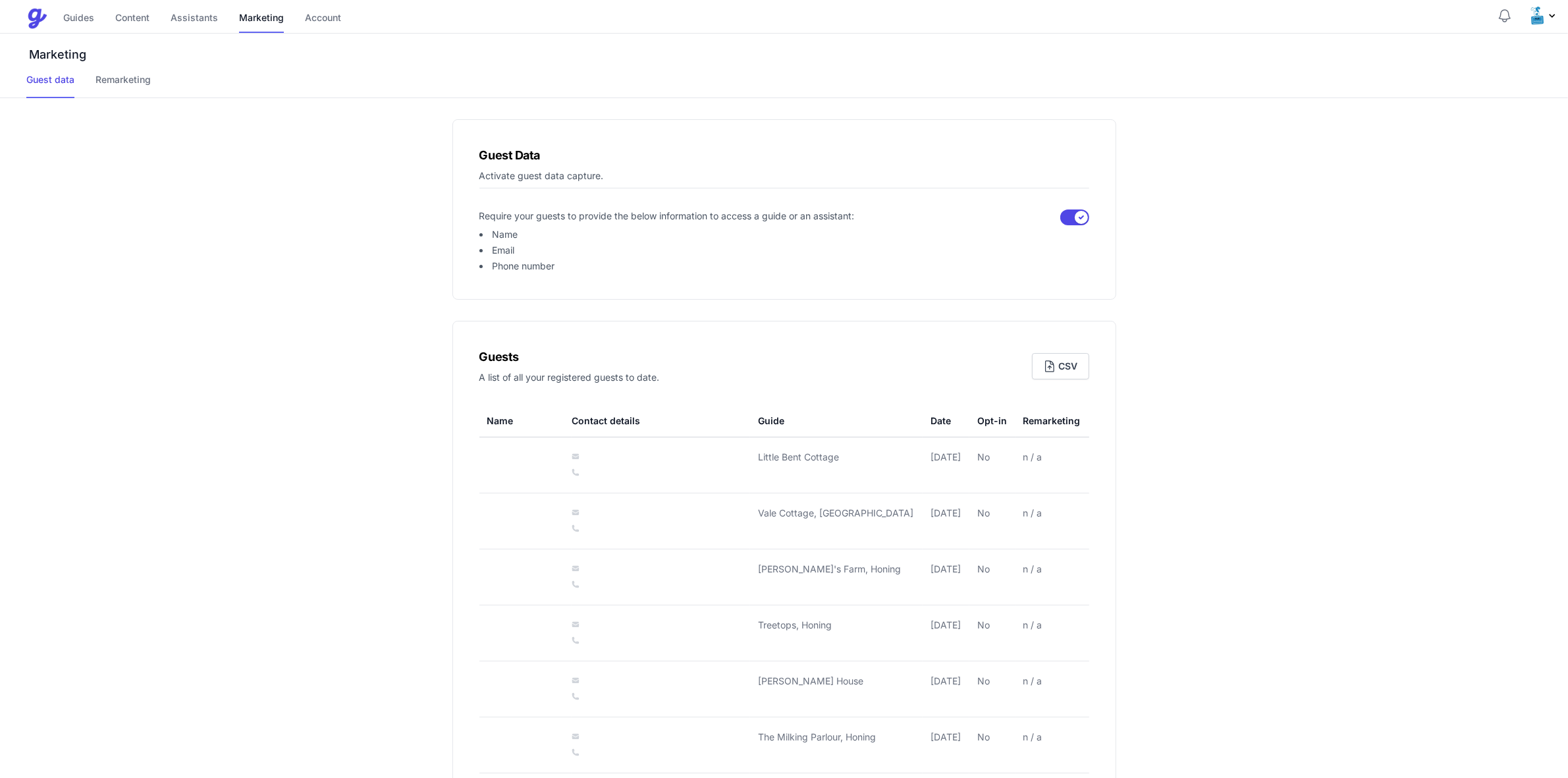
click at [35, 15] on img at bounding box center [37, 18] width 21 height 21
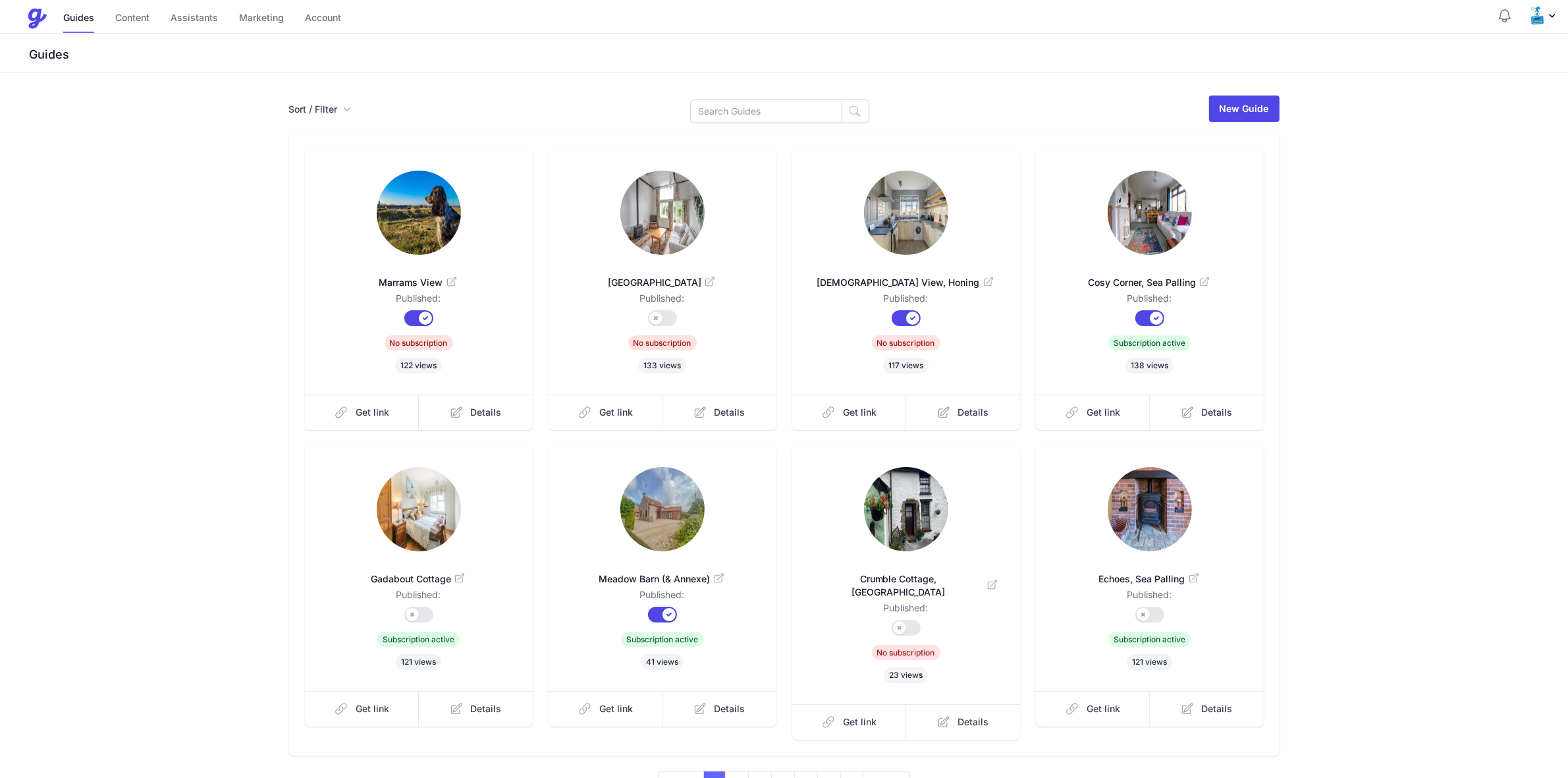
click at [1552, 17] on icon "Profile Menu" at bounding box center [1552, 15] width 11 height 11
click at [1449, 44] on link "Help" at bounding box center [1492, 46] width 130 height 25
